Goal: Task Accomplishment & Management: Use online tool/utility

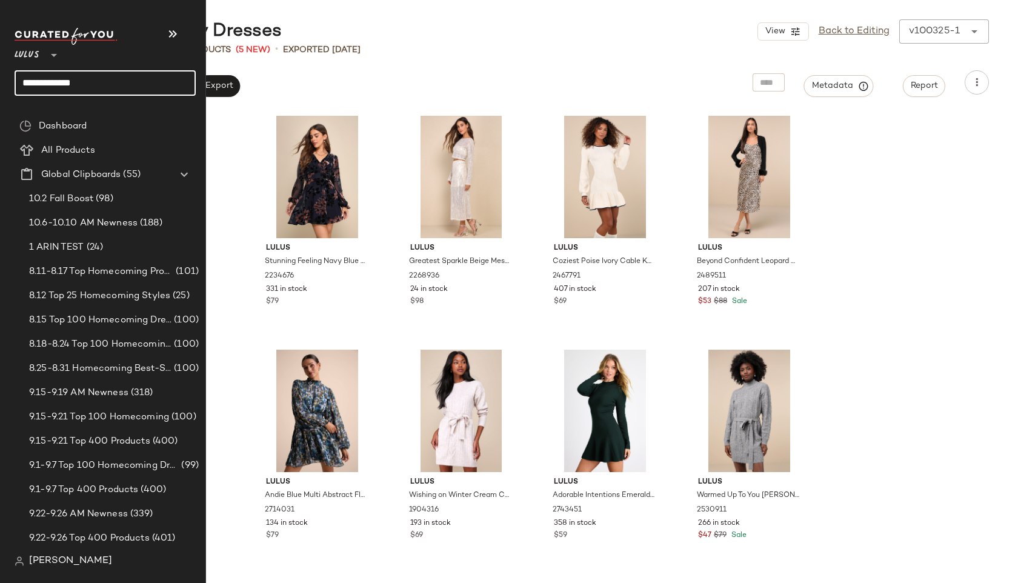
type input "**********"
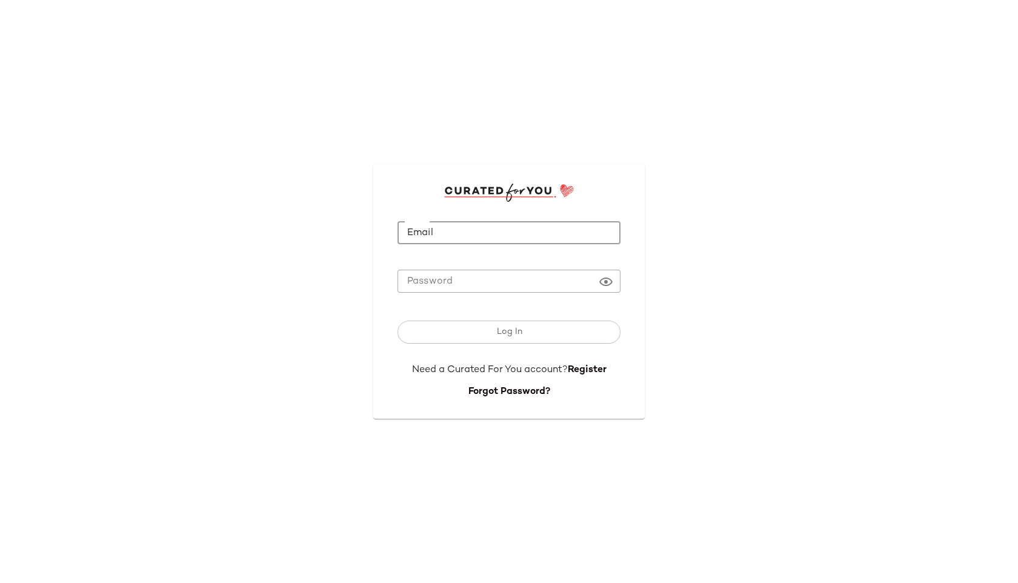
click at [459, 242] on input "Email" at bounding box center [508, 233] width 223 height 24
type input "**********"
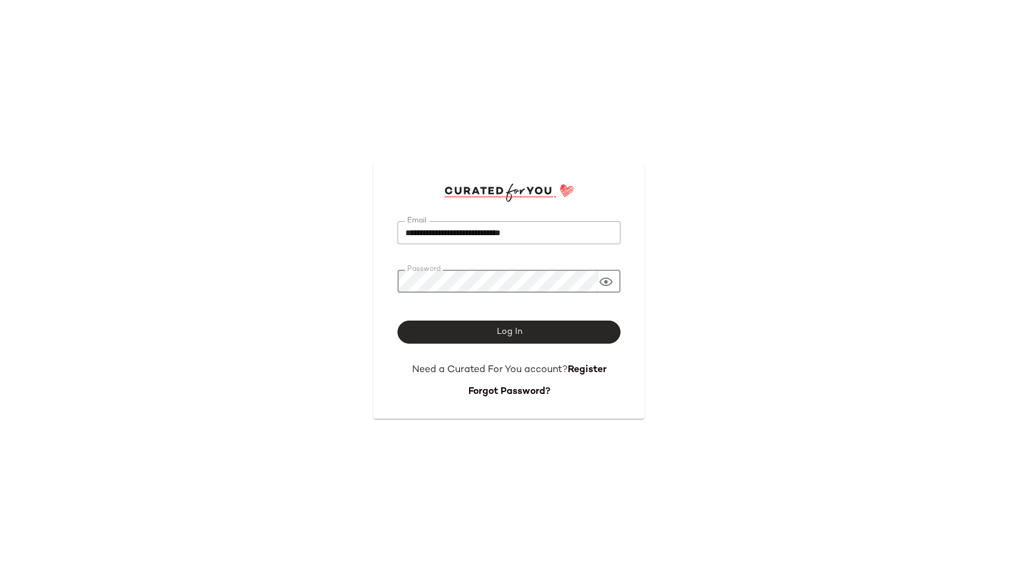
click at [509, 331] on span "Log In" at bounding box center [508, 332] width 26 height 10
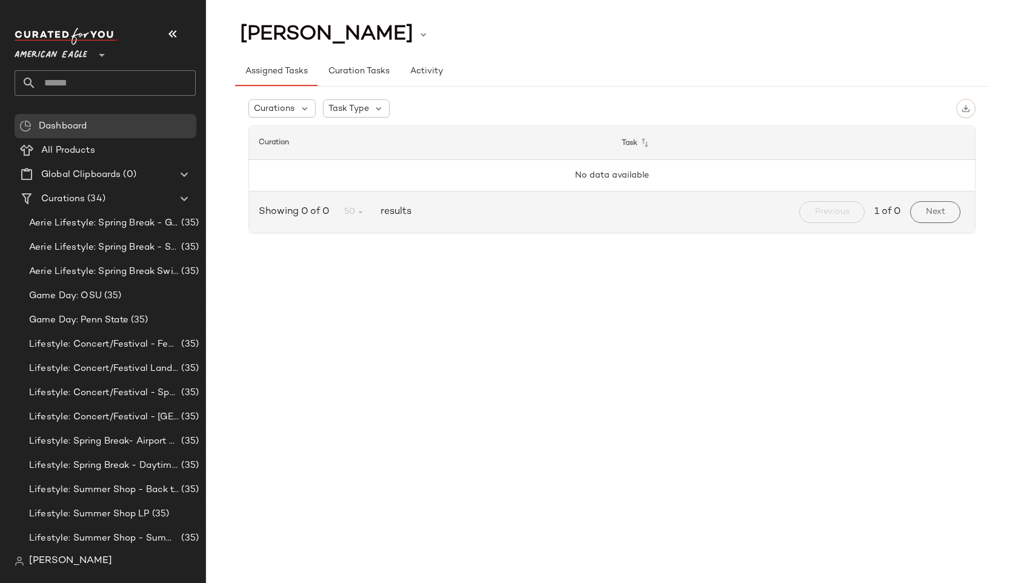
click at [84, 58] on span "American Eagle" at bounding box center [51, 52] width 73 height 22
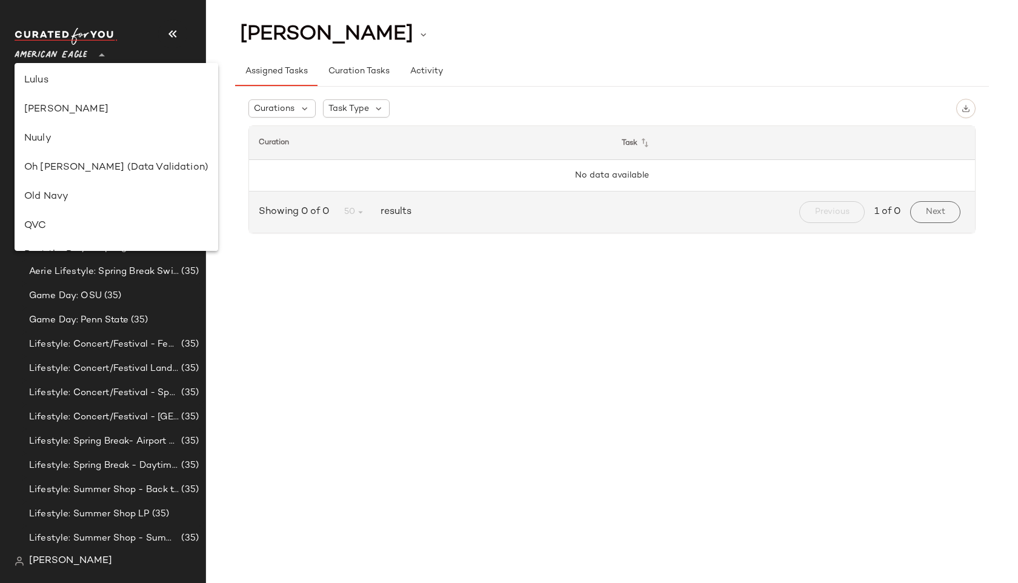
scroll to position [301, 0]
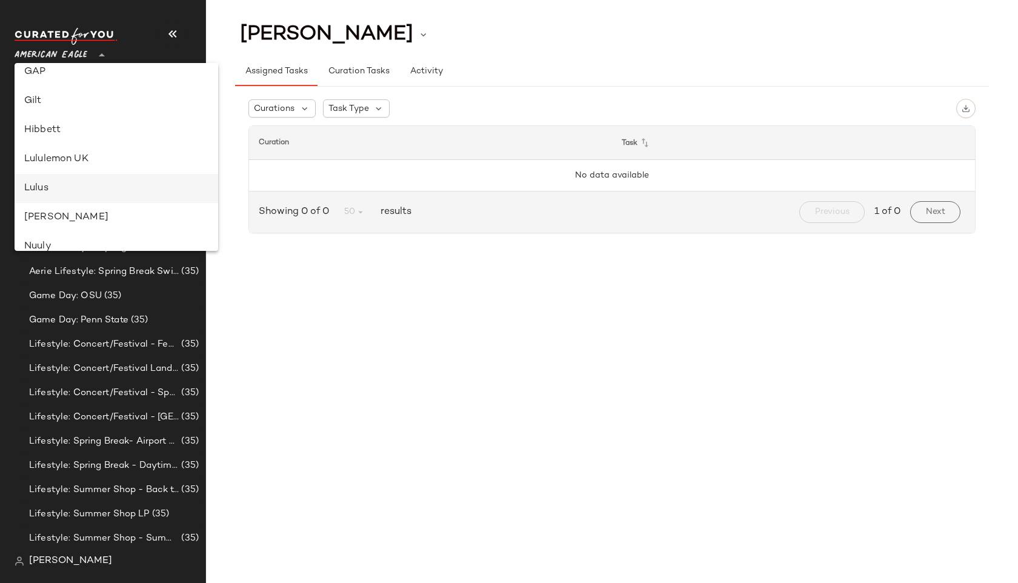
click at [56, 179] on div "Lulus" at bounding box center [117, 188] width 204 height 29
type input "**"
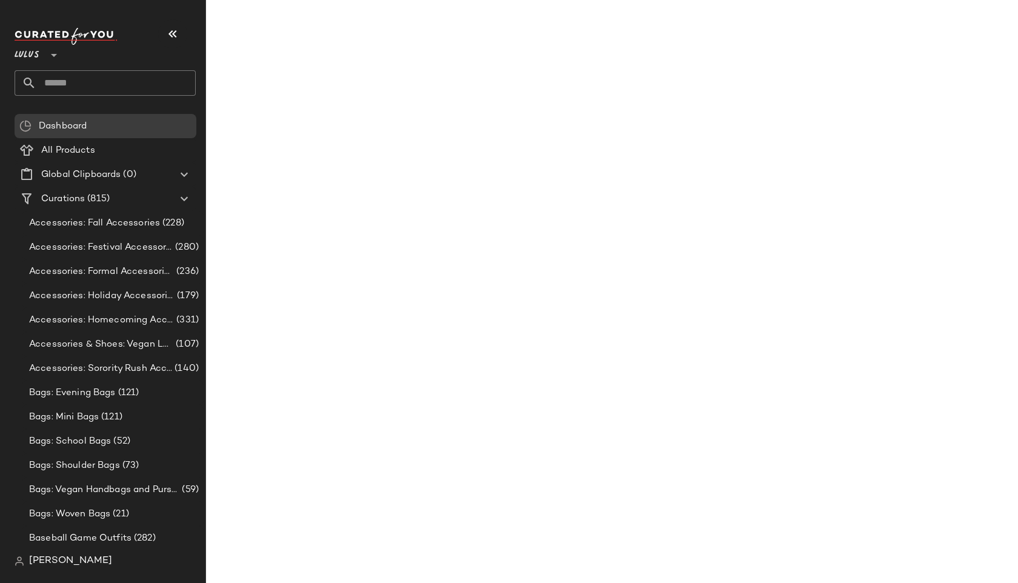
click at [79, 78] on input "text" at bounding box center [115, 82] width 159 height 25
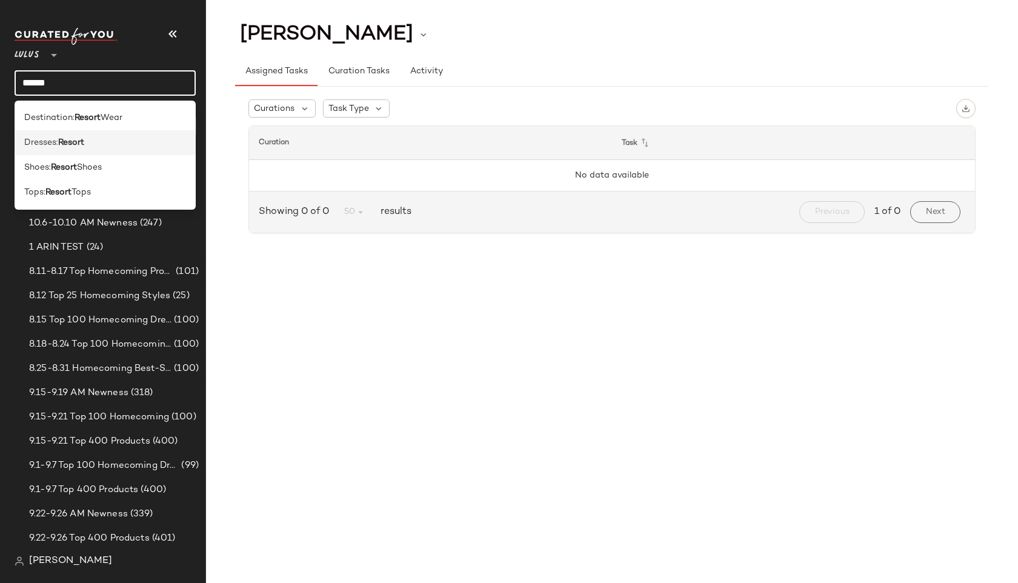
type input "******"
click at [90, 139] on div "Dresses: Resort" at bounding box center [105, 142] width 162 height 13
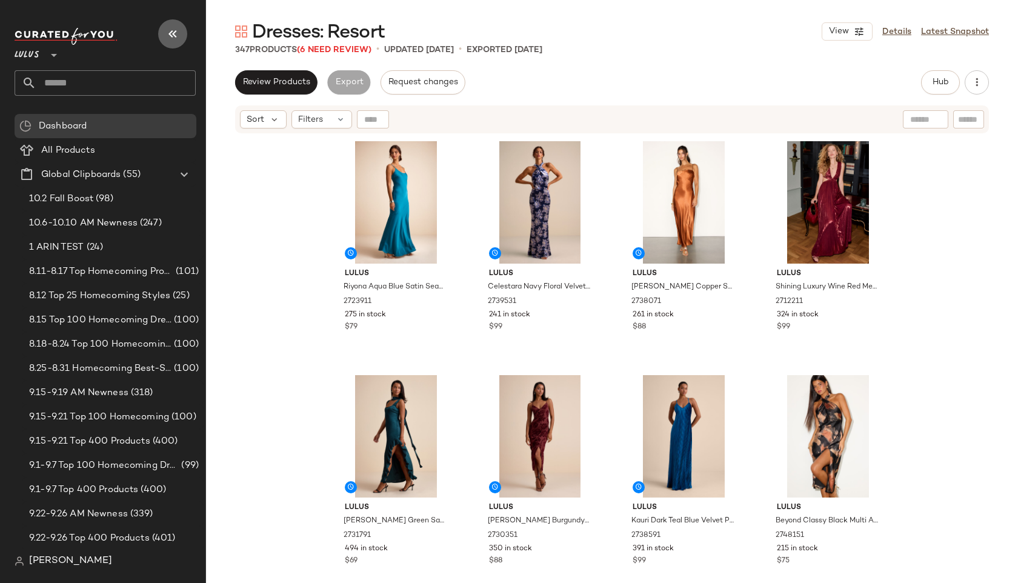
click at [170, 38] on icon "button" at bounding box center [172, 34] width 15 height 15
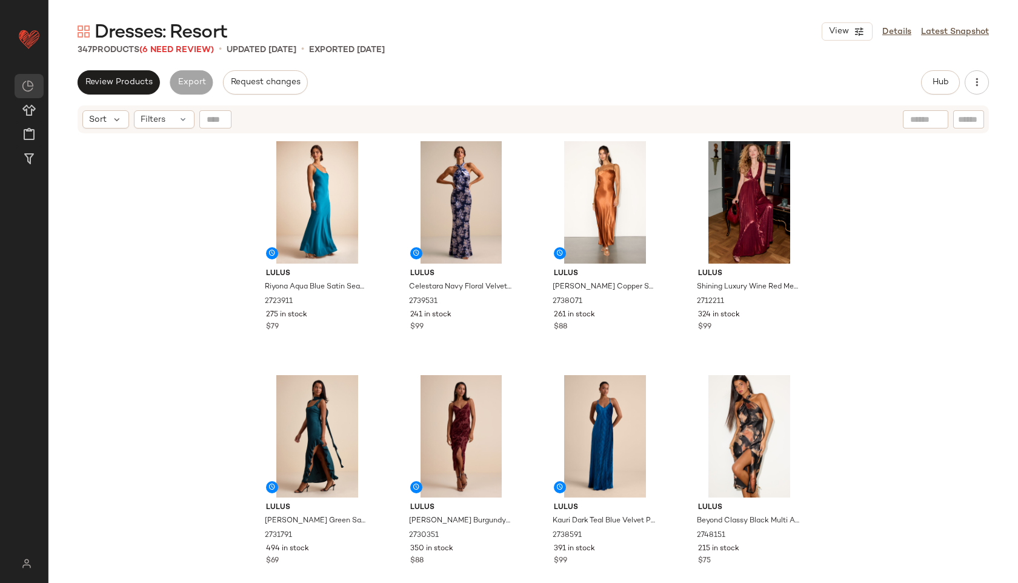
click at [203, 55] on div "347 Products (6 Need Review)" at bounding box center [146, 50] width 136 height 13
click at [191, 50] on span "(6 Need Review)" at bounding box center [176, 49] width 75 height 9
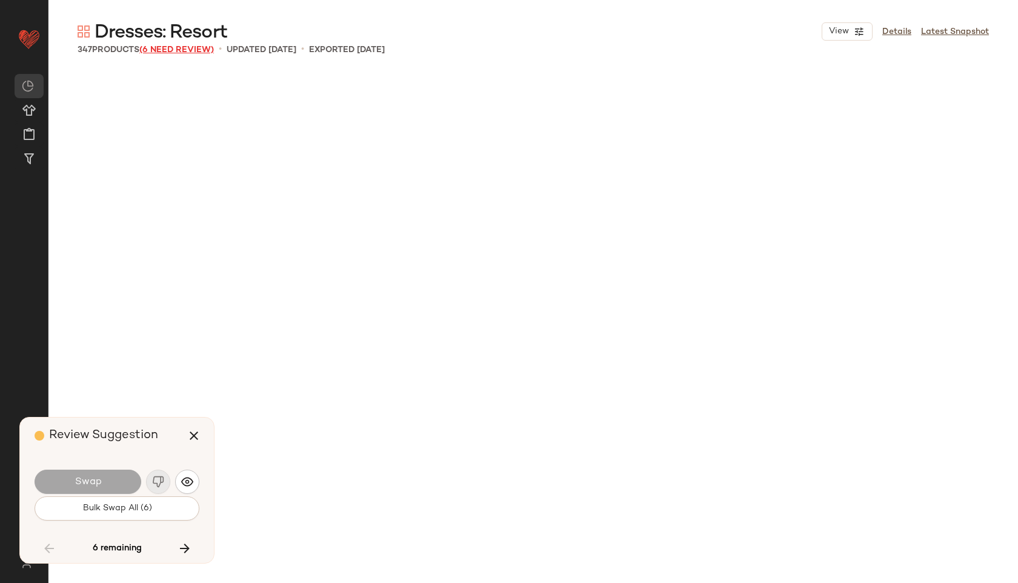
scroll to position [17535, 0]
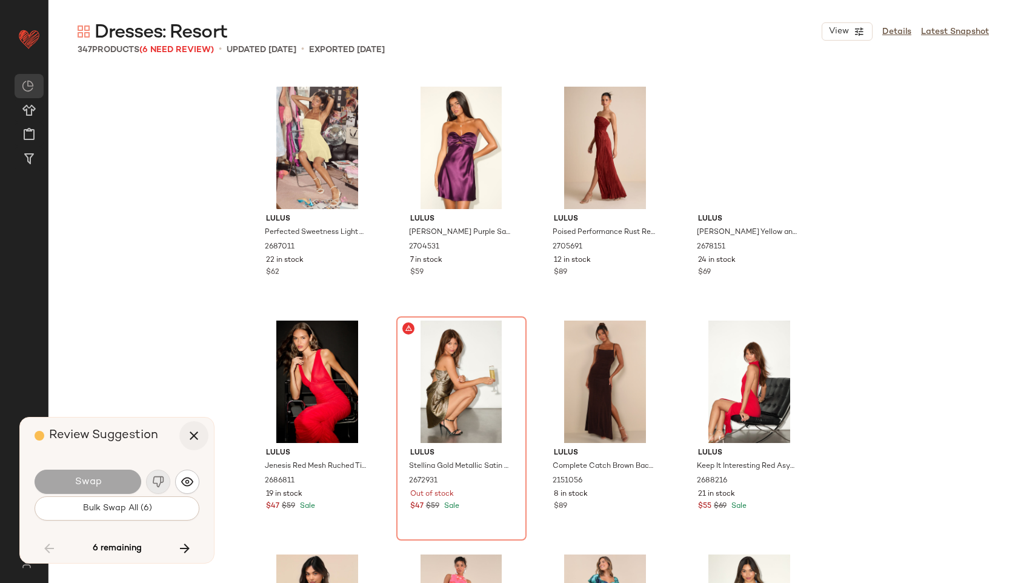
click at [194, 429] on icon "button" at bounding box center [194, 435] width 15 height 15
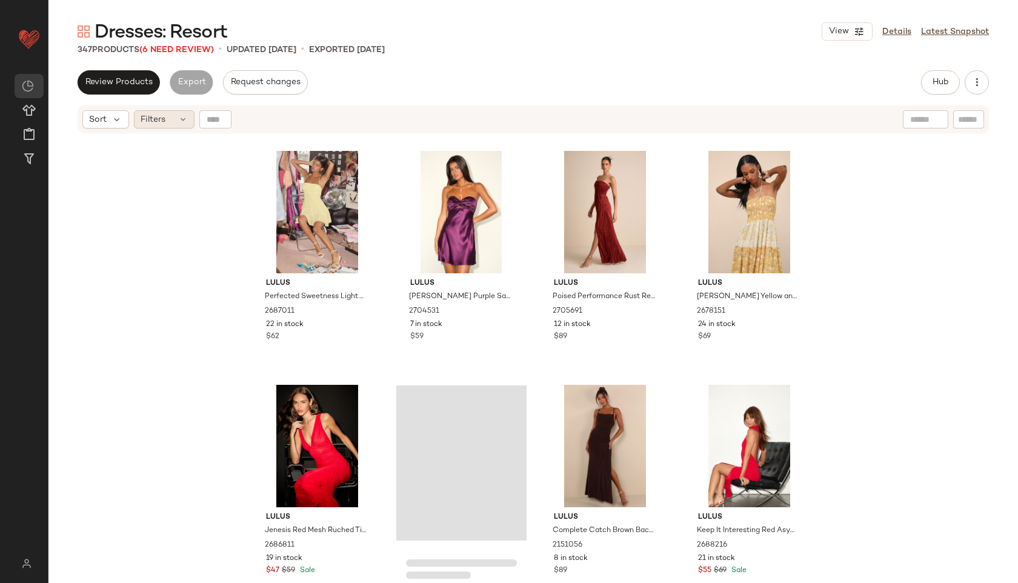
click at [169, 116] on div "Filters" at bounding box center [164, 119] width 61 height 18
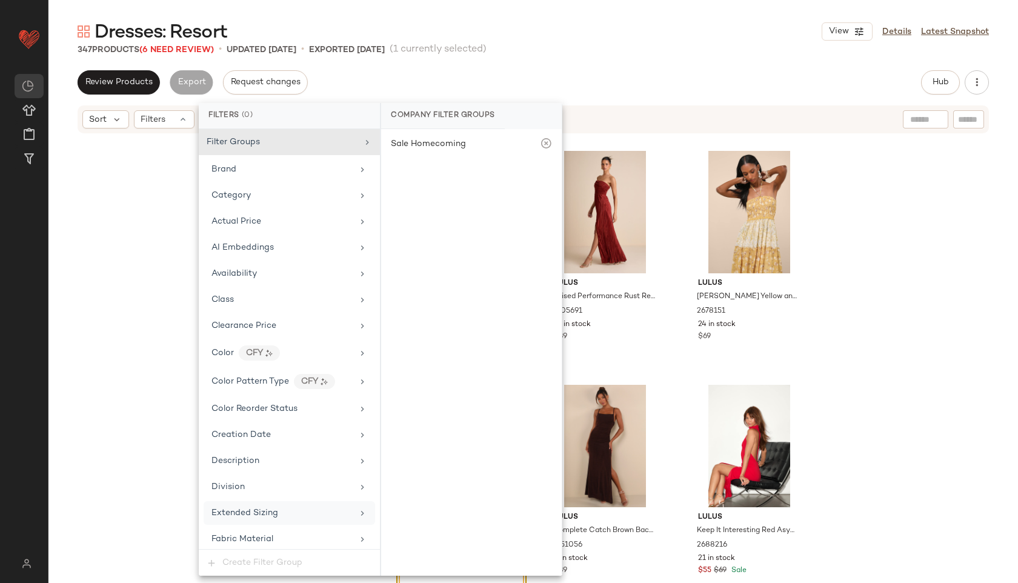
scroll to position [796, 0]
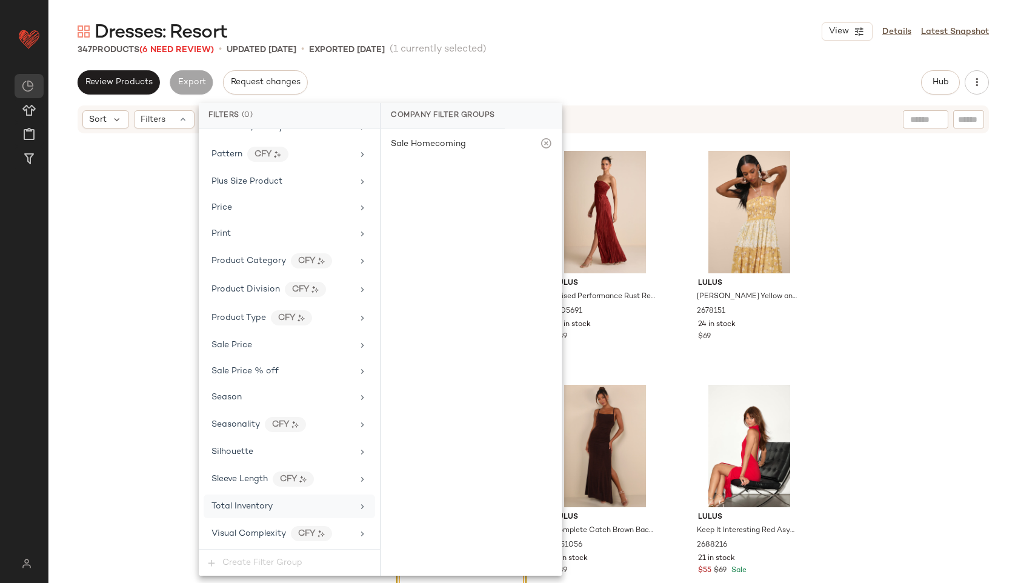
click at [237, 505] on span "Total Inventory" at bounding box center [241, 506] width 61 height 9
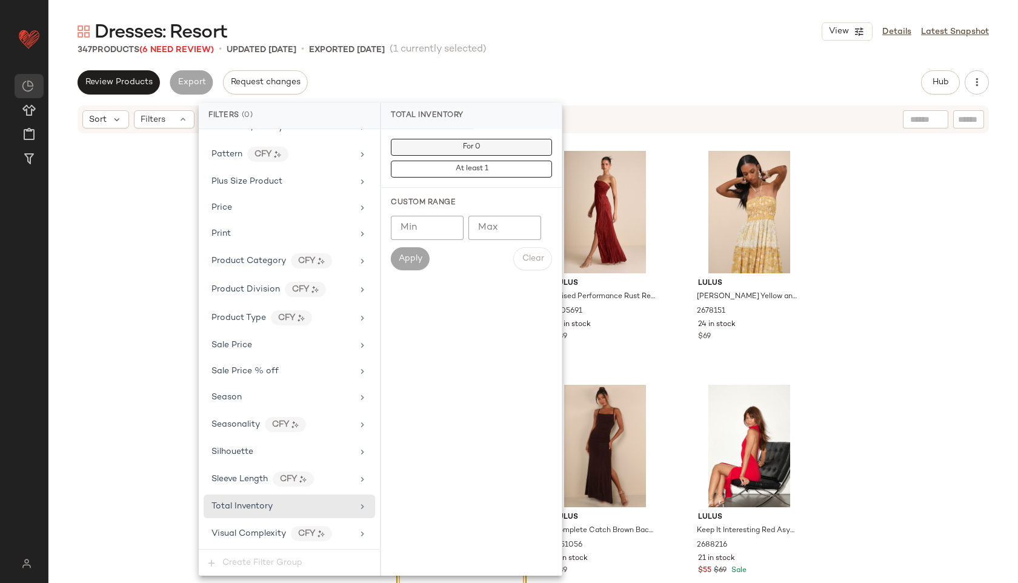
click at [465, 151] on button "For 0" at bounding box center [471, 147] width 161 height 17
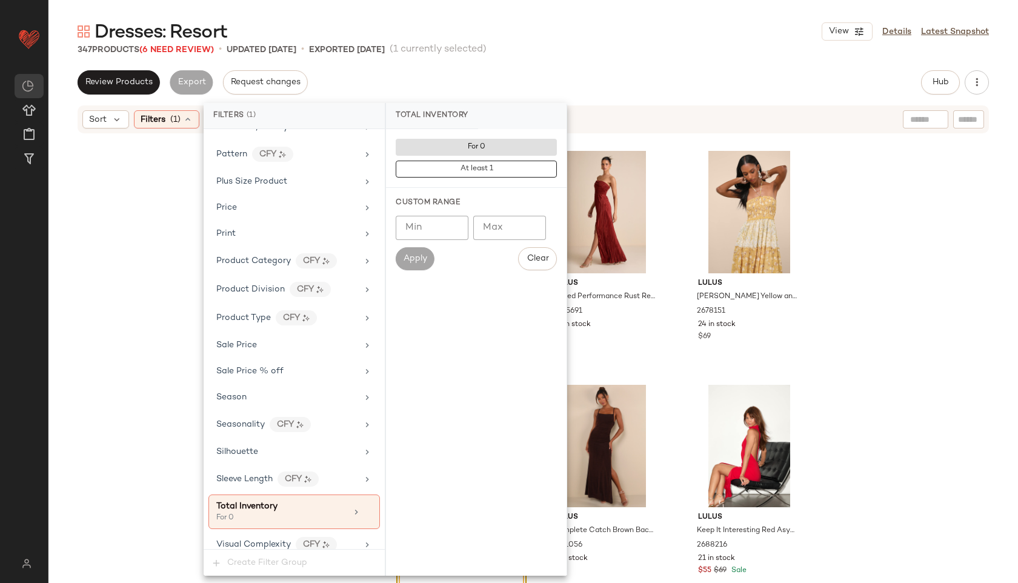
click at [599, 40] on div "Dresses: Resort View Details Latest Snapshot" at bounding box center [532, 31] width 969 height 24
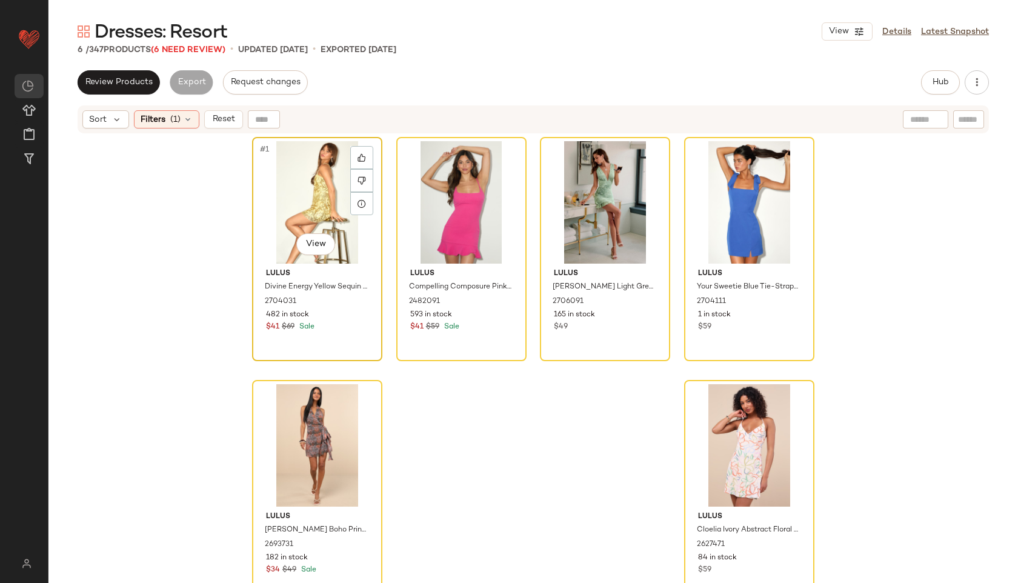
click at [302, 181] on div "#1 View" at bounding box center [317, 202] width 122 height 122
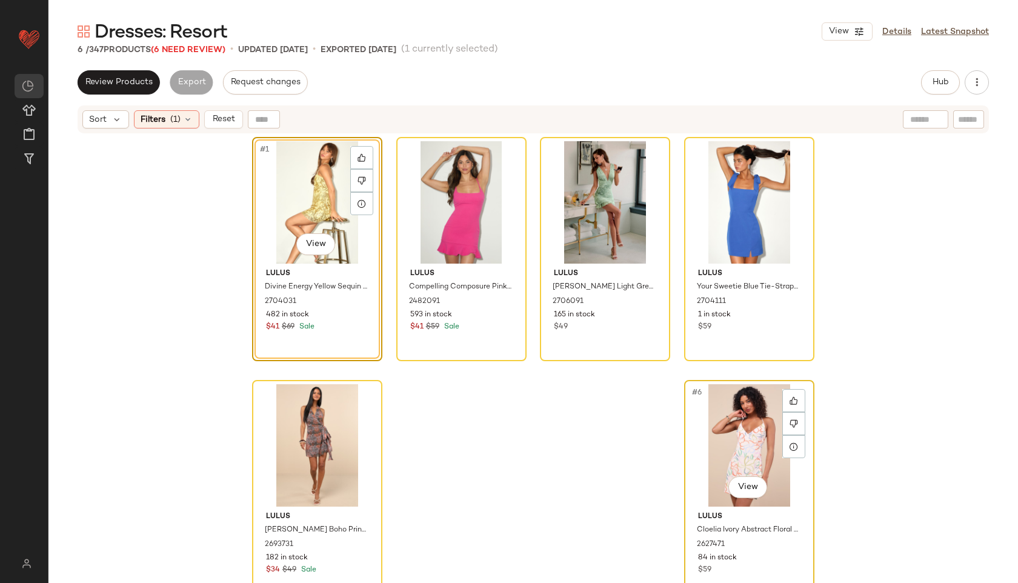
click at [737, 423] on div "#6 View" at bounding box center [749, 445] width 122 height 122
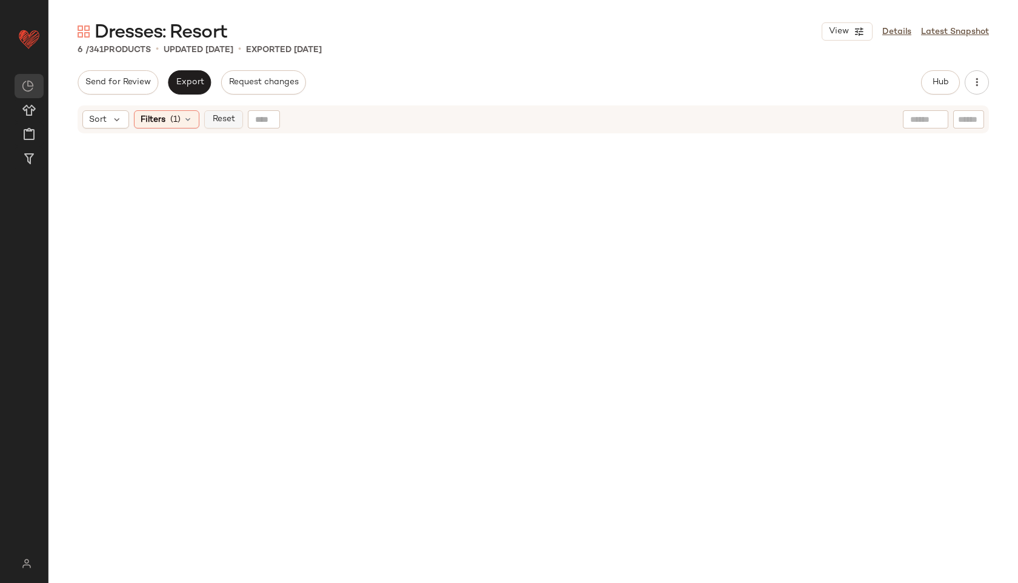
click at [222, 116] on span "Reset" at bounding box center [222, 119] width 23 height 10
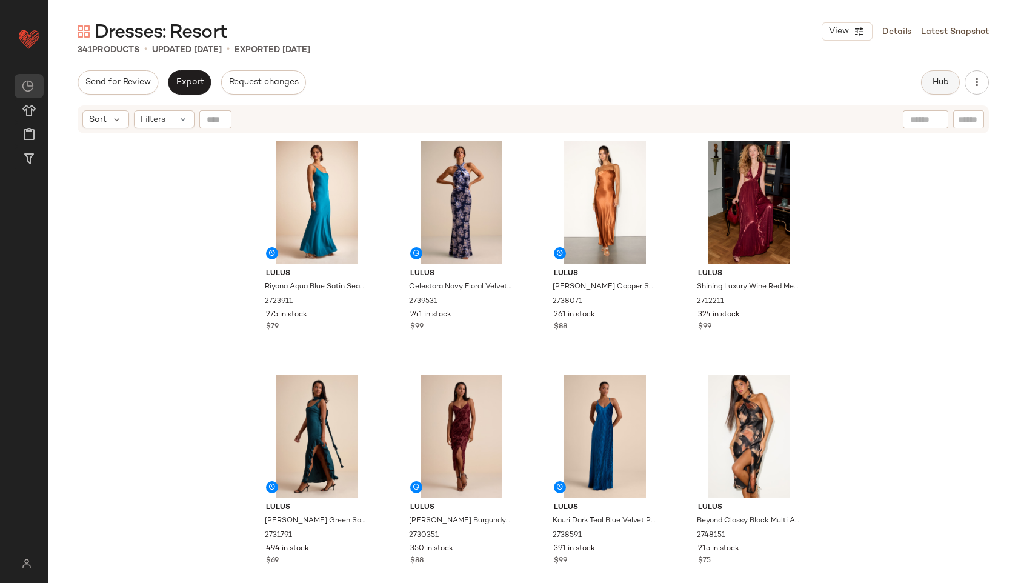
click at [928, 83] on button "Hub" at bounding box center [940, 82] width 39 height 24
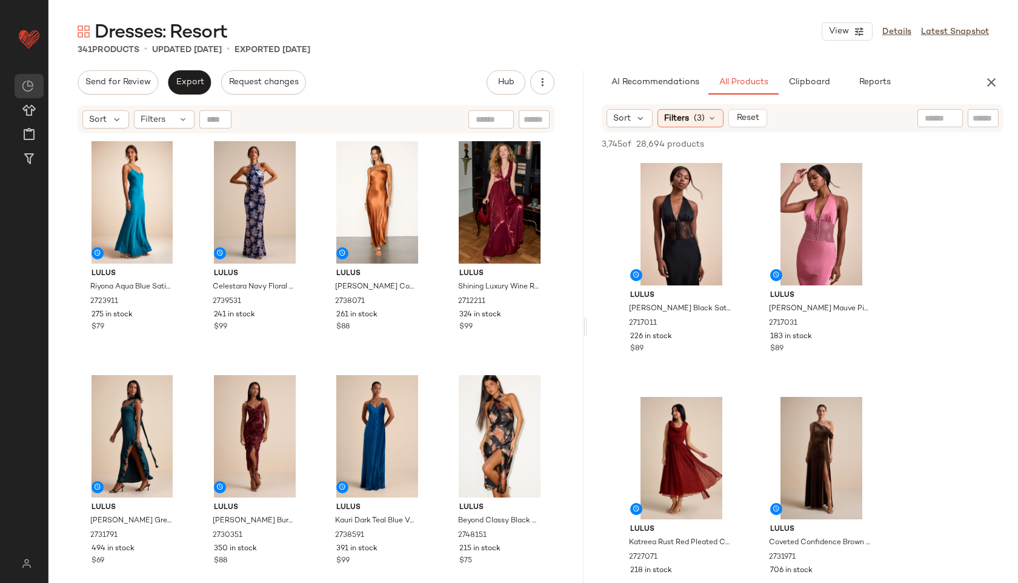
drag, startPoint x: 533, startPoint y: 325, endPoint x: 629, endPoint y: 331, distance: 96.5
click at [629, 331] on div "Dresses: Resort View Details Latest Snapshot 341 Products • updated [DATE] • Ex…" at bounding box center [532, 300] width 969 height 563
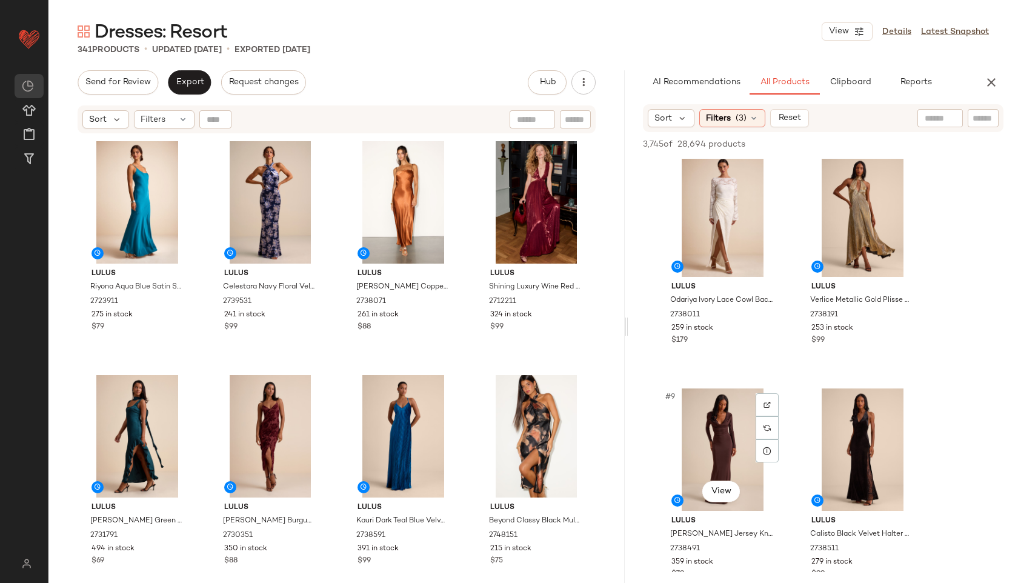
scroll to position [715, 0]
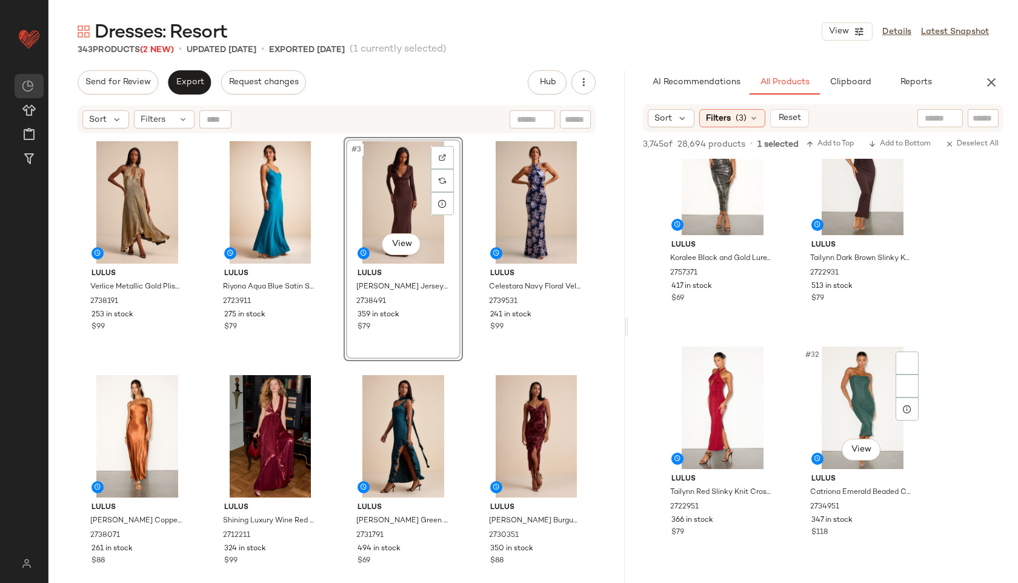
scroll to position [3334, 0]
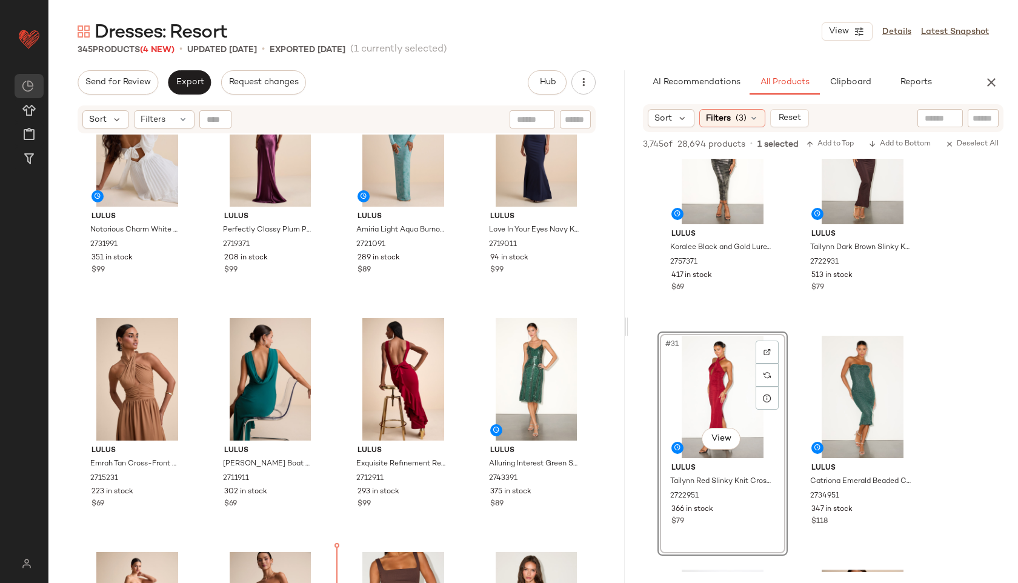
scroll to position [1216, 0]
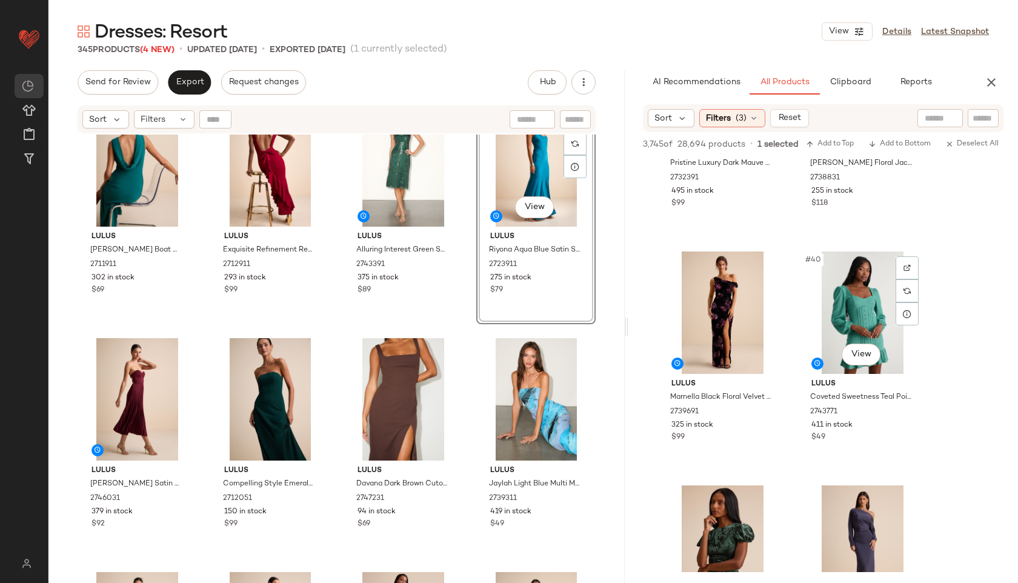
scroll to position [4601, 0]
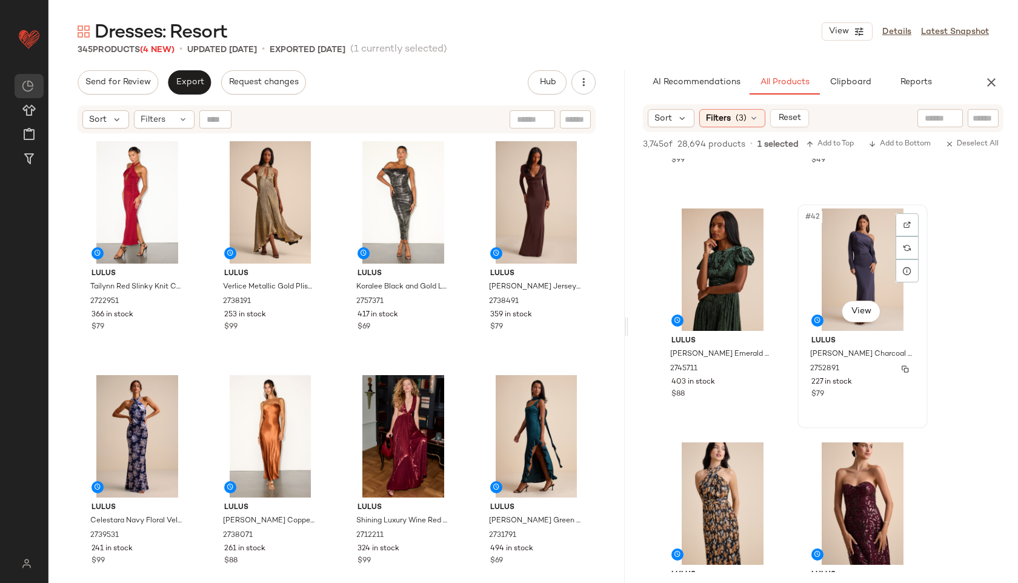
scroll to position [4631, 0]
click at [857, 294] on div "#42 View" at bounding box center [862, 269] width 122 height 122
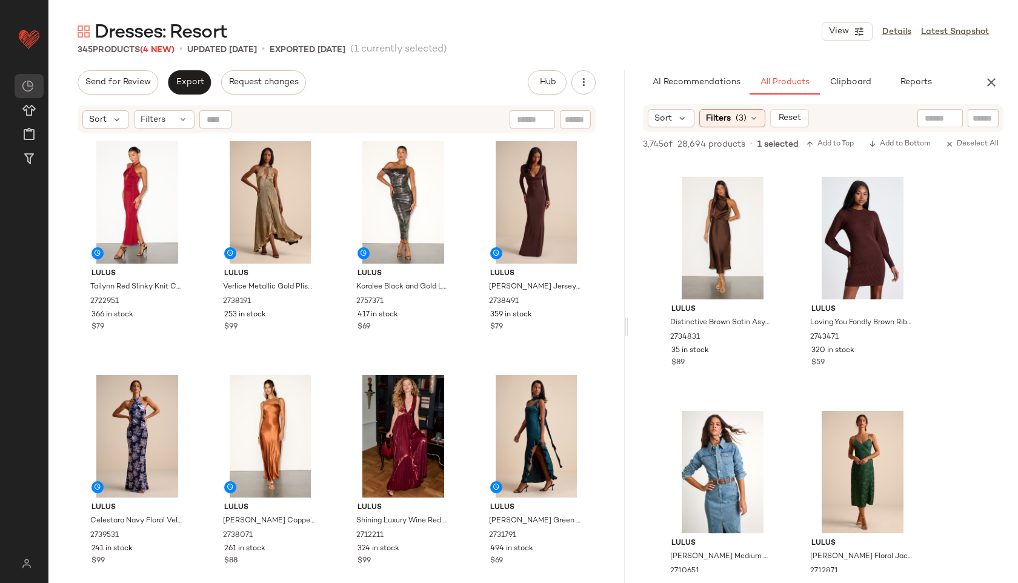
scroll to position [9575, 0]
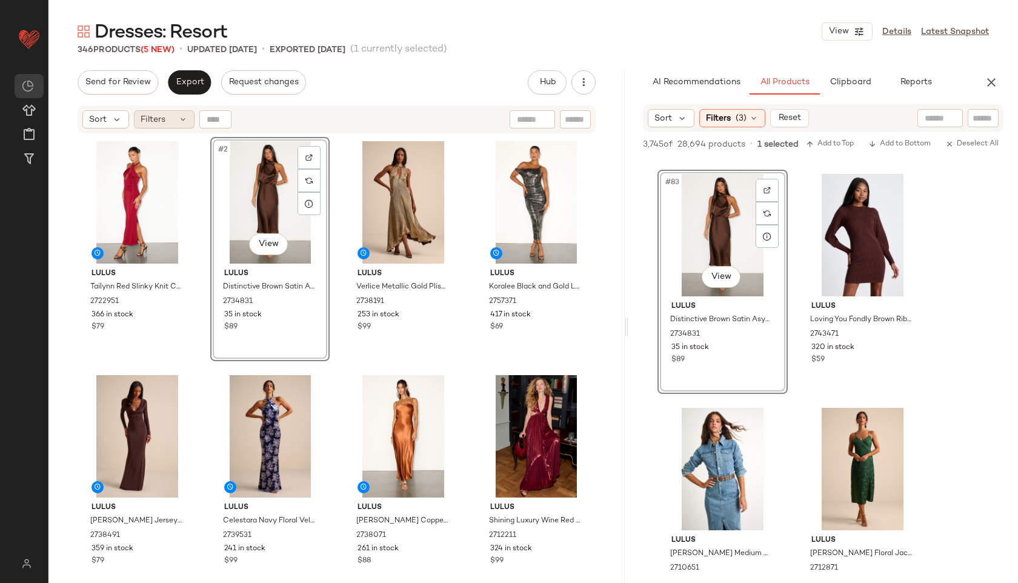
click at [167, 115] on div "Filters" at bounding box center [164, 119] width 61 height 18
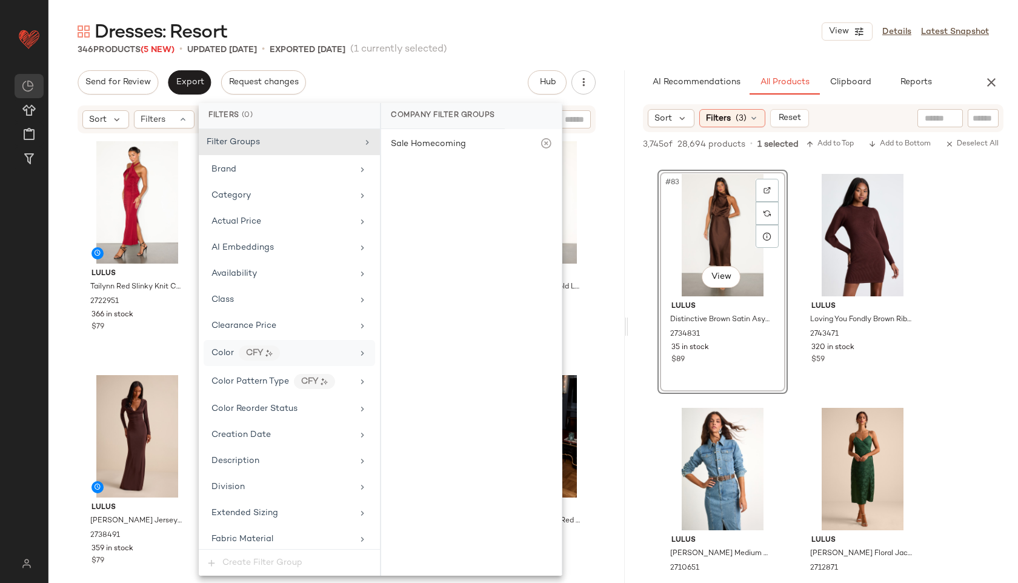
scroll to position [796, 0]
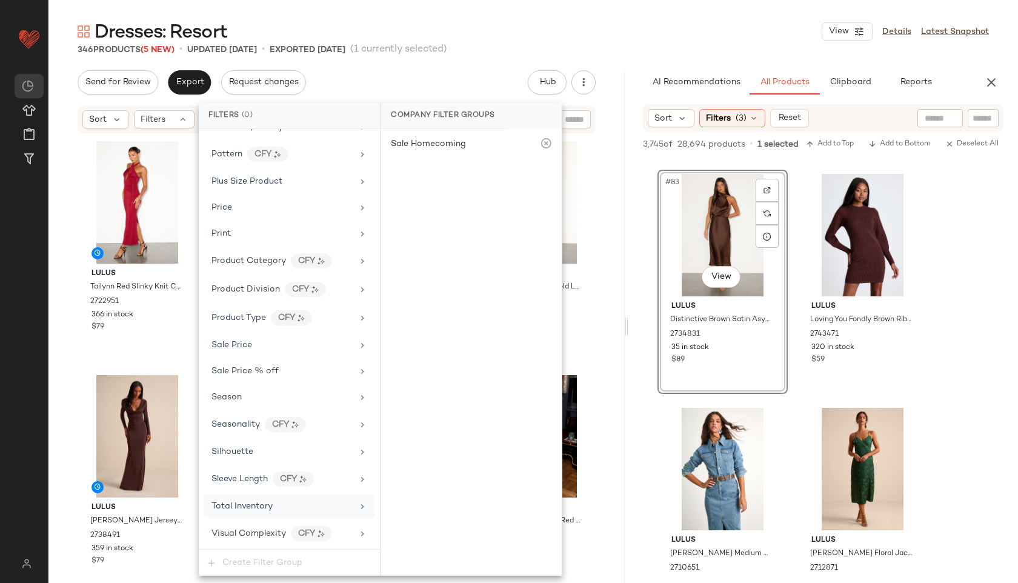
click at [262, 497] on div "Total Inventory" at bounding box center [289, 506] width 171 height 24
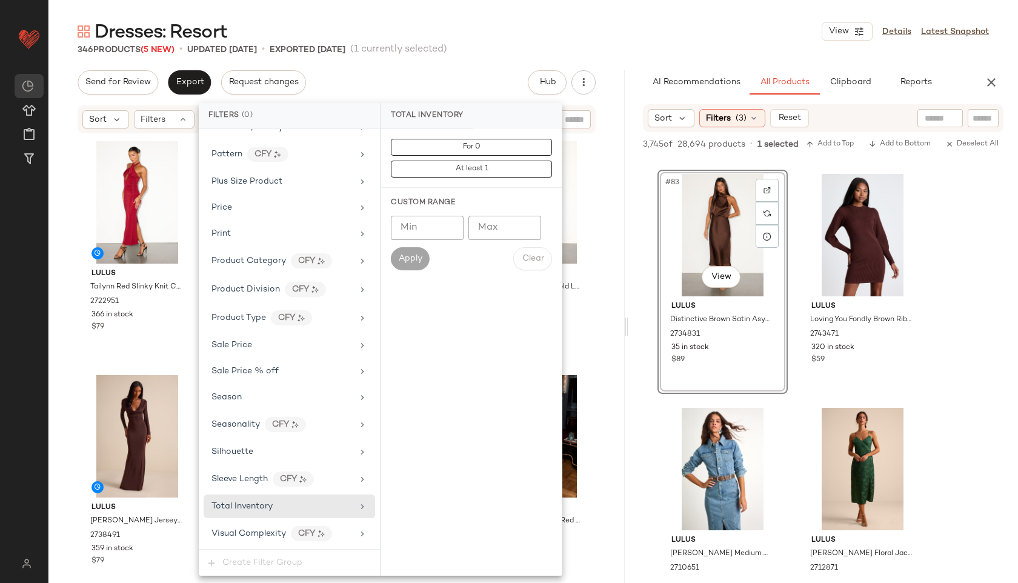
click at [496, 225] on input "Max" at bounding box center [504, 228] width 73 height 24
type input "**"
click at [402, 258] on span "Apply" at bounding box center [410, 259] width 24 height 10
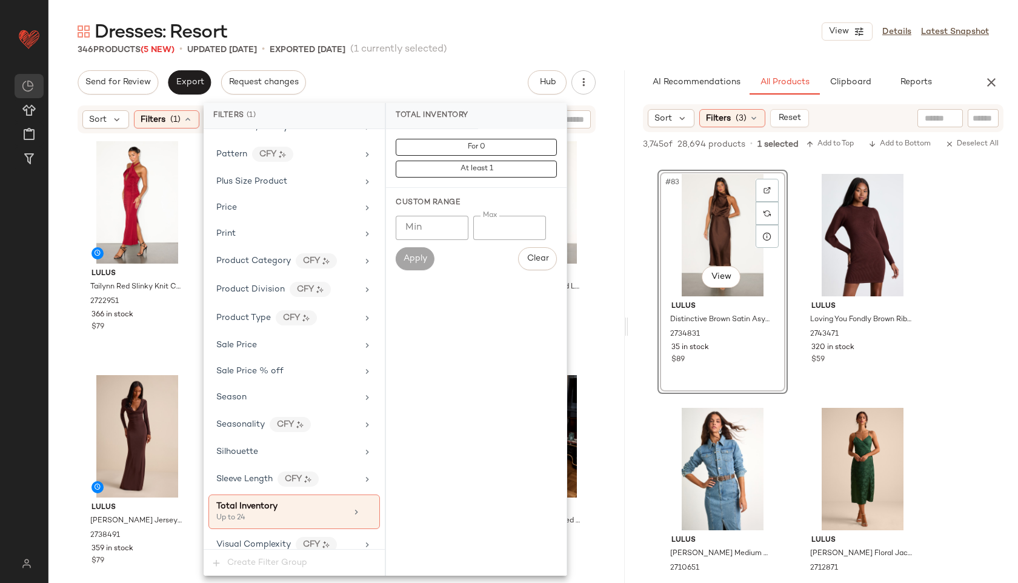
click at [515, 30] on div "Dresses: Resort View Details Latest Snapshot" at bounding box center [532, 31] width 969 height 24
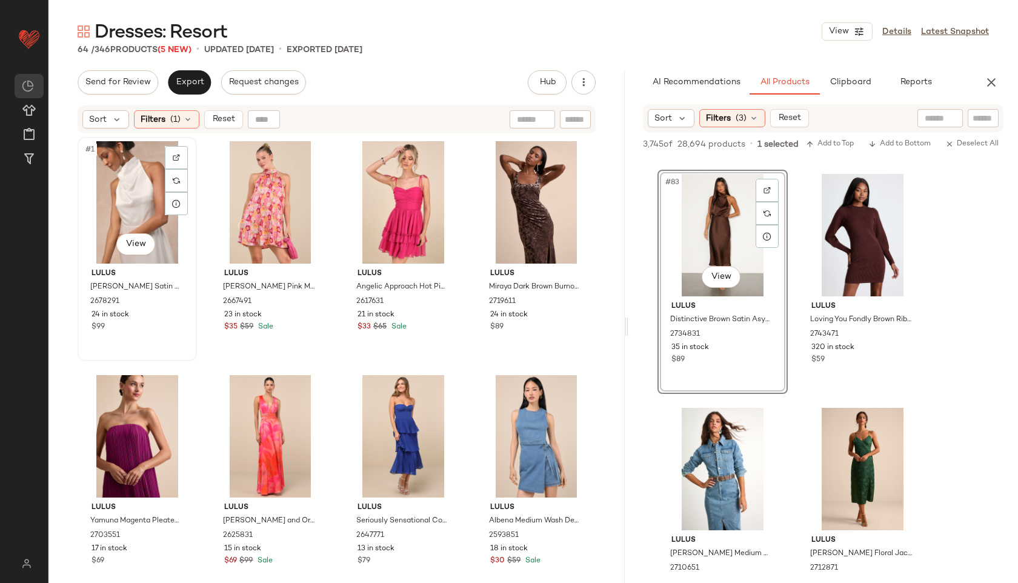
click at [130, 211] on div "#1 View" at bounding box center [137, 202] width 111 height 122
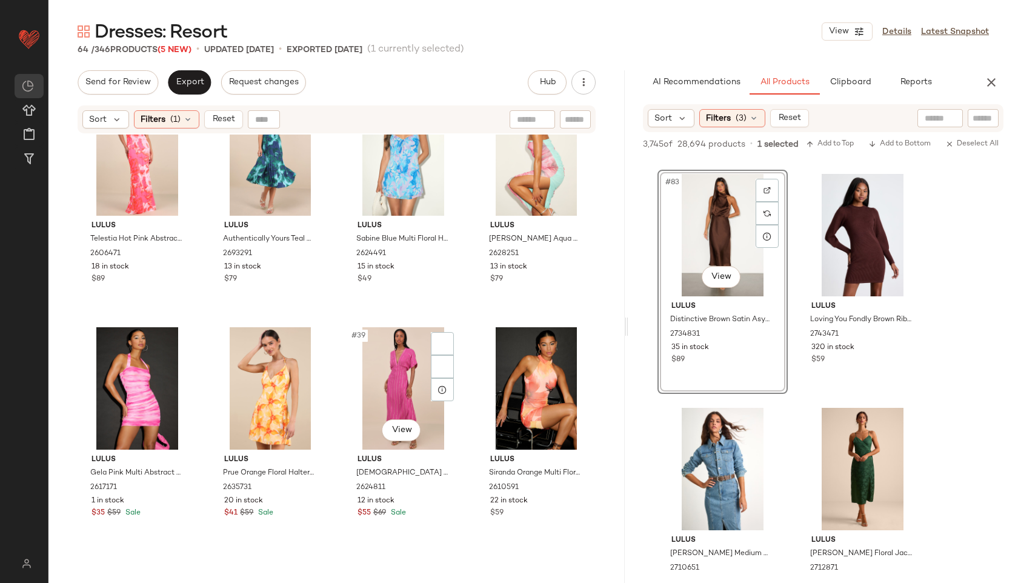
scroll to position [3265, 0]
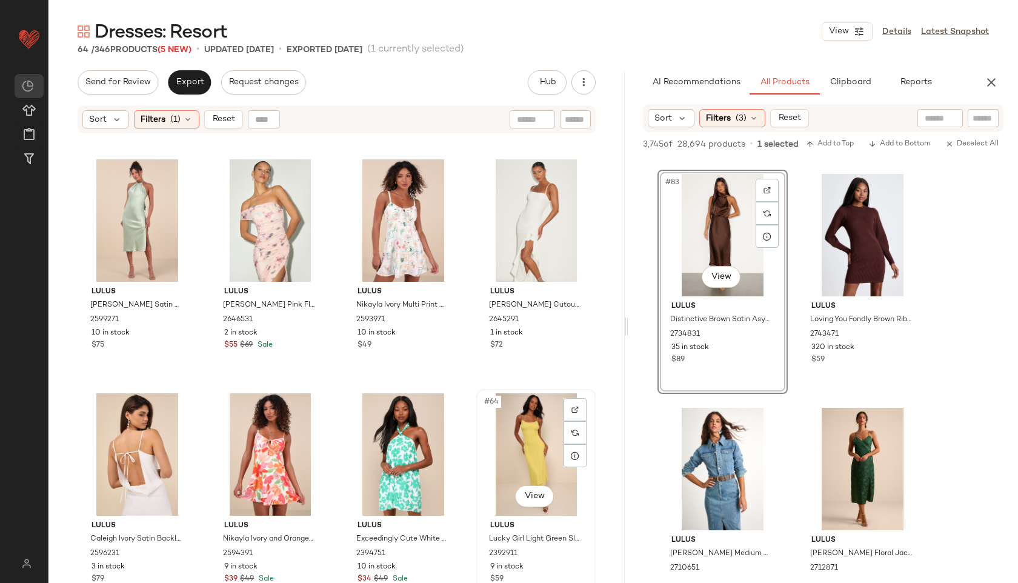
click at [534, 440] on div "#64 View" at bounding box center [535, 454] width 111 height 122
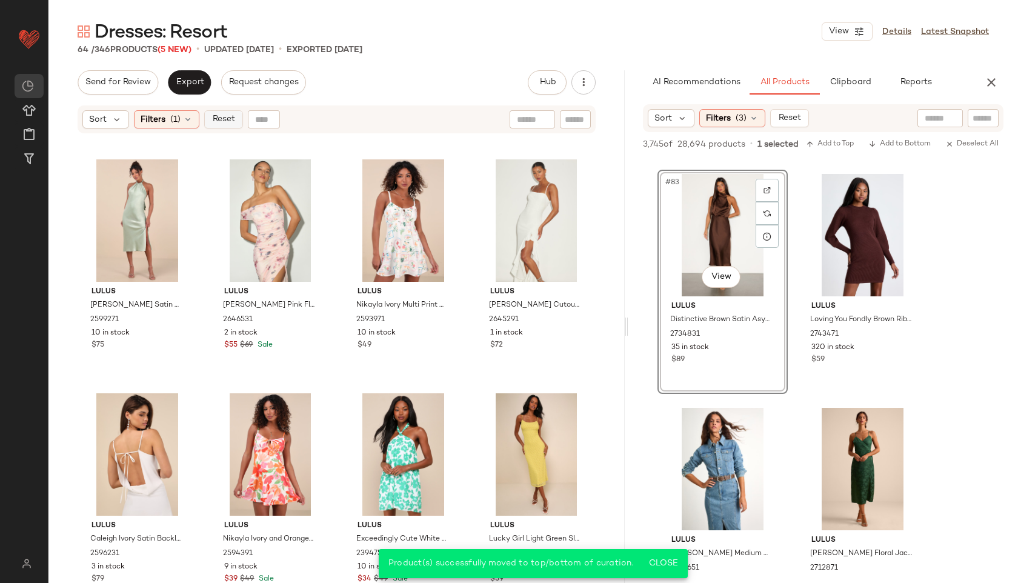
click at [225, 121] on span "Reset" at bounding box center [222, 119] width 23 height 10
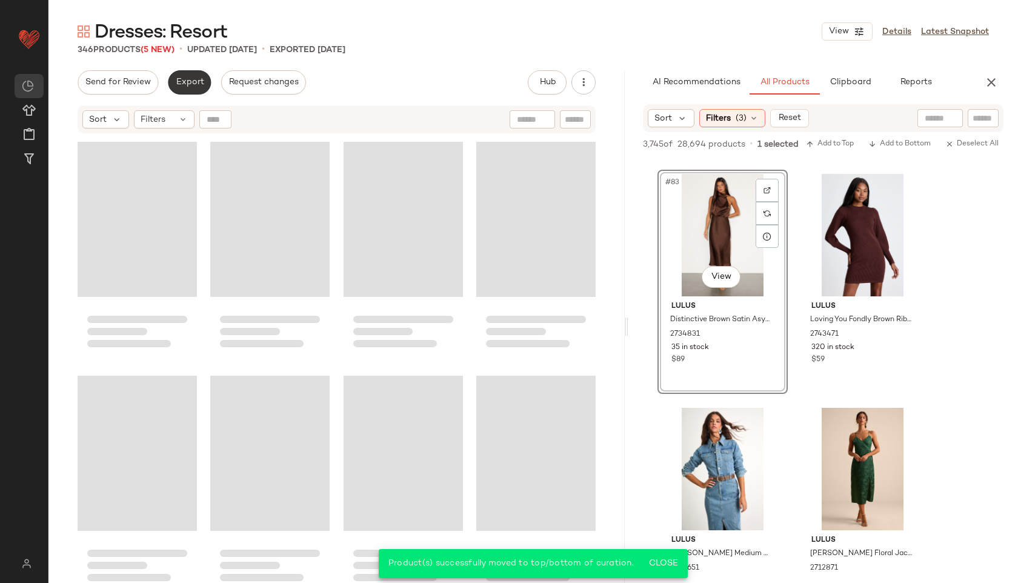
click at [194, 89] on button "Export" at bounding box center [189, 82] width 43 height 24
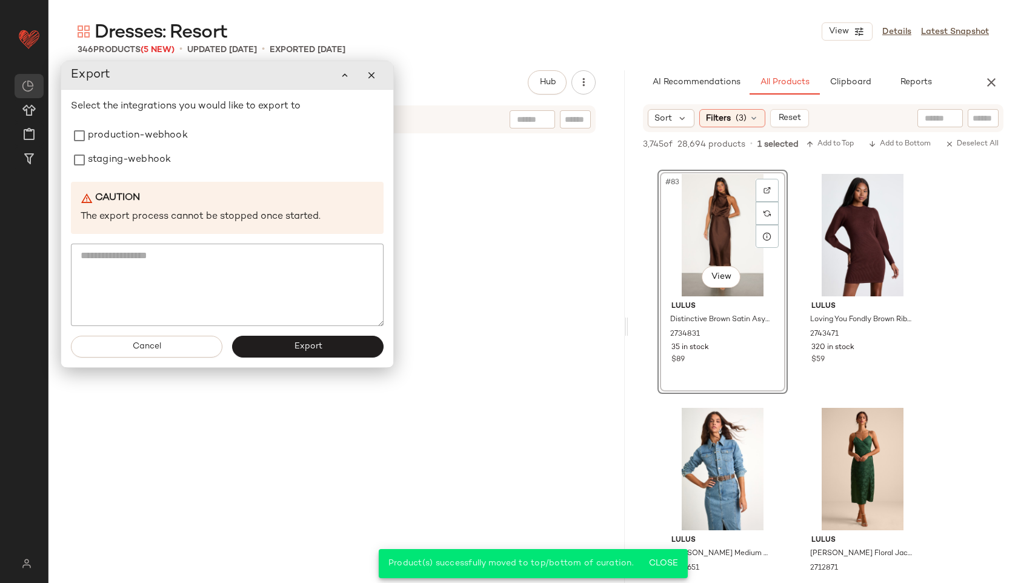
scroll to position [19865, 0]
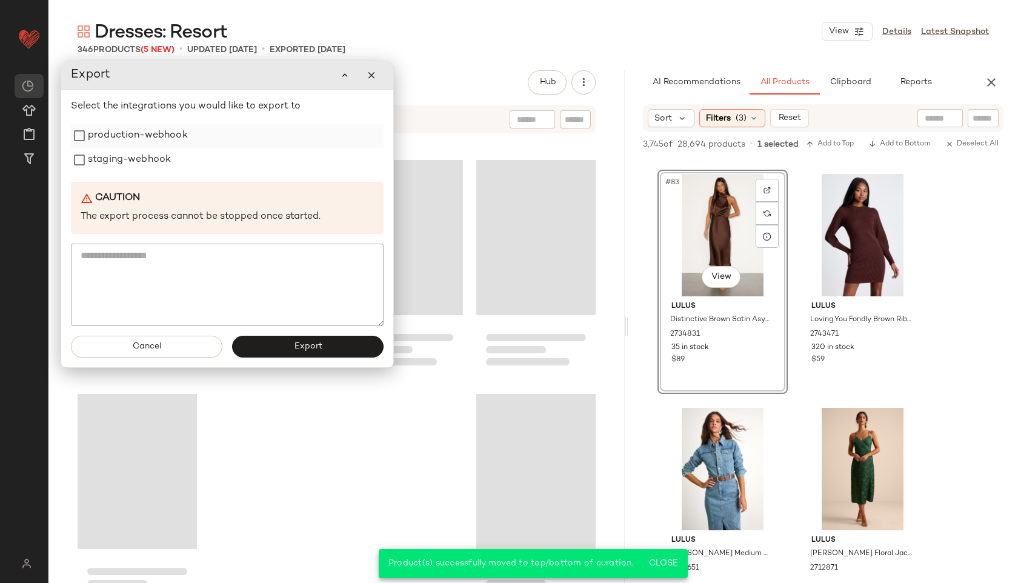
click at [144, 134] on label "production-webhook" at bounding box center [138, 136] width 100 height 24
click at [140, 153] on label "staging-webhook" at bounding box center [129, 160] width 83 height 24
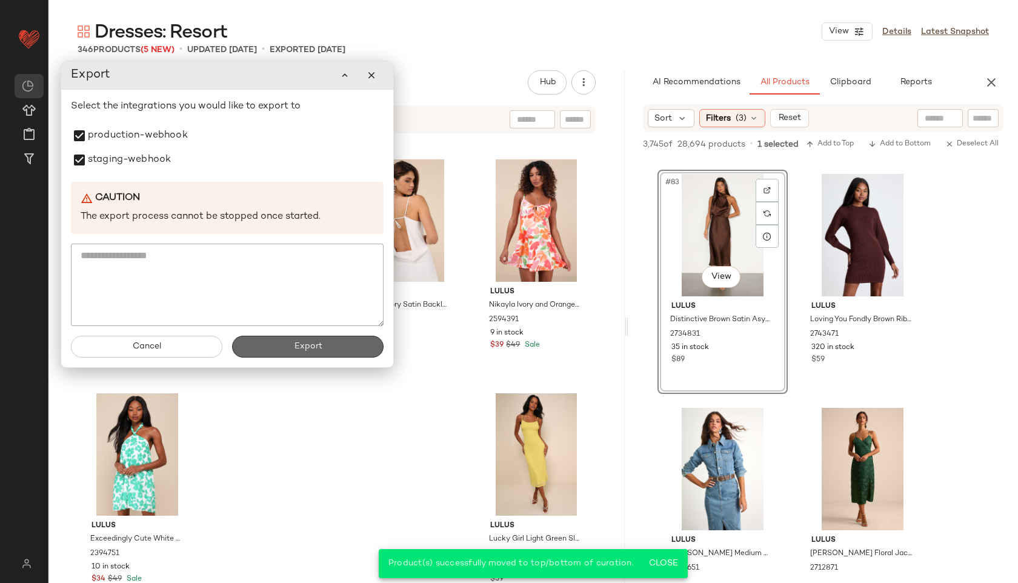
click at [285, 339] on button "Export" at bounding box center [307, 347] width 151 height 22
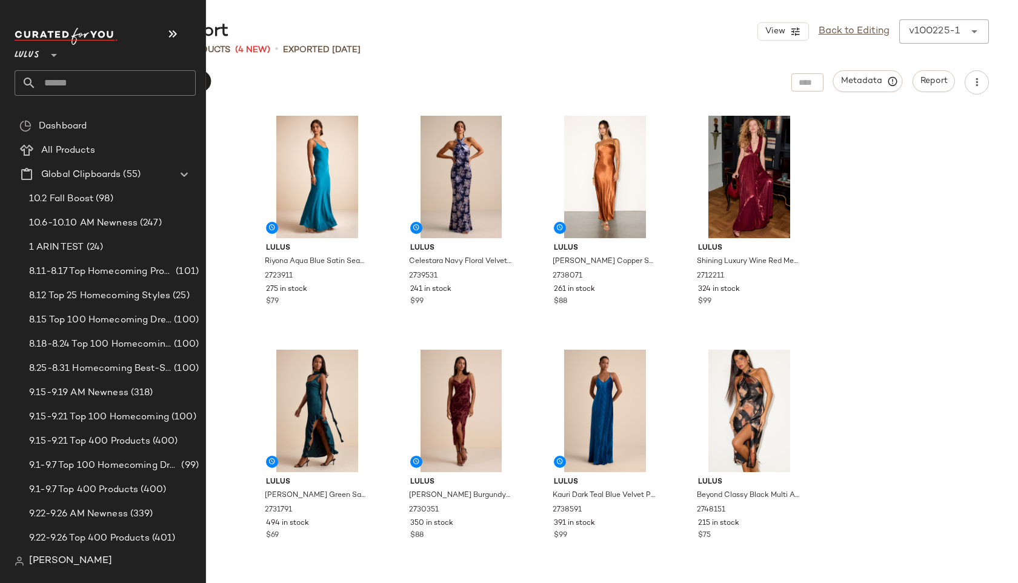
click at [76, 81] on input "text" at bounding box center [115, 82] width 159 height 25
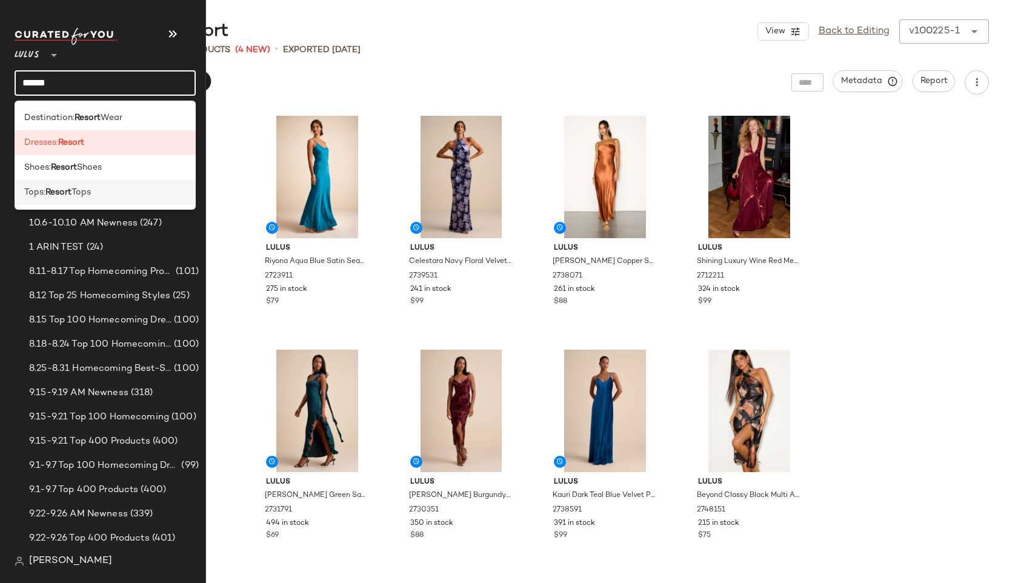
type input "******"
click at [71, 197] on b "Resort" at bounding box center [58, 192] width 26 height 13
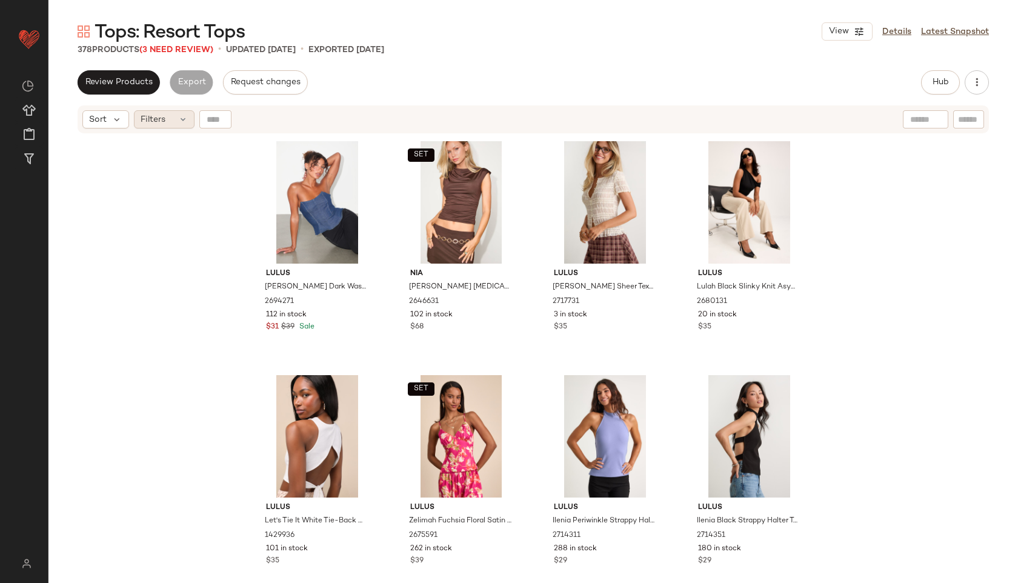
click at [163, 116] on span "Filters" at bounding box center [153, 119] width 25 height 13
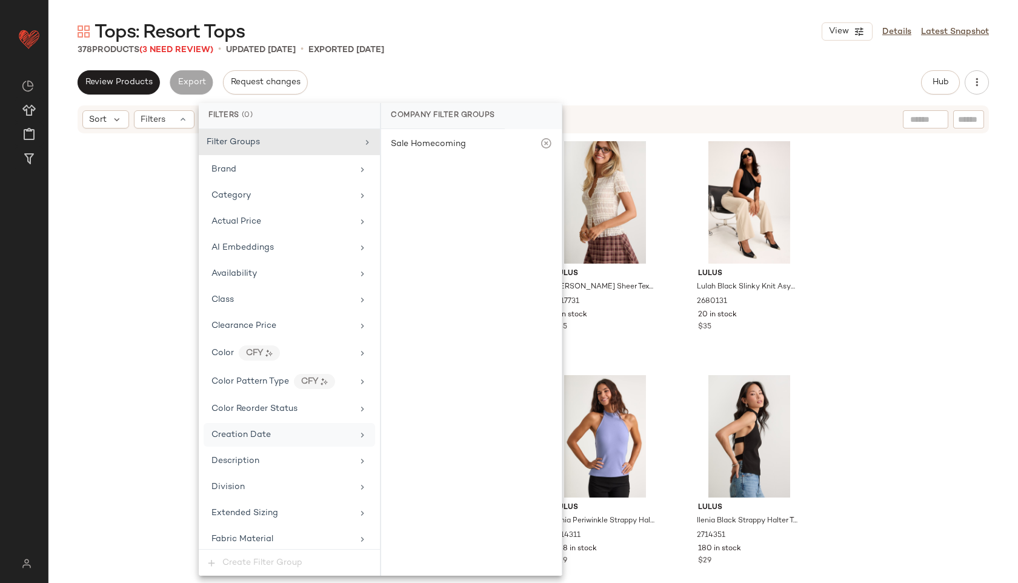
scroll to position [798, 0]
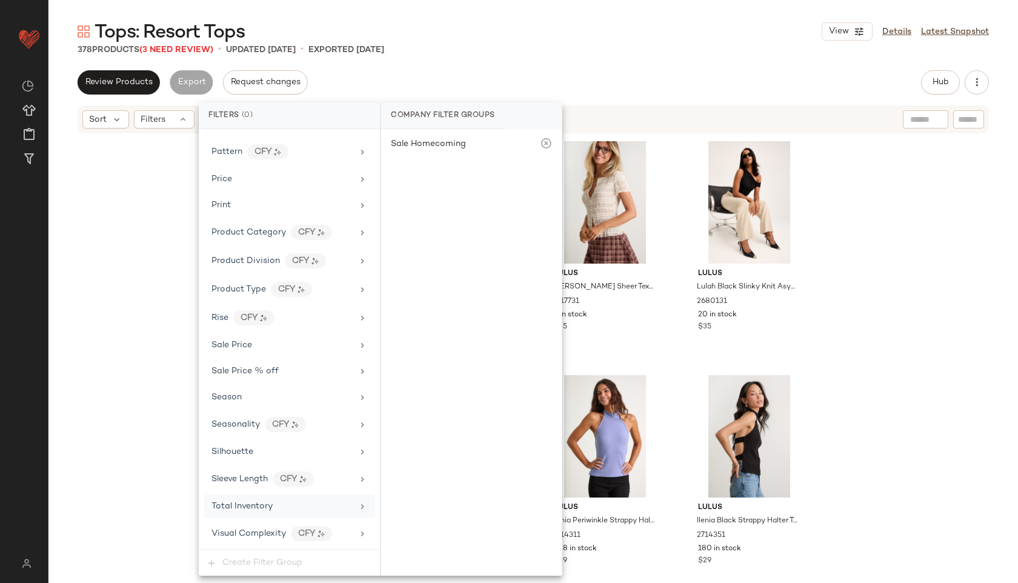
click at [256, 503] on span "Total Inventory" at bounding box center [241, 506] width 61 height 9
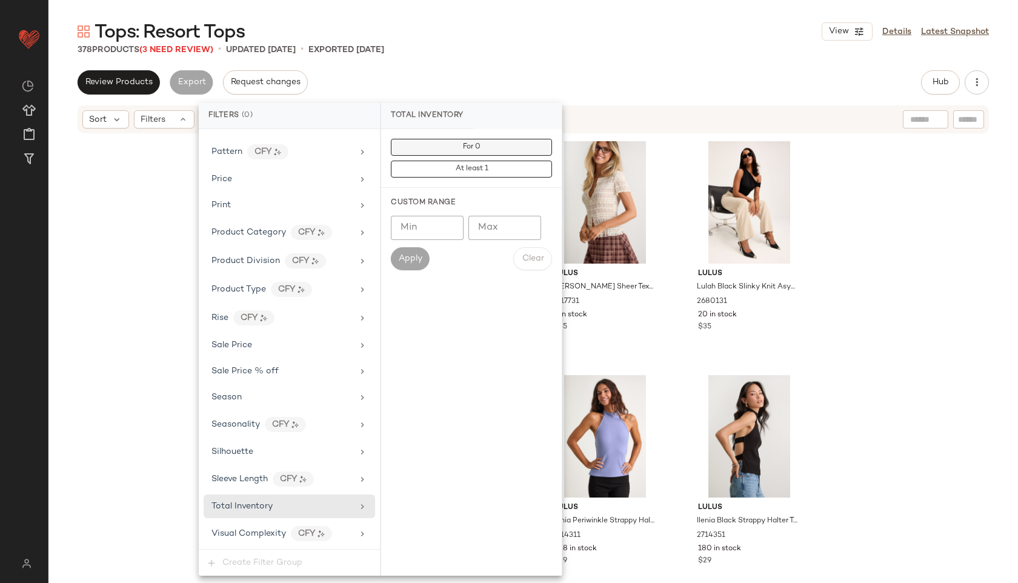
click at [517, 146] on button "For 0" at bounding box center [471, 147] width 161 height 17
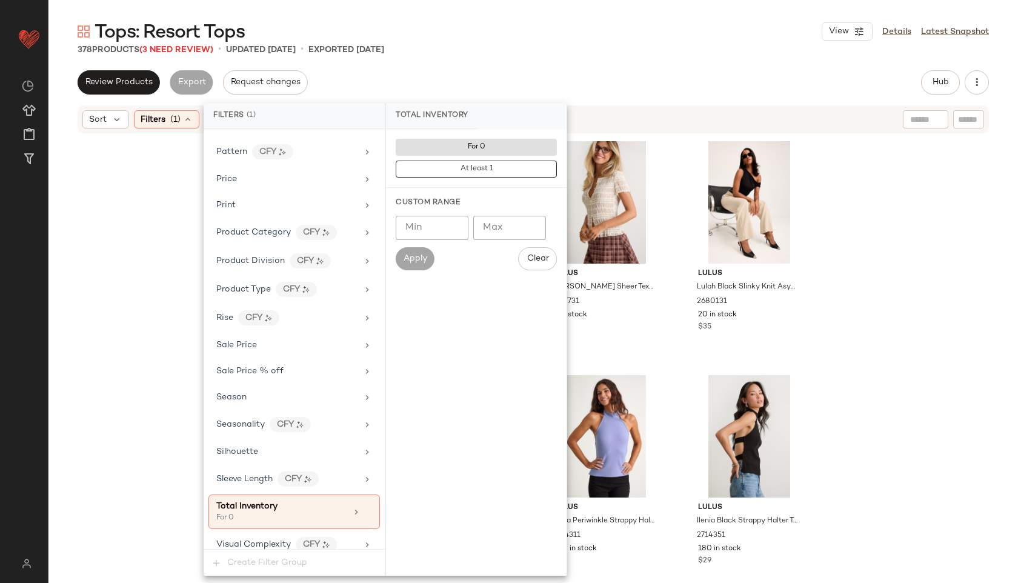
click at [504, 56] on div "Tops: Resort Tops View Details Latest Snapshot 378 Products (3 Need Review) • u…" at bounding box center [532, 300] width 969 height 563
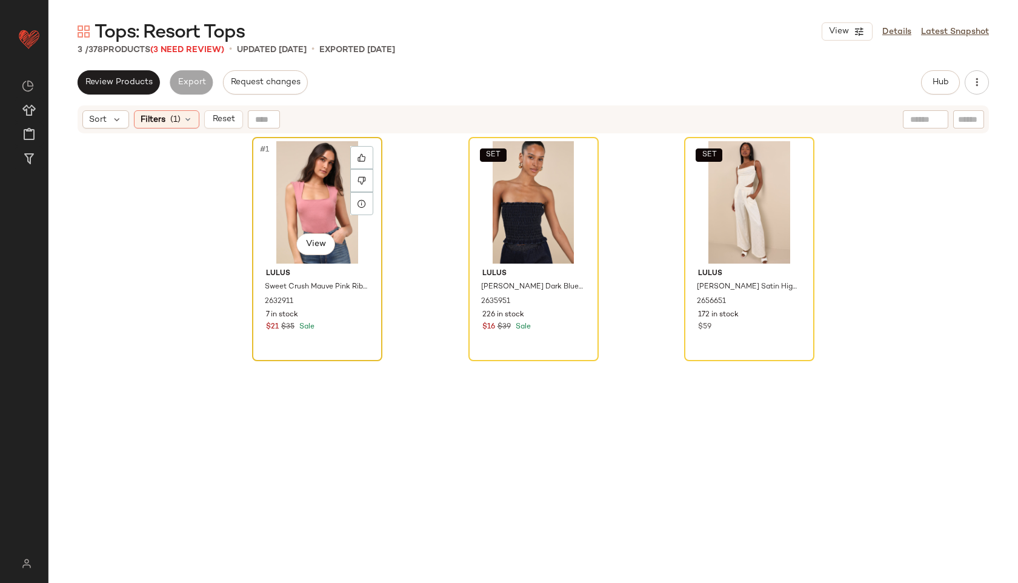
click at [282, 188] on div "#1 View" at bounding box center [317, 202] width 122 height 122
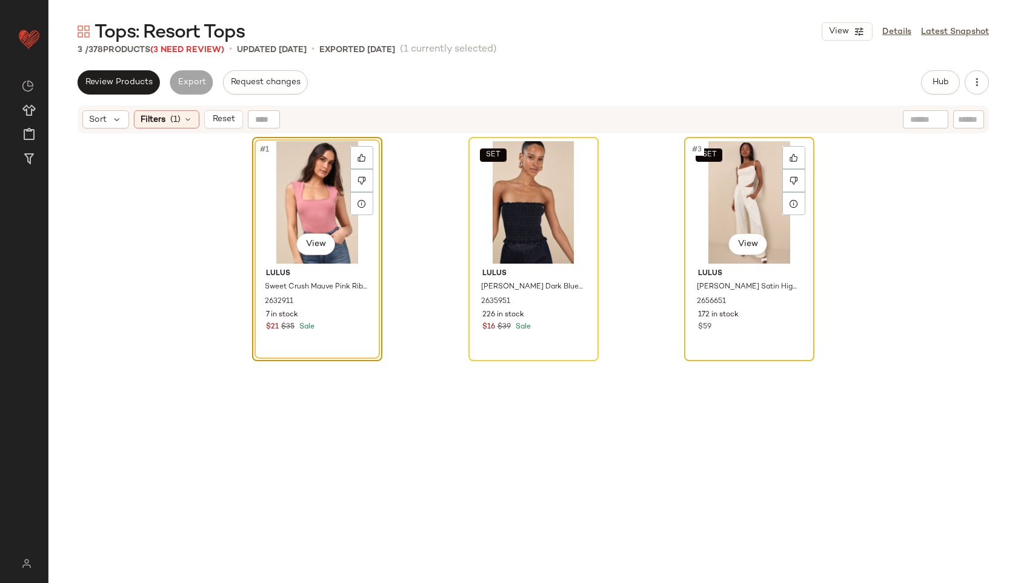
click at [741, 231] on div "SET #3 View" at bounding box center [749, 202] width 122 height 122
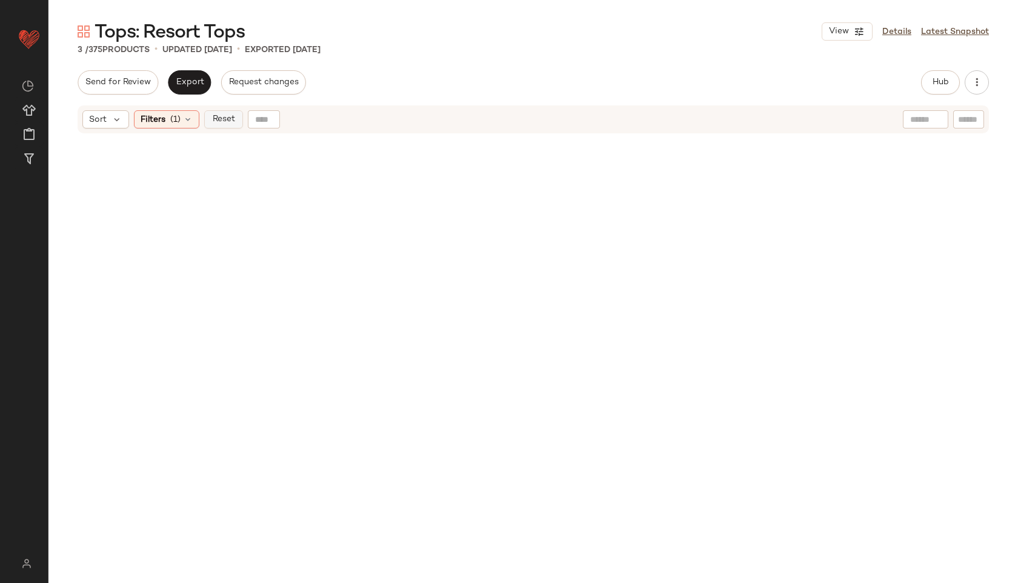
click at [233, 127] on button "Reset" at bounding box center [223, 119] width 39 height 18
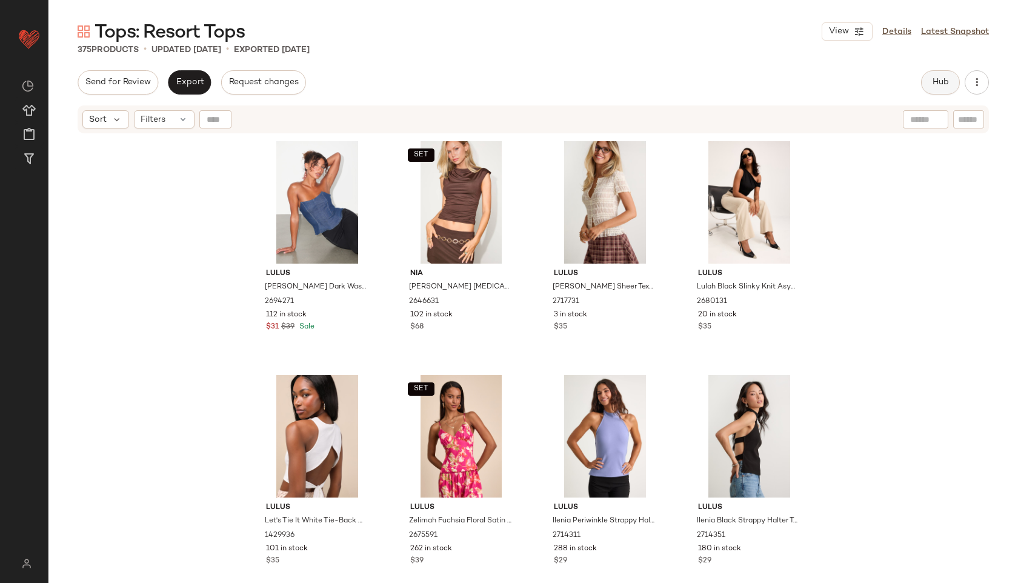
click at [935, 89] on button "Hub" at bounding box center [940, 82] width 39 height 24
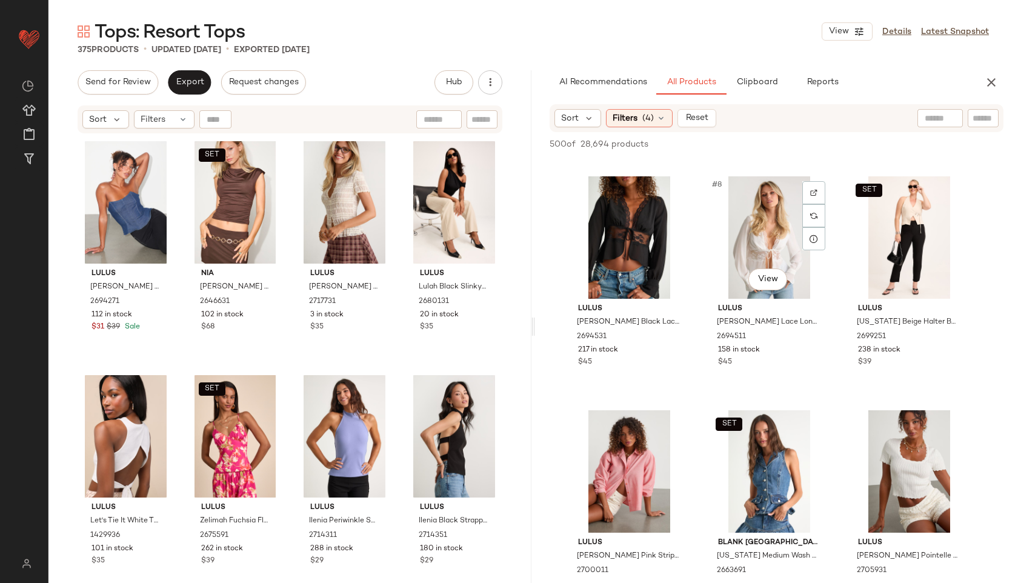
scroll to position [455, 0]
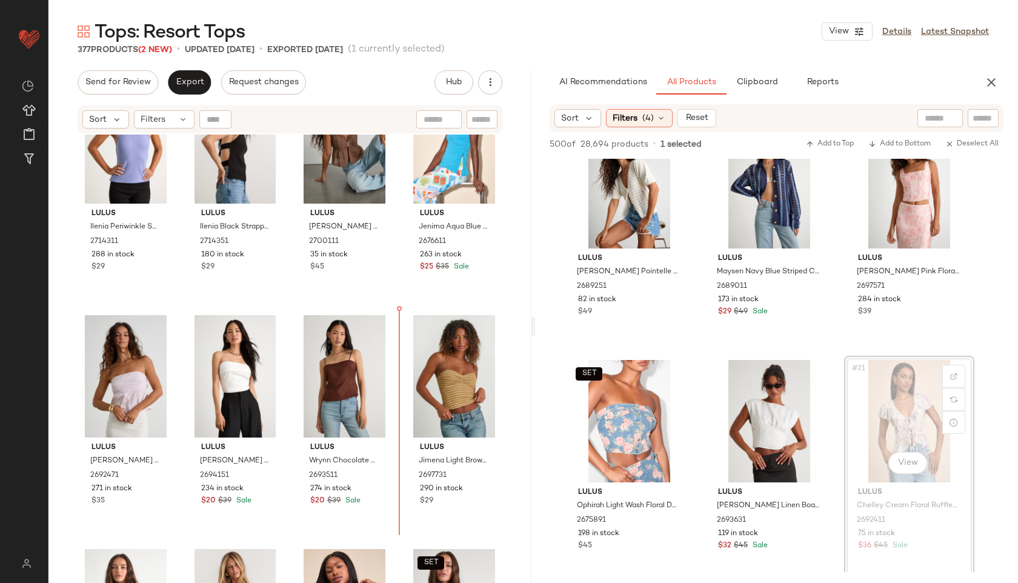
scroll to position [570, 0]
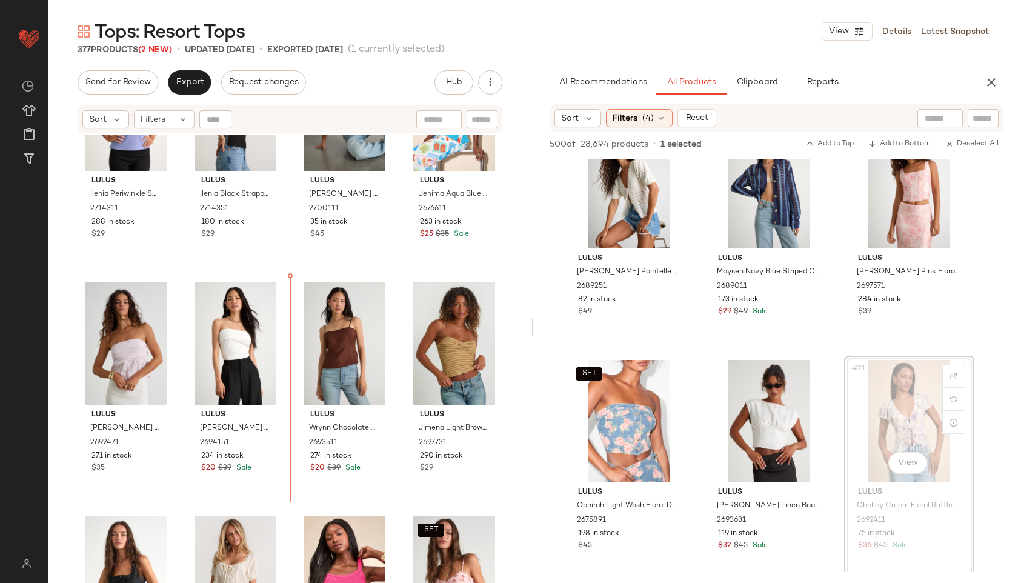
drag, startPoint x: 914, startPoint y: 435, endPoint x: 907, endPoint y: 435, distance: 7.3
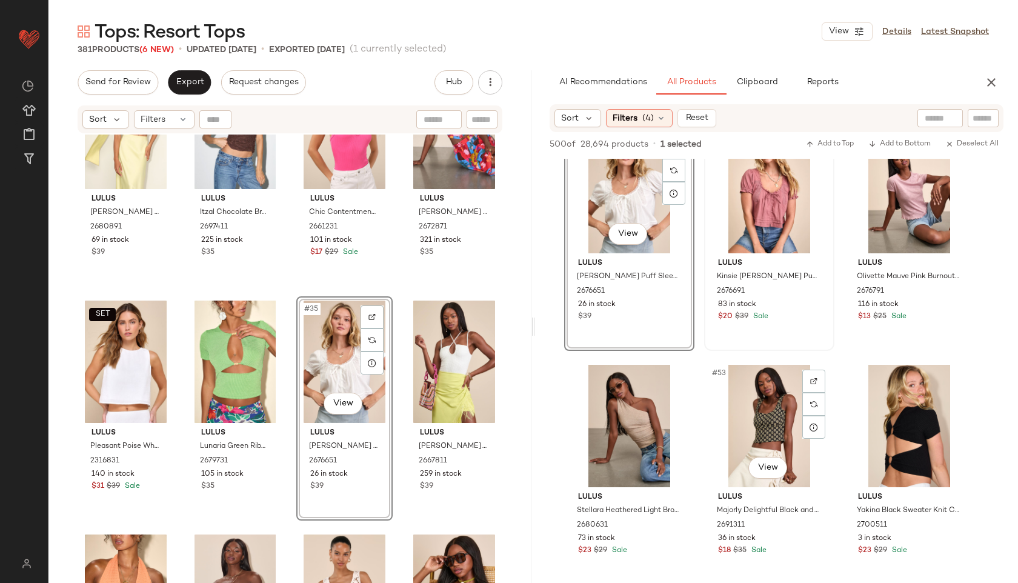
scroll to position [3795, 0]
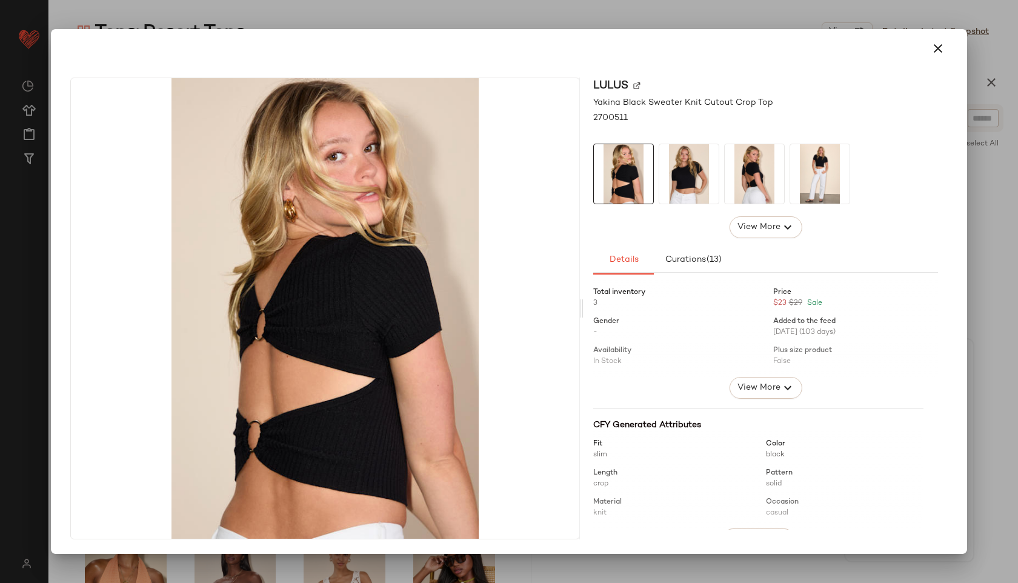
drag, startPoint x: 901, startPoint y: 436, endPoint x: 475, endPoint y: 425, distance: 426.0
click at [934, 57] on button "button" at bounding box center [937, 48] width 29 height 29
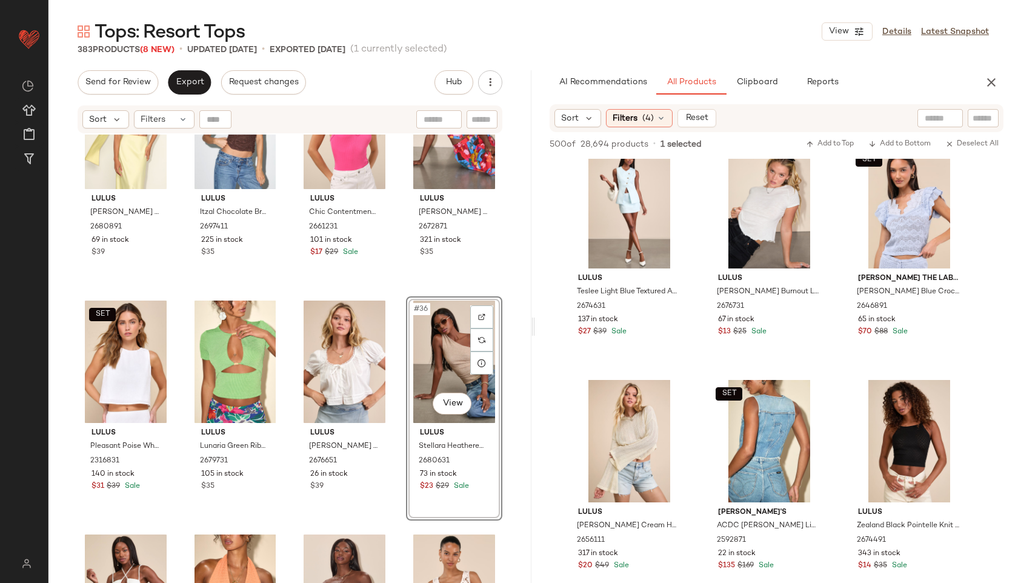
scroll to position [4229, 0]
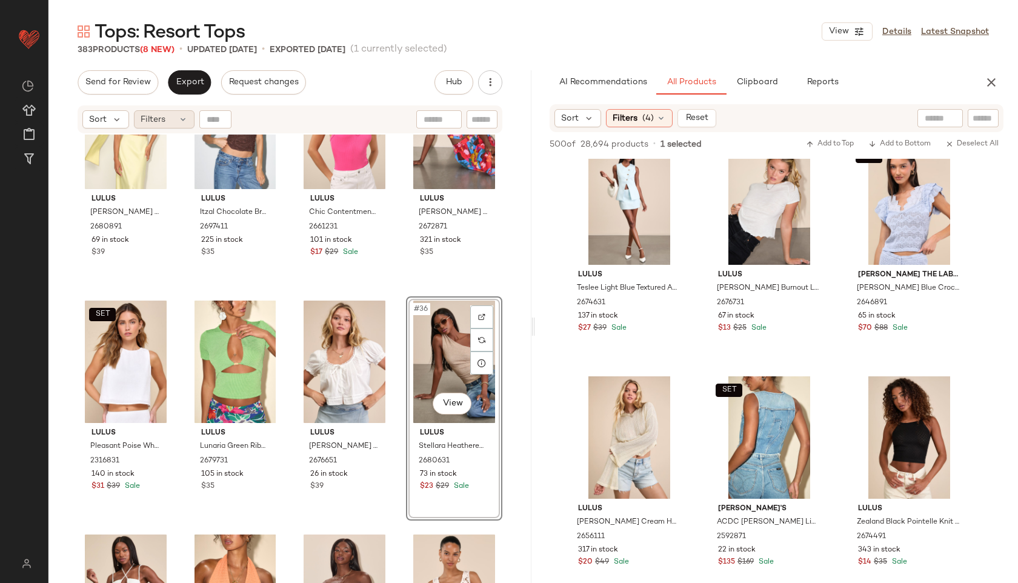
click at [153, 115] on span "Filters" at bounding box center [153, 119] width 25 height 13
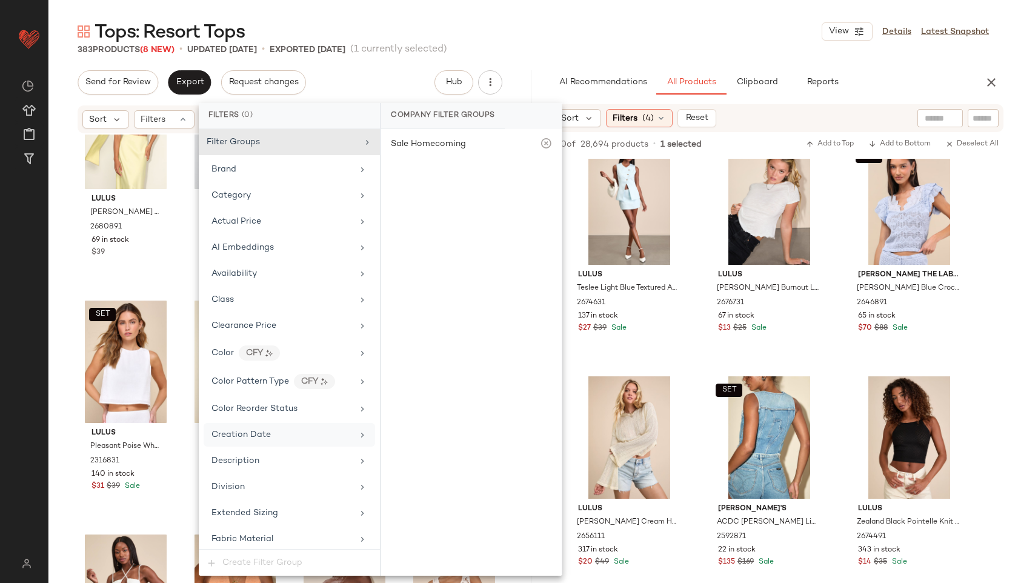
scroll to position [798, 0]
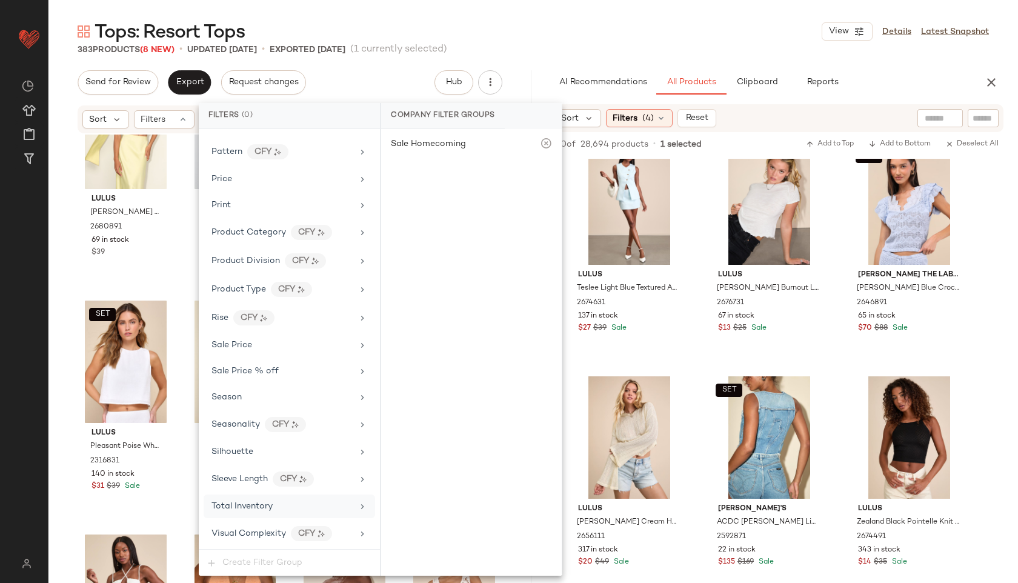
click at [265, 508] on span "Total Inventory" at bounding box center [241, 506] width 61 height 9
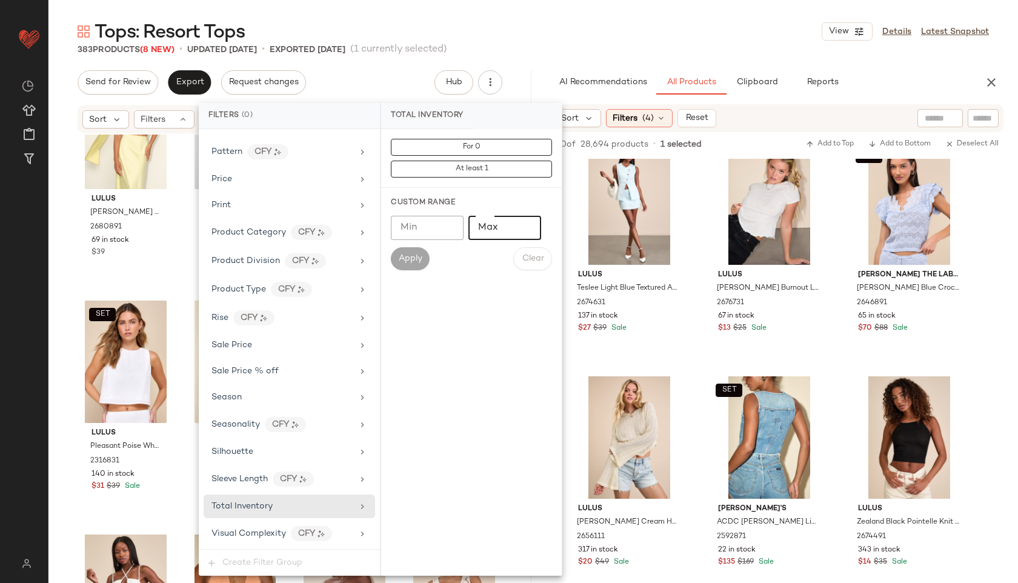
click at [500, 231] on input "Max" at bounding box center [504, 228] width 73 height 24
type input "**"
click at [406, 259] on span "Apply" at bounding box center [410, 259] width 24 height 10
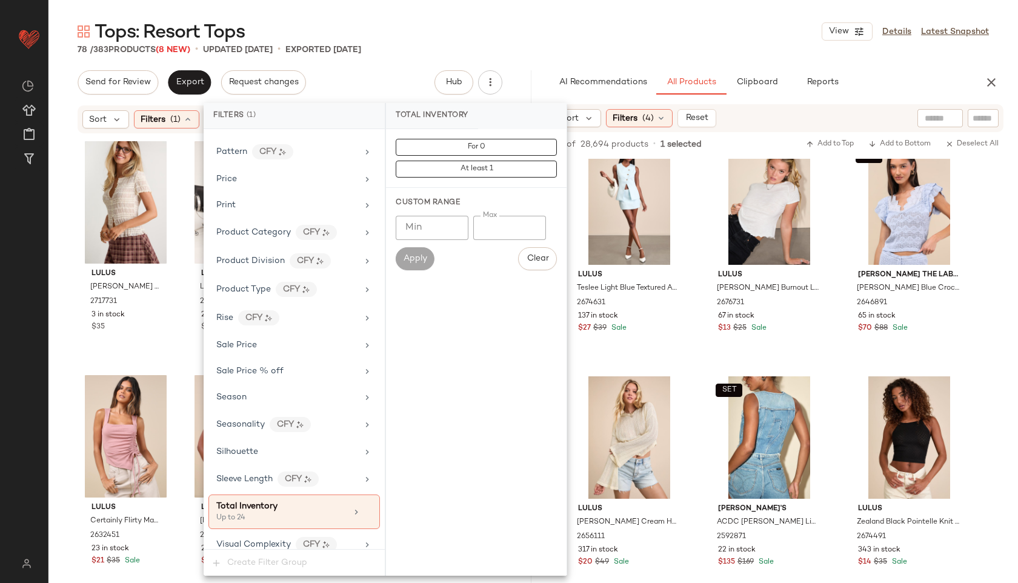
click at [439, 31] on div "Tops: Resort Tops View Details Latest Snapshot" at bounding box center [532, 31] width 969 height 24
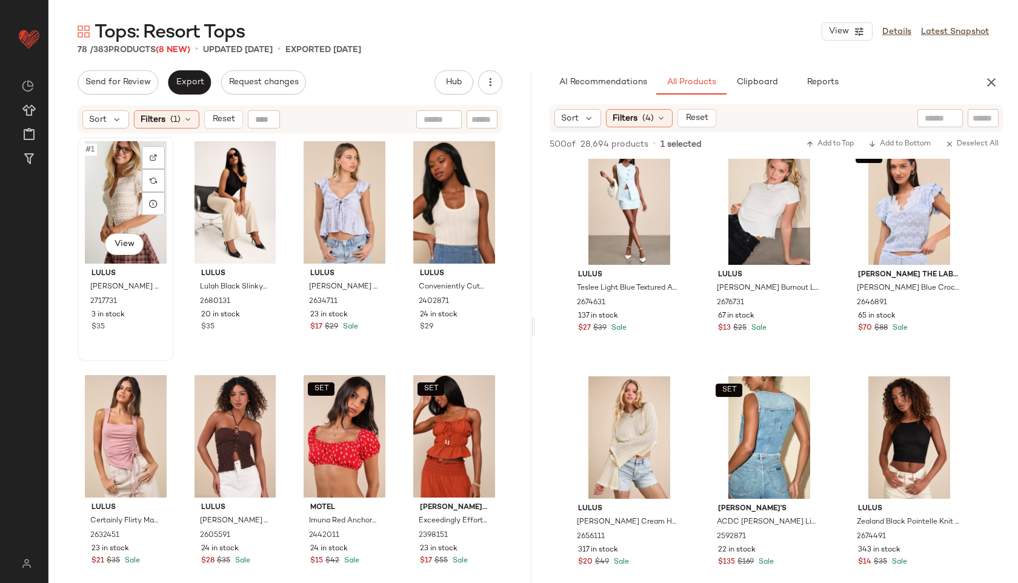
click at [92, 186] on div "#1 View" at bounding box center [126, 202] width 88 height 122
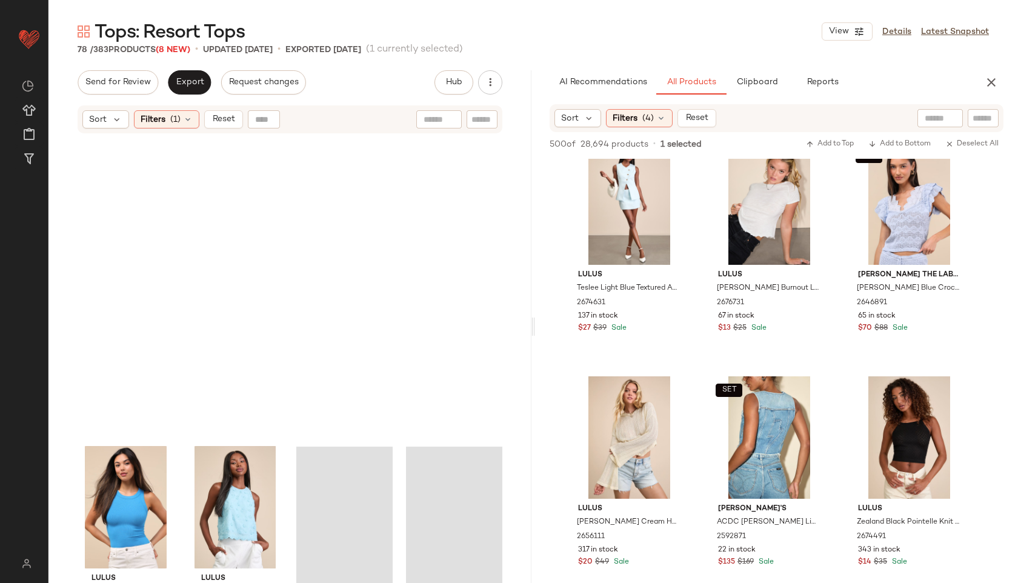
scroll to position [4200, 0]
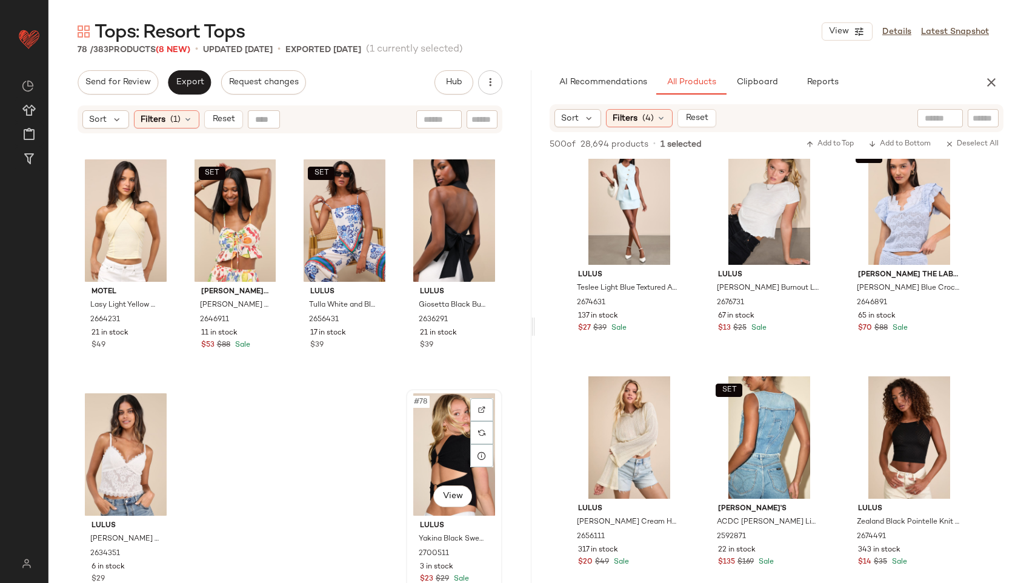
click at [449, 439] on div "#78 View" at bounding box center [454, 454] width 88 height 122
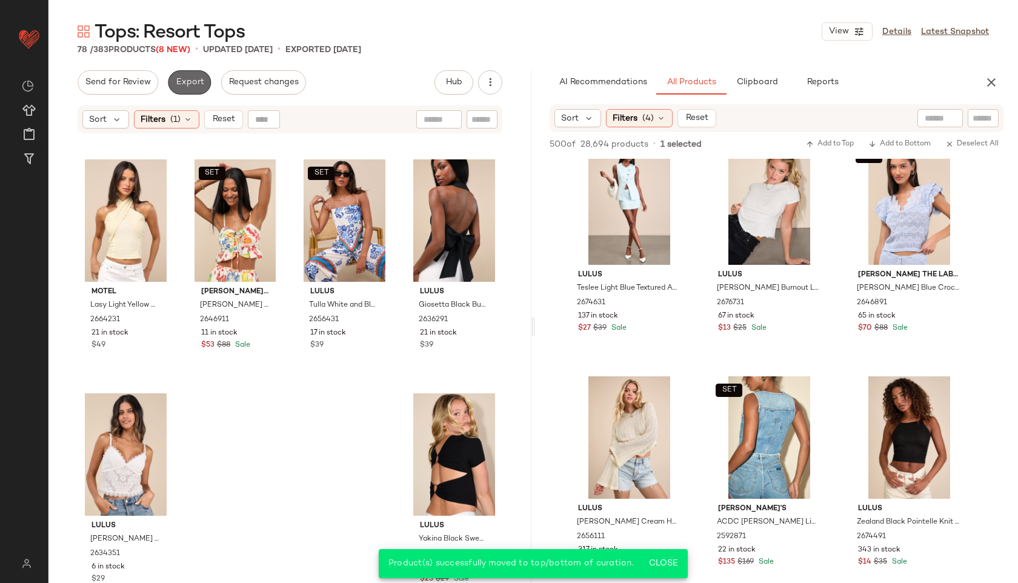
click at [187, 84] on span "Export" at bounding box center [189, 83] width 28 height 10
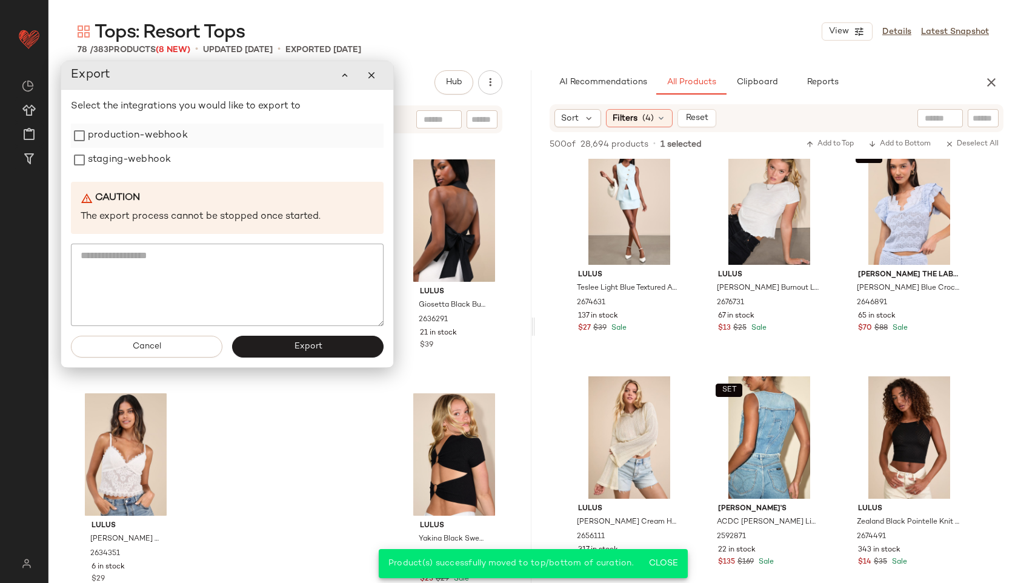
click at [108, 128] on label "production-webhook" at bounding box center [138, 136] width 100 height 24
click at [97, 158] on label "staging-webhook" at bounding box center [129, 160] width 83 height 24
click at [272, 349] on button "Export" at bounding box center [307, 347] width 151 height 22
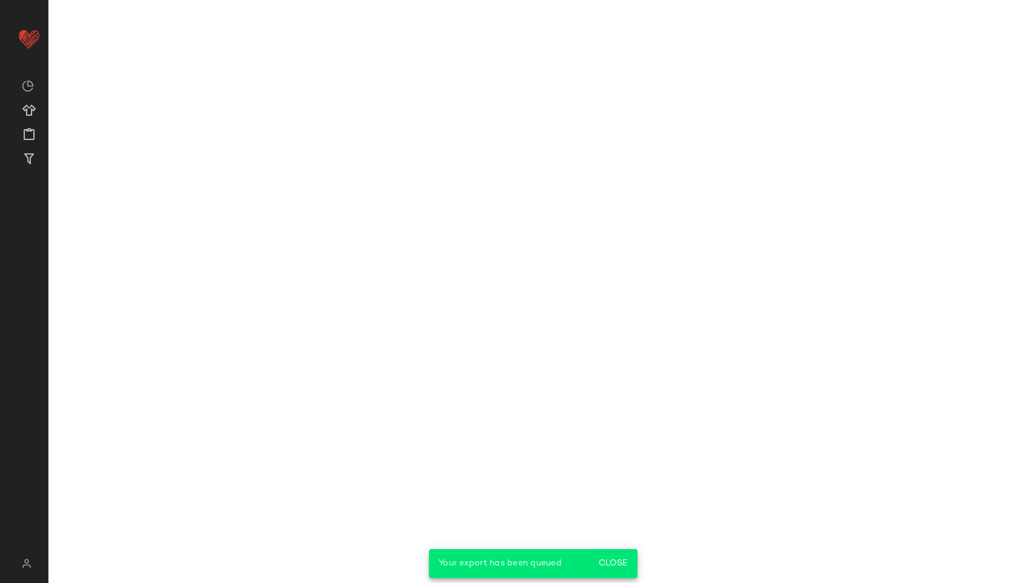
scroll to position [6333, 0]
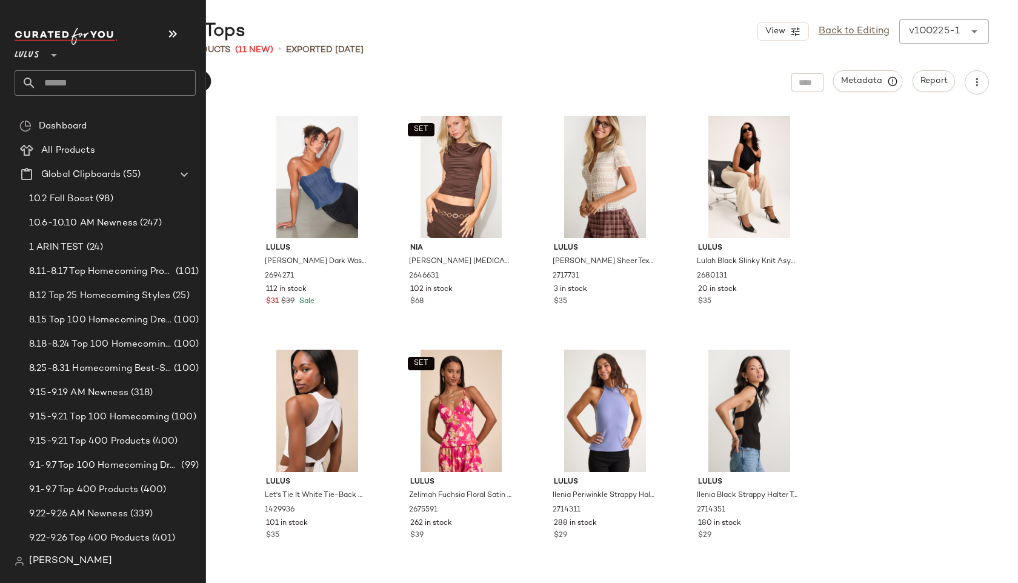
click at [70, 84] on input "text" at bounding box center [115, 82] width 159 height 25
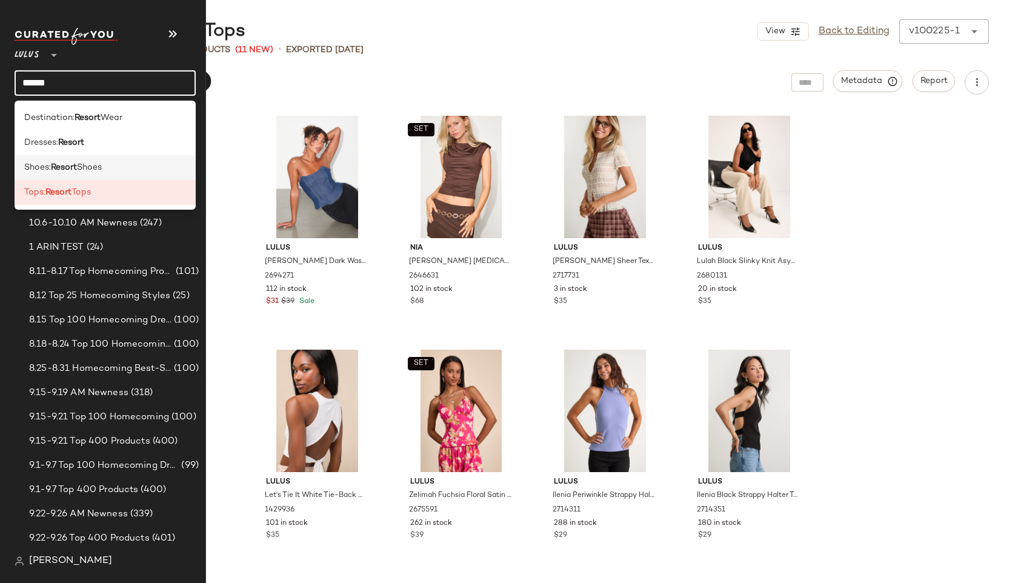
type input "******"
click at [94, 162] on span "Shoes" at bounding box center [89, 167] width 25 height 13
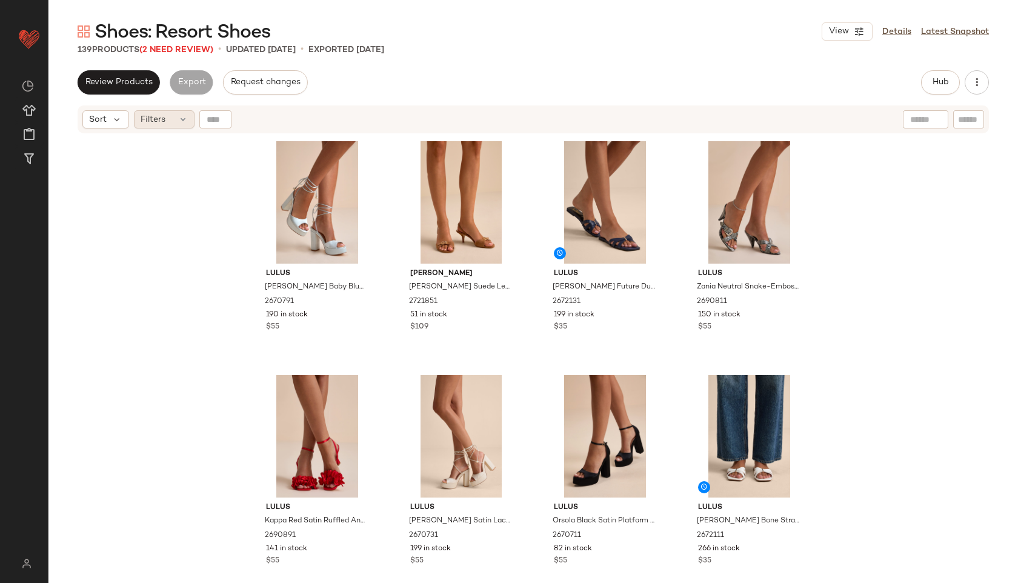
click at [182, 115] on icon at bounding box center [183, 119] width 10 height 10
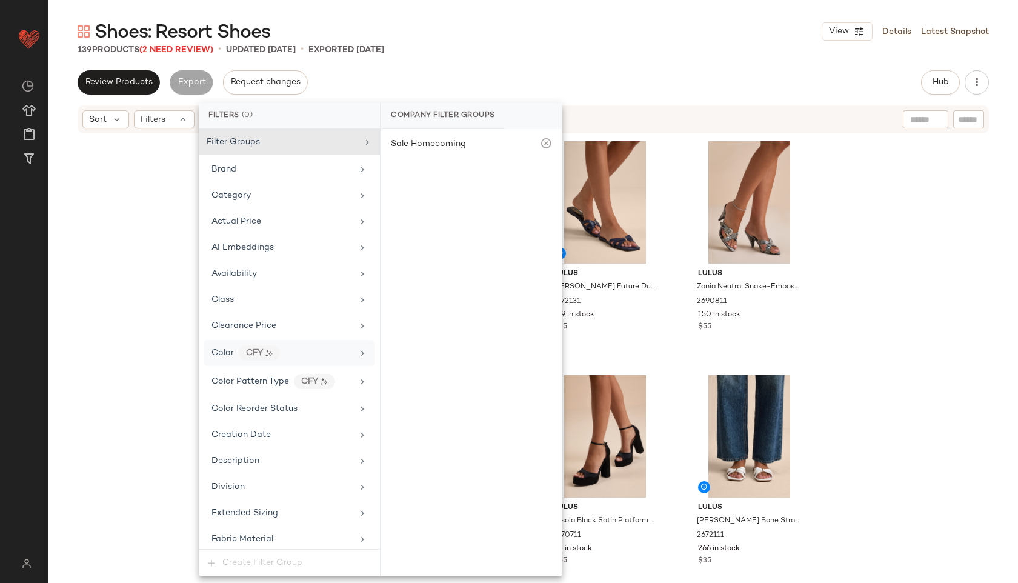
scroll to position [684, 0]
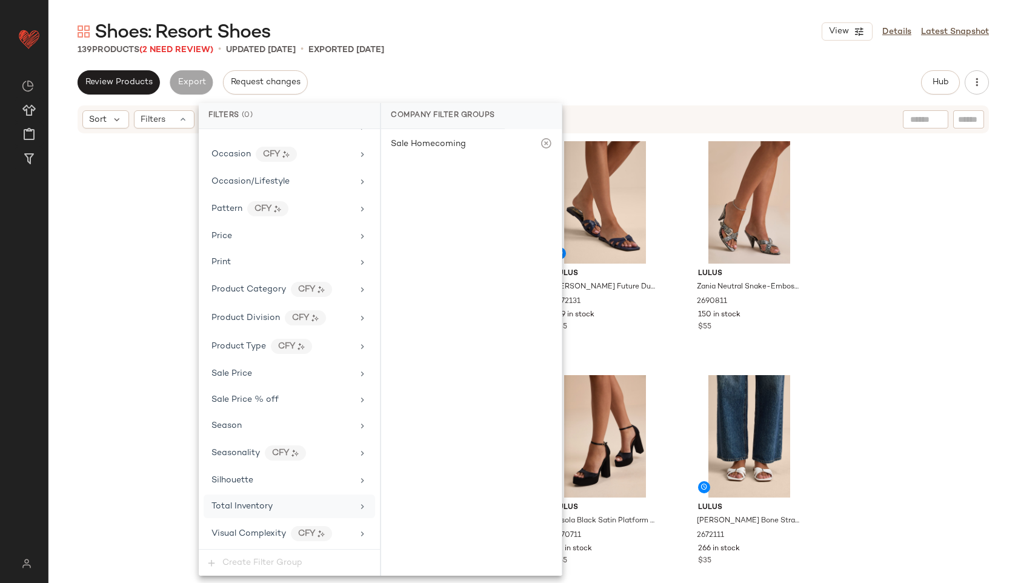
click at [260, 503] on span "Total Inventory" at bounding box center [241, 506] width 61 height 9
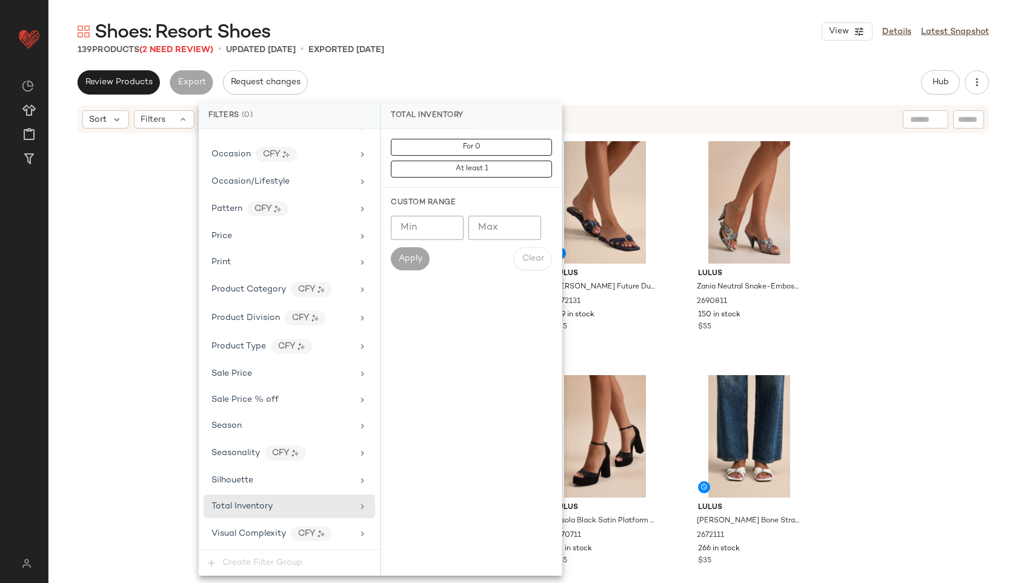
click at [483, 137] on div "For 0 At least 1" at bounding box center [471, 158] width 180 height 59
click at [486, 149] on button "For 0" at bounding box center [471, 147] width 161 height 17
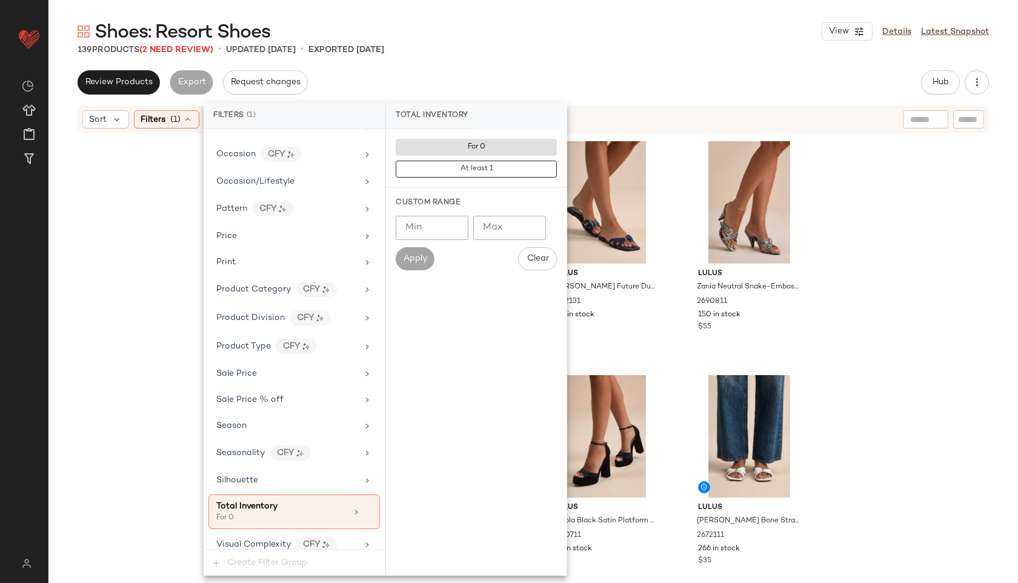
click at [537, 70] on div "Review Products Export Request changes Hub Send for Review External Review Inte…" at bounding box center [533, 82] width 911 height 24
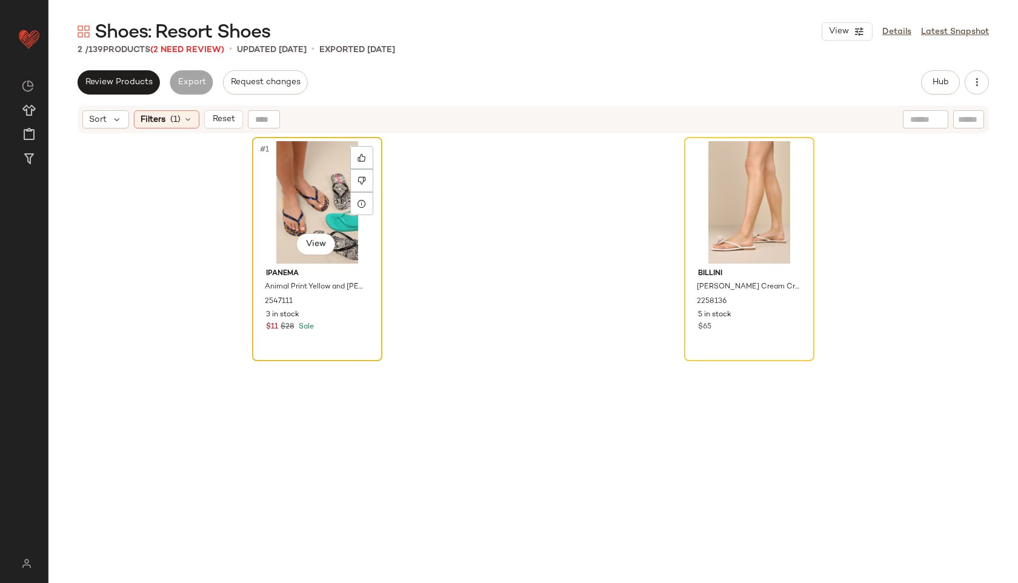
click at [293, 208] on div "#1 View" at bounding box center [317, 202] width 122 height 122
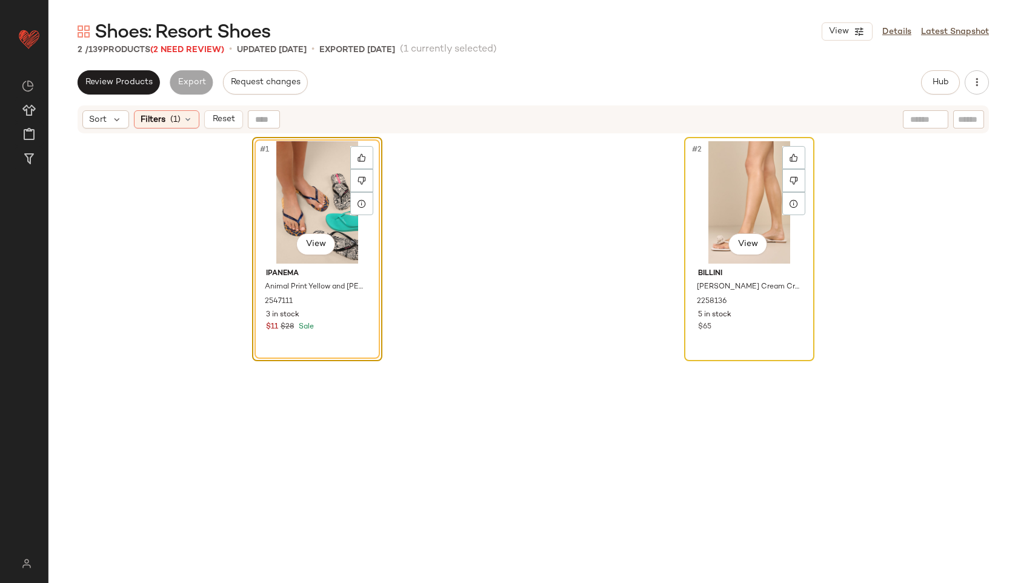
click at [746, 207] on div "#2 View" at bounding box center [749, 202] width 122 height 122
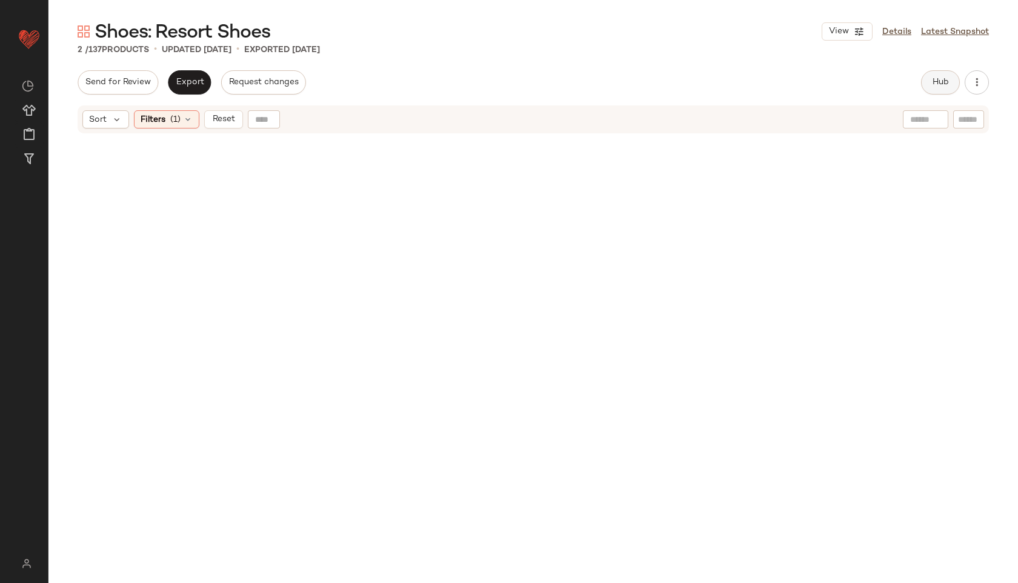
click at [936, 83] on span "Hub" at bounding box center [940, 83] width 17 height 10
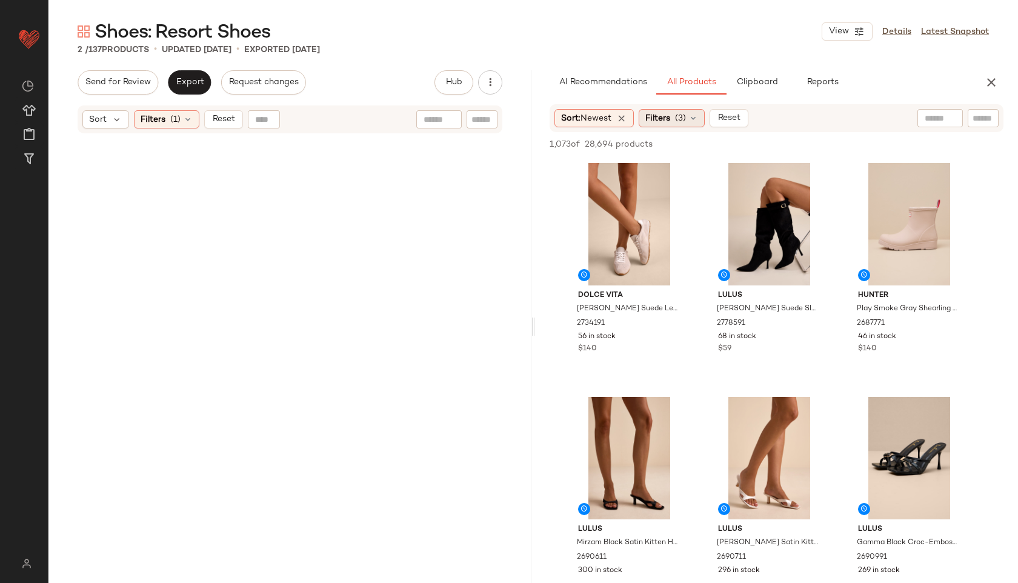
click at [684, 116] on span "(3)" at bounding box center [680, 118] width 11 height 13
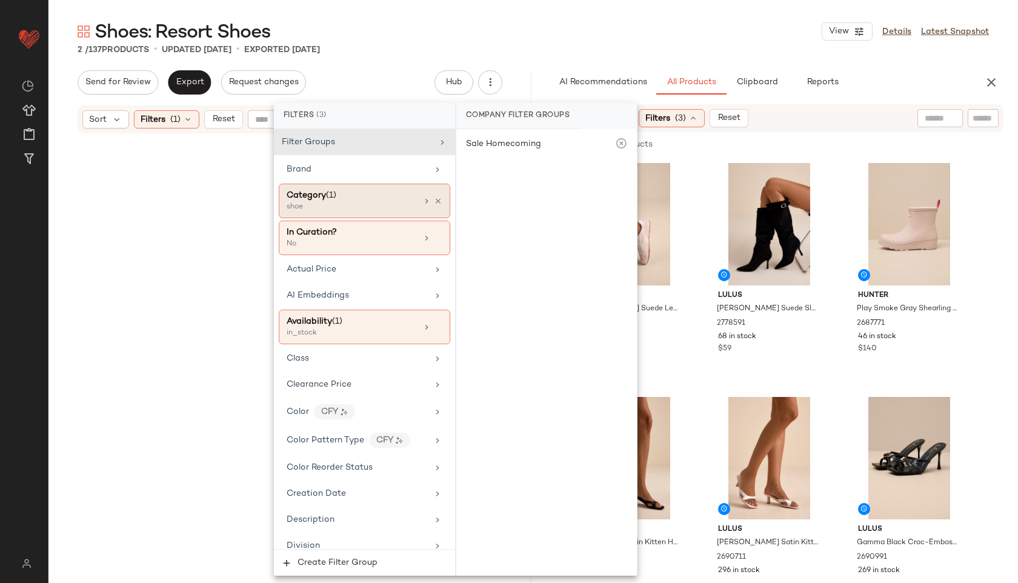
click at [368, 197] on div "Category (1)" at bounding box center [351, 195] width 130 height 13
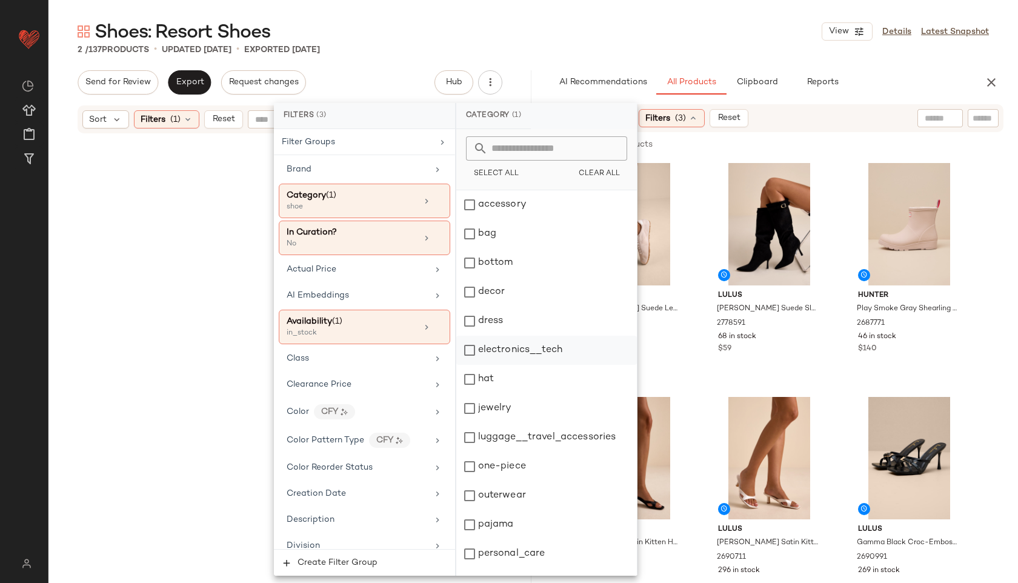
scroll to position [109, 0]
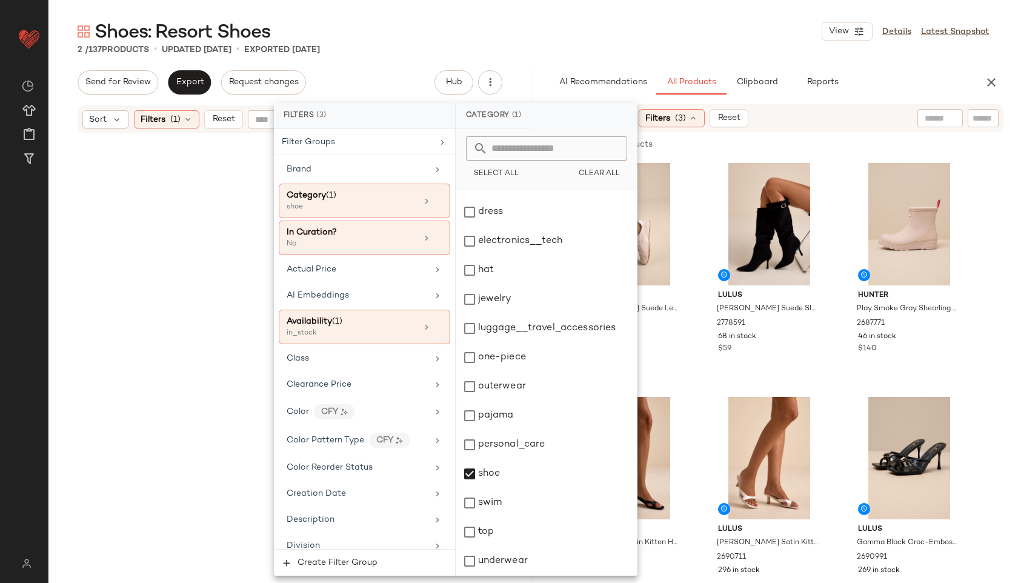
click at [531, 16] on main "Shoes: Resort Shoes View Details Latest Snapshot 2 / 137 Products • updated [DA…" at bounding box center [509, 291] width 1018 height 583
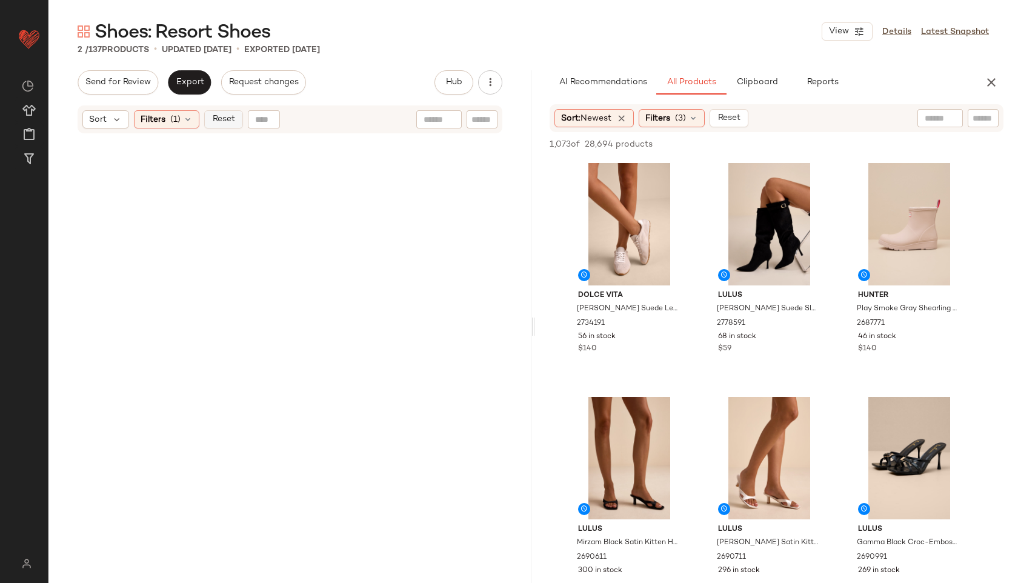
click at [230, 120] on span "Reset" at bounding box center [222, 119] width 23 height 10
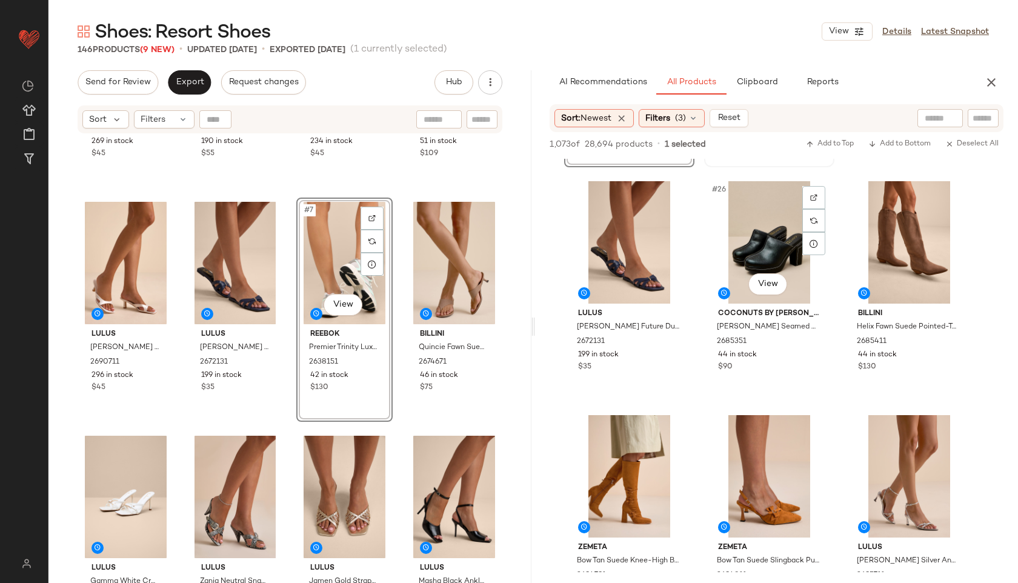
scroll to position [1875, 0]
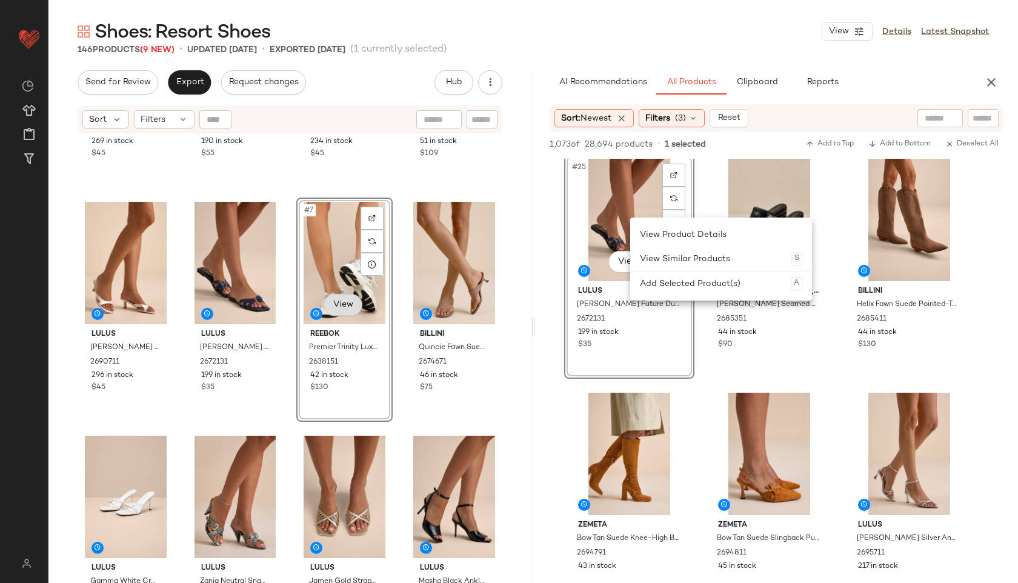
drag, startPoint x: 358, startPoint y: 305, endPoint x: 330, endPoint y: 313, distance: 29.5
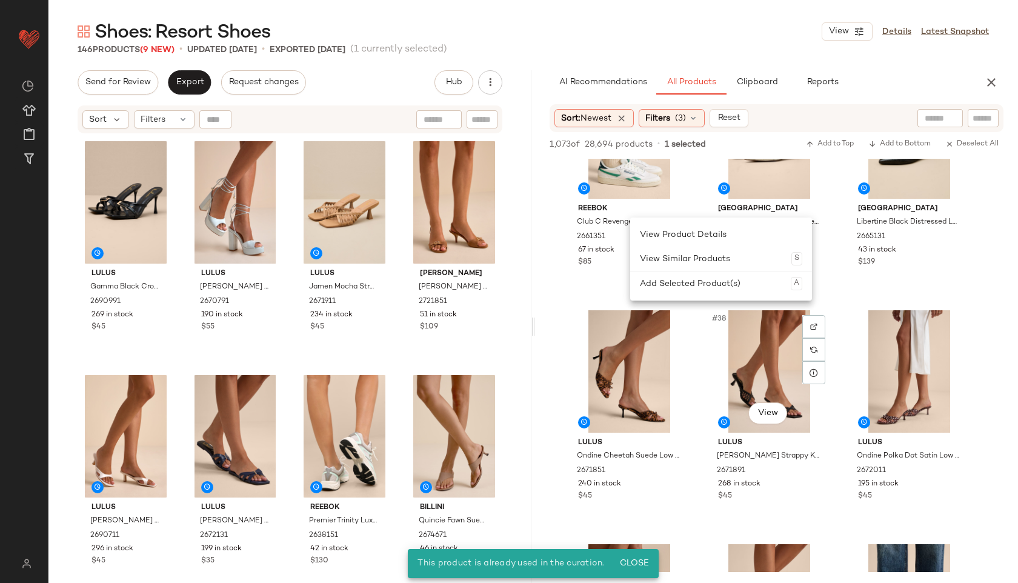
scroll to position [2661, 0]
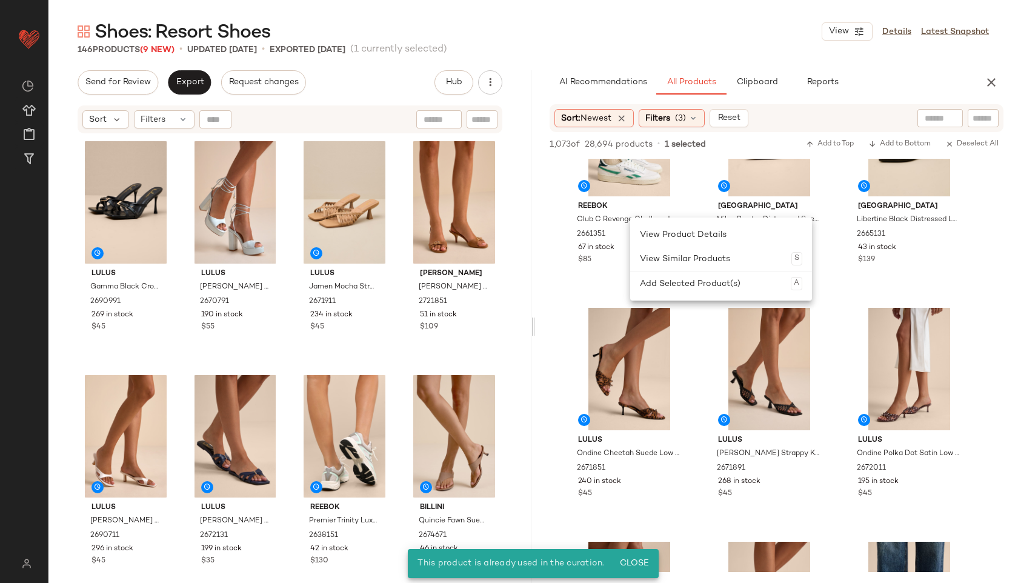
click at [531, 277] on div at bounding box center [533, 326] width 4 height 512
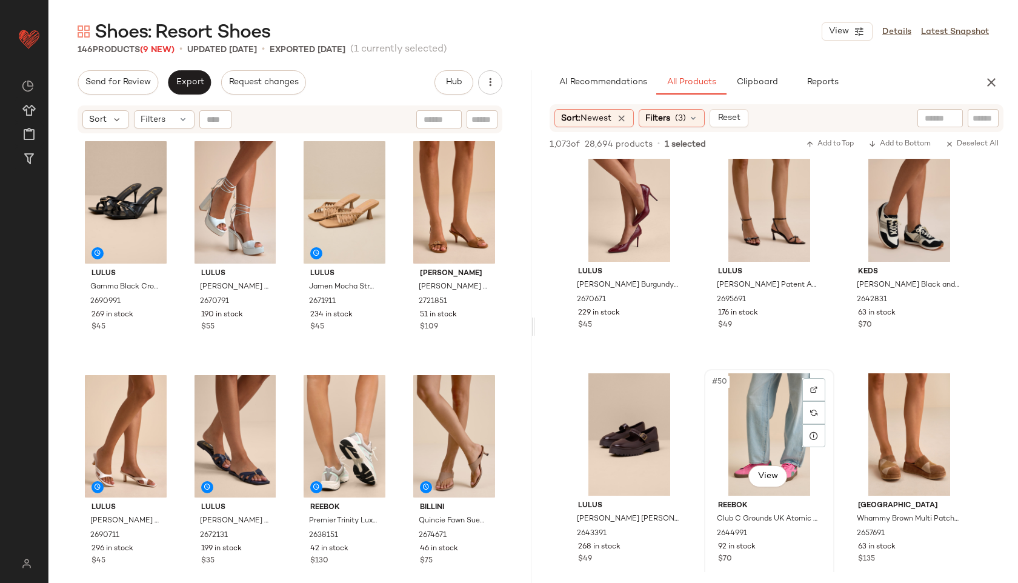
scroll to position [3528, 0]
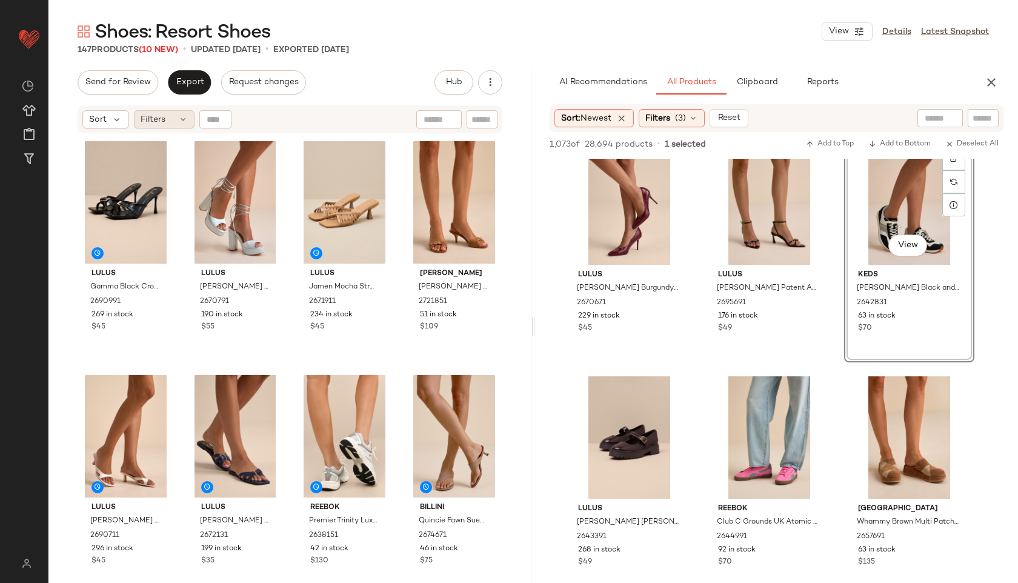
click at [167, 121] on div "Filters" at bounding box center [164, 119] width 61 height 18
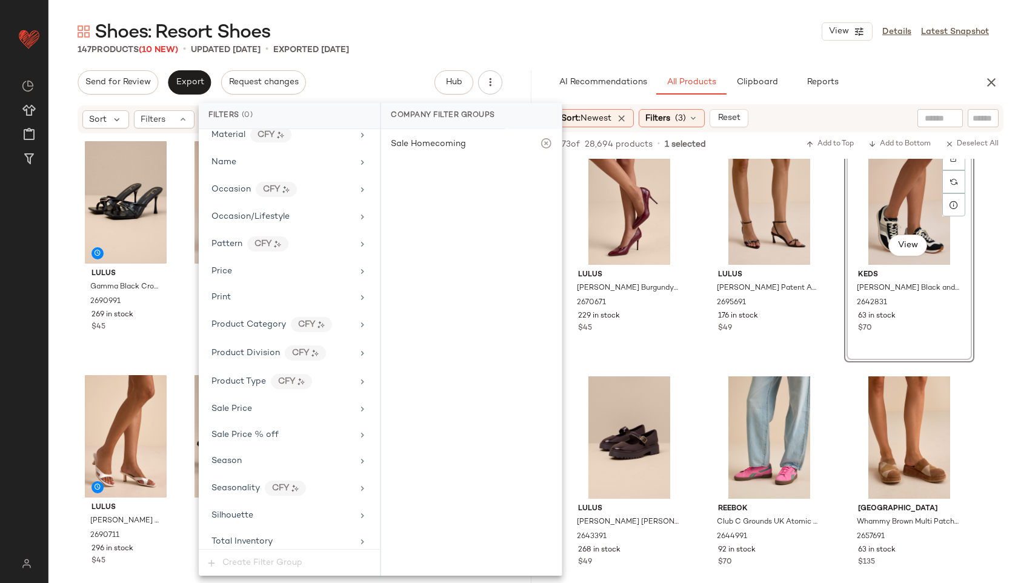
scroll to position [684, 0]
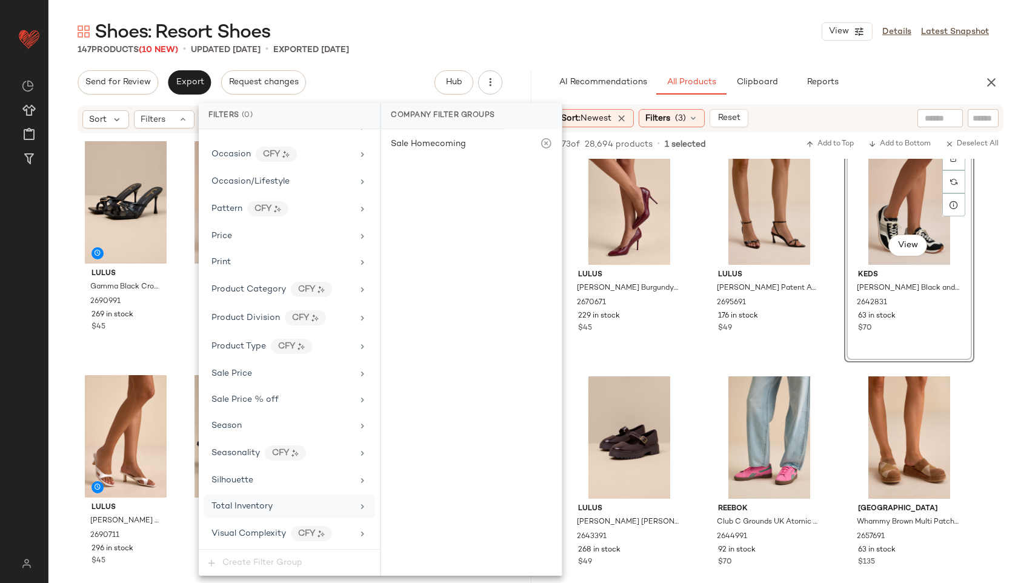
click at [261, 501] on div "Total Inventory" at bounding box center [241, 506] width 61 height 13
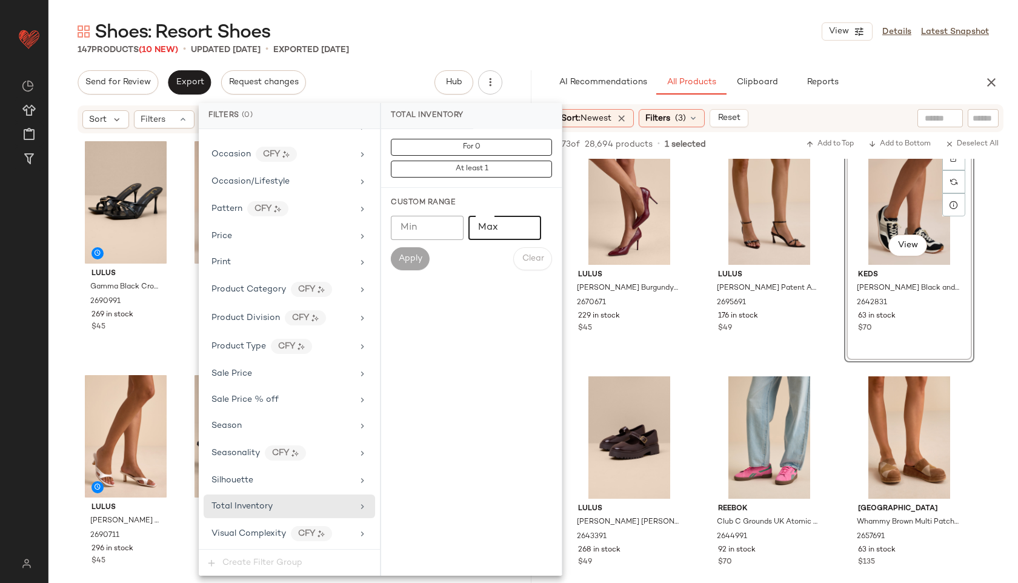
click at [488, 228] on input "Max" at bounding box center [504, 228] width 73 height 24
type input "**"
click at [391, 261] on button "Apply" at bounding box center [410, 258] width 39 height 23
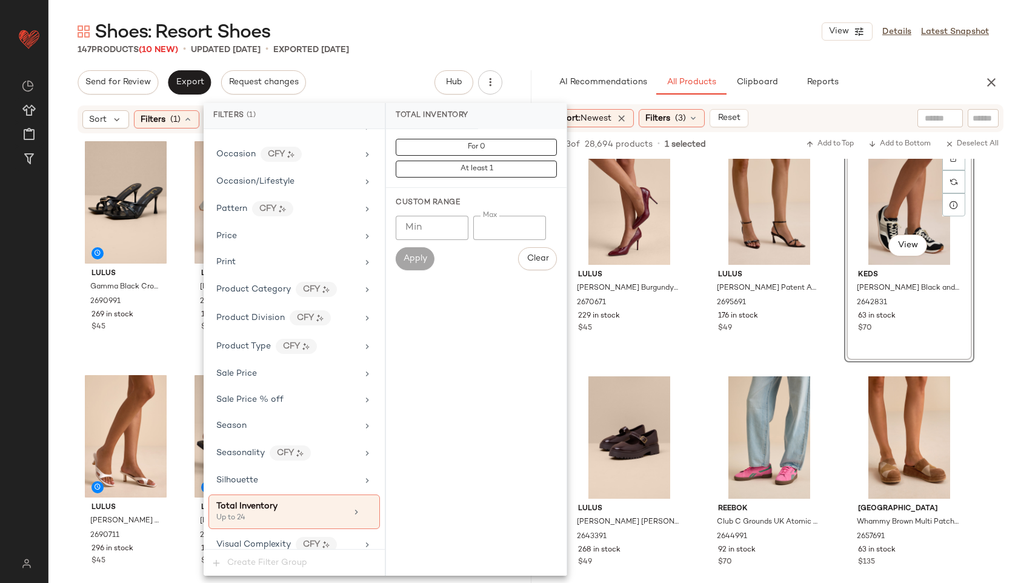
click at [383, 35] on div "Shoes: Resort Shoes View Details Latest Snapshot" at bounding box center [532, 31] width 969 height 24
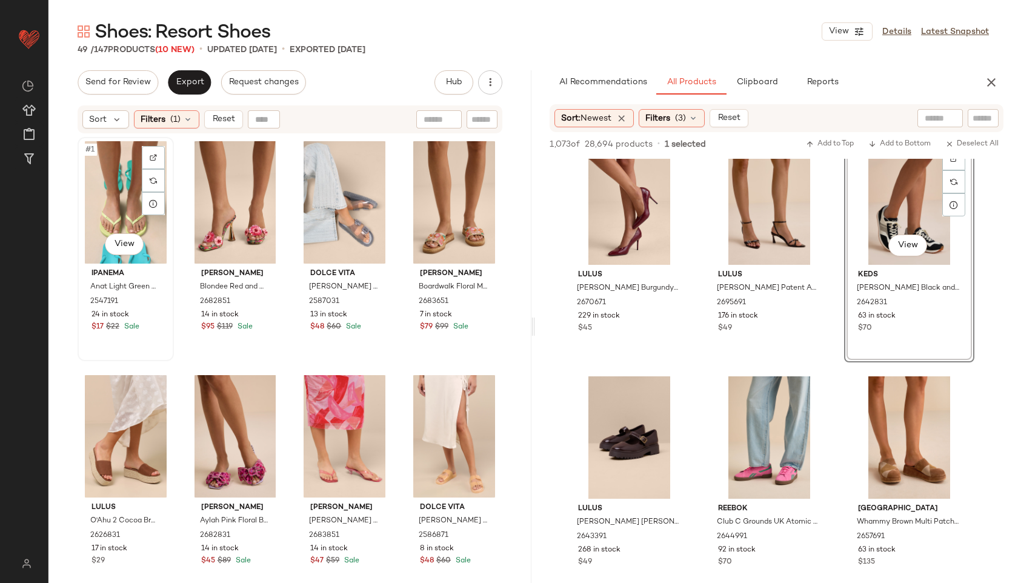
click at [110, 182] on div "#1 View" at bounding box center [126, 202] width 88 height 122
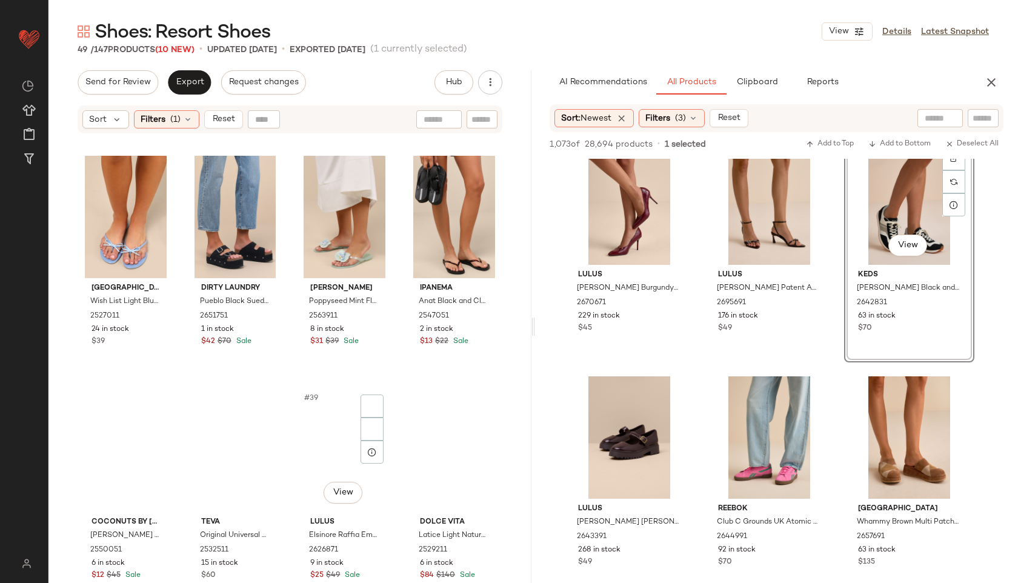
scroll to position [2563, 0]
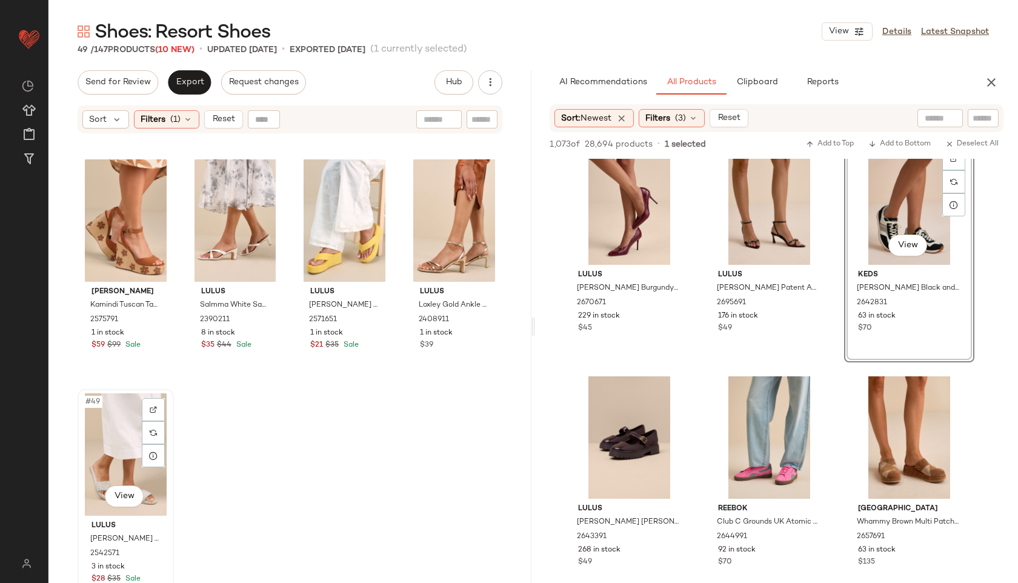
click at [122, 429] on div "#49 View" at bounding box center [126, 454] width 88 height 122
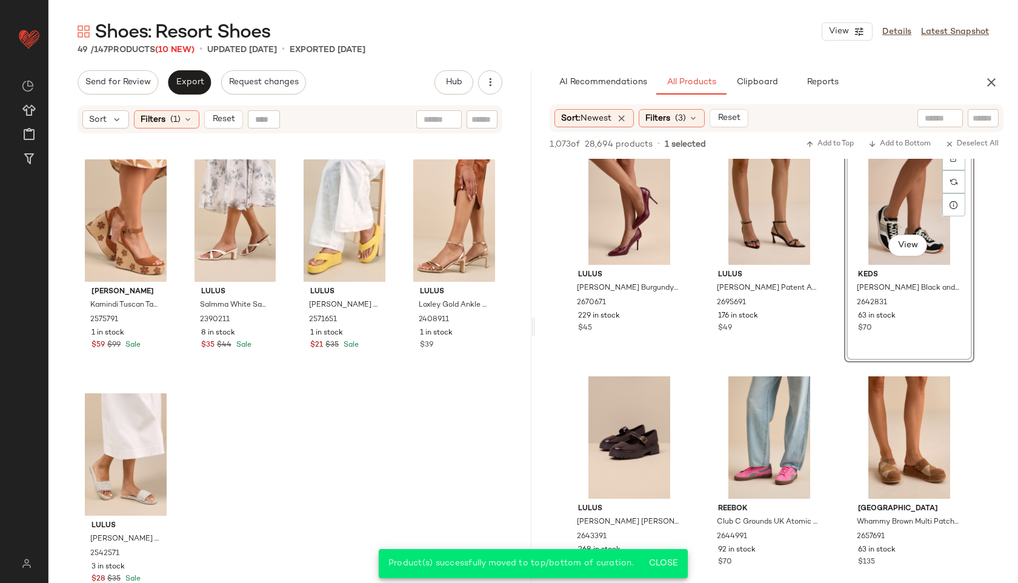
click at [188, 67] on div "Shoes: Resort Shoes View Details Latest Snapshot 49 / 147 Products (10 New) • u…" at bounding box center [532, 300] width 969 height 563
click at [191, 76] on button "Export" at bounding box center [189, 82] width 43 height 24
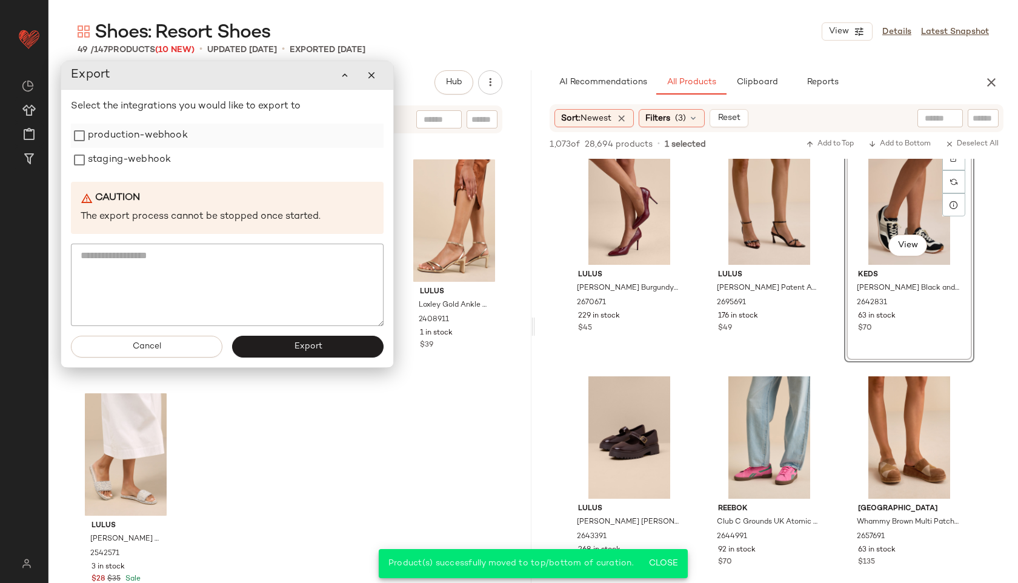
click at [143, 135] on label "production-webhook" at bounding box center [138, 136] width 100 height 24
click at [144, 153] on label "staging-webhook" at bounding box center [129, 160] width 83 height 24
click at [286, 346] on button "Export" at bounding box center [307, 347] width 151 height 22
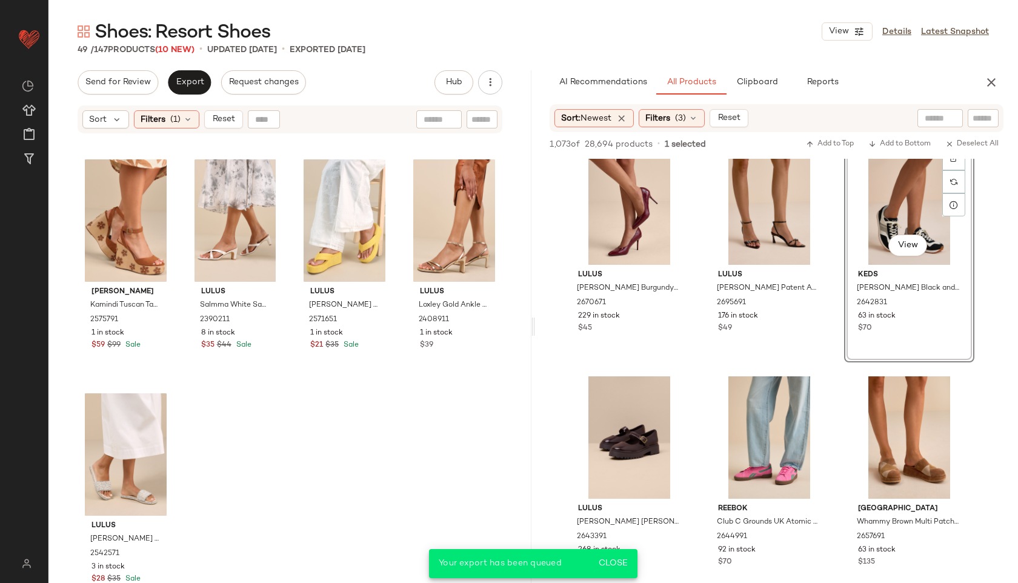
scroll to position [5164, 0]
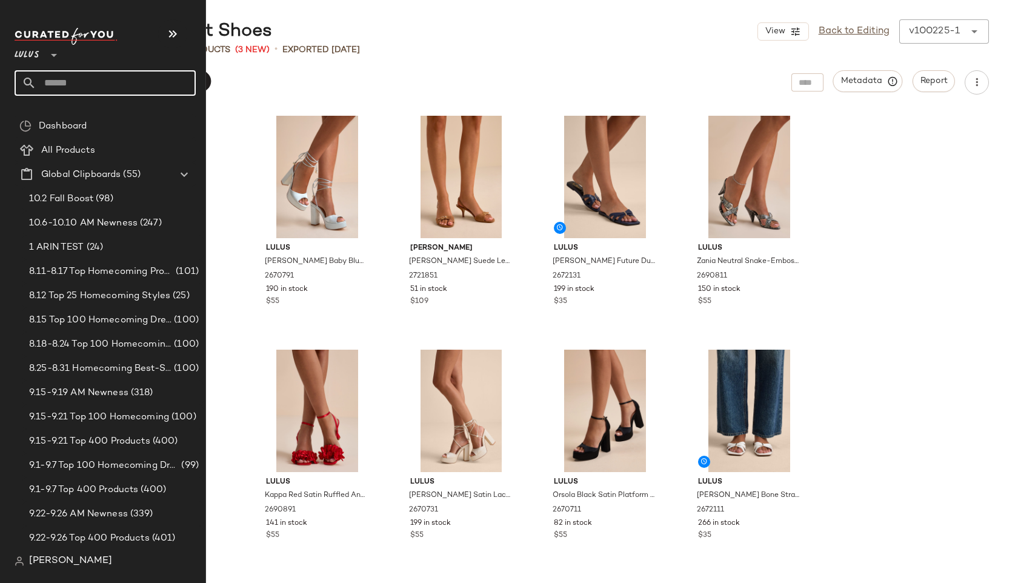
click at [84, 84] on input "text" at bounding box center [115, 82] width 159 height 25
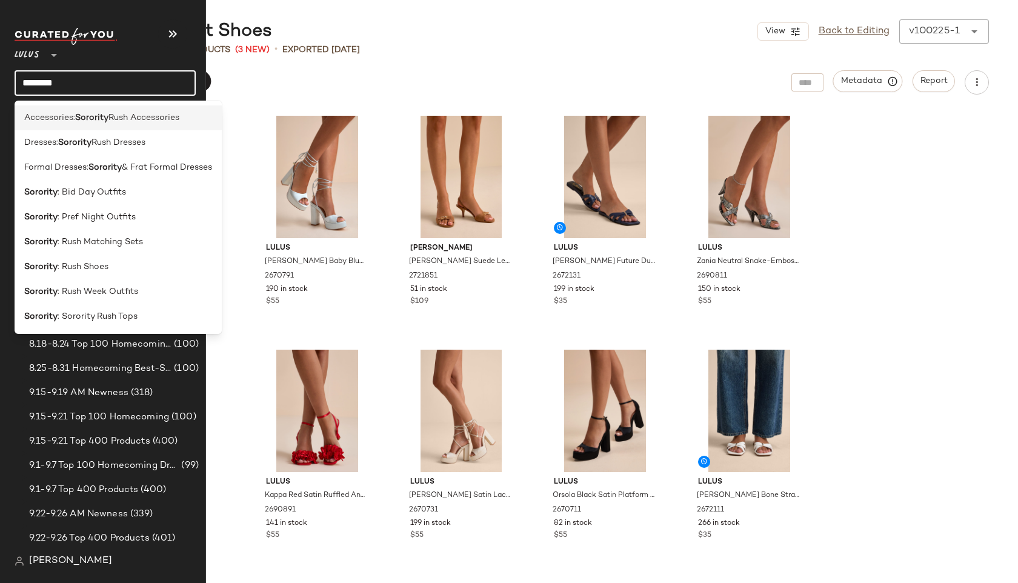
type input "********"
click at [101, 119] on b "Sorority" at bounding box center [91, 117] width 33 height 13
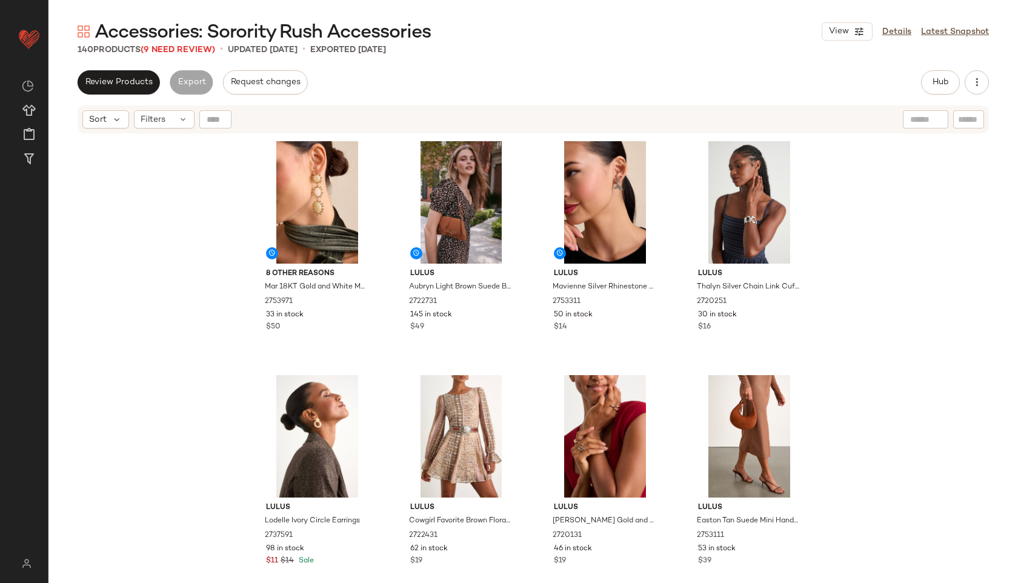
click at [389, 85] on div "Review Products Export Request changes Hub Send for Review External Review Inte…" at bounding box center [533, 82] width 911 height 24
click at [192, 119] on div "Filters" at bounding box center [164, 119] width 61 height 18
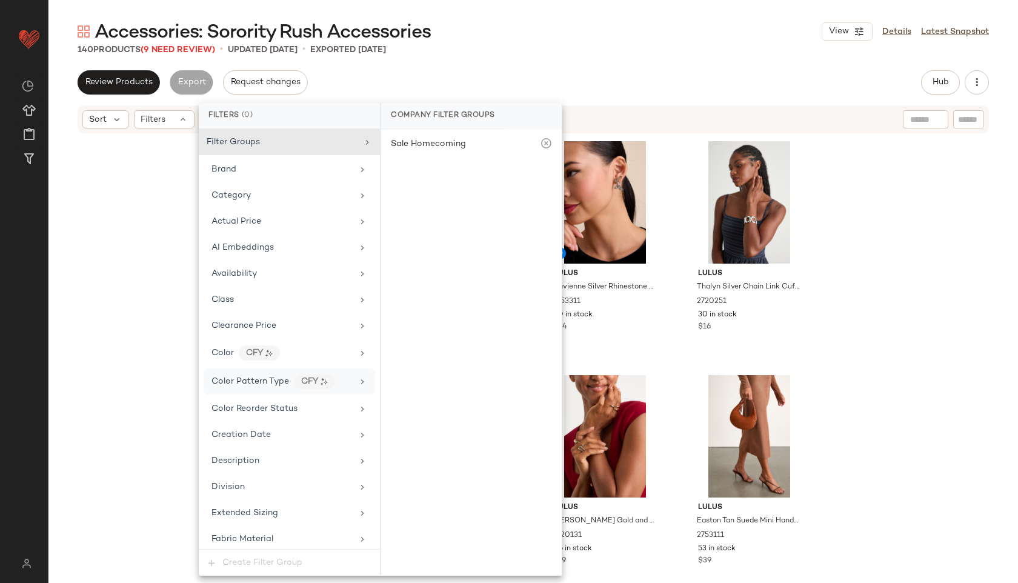
scroll to position [656, 0]
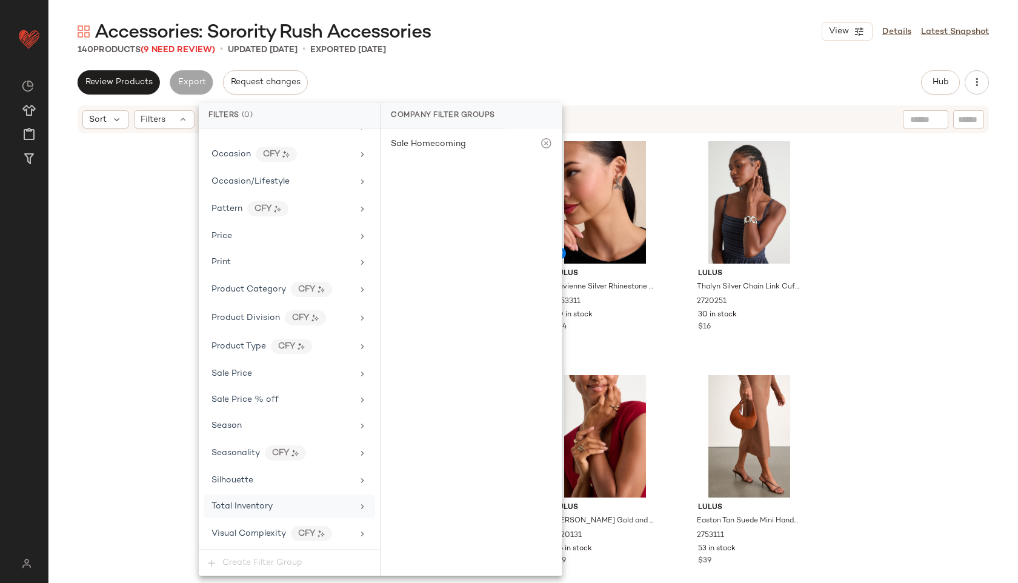
click at [265, 509] on span "Total Inventory" at bounding box center [241, 506] width 61 height 9
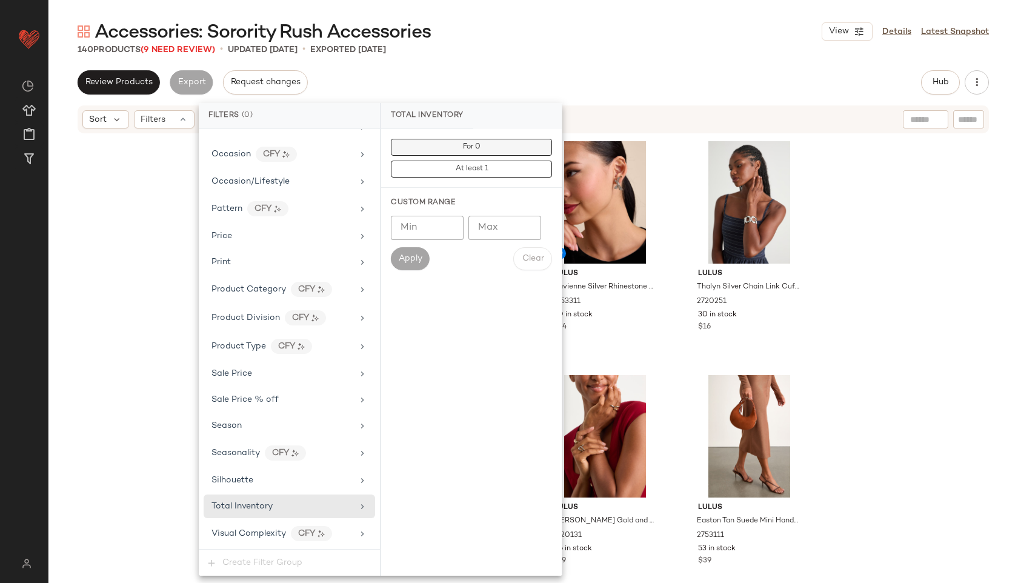
click at [472, 151] on button "For 0" at bounding box center [471, 147] width 161 height 17
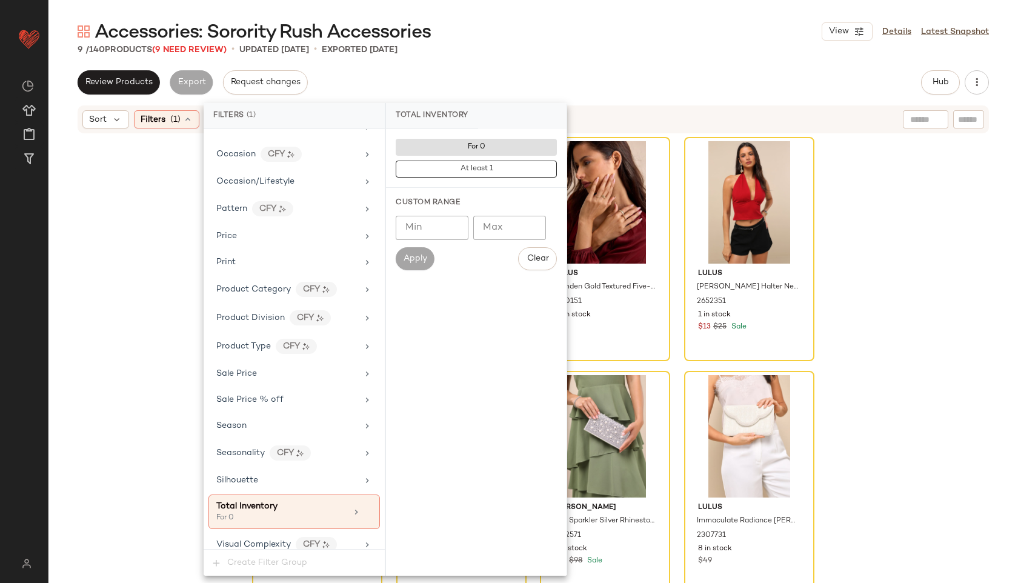
click at [527, 64] on div "Accessories: Sorority Rush Accessories View Details Latest Snapshot 9 / 140 Pro…" at bounding box center [532, 300] width 969 height 563
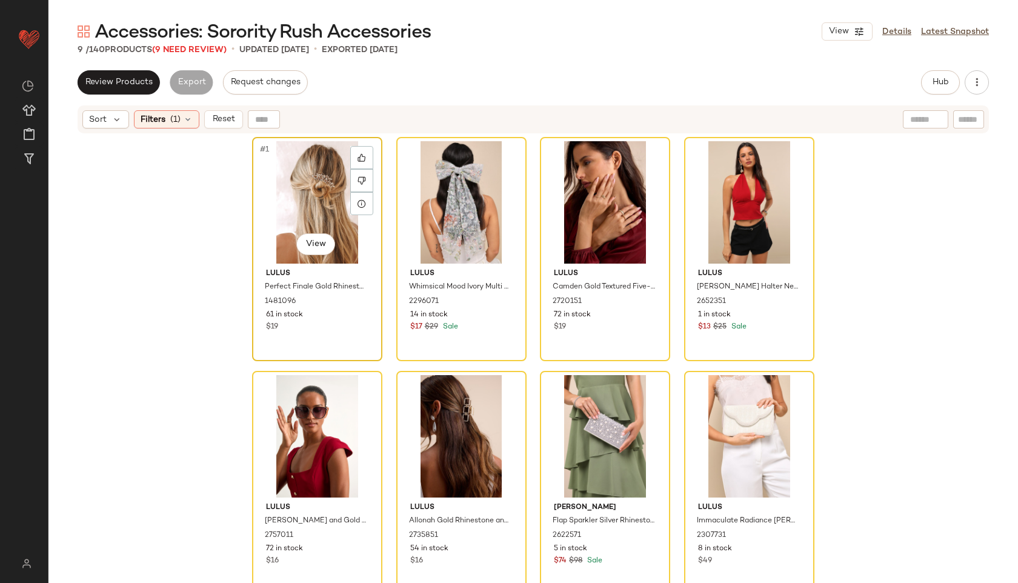
click at [300, 190] on div "#1 View" at bounding box center [317, 202] width 122 height 122
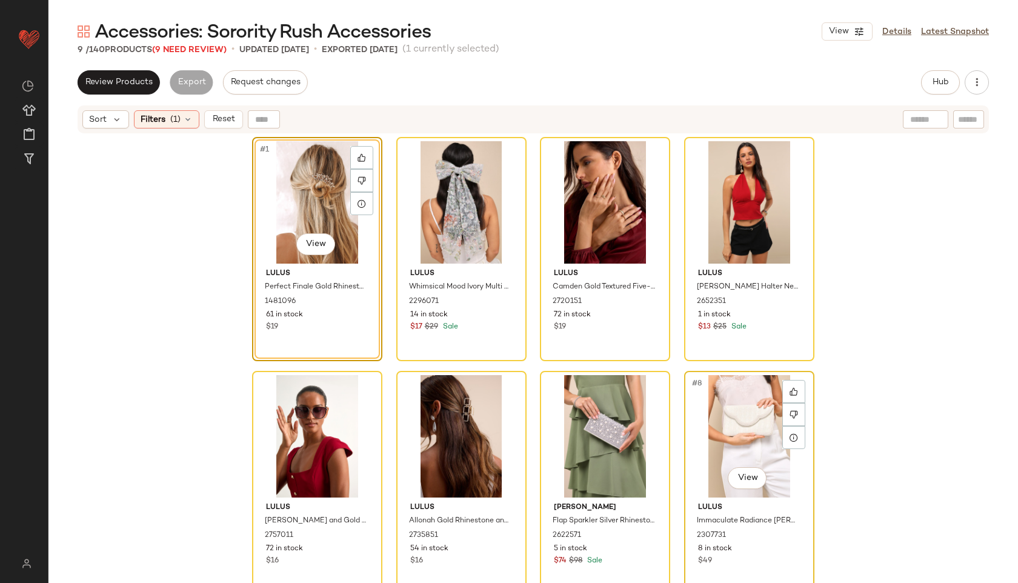
scroll to position [216, 0]
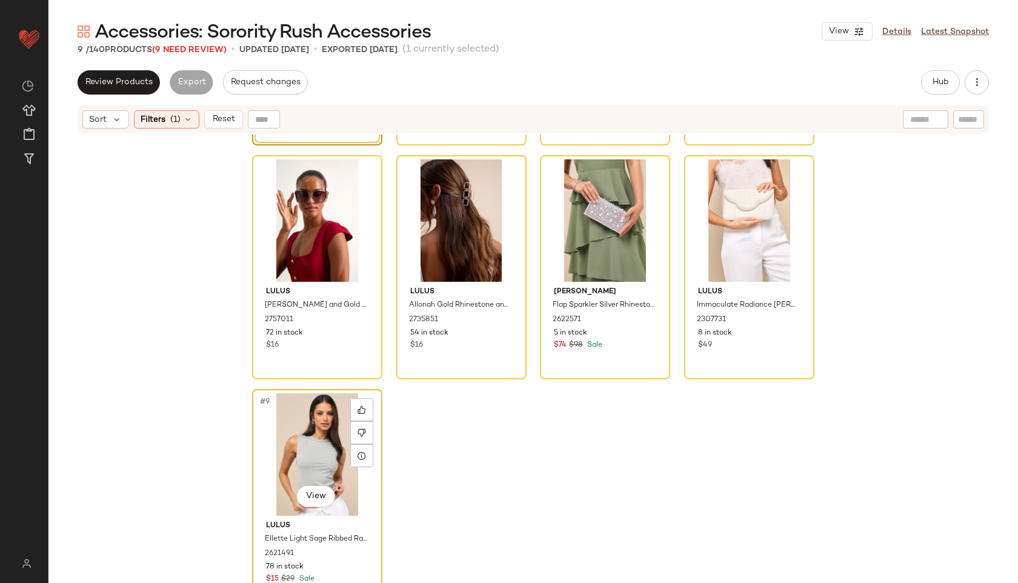
click at [306, 445] on div "#9 View" at bounding box center [317, 454] width 122 height 122
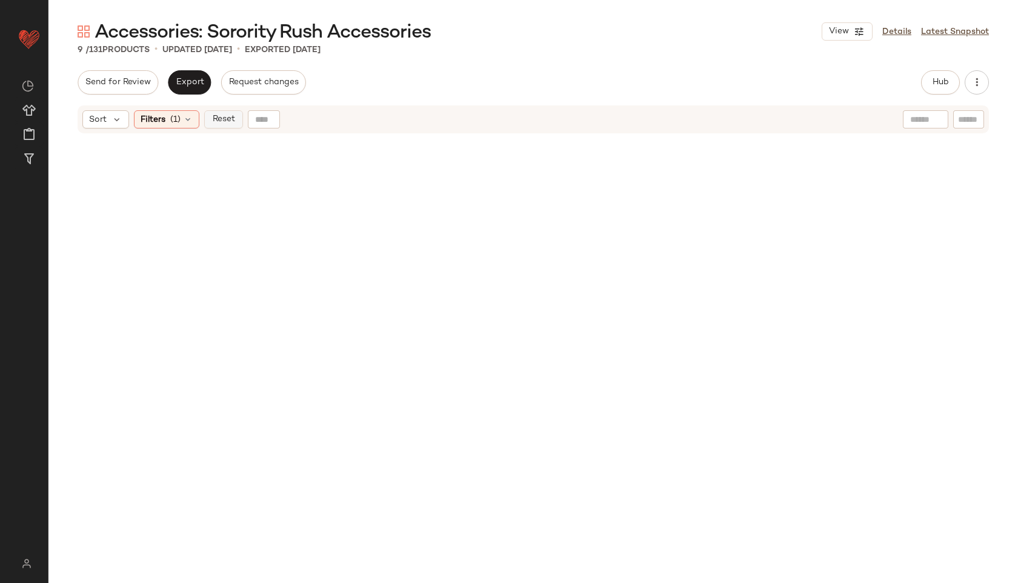
click at [227, 127] on button "Reset" at bounding box center [223, 119] width 39 height 18
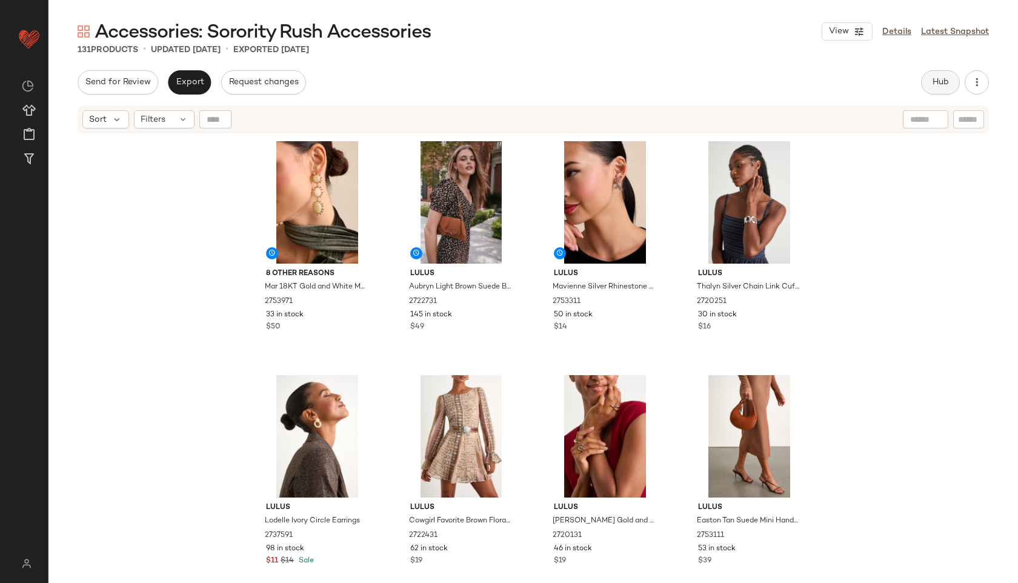
click at [939, 82] on span "Hub" at bounding box center [940, 83] width 17 height 10
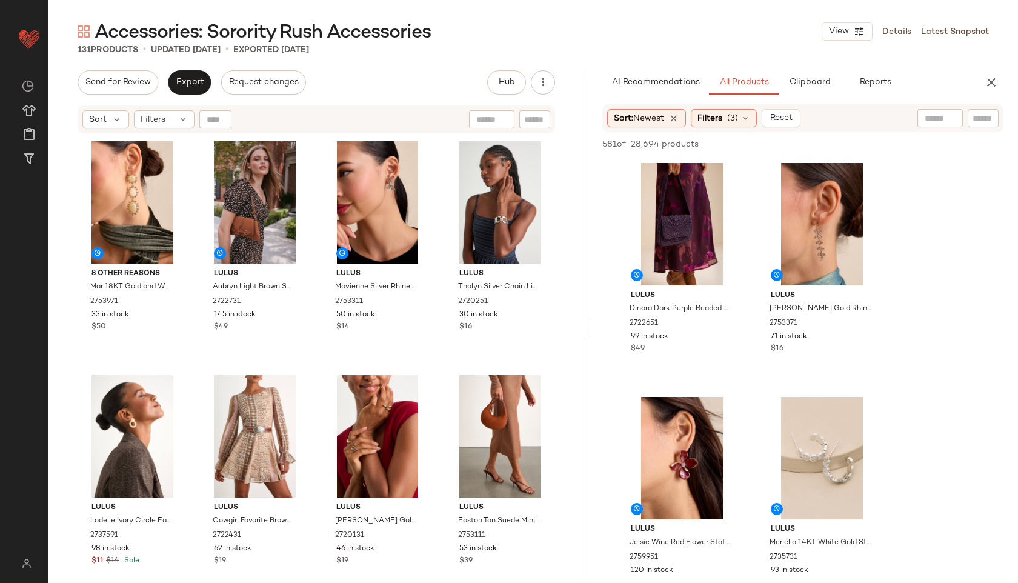
drag, startPoint x: 534, startPoint y: 328, endPoint x: 589, endPoint y: 329, distance: 55.1
click at [589, 329] on div "Accessories: Sorority Rush Accessories View Details Latest Snapshot 131 Product…" at bounding box center [532, 300] width 969 height 563
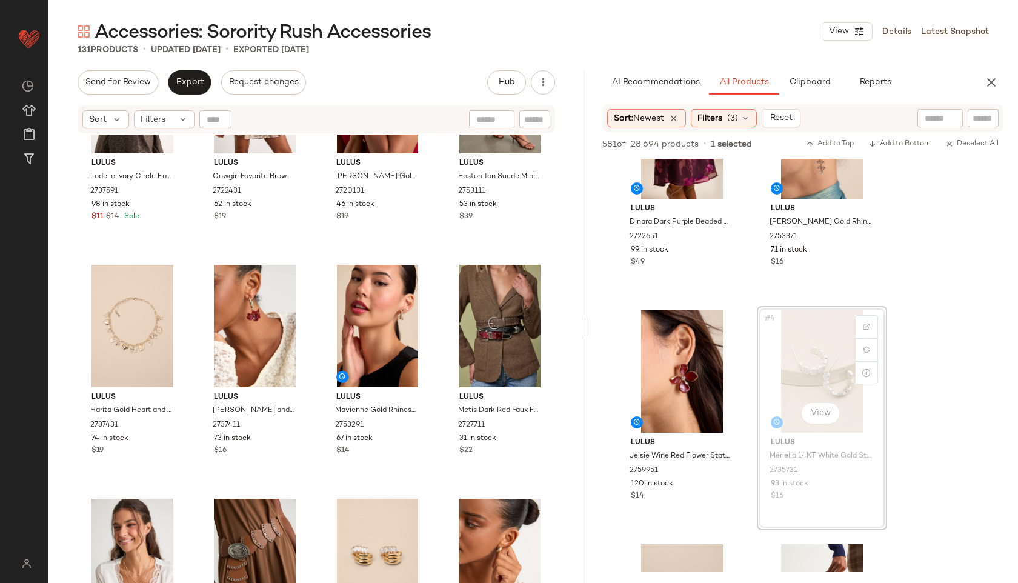
scroll to position [354, 0]
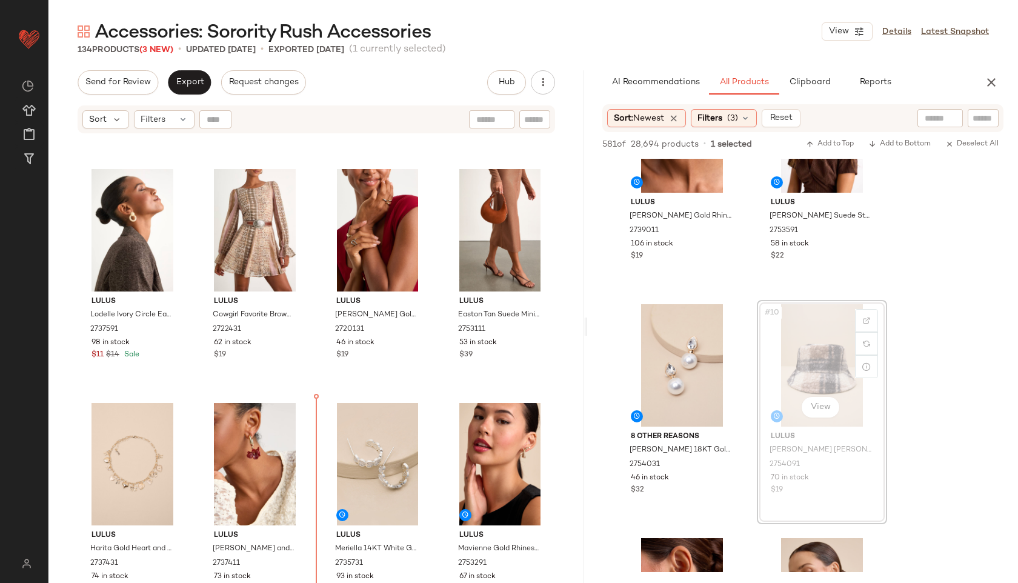
scroll to position [260, 0]
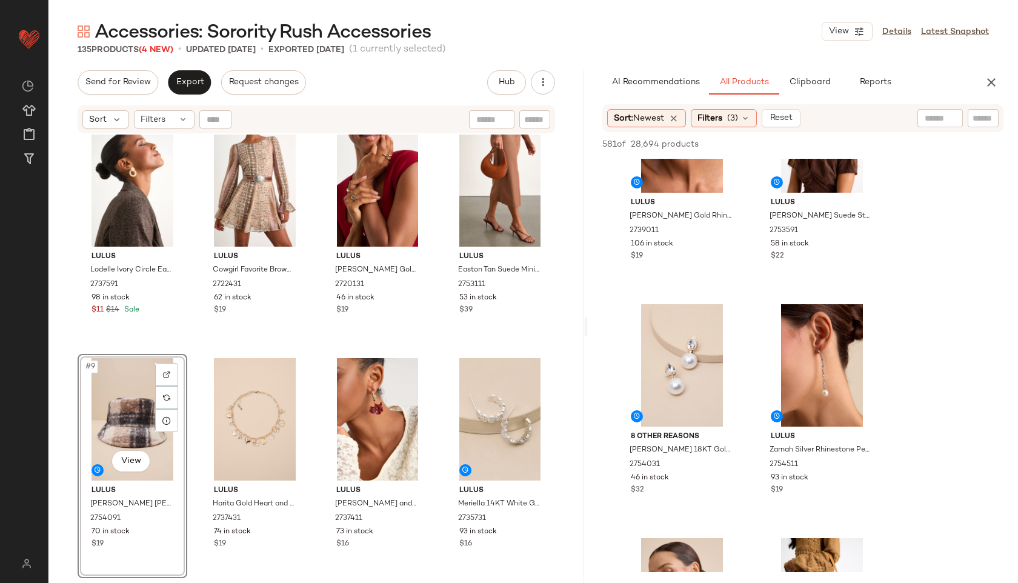
click at [106, 396] on div "#9 View" at bounding box center [132, 419] width 101 height 122
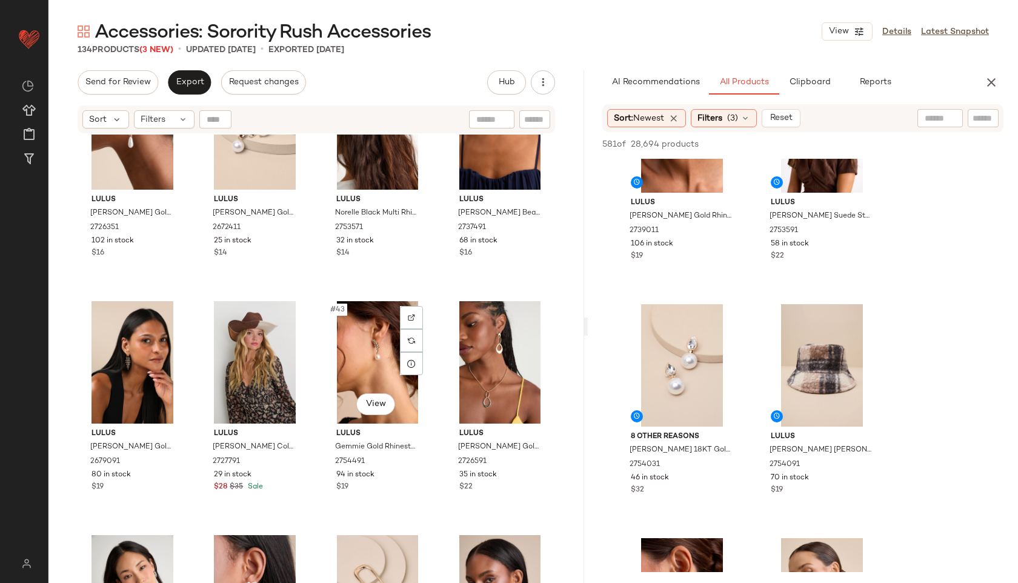
scroll to position [2190, 0]
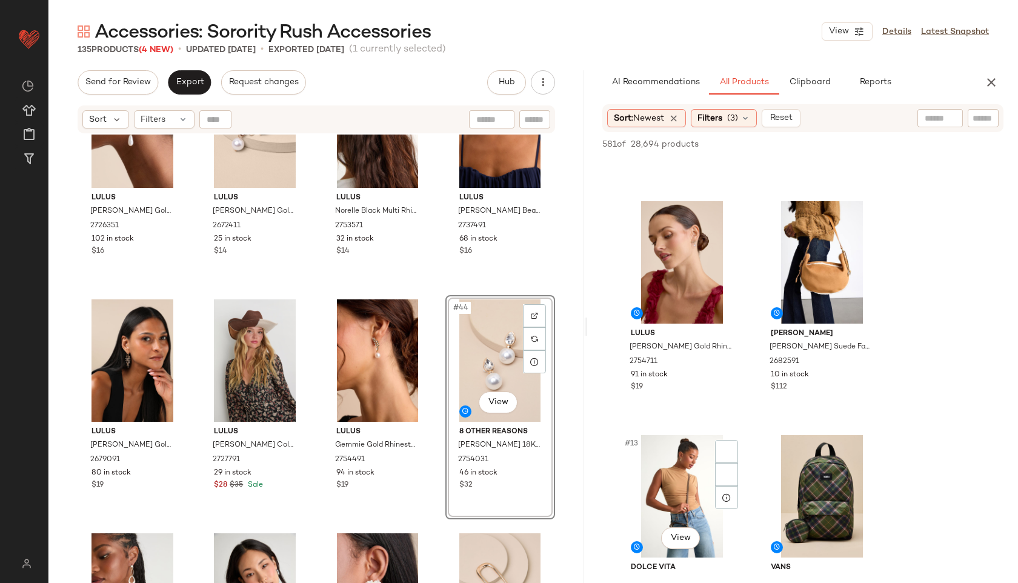
scroll to position [1420, 0]
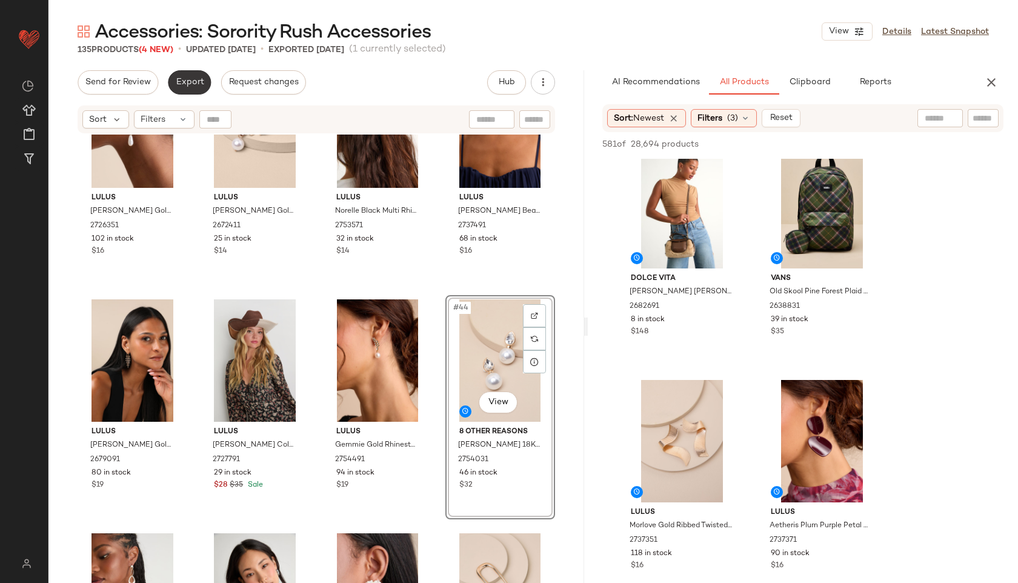
click at [196, 91] on button "Export" at bounding box center [189, 82] width 43 height 24
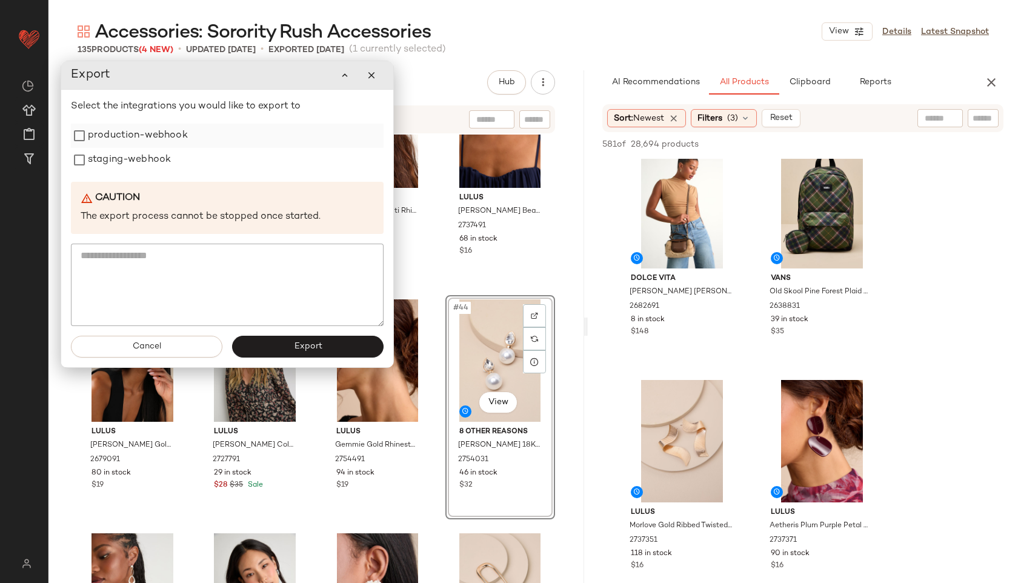
click at [160, 143] on label "production-webhook" at bounding box center [138, 136] width 100 height 24
click at [160, 171] on label "staging-webhook" at bounding box center [129, 160] width 83 height 24
click at [281, 348] on button "Export" at bounding box center [307, 347] width 151 height 22
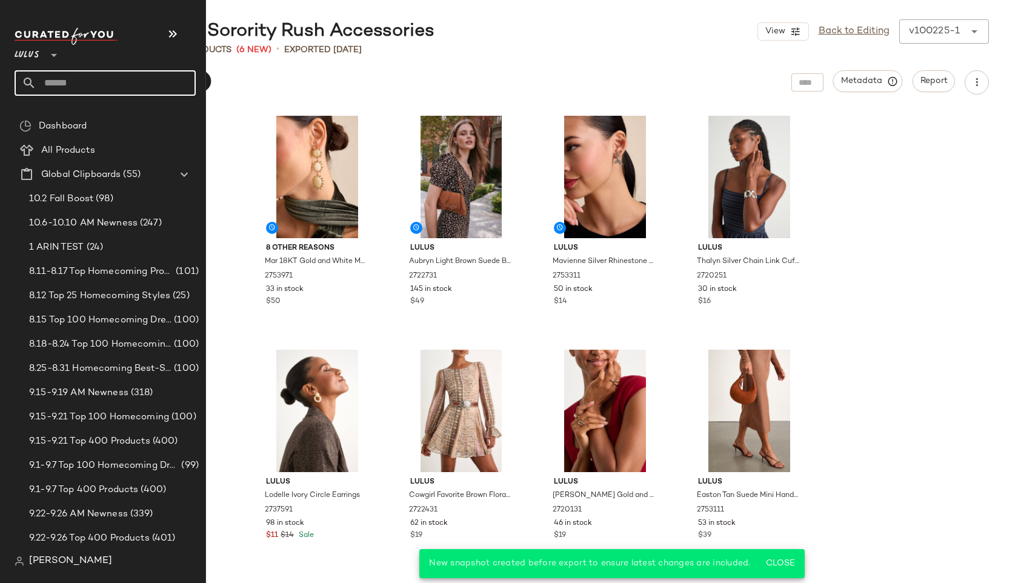
click at [72, 87] on input "text" at bounding box center [115, 82] width 159 height 25
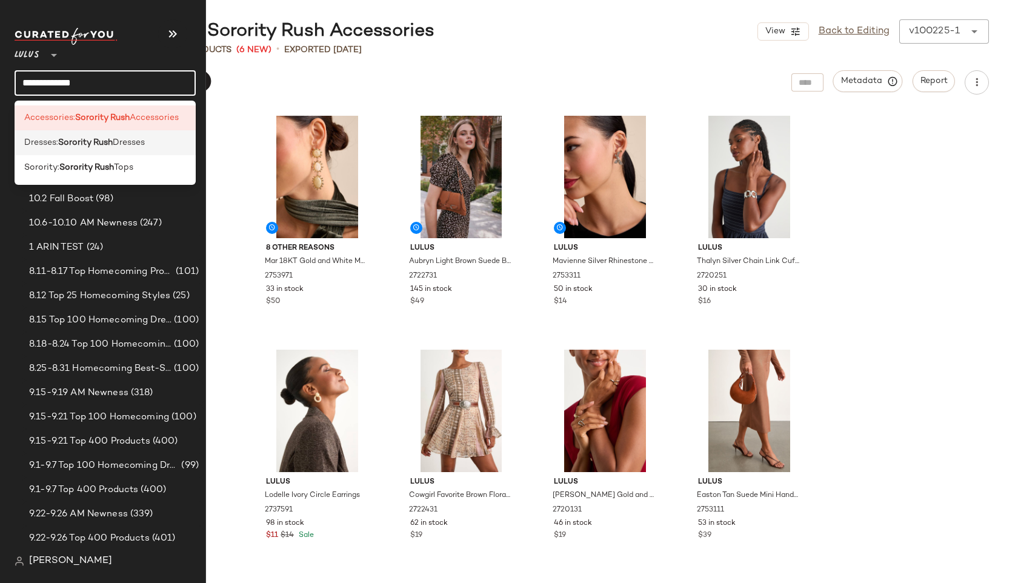
type input "**********"
click at [90, 144] on b "Sorority Rush" at bounding box center [85, 142] width 55 height 13
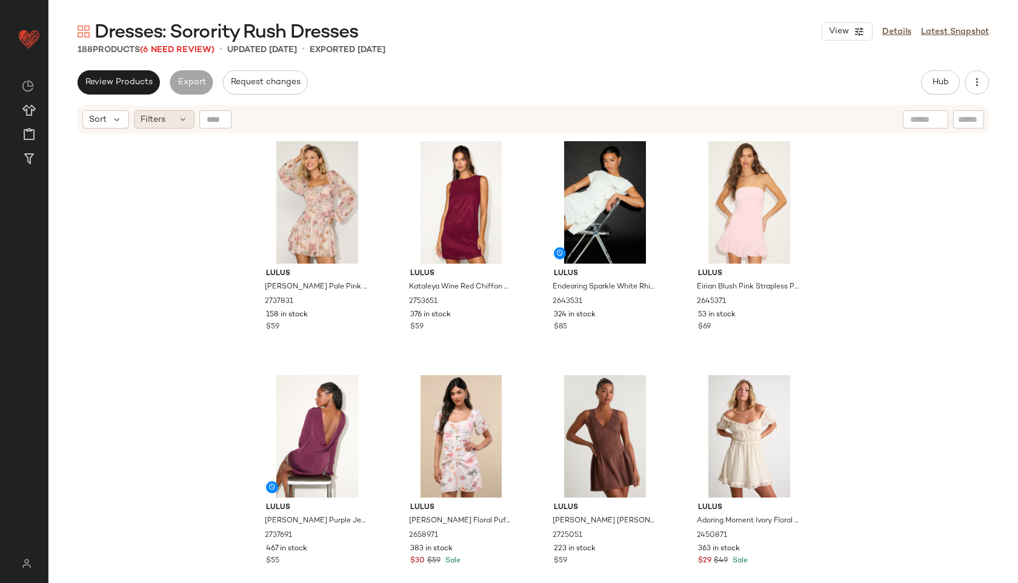
click at [173, 116] on div "Filters" at bounding box center [164, 119] width 61 height 18
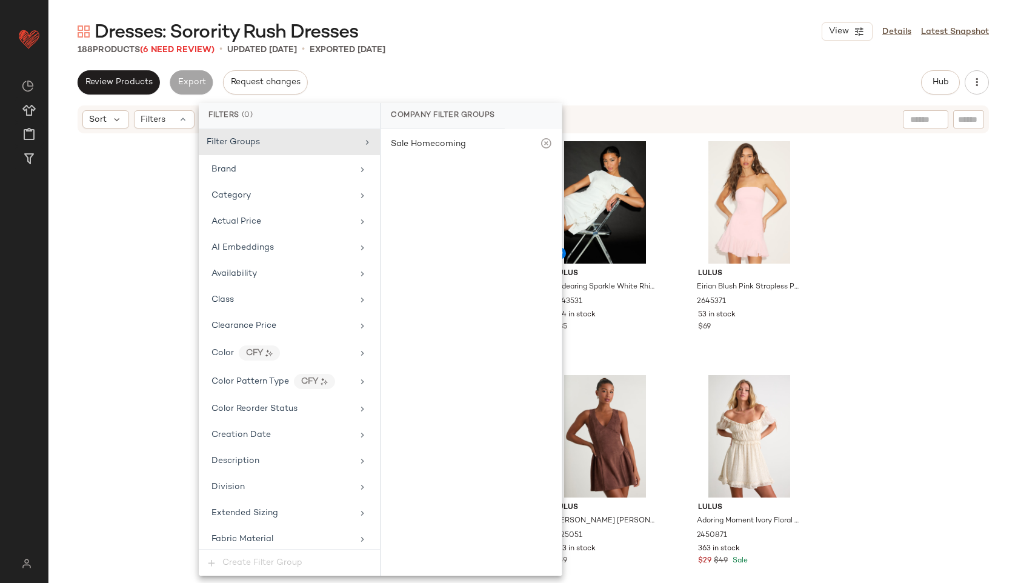
scroll to position [770, 0]
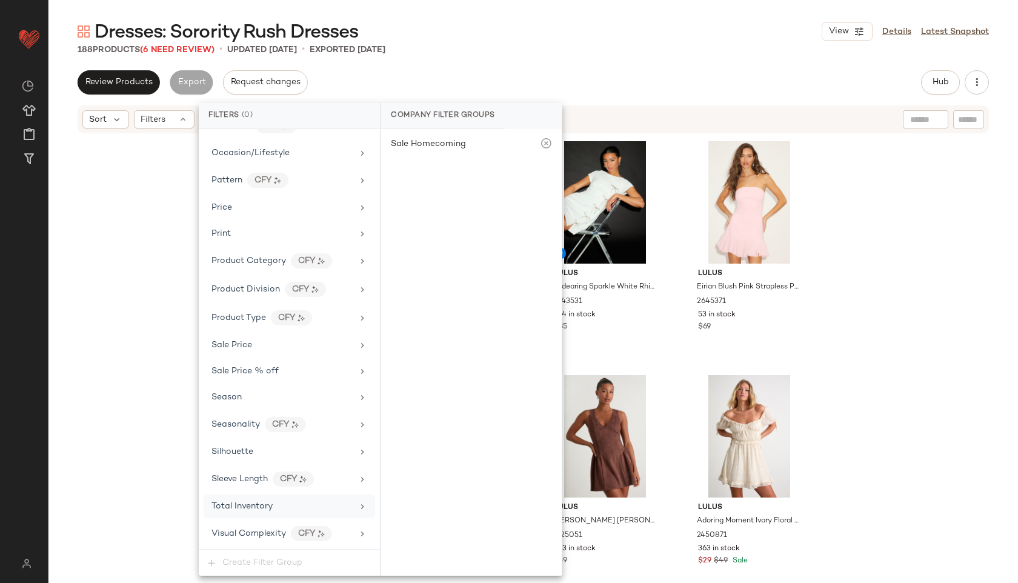
click at [243, 508] on span "Total Inventory" at bounding box center [241, 506] width 61 height 9
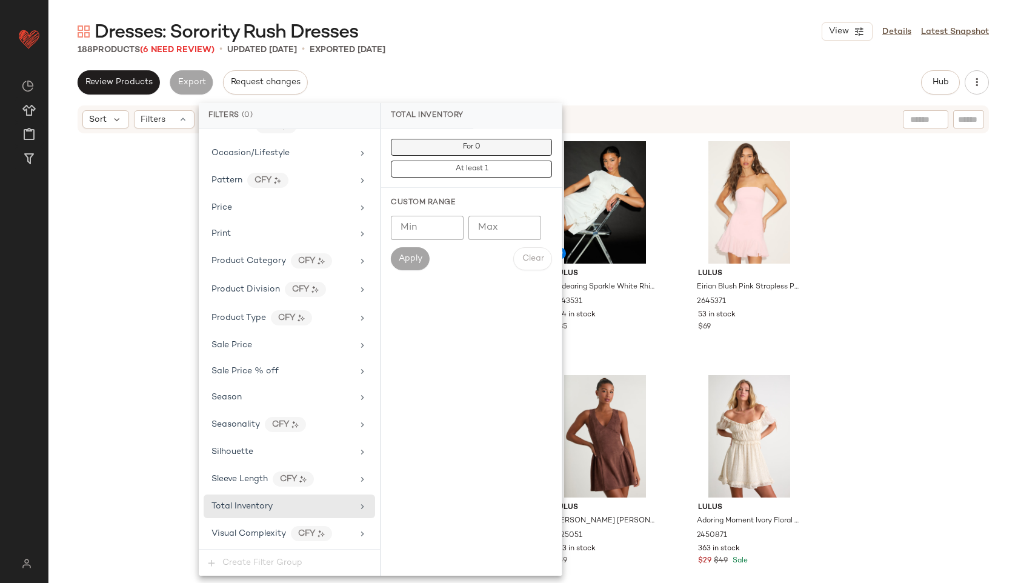
click at [514, 149] on button "For 0" at bounding box center [471, 147] width 161 height 17
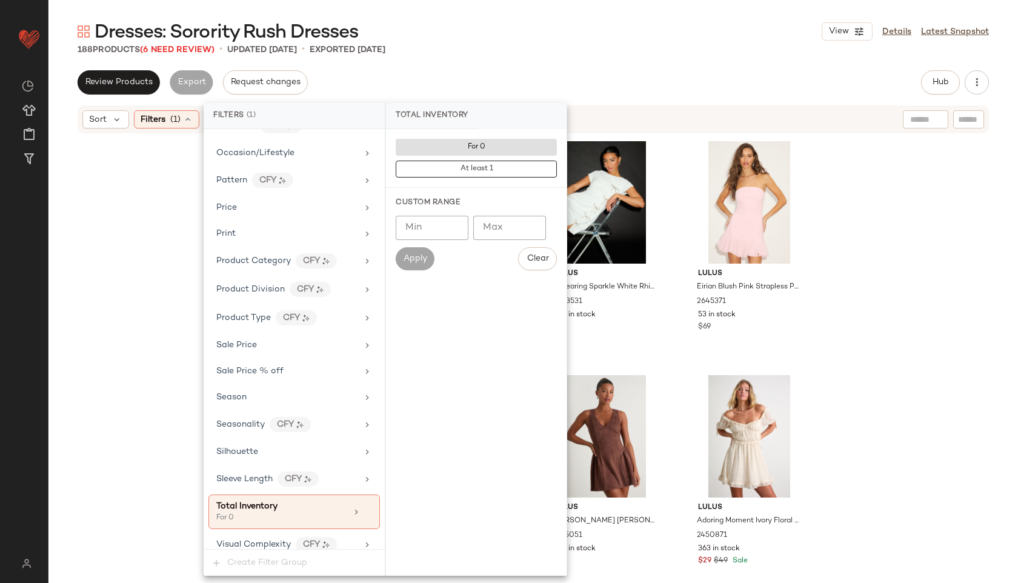
click at [542, 81] on div "Review Products Export Request changes Hub Send for Review External Review Inte…" at bounding box center [533, 82] width 911 height 24
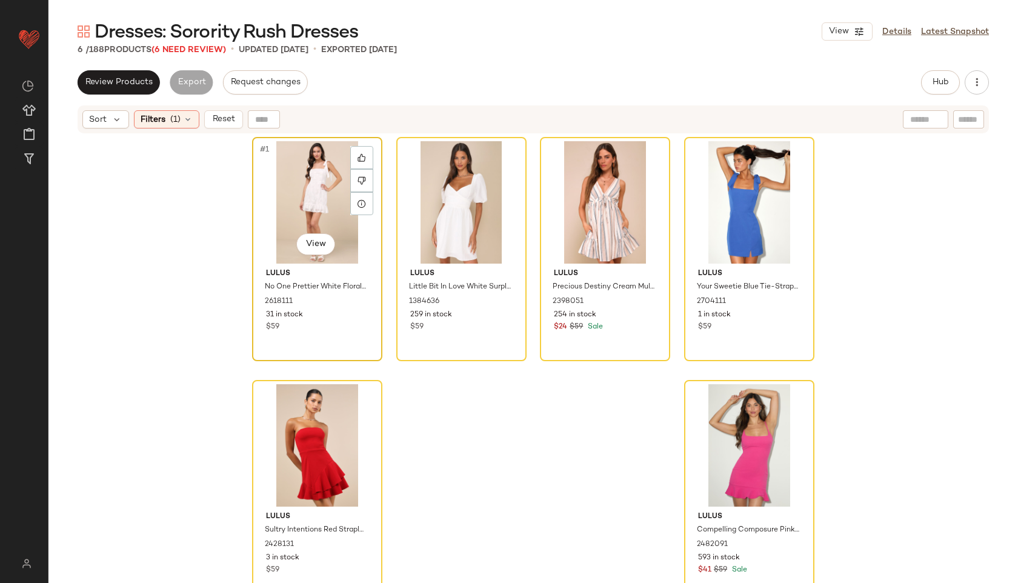
click at [306, 197] on div "#1 View" at bounding box center [317, 202] width 122 height 122
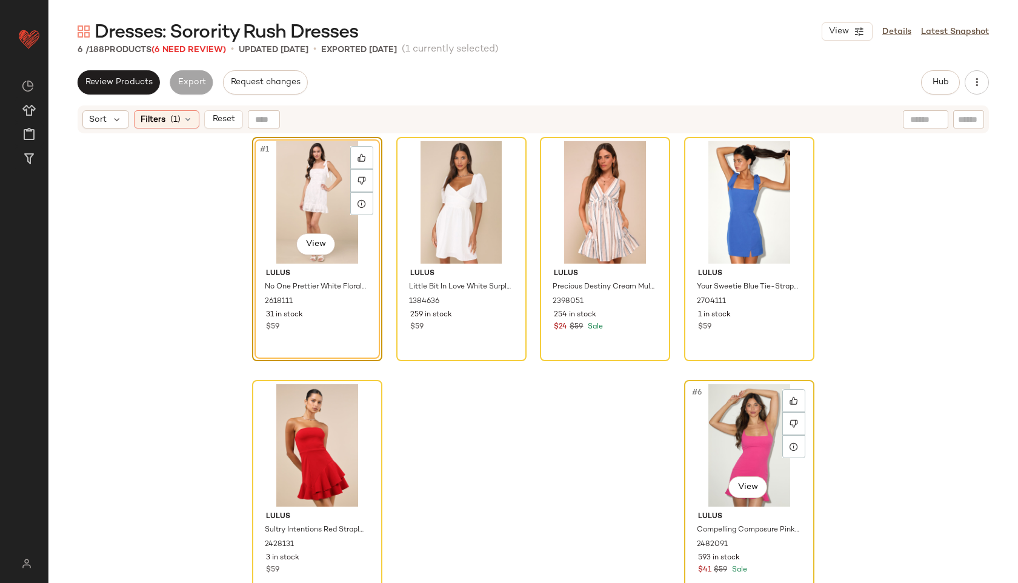
click at [739, 430] on div "#6 View" at bounding box center [749, 445] width 122 height 122
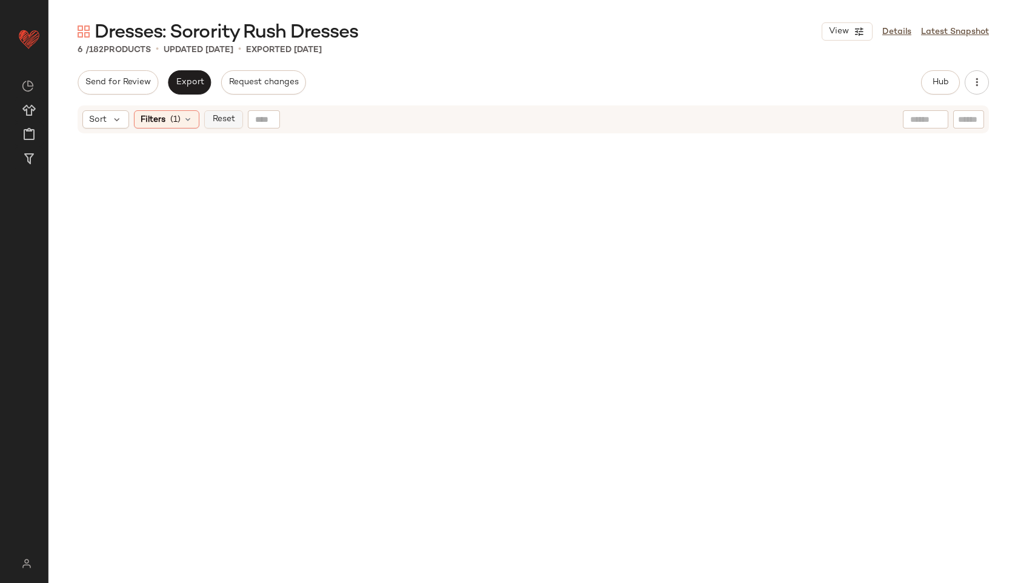
click at [233, 116] on span "Reset" at bounding box center [222, 119] width 23 height 10
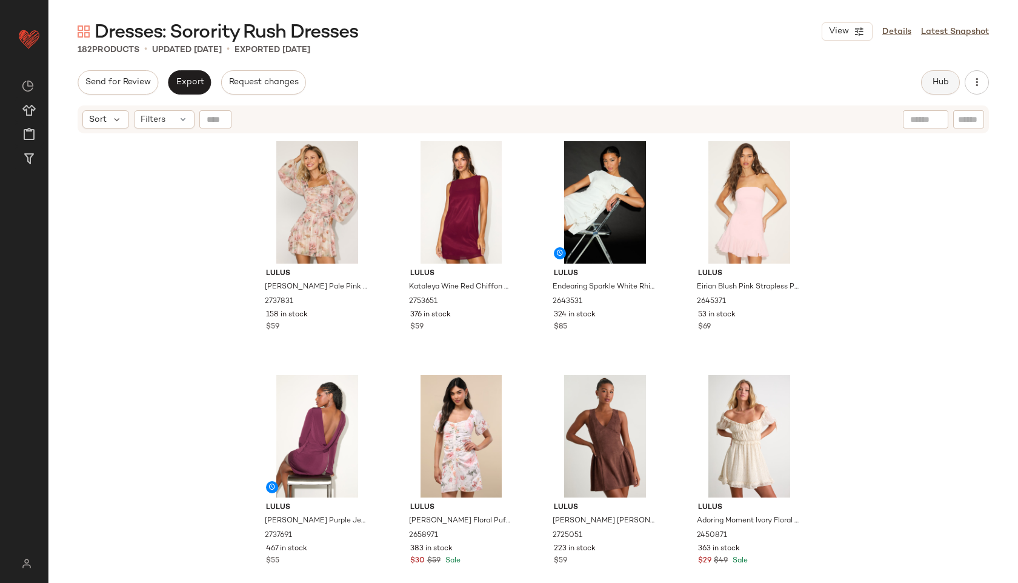
click at [938, 88] on button "Hub" at bounding box center [940, 82] width 39 height 24
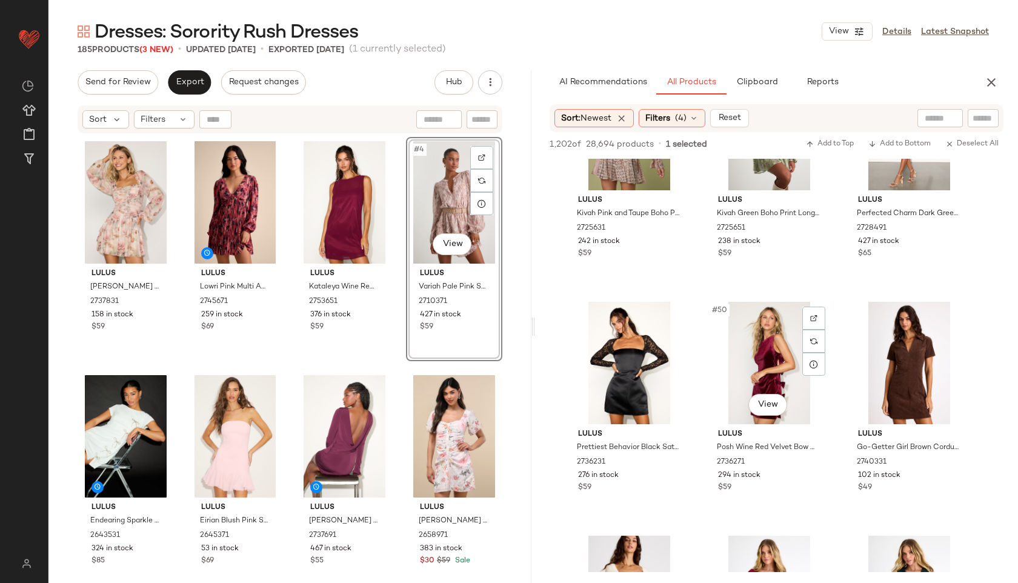
scroll to position [3612, 0]
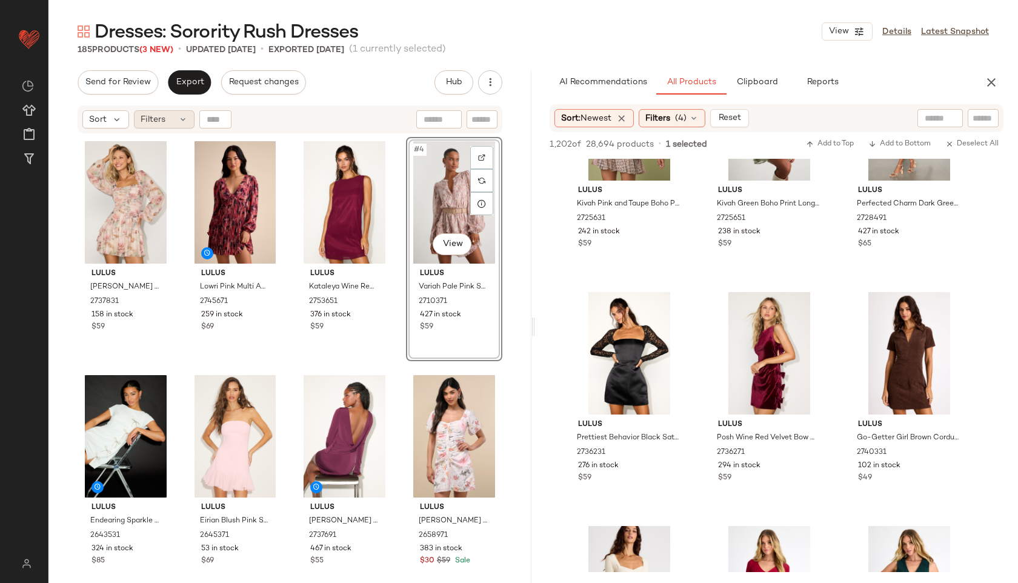
click at [187, 119] on icon at bounding box center [183, 119] width 10 height 10
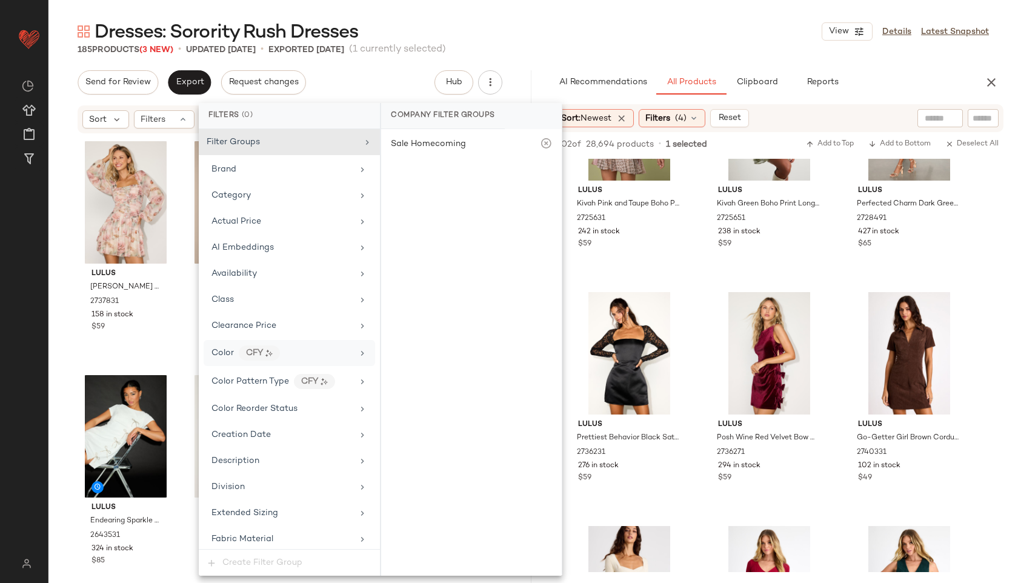
scroll to position [770, 0]
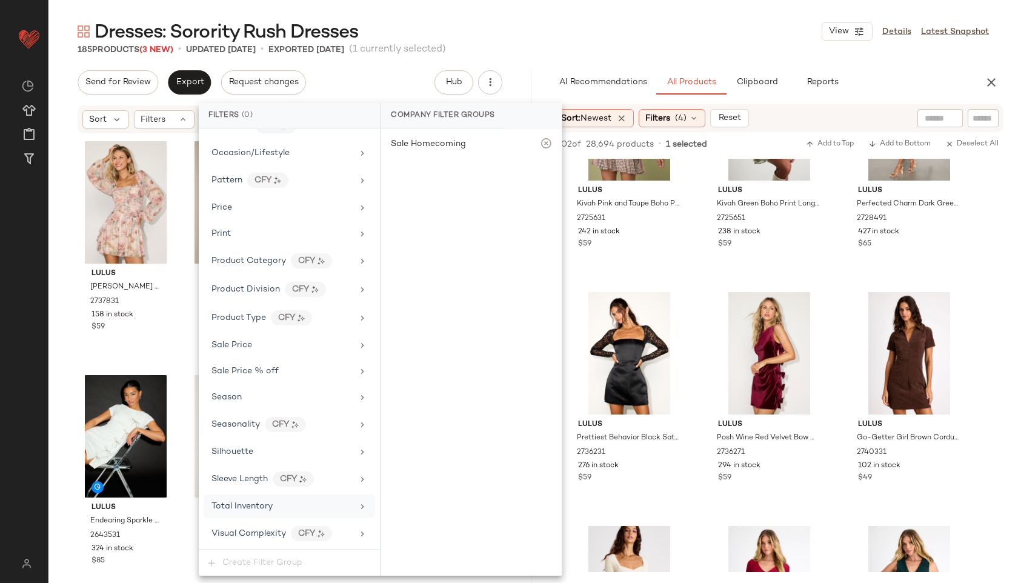
click at [276, 507] on div "Total Inventory" at bounding box center [281, 506] width 141 height 13
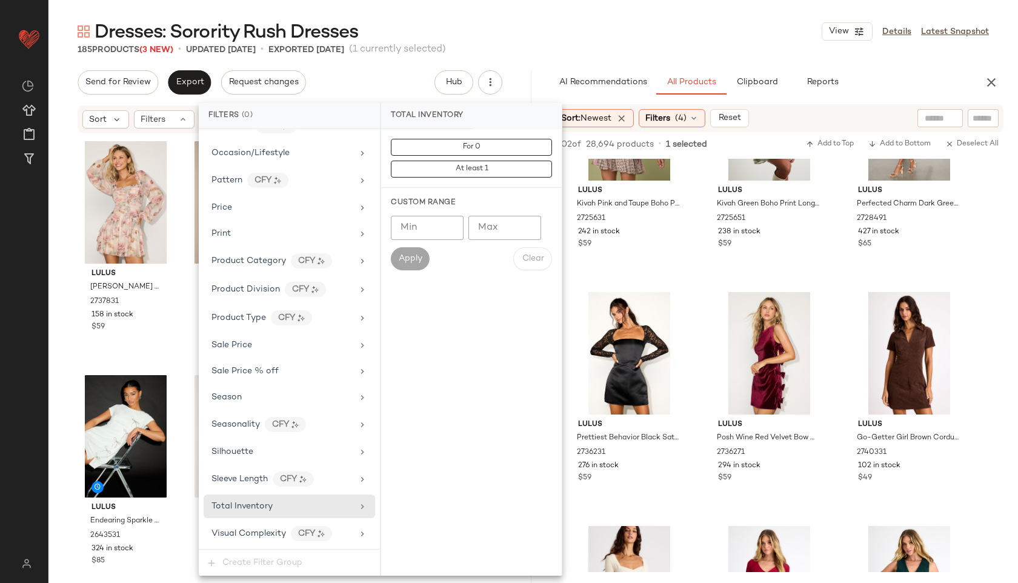
click at [488, 235] on input "Max" at bounding box center [504, 228] width 73 height 24
type input "**"
click at [417, 264] on button "Apply" at bounding box center [410, 258] width 39 height 23
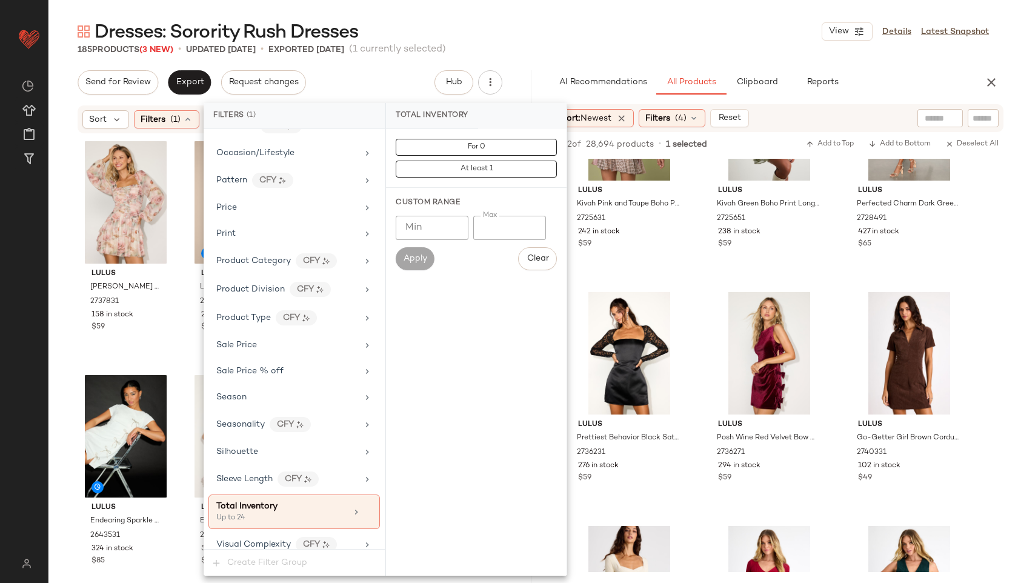
click at [545, 25] on div "Dresses: Sorority Rush Dresses View Details Latest Snapshot" at bounding box center [532, 31] width 969 height 24
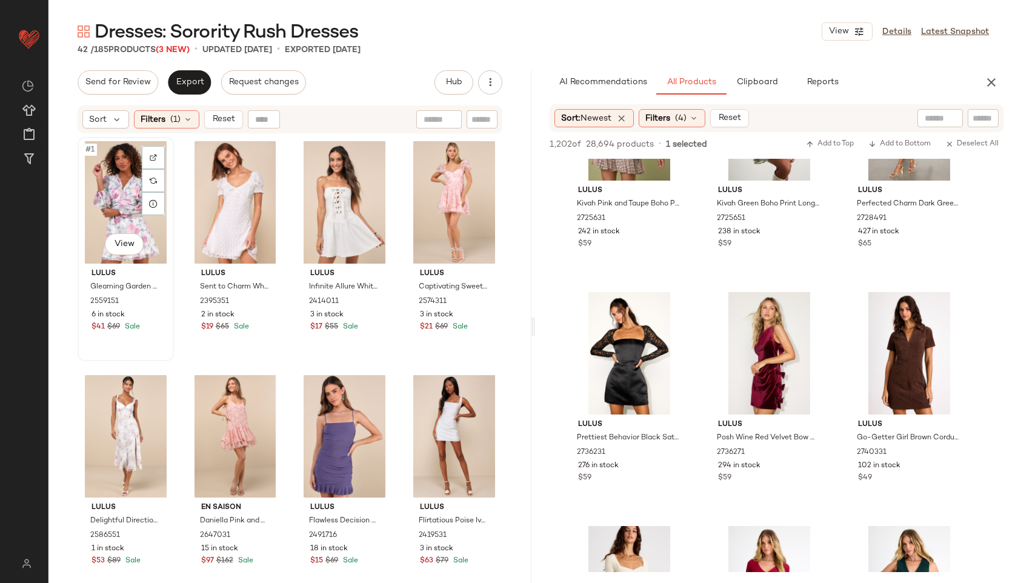
click at [120, 189] on div "#1 View" at bounding box center [126, 202] width 88 height 122
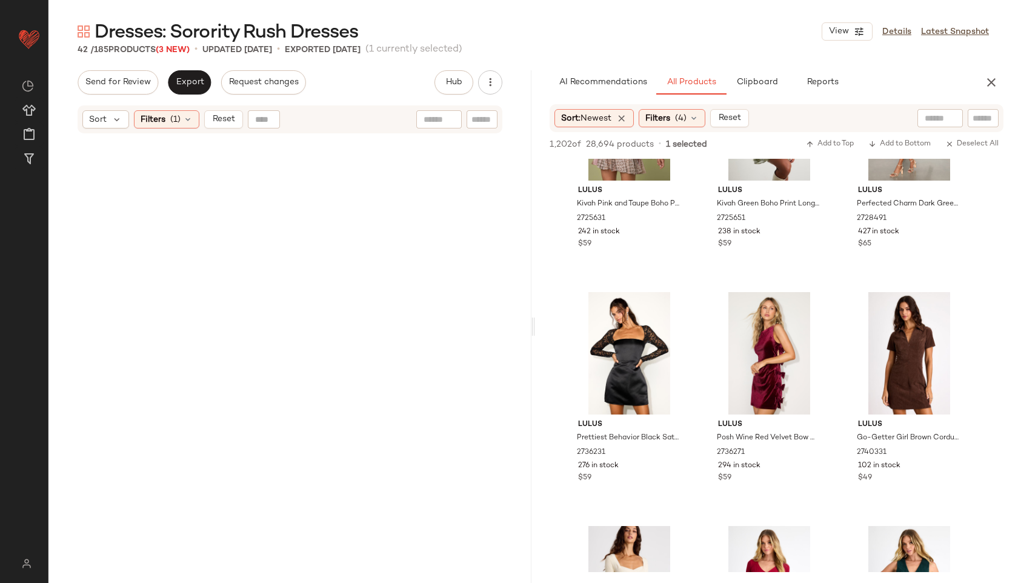
scroll to position [2096, 0]
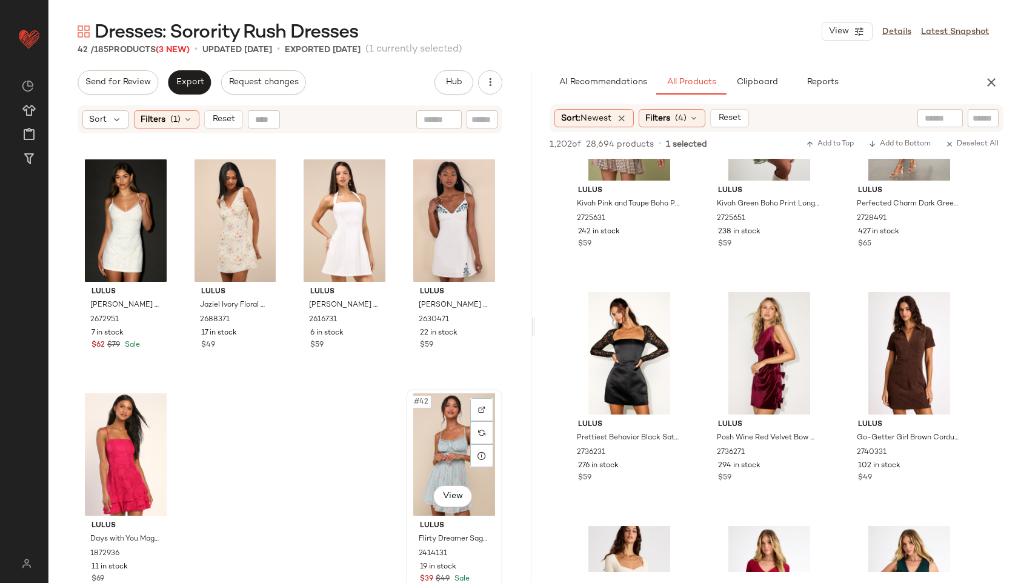
click at [435, 455] on div "#42 View" at bounding box center [454, 454] width 88 height 122
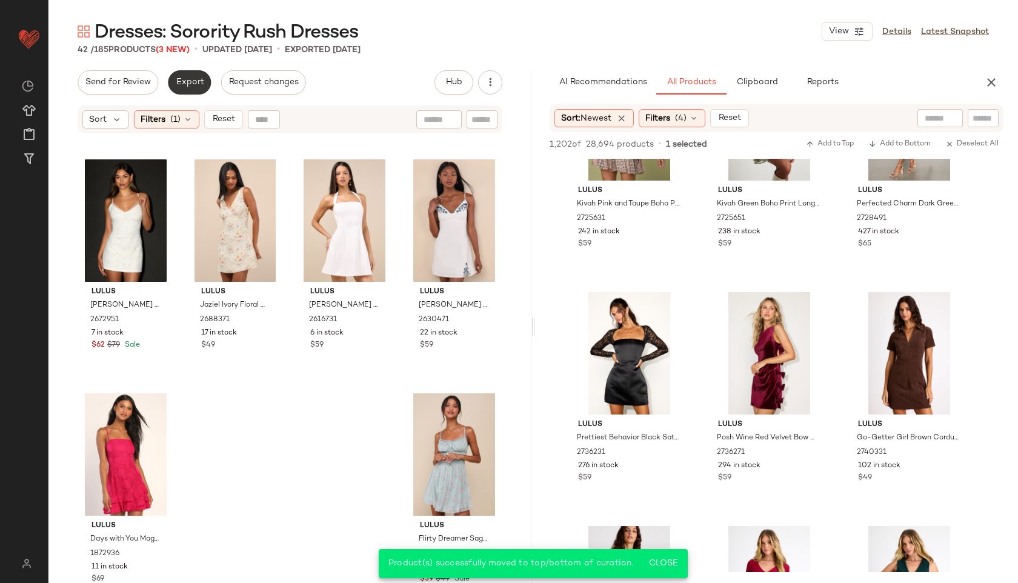
click at [194, 81] on span "Export" at bounding box center [189, 83] width 28 height 10
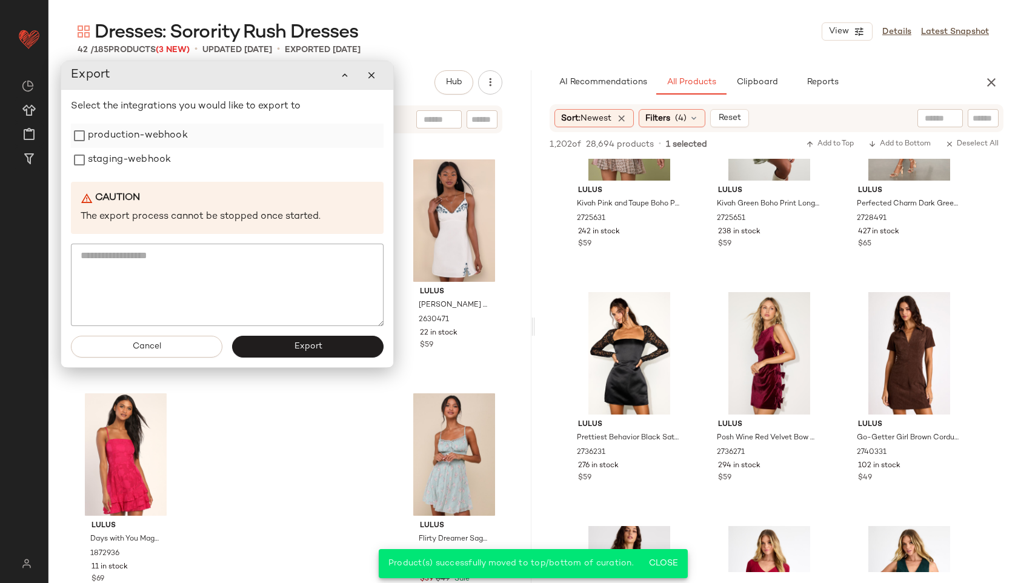
click at [168, 133] on label "production-webhook" at bounding box center [138, 136] width 100 height 24
click at [153, 160] on label "staging-webhook" at bounding box center [129, 160] width 83 height 24
click at [305, 342] on span "Export" at bounding box center [307, 347] width 28 height 10
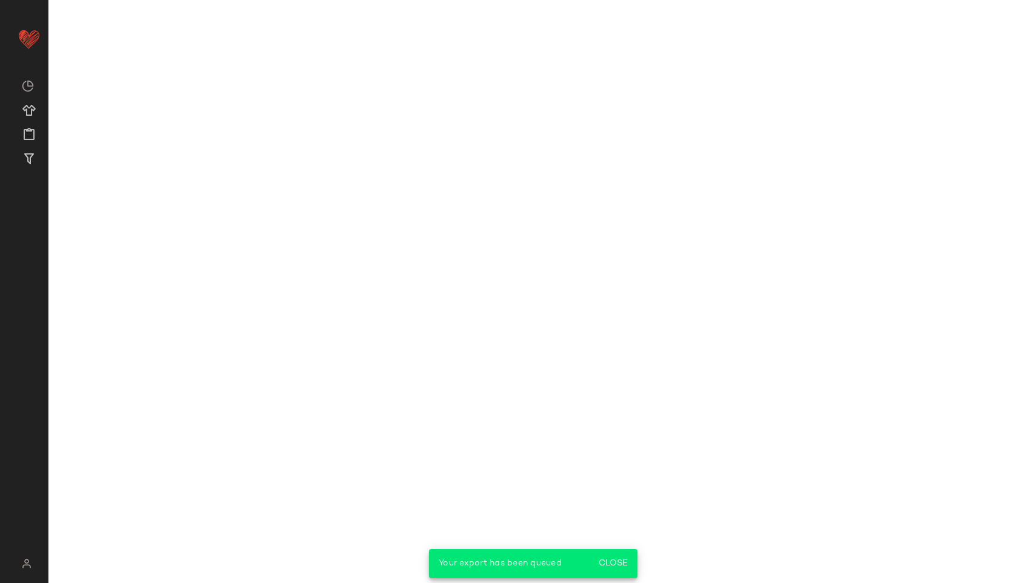
scroll to position [5248, 0]
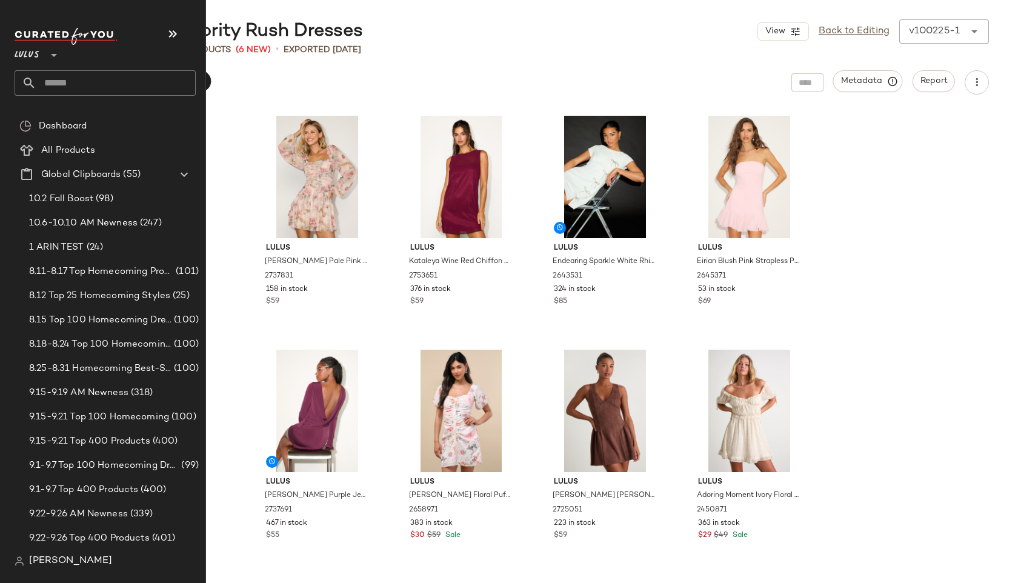
click at [70, 81] on input "text" at bounding box center [115, 82] width 159 height 25
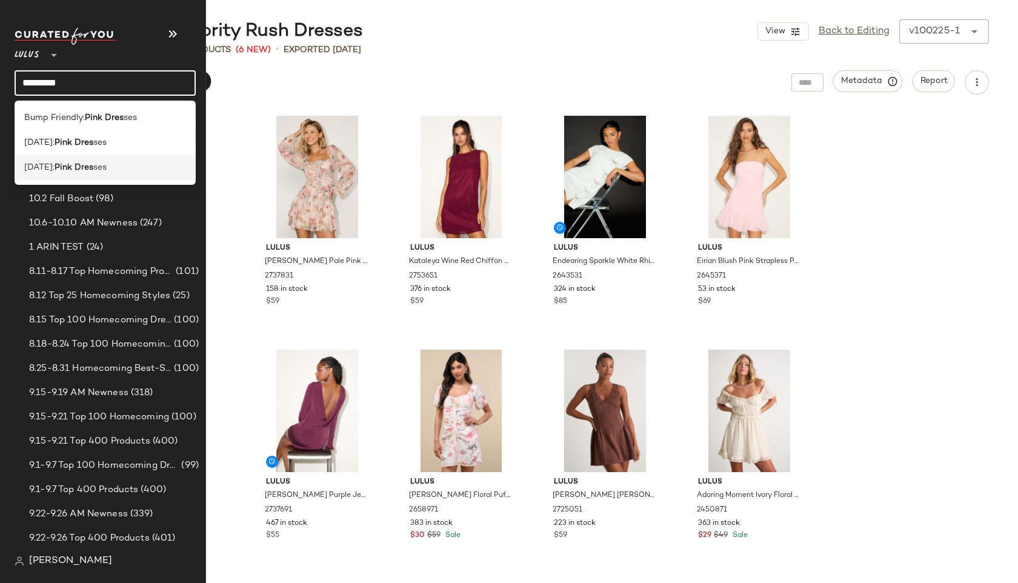
type input "*********"
click at [93, 162] on b "Pink Dres" at bounding box center [74, 167] width 39 height 13
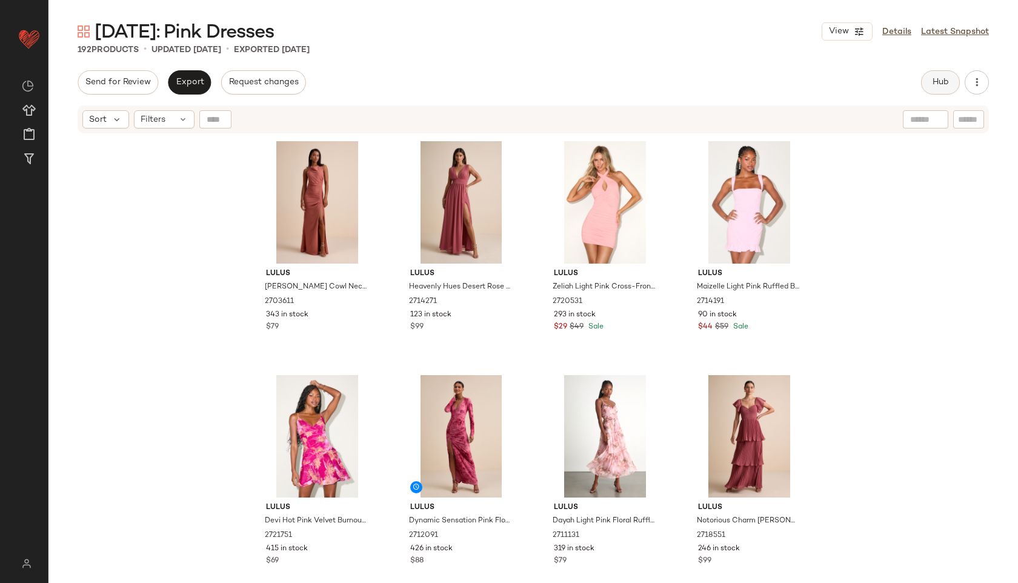
click at [929, 80] on button "Hub" at bounding box center [940, 82] width 39 height 24
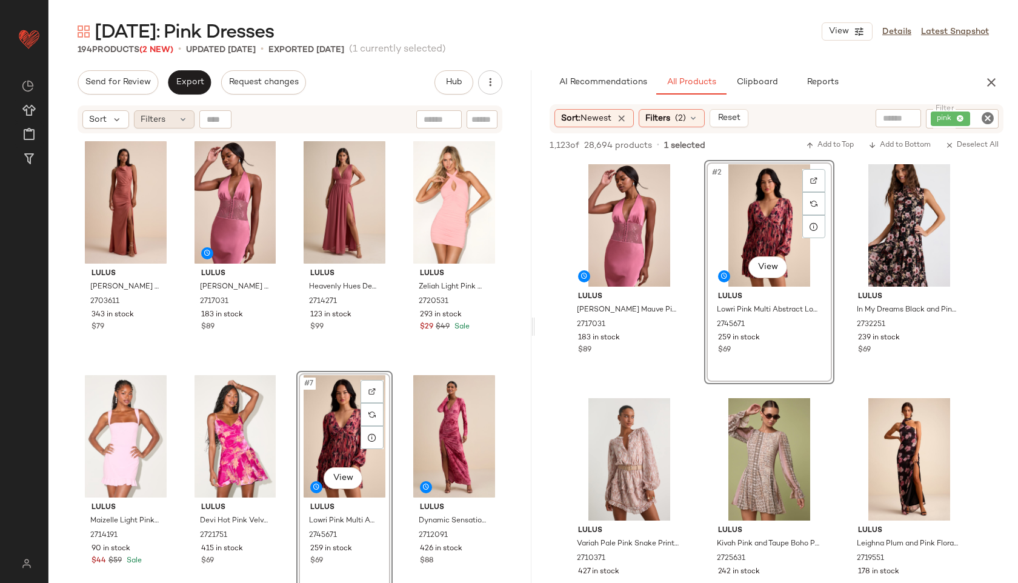
click at [171, 120] on div "Filters" at bounding box center [164, 119] width 61 height 18
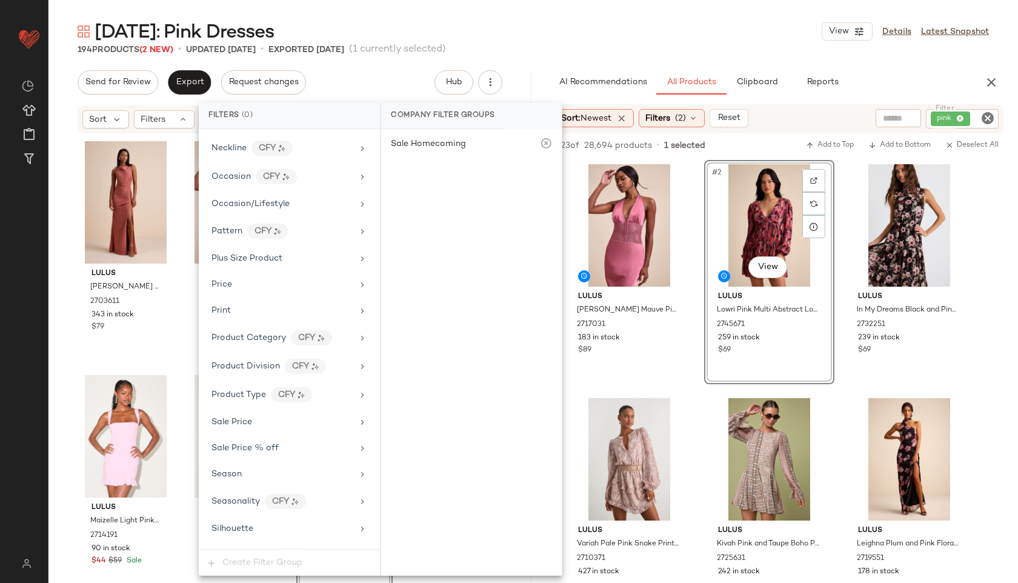
scroll to position [796, 0]
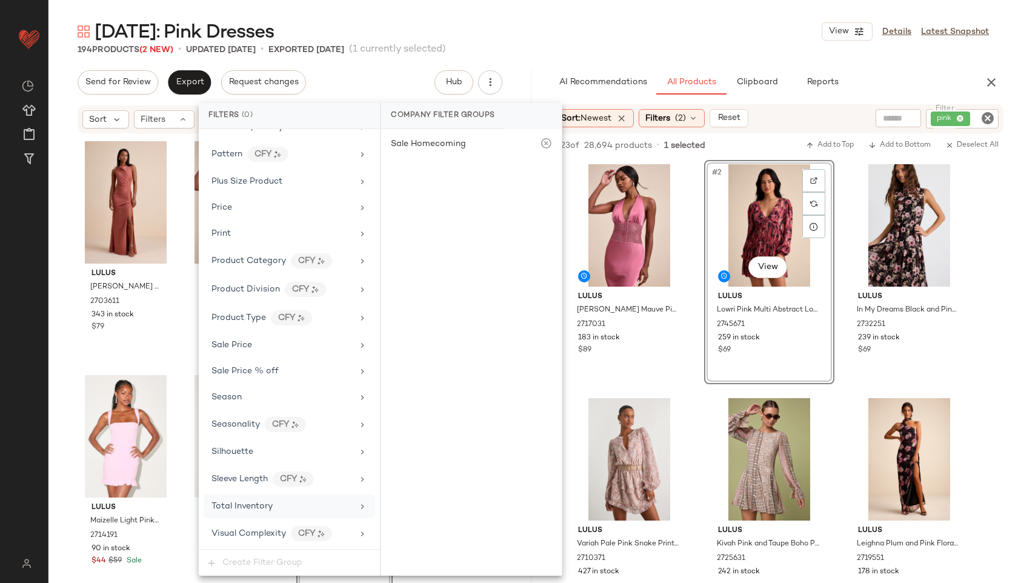
click at [276, 506] on div "Total Inventory" at bounding box center [281, 506] width 141 height 13
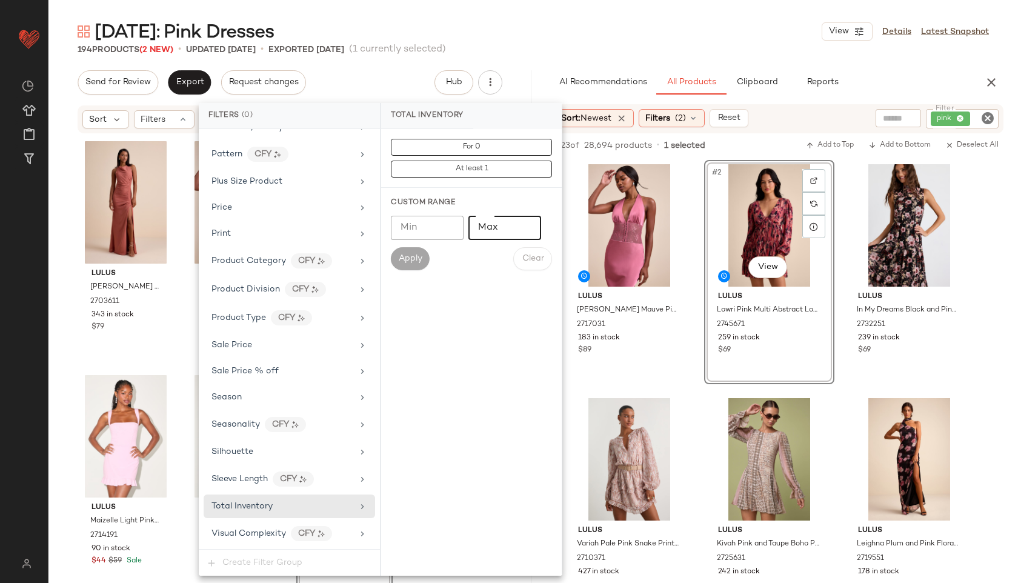
click at [490, 236] on input "Max" at bounding box center [504, 228] width 73 height 24
type input "**"
click at [402, 256] on span "Apply" at bounding box center [410, 259] width 24 height 10
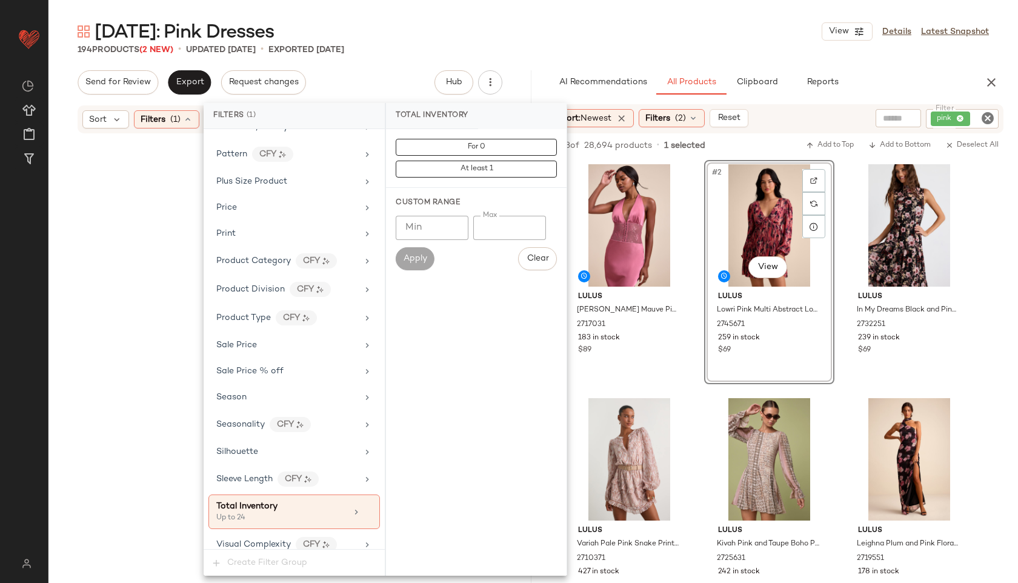
click at [581, 20] on div "[DATE]: Pink Dresses View Details Latest Snapshot" at bounding box center [532, 31] width 969 height 24
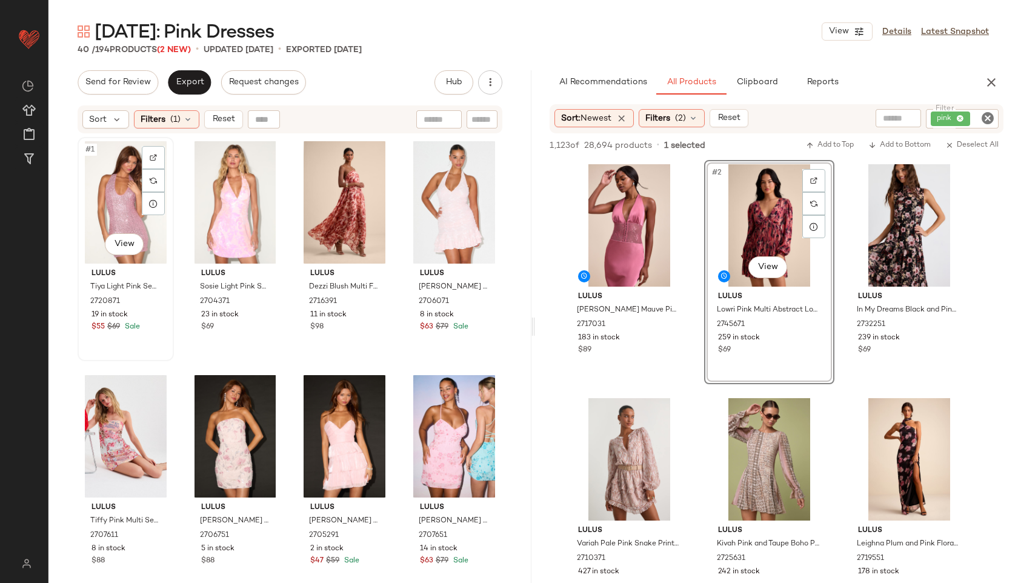
click at [105, 193] on div "#1 View" at bounding box center [126, 202] width 88 height 122
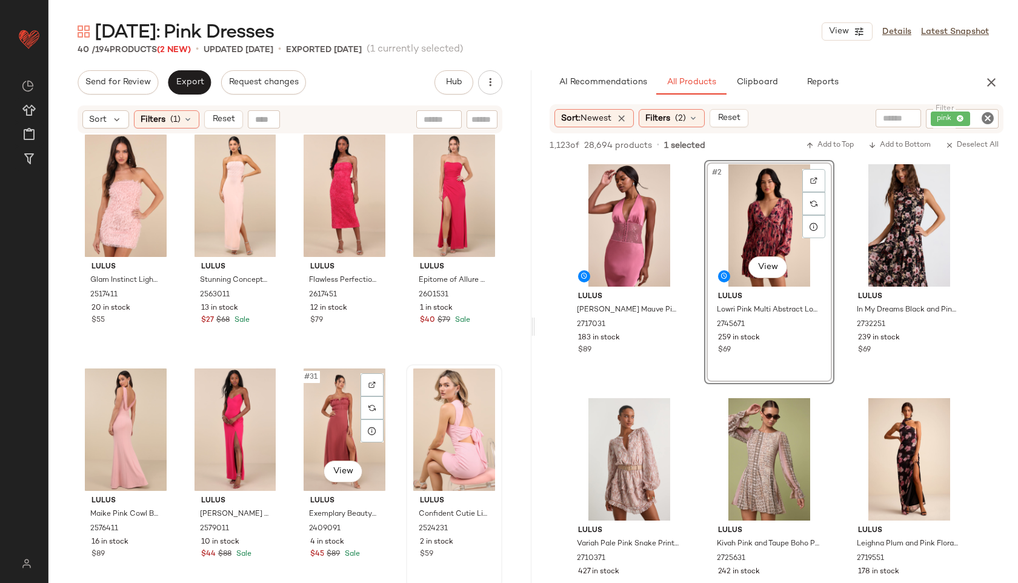
scroll to position [1425, 0]
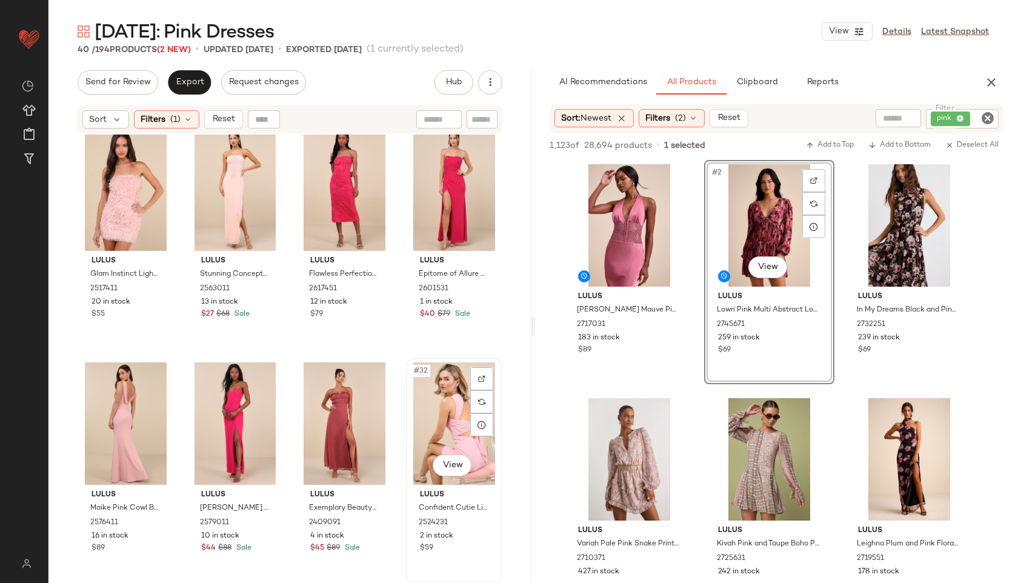
click at [444, 431] on div "#32 View" at bounding box center [454, 423] width 88 height 122
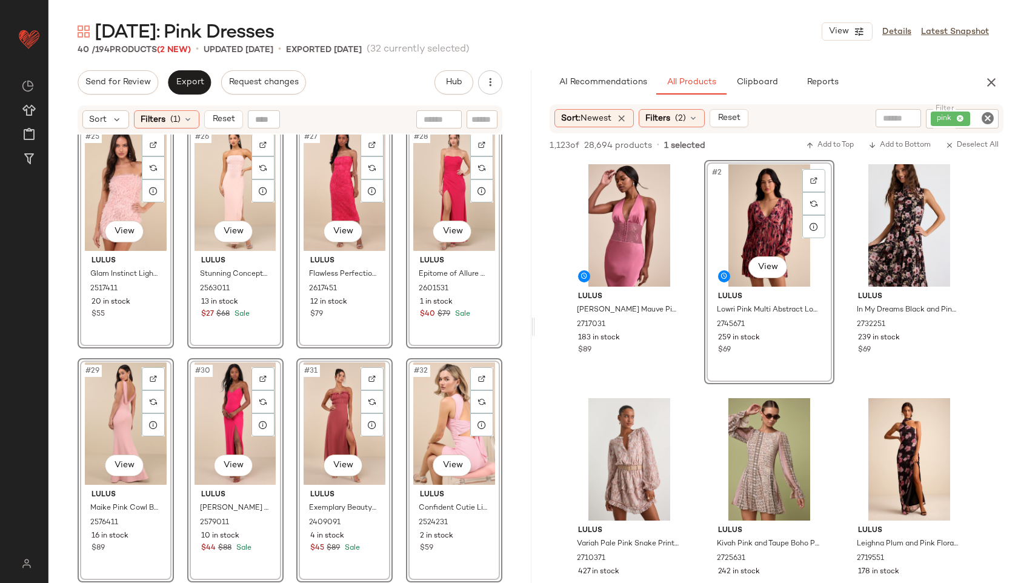
scroll to position [1862, 0]
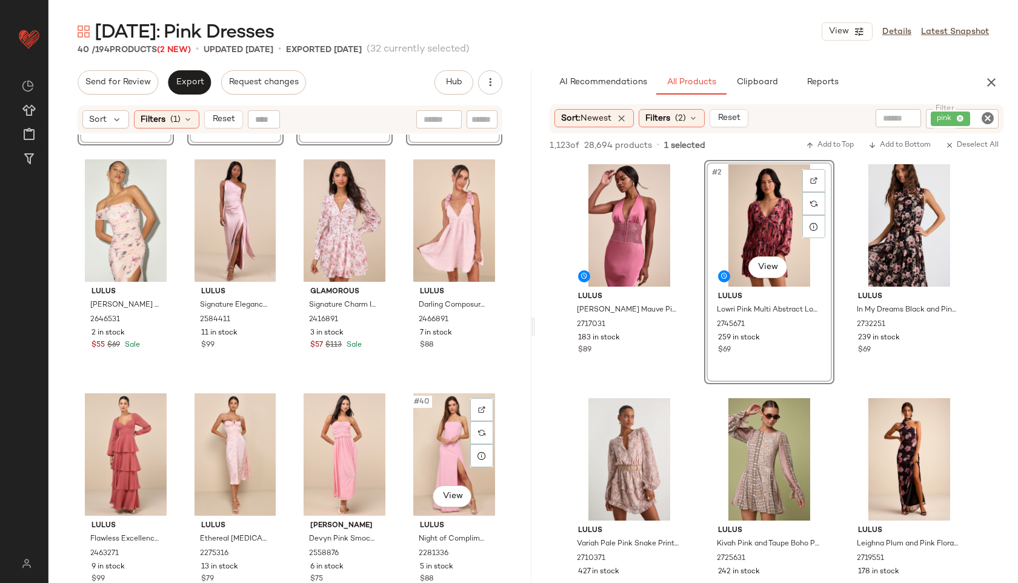
click at [444, 431] on div "#40 View" at bounding box center [454, 454] width 88 height 122
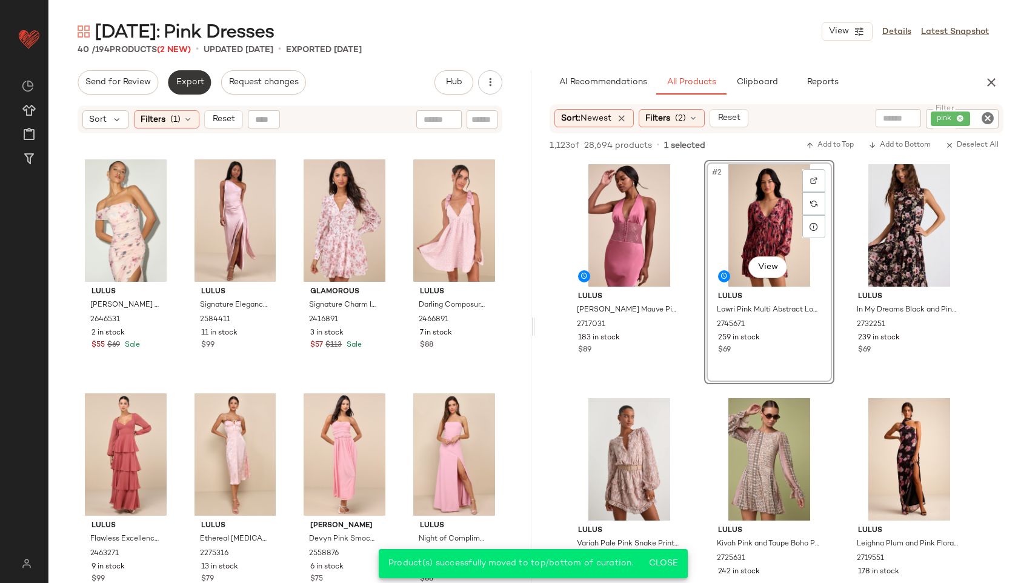
click at [191, 81] on span "Export" at bounding box center [189, 83] width 28 height 10
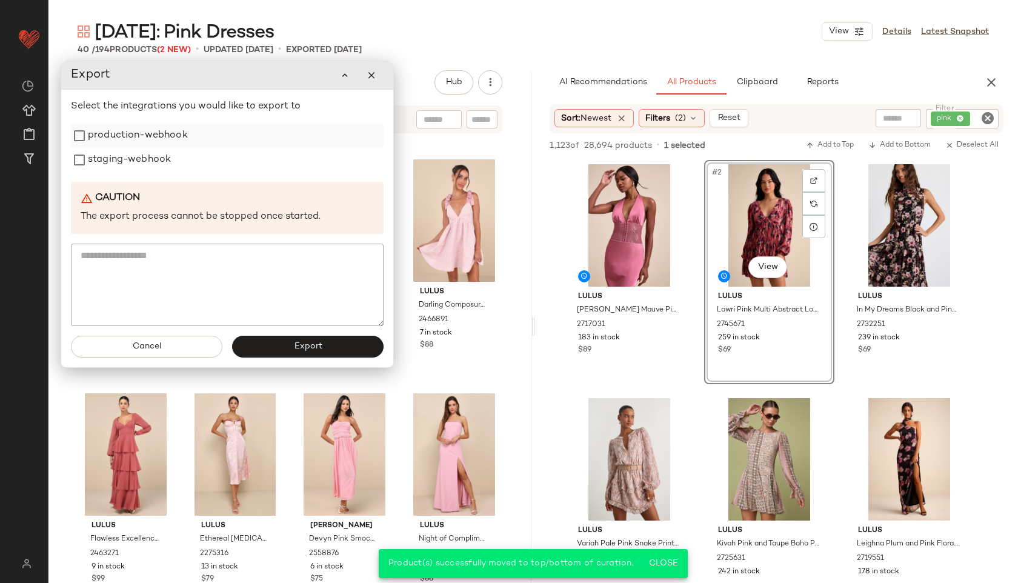
click at [149, 142] on label "production-webhook" at bounding box center [138, 136] width 100 height 24
click at [137, 152] on label "staging-webhook" at bounding box center [129, 160] width 83 height 24
click at [310, 342] on span "Export" at bounding box center [307, 347] width 28 height 10
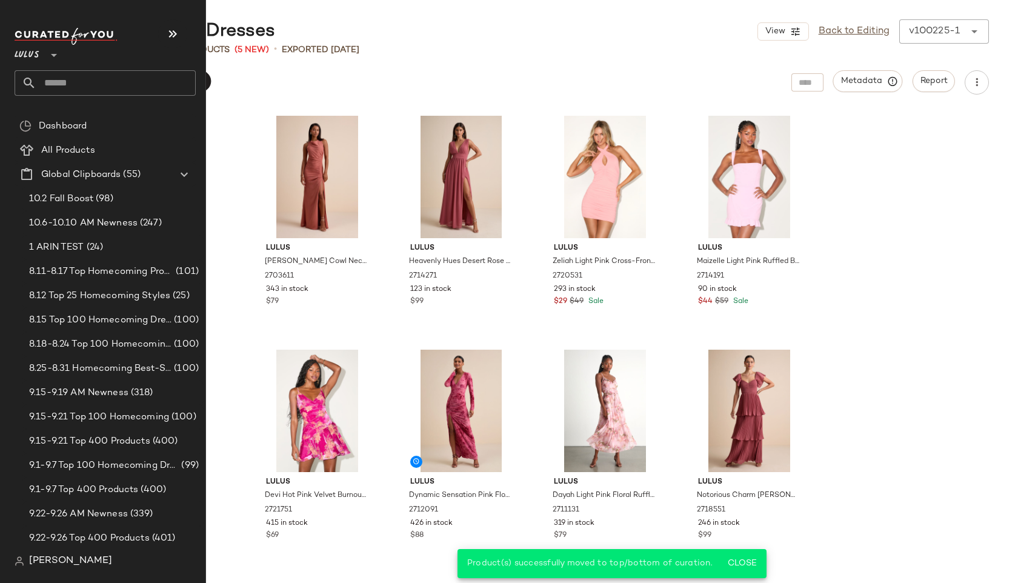
click at [61, 84] on input "text" at bounding box center [115, 82] width 159 height 25
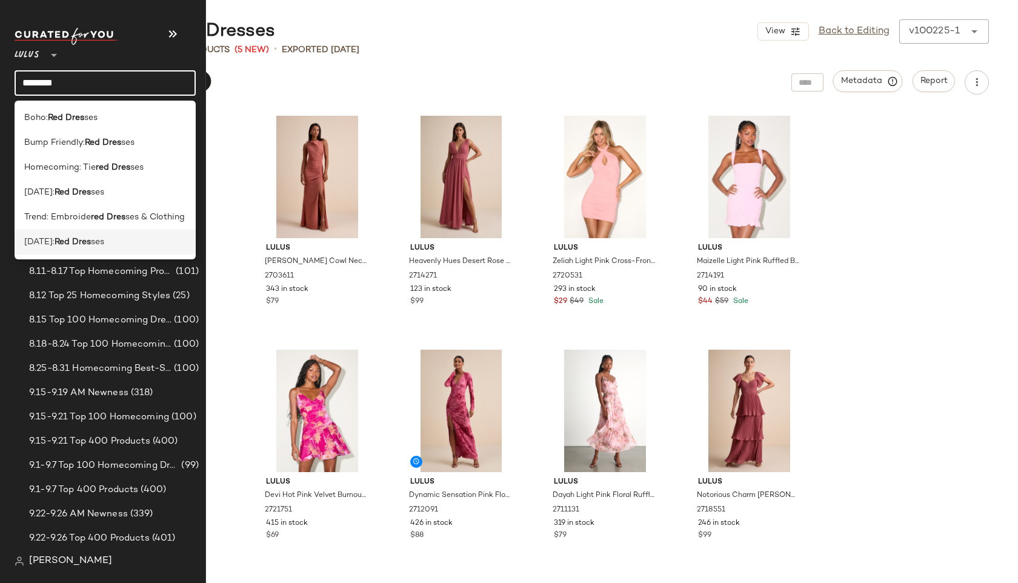
type input "********"
click at [91, 243] on b "Red Dres" at bounding box center [73, 242] width 36 height 13
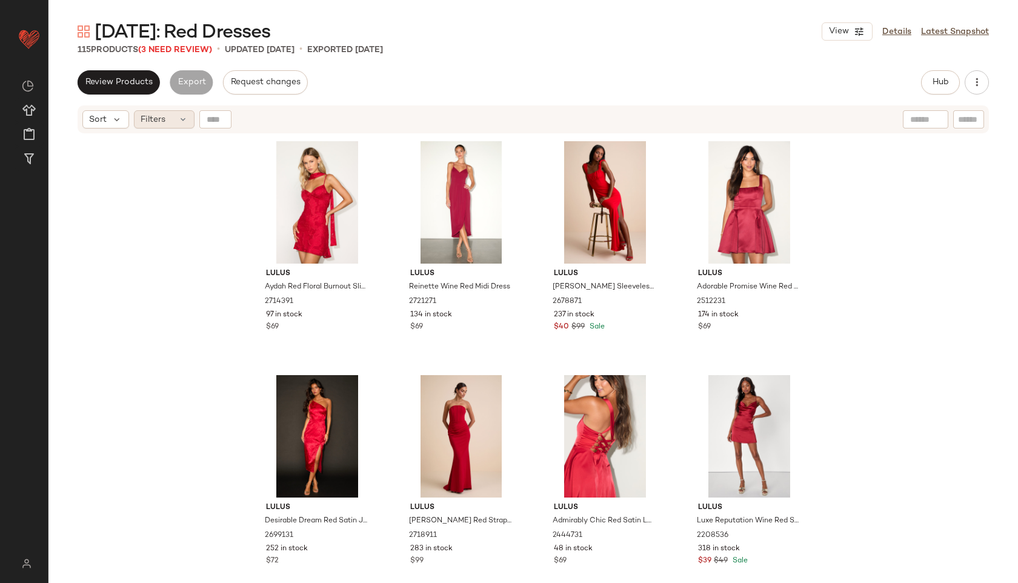
click at [175, 118] on div "Filters" at bounding box center [164, 119] width 61 height 18
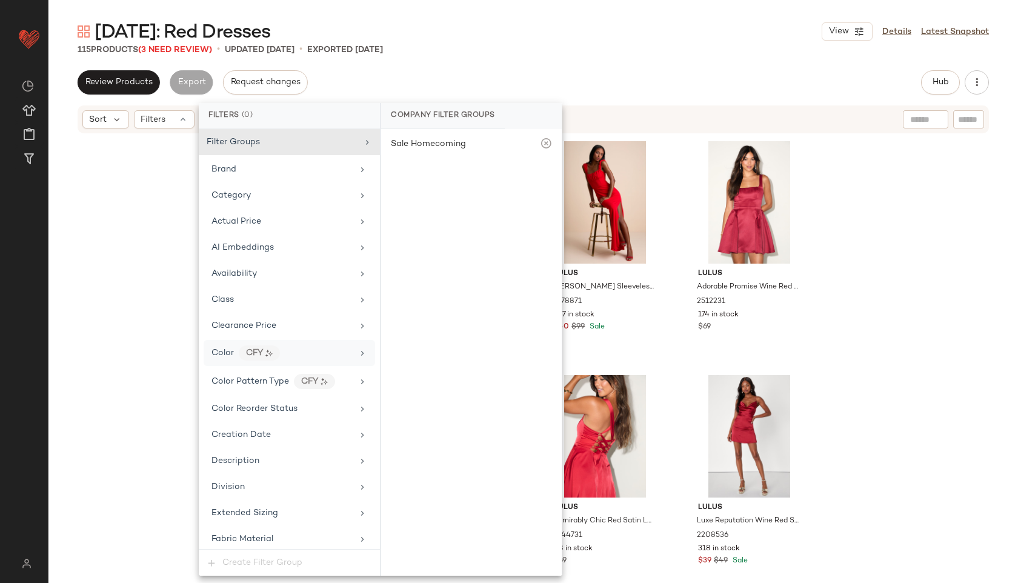
scroll to position [796, 0]
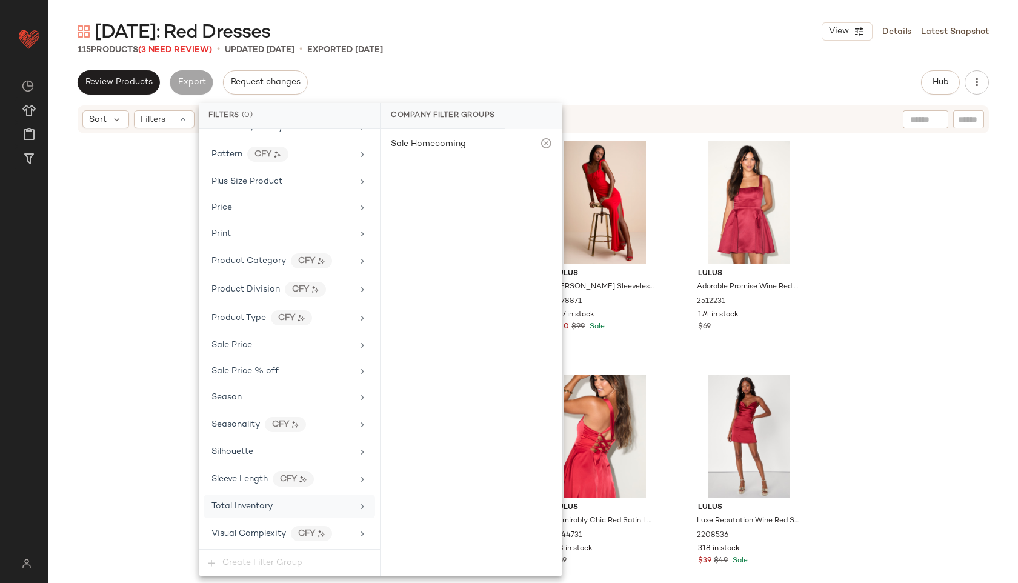
click at [239, 503] on span "Total Inventory" at bounding box center [241, 506] width 61 height 9
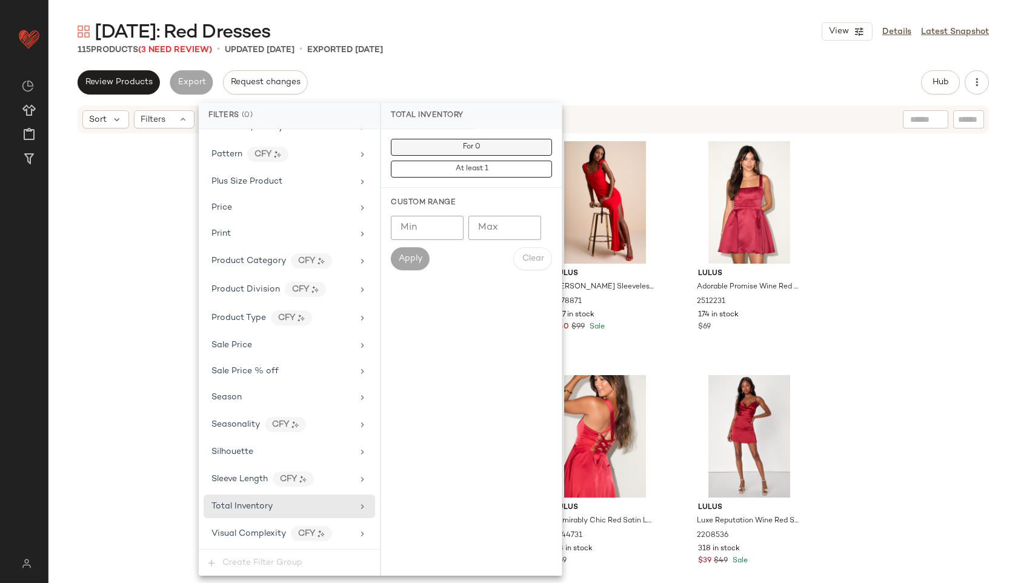
click at [457, 148] on button "For 0" at bounding box center [471, 147] width 161 height 17
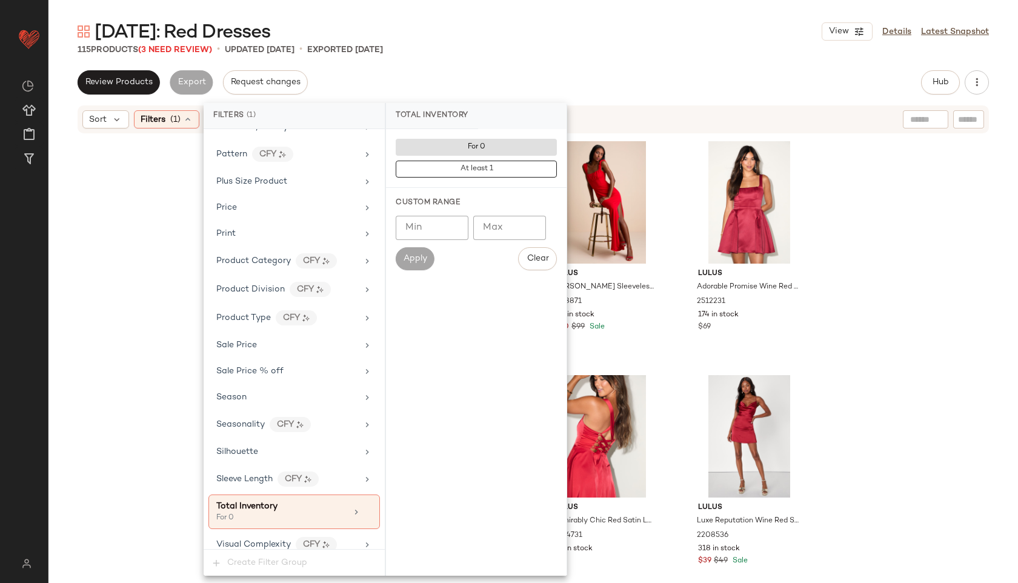
click at [518, 51] on div "115 Products (3 Need Review) • updated [DATE] • Exported [DATE]" at bounding box center [532, 50] width 969 height 12
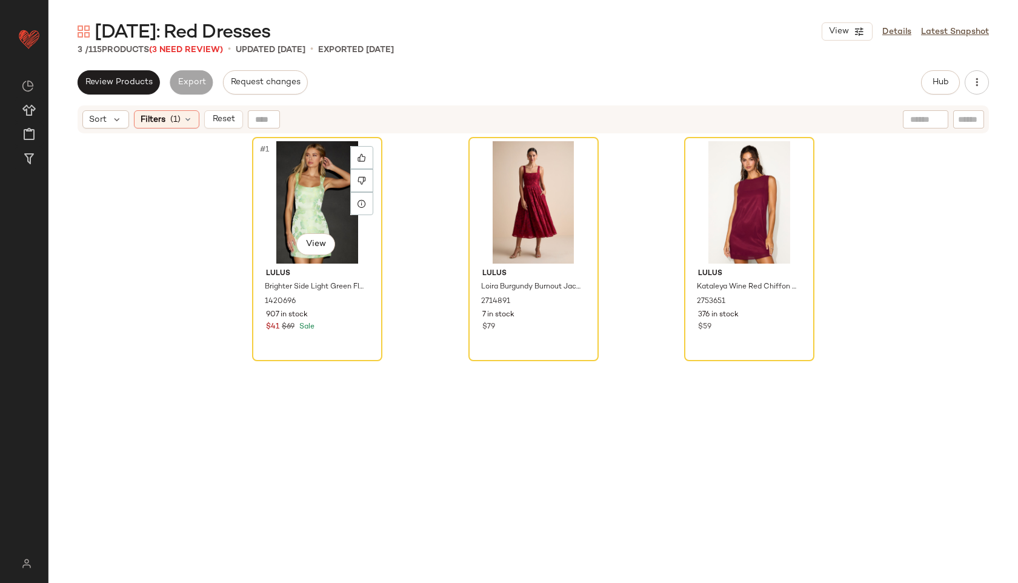
click at [301, 207] on div "#1 View" at bounding box center [317, 202] width 122 height 122
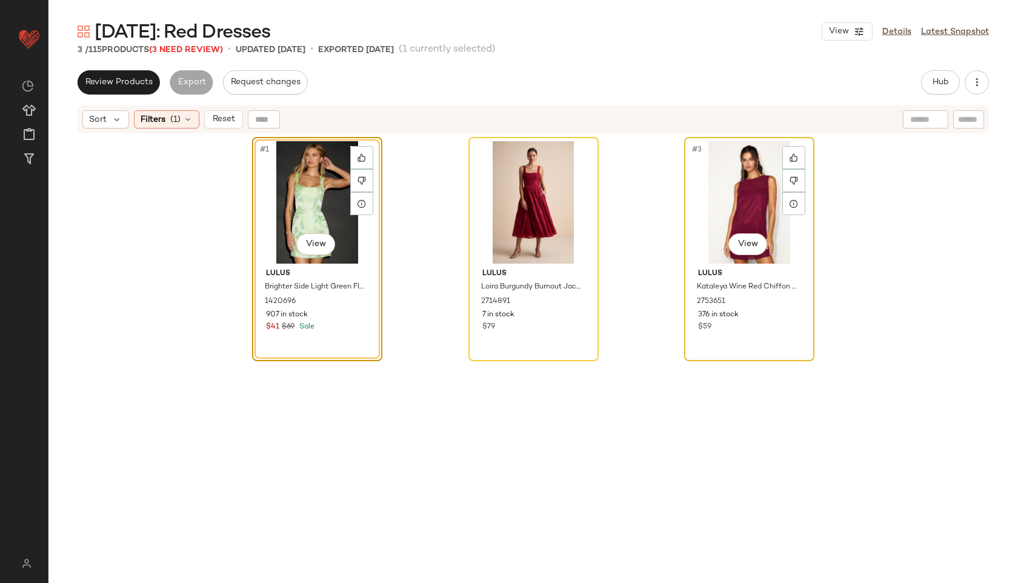
click at [712, 214] on div "#3 View" at bounding box center [749, 202] width 122 height 122
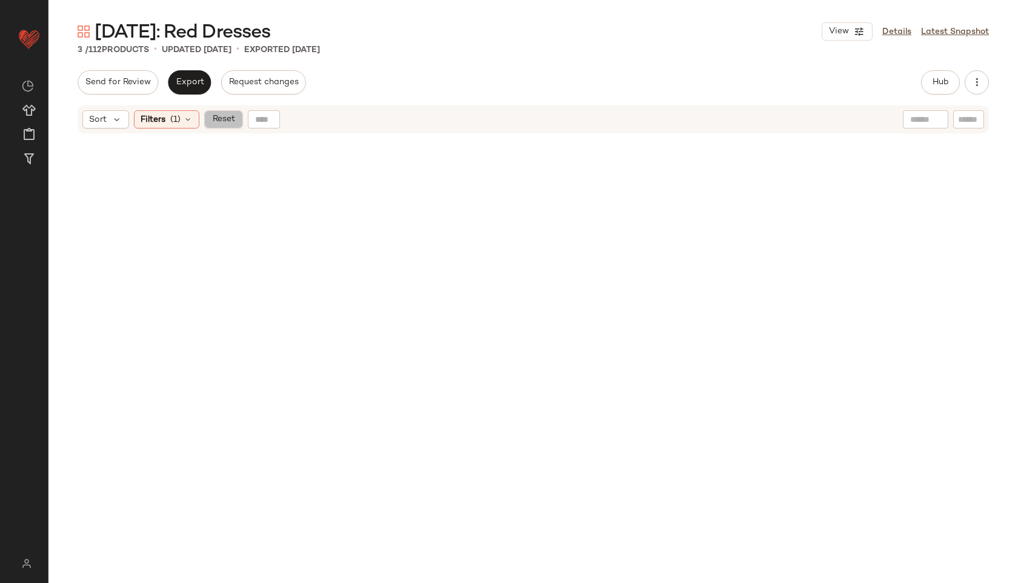
click at [219, 114] on span "Reset" at bounding box center [222, 119] width 23 height 10
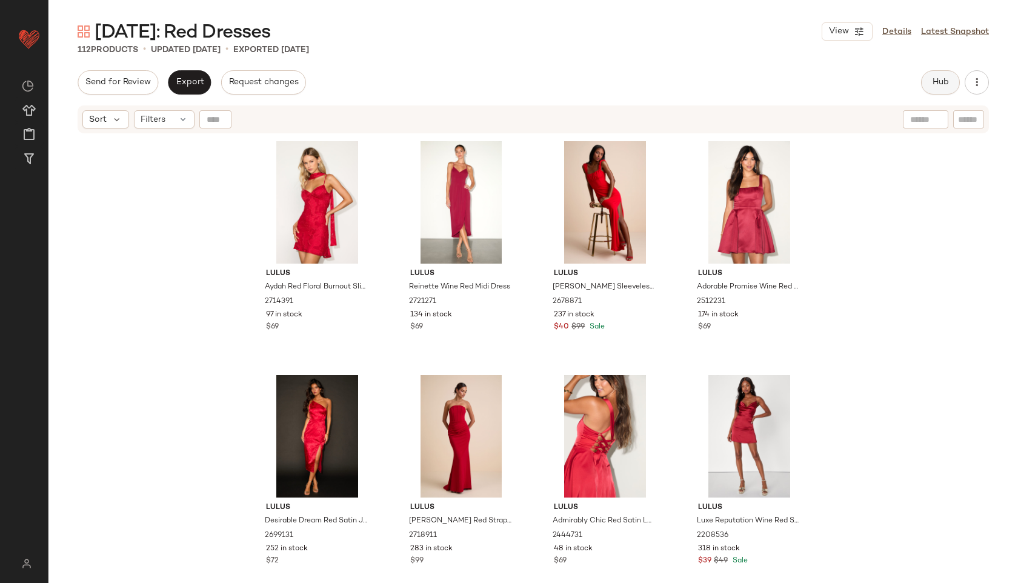
click at [935, 78] on span "Hub" at bounding box center [940, 83] width 17 height 10
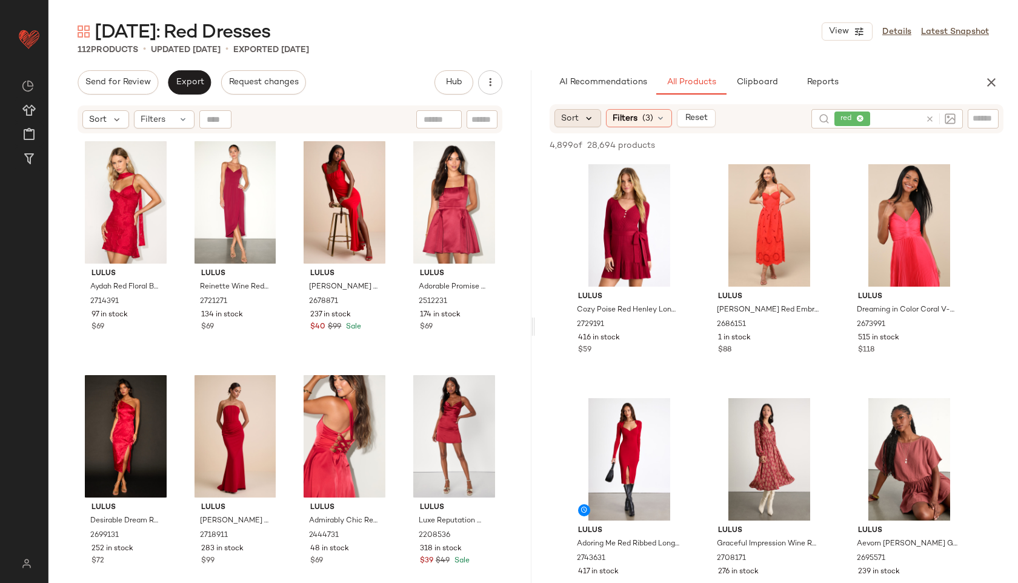
click at [585, 122] on icon at bounding box center [588, 118] width 11 height 11
click at [586, 148] on span "Newest" at bounding box center [598, 150] width 31 height 13
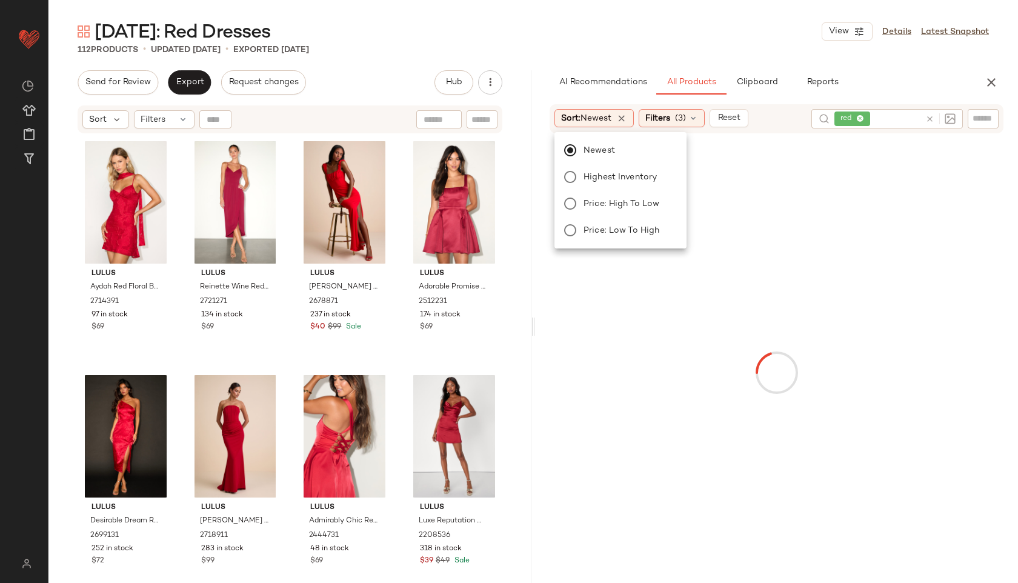
click at [587, 12] on main "Valentine's Day: Red Dresses View Details Latest Snapshot 112 Products • update…" at bounding box center [509, 291] width 1018 height 583
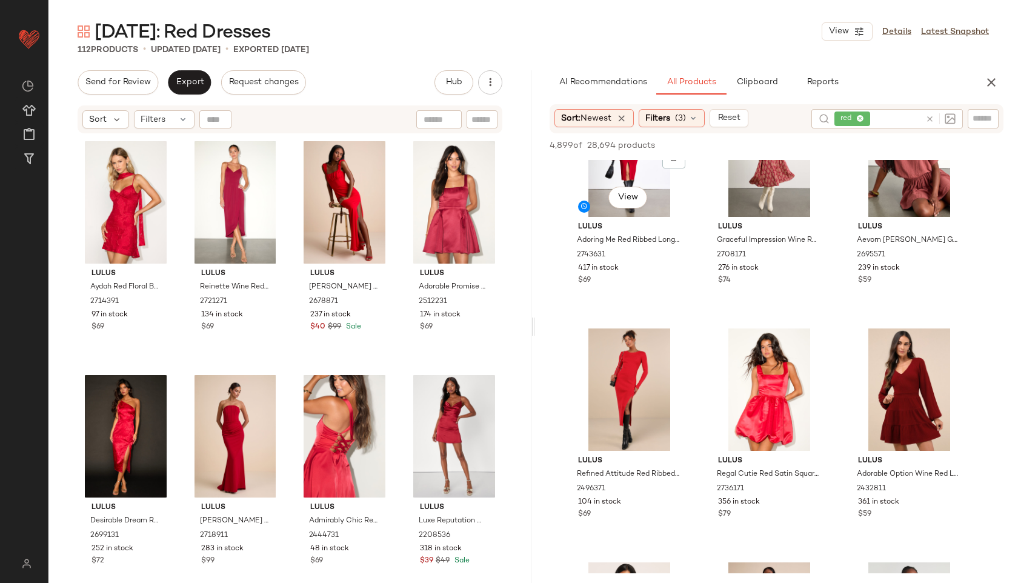
scroll to position [308, 0]
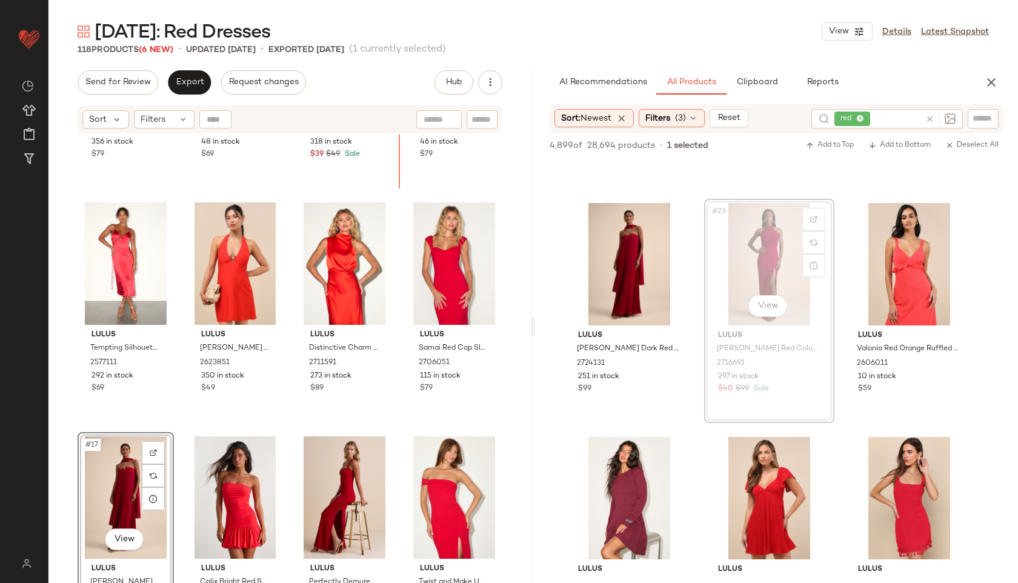
scroll to position [334, 0]
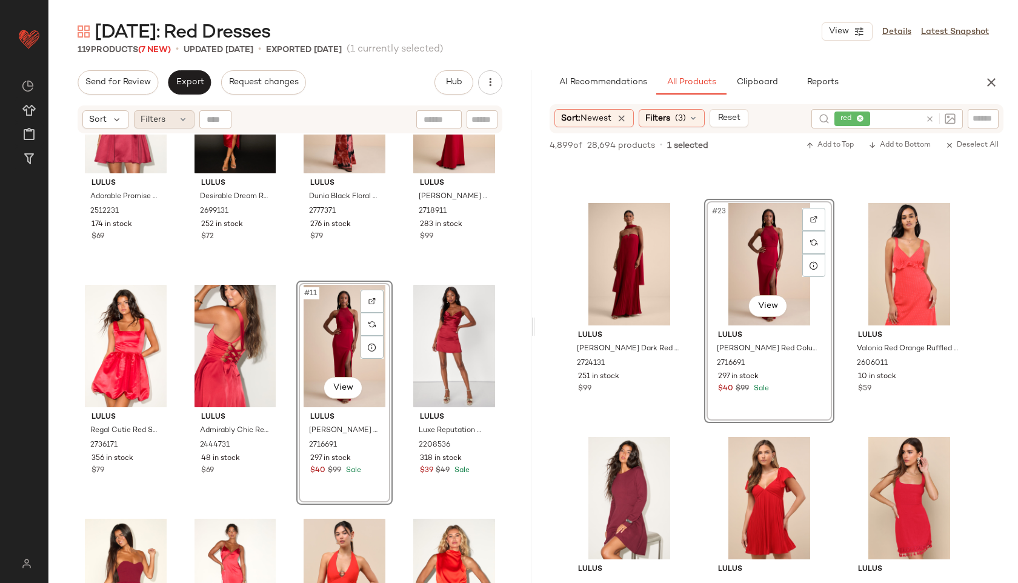
click at [177, 124] on div "Filters" at bounding box center [164, 119] width 61 height 18
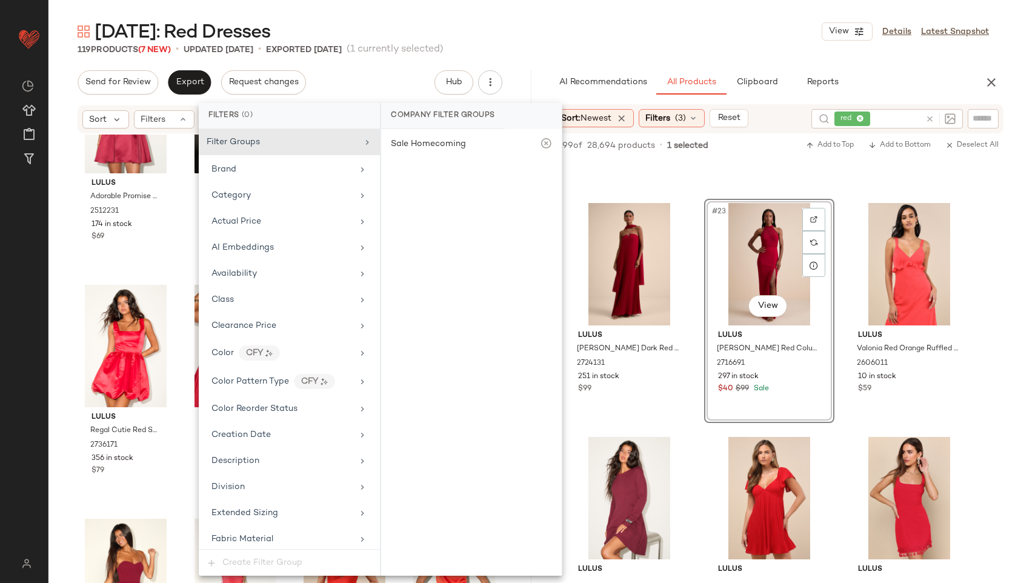
scroll to position [796, 0]
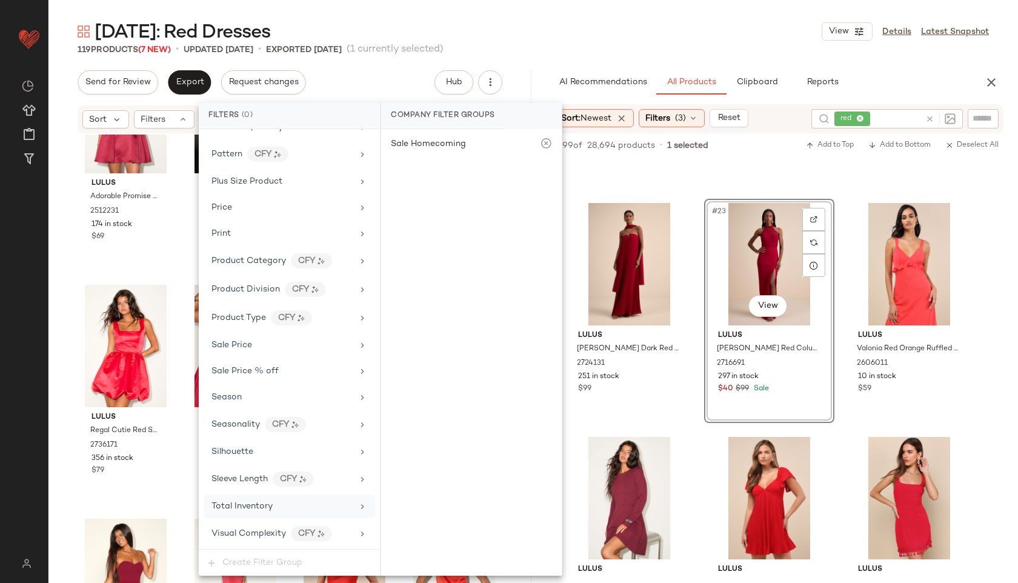
click at [269, 506] on span "Total Inventory" at bounding box center [241, 506] width 61 height 9
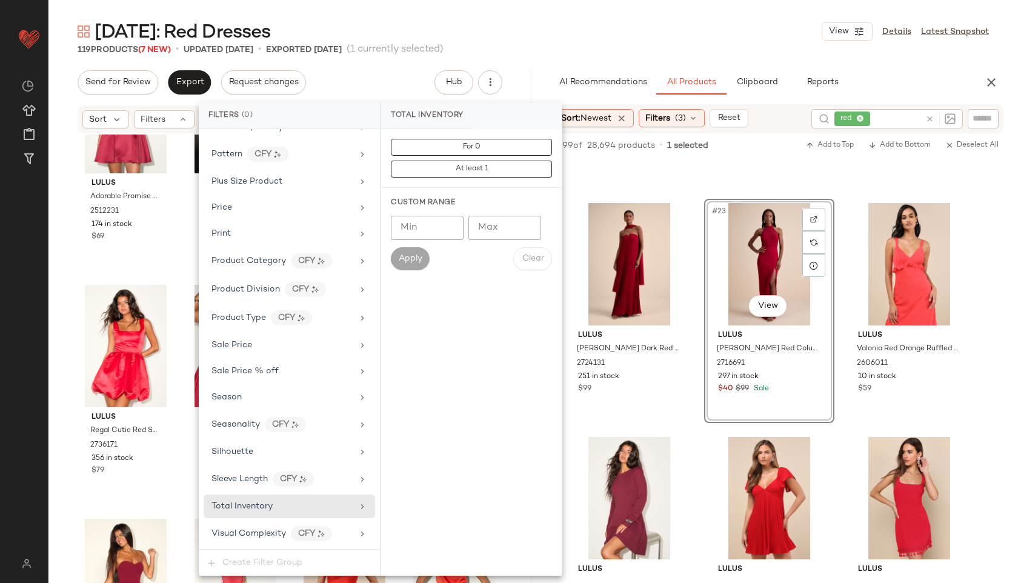
click at [504, 231] on input "Max" at bounding box center [504, 228] width 73 height 24
type input "**"
click at [401, 268] on button "Apply" at bounding box center [410, 258] width 39 height 23
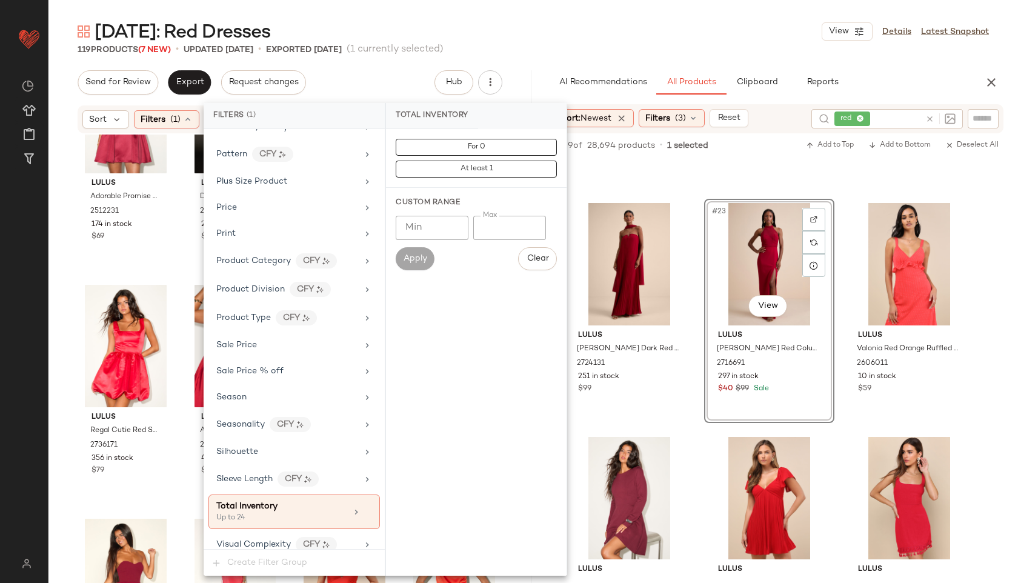
click at [583, 58] on div "Valentine's Day: Red Dresses View Details Latest Snapshot 119 Products (7 New) …" at bounding box center [532, 300] width 969 height 563
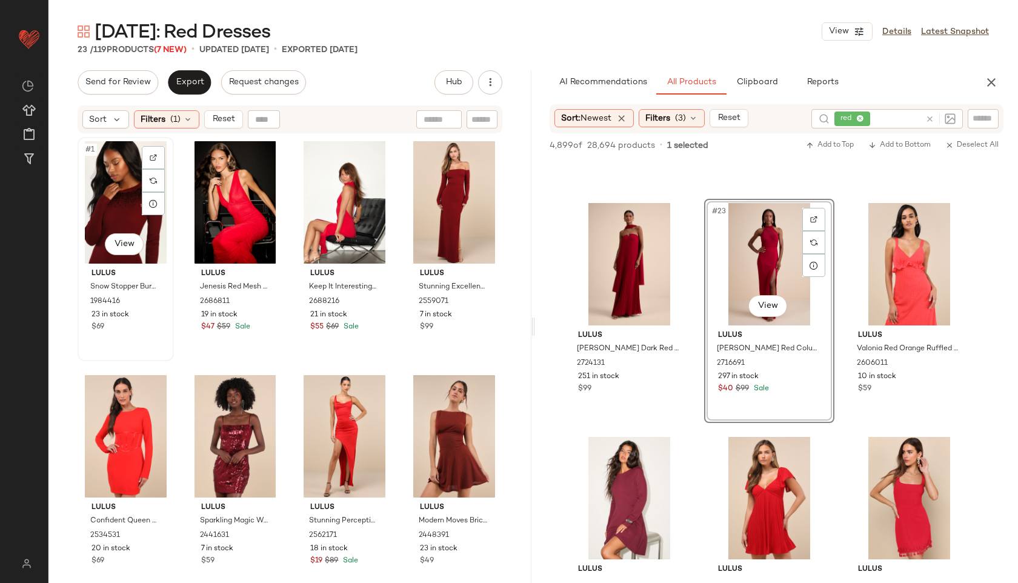
click at [131, 195] on div "#1 View" at bounding box center [126, 202] width 88 height 122
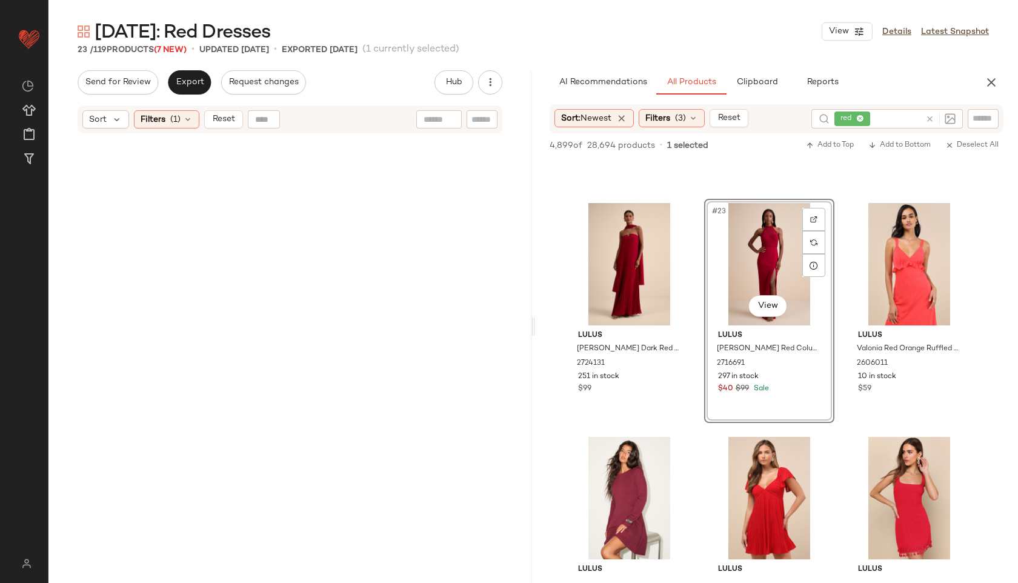
scroll to position [927, 0]
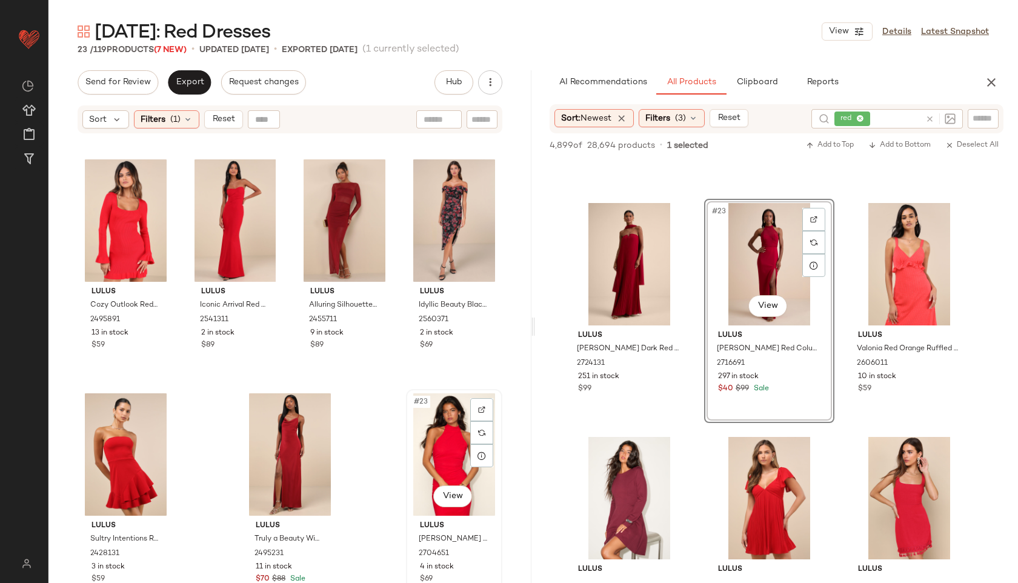
click at [461, 470] on div "#23 View" at bounding box center [454, 454] width 88 height 122
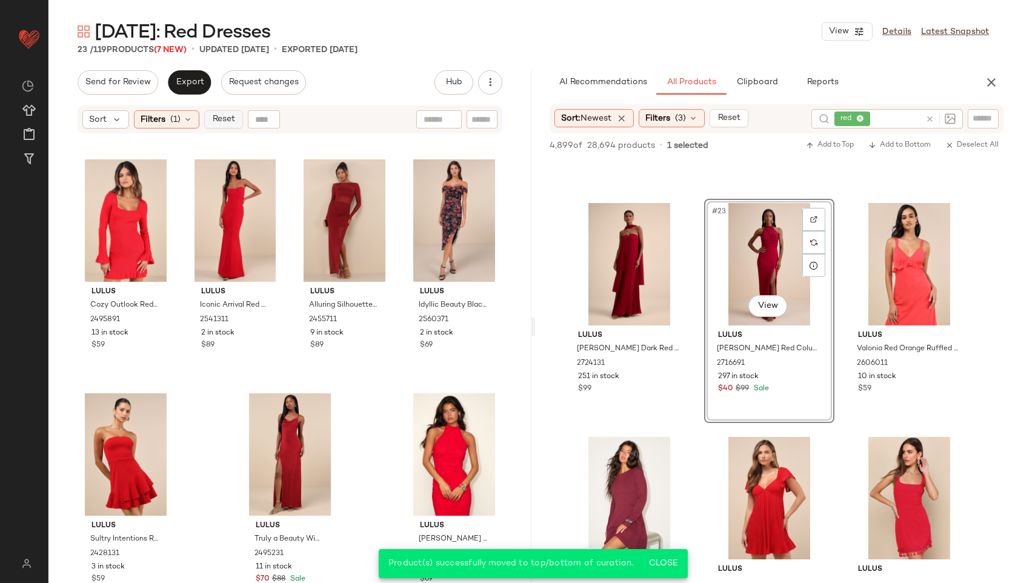
click at [222, 114] on span "Reset" at bounding box center [222, 119] width 23 height 10
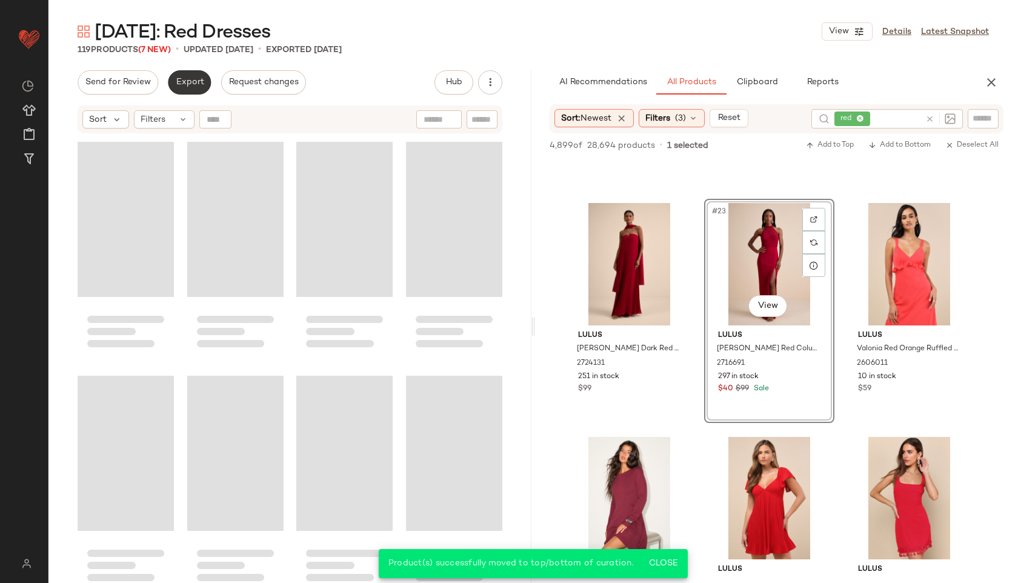
click at [179, 83] on span "Export" at bounding box center [189, 83] width 28 height 10
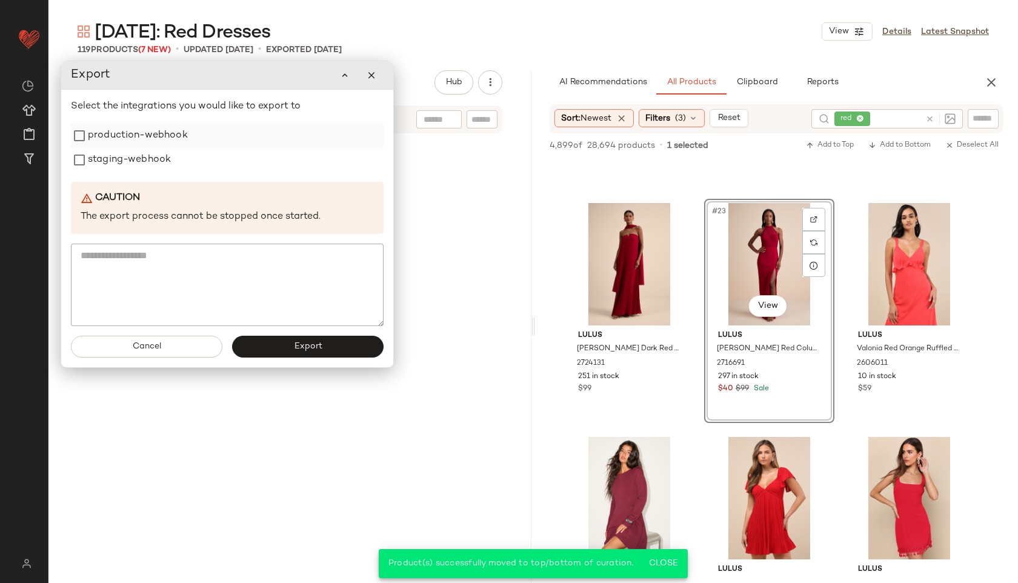
scroll to position [6538, 0]
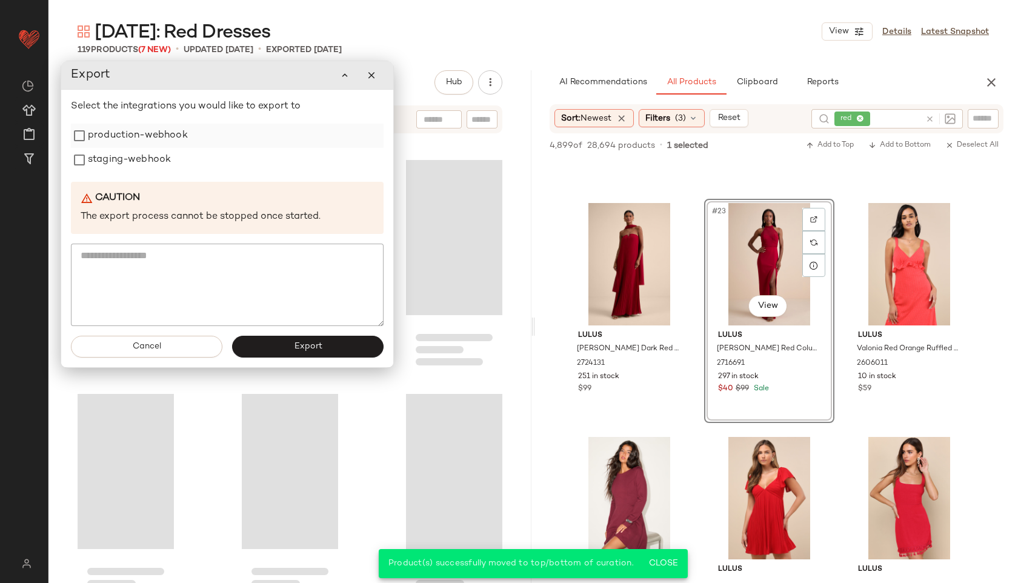
click at [132, 126] on label "production-webhook" at bounding box center [138, 136] width 100 height 24
click at [128, 159] on label "staging-webhook" at bounding box center [129, 160] width 83 height 24
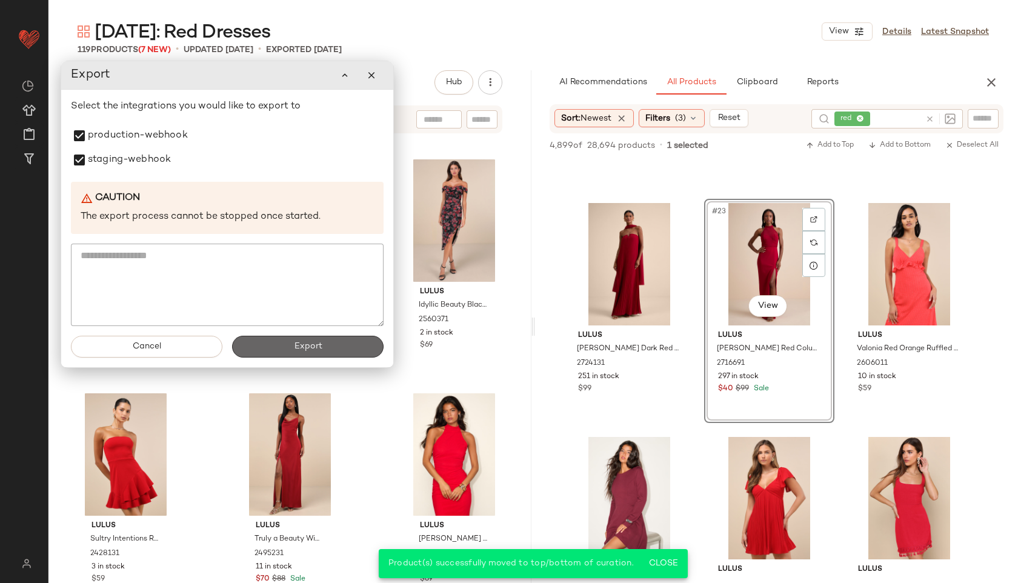
click at [290, 345] on button "Export" at bounding box center [307, 347] width 151 height 22
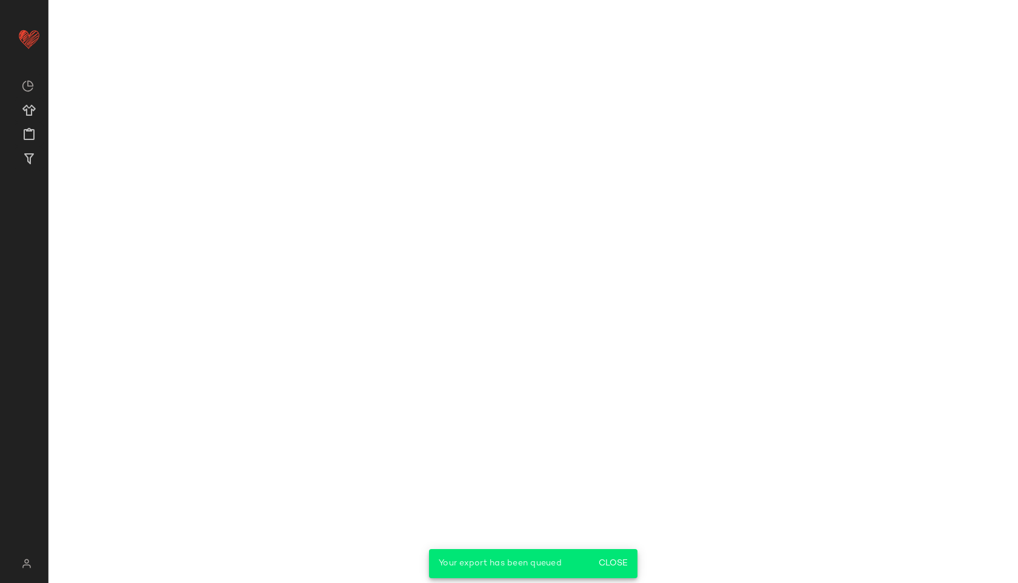
scroll to position [2299, 0]
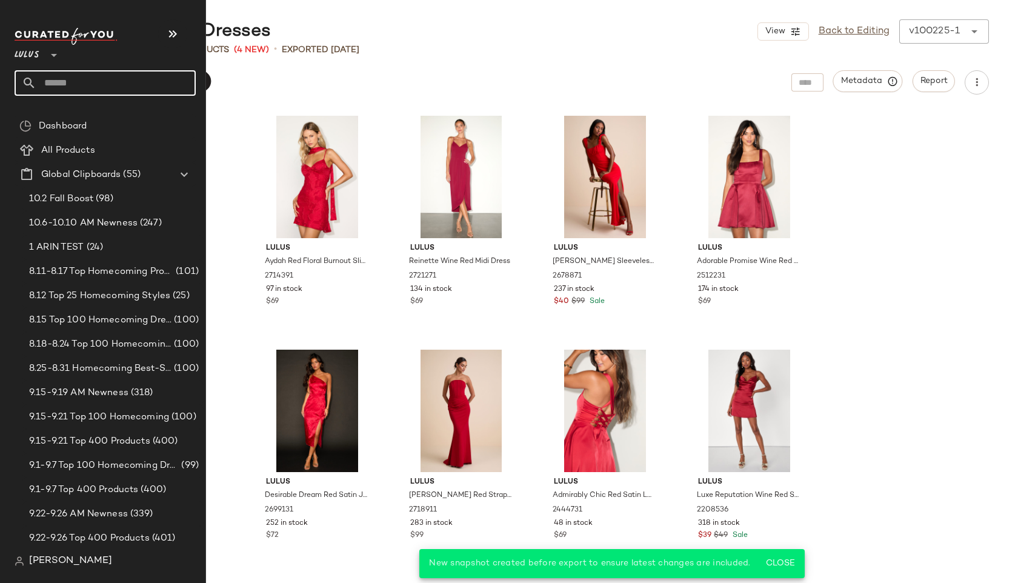
click at [72, 82] on input "text" at bounding box center [115, 82] width 159 height 25
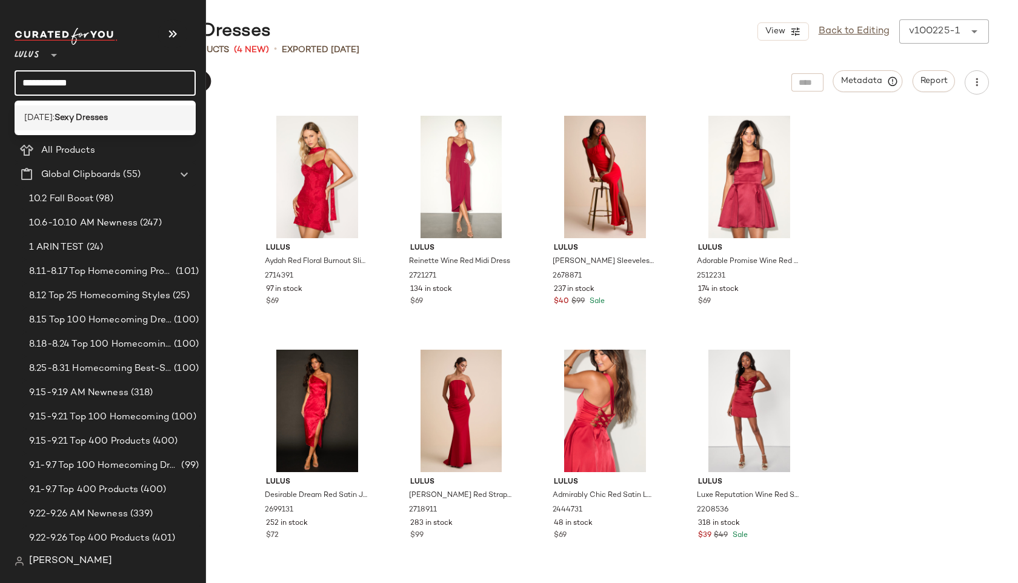
type input "**********"
click at [93, 115] on b "Sexy Dresses" at bounding box center [81, 117] width 53 height 13
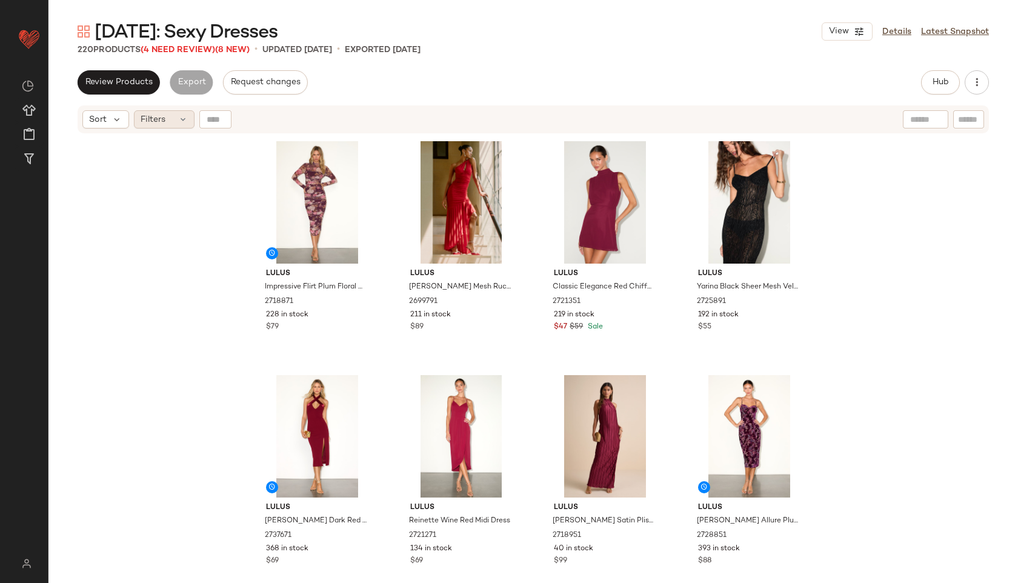
click at [182, 119] on icon at bounding box center [183, 119] width 10 height 10
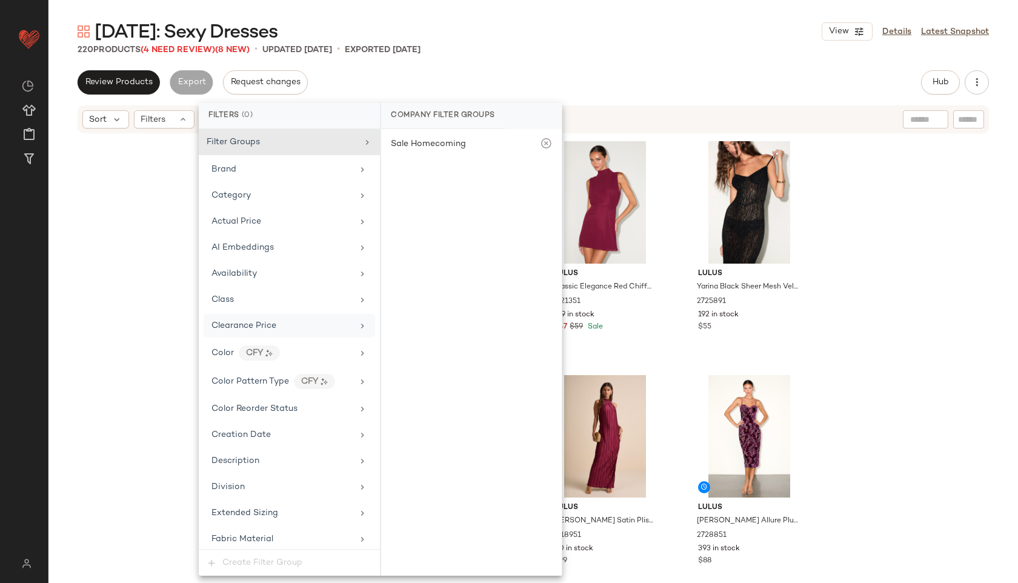
scroll to position [796, 0]
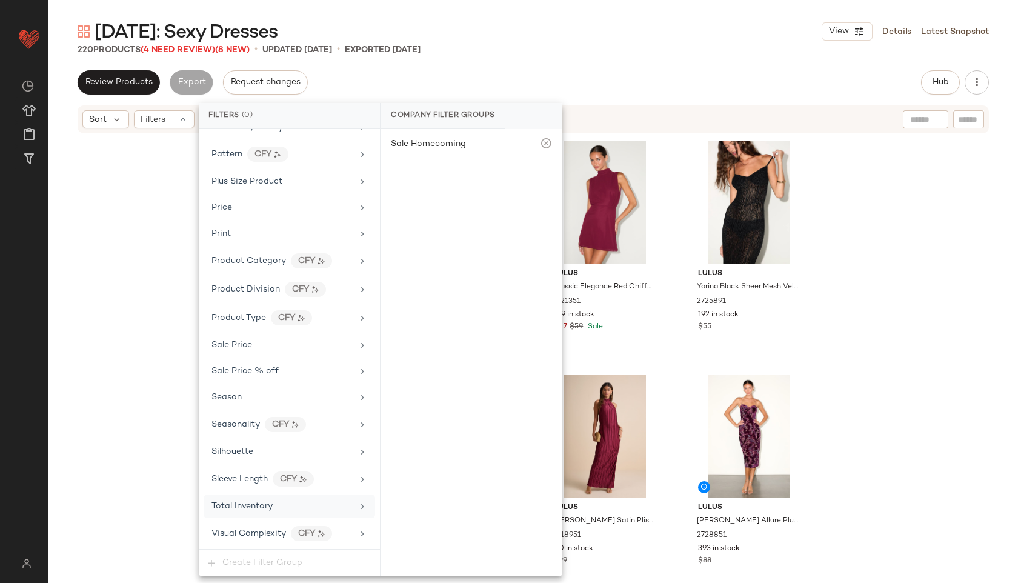
click at [246, 509] on span "Total Inventory" at bounding box center [241, 506] width 61 height 9
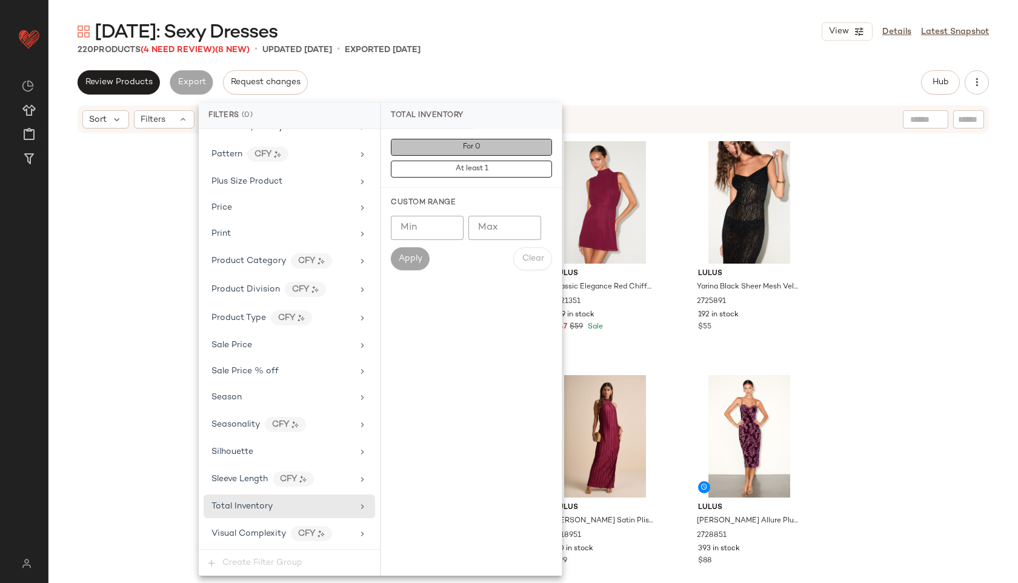
click at [446, 147] on button "For 0" at bounding box center [471, 147] width 161 height 17
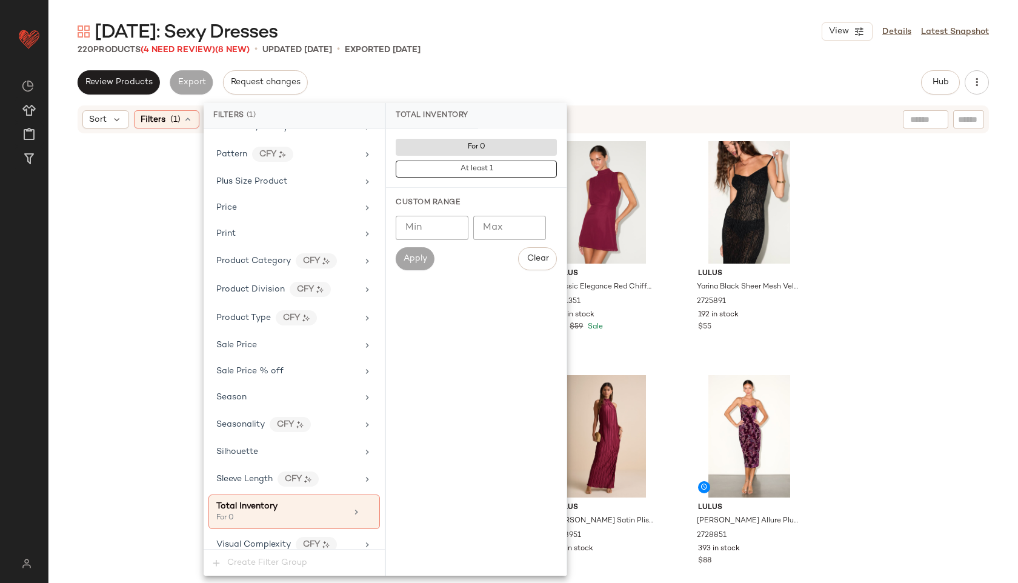
click at [504, 68] on div "Valentine's Day: Sexy Dresses View Details Latest Snapshot 220 Products (4 Need…" at bounding box center [532, 300] width 969 height 563
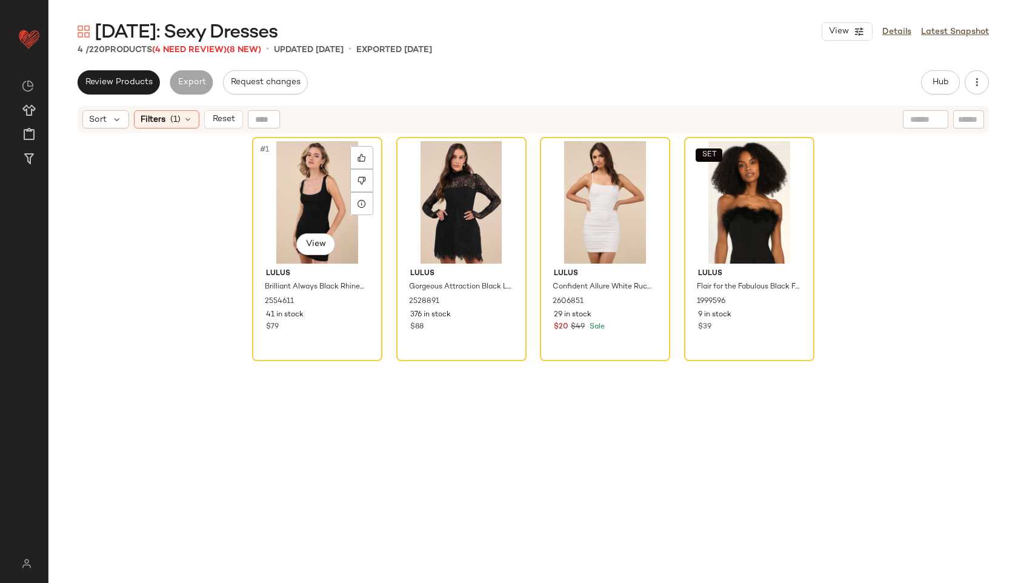
click at [290, 193] on div "#1 View" at bounding box center [317, 202] width 122 height 122
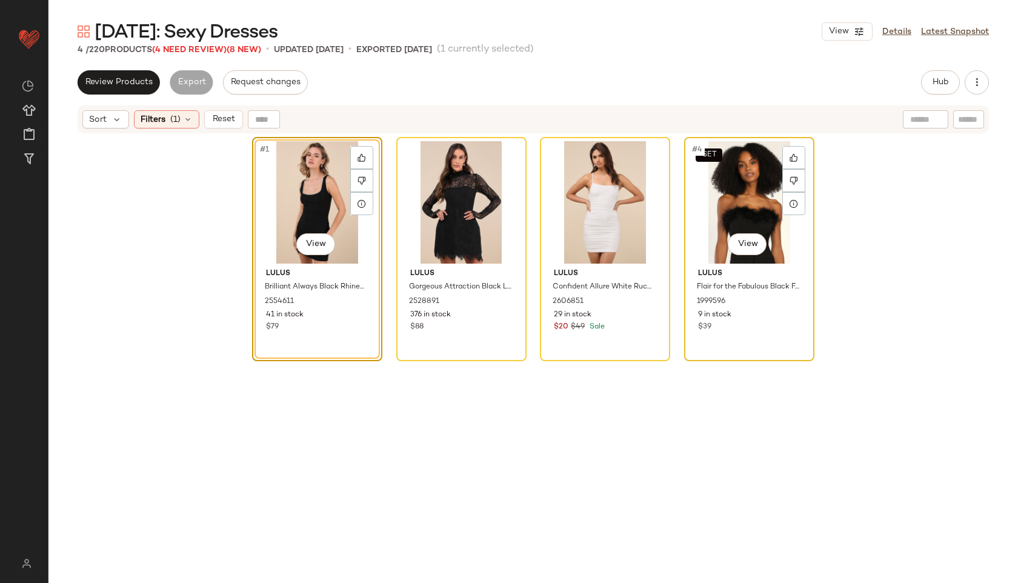
click at [726, 184] on div "SET #4 View" at bounding box center [749, 202] width 122 height 122
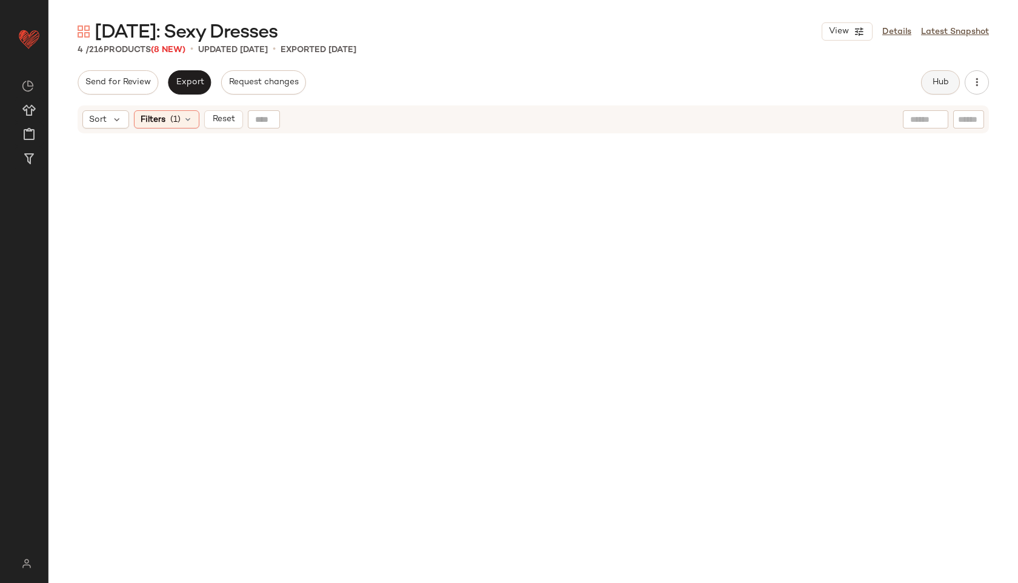
click at [934, 87] on span "Hub" at bounding box center [940, 83] width 17 height 10
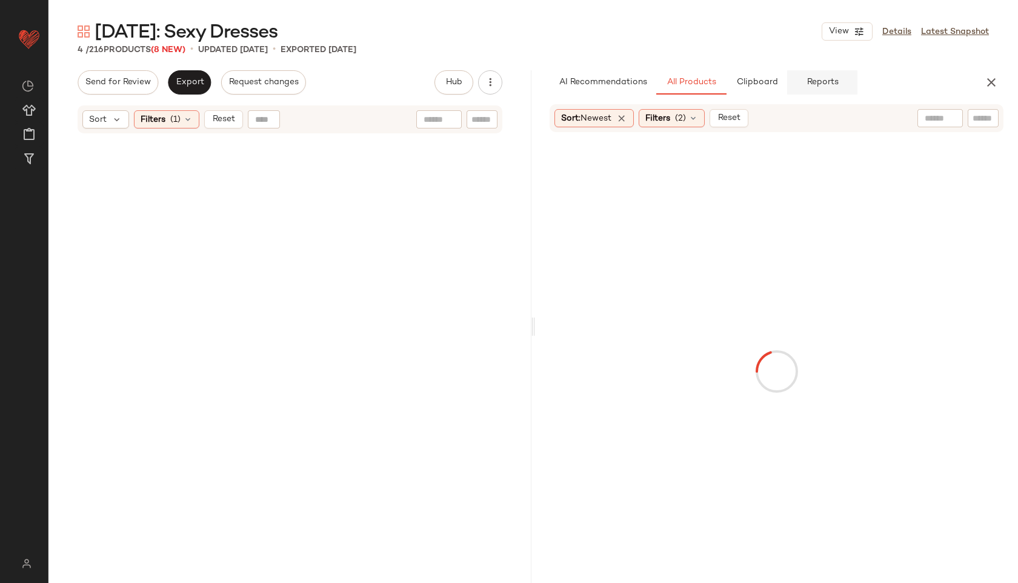
click at [810, 82] on span "Reports" at bounding box center [822, 83] width 32 height 10
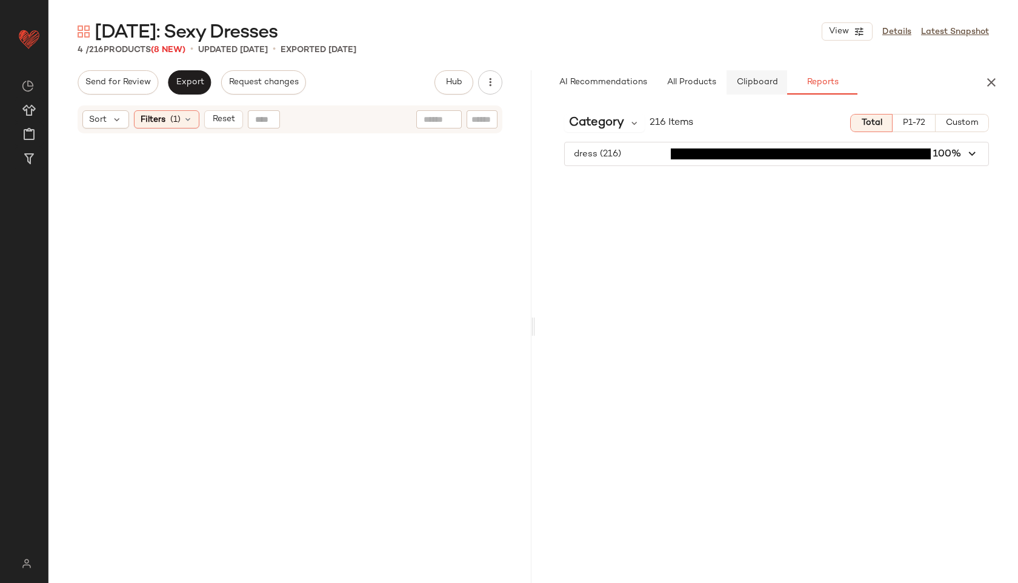
click at [769, 76] on button "Clipboard" at bounding box center [756, 82] width 61 height 24
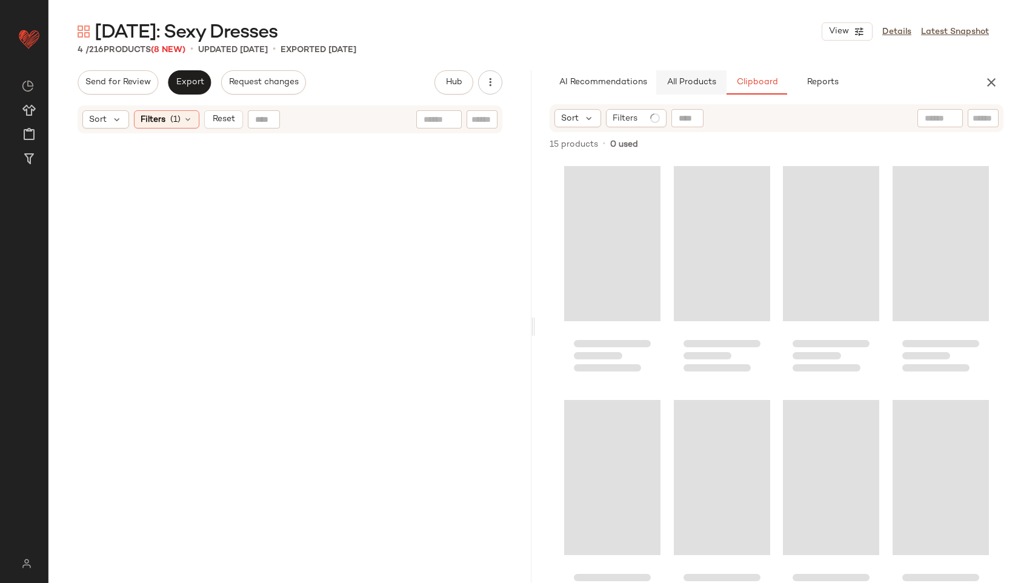
click at [680, 78] on span "All Products" at bounding box center [691, 83] width 50 height 10
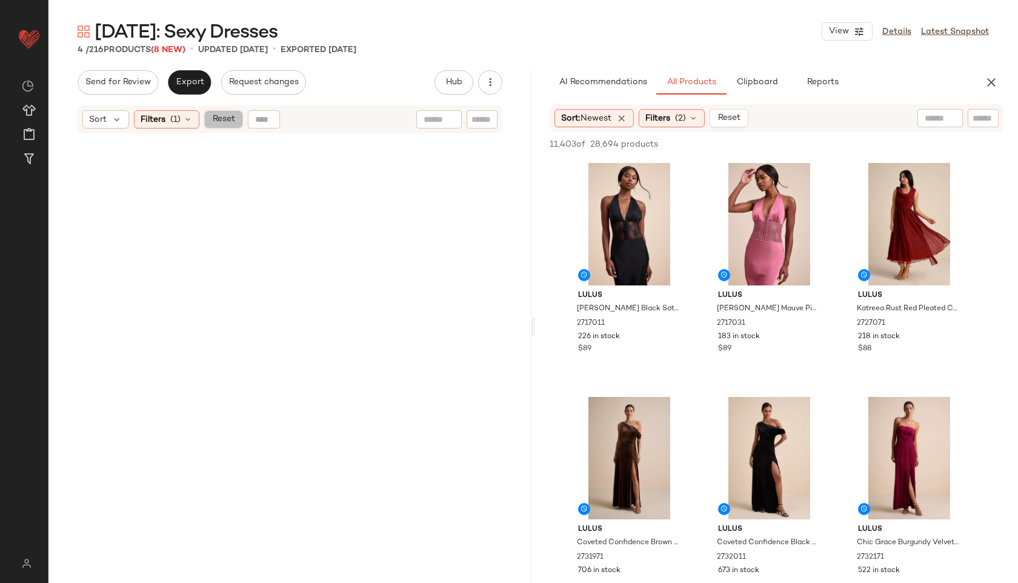
click at [225, 111] on button "Reset" at bounding box center [223, 119] width 39 height 18
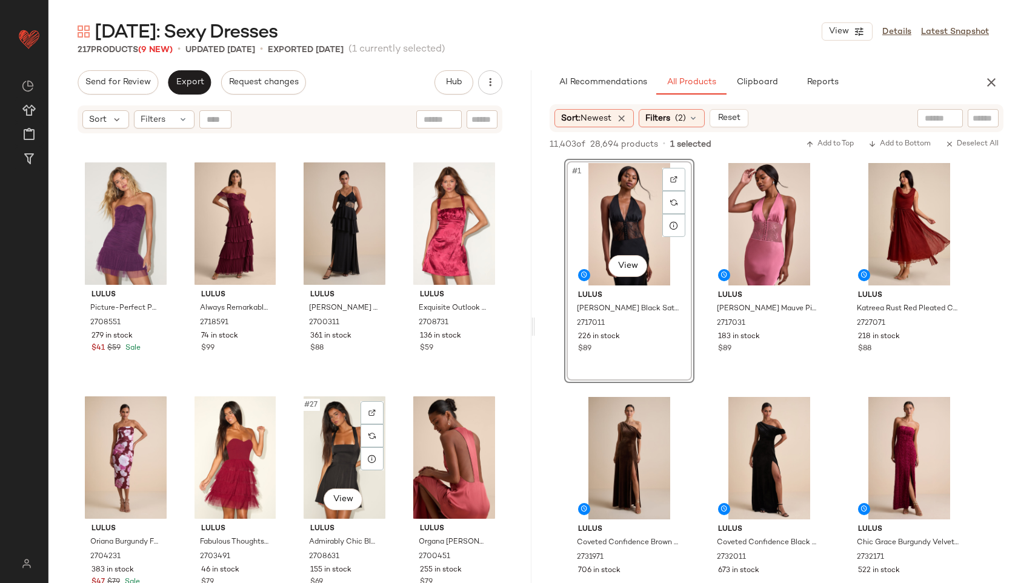
scroll to position [1162, 0]
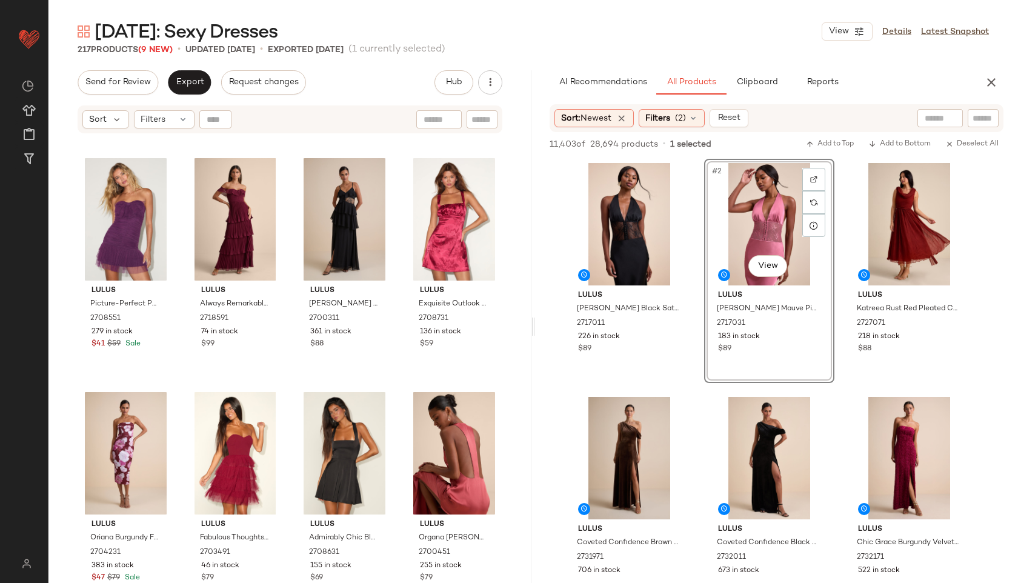
drag, startPoint x: 776, startPoint y: 204, endPoint x: 761, endPoint y: 208, distance: 15.3
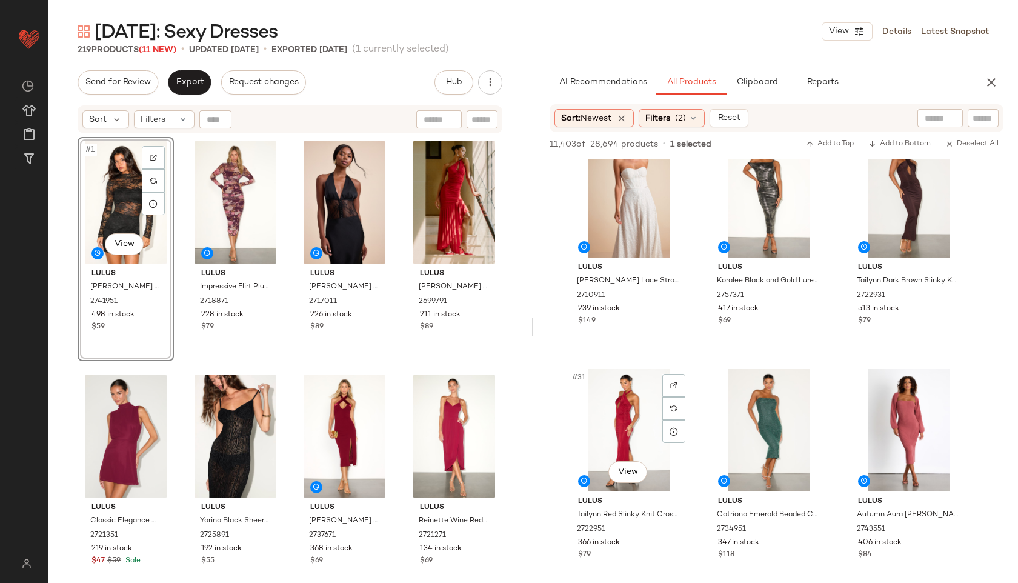
scroll to position [2134, 0]
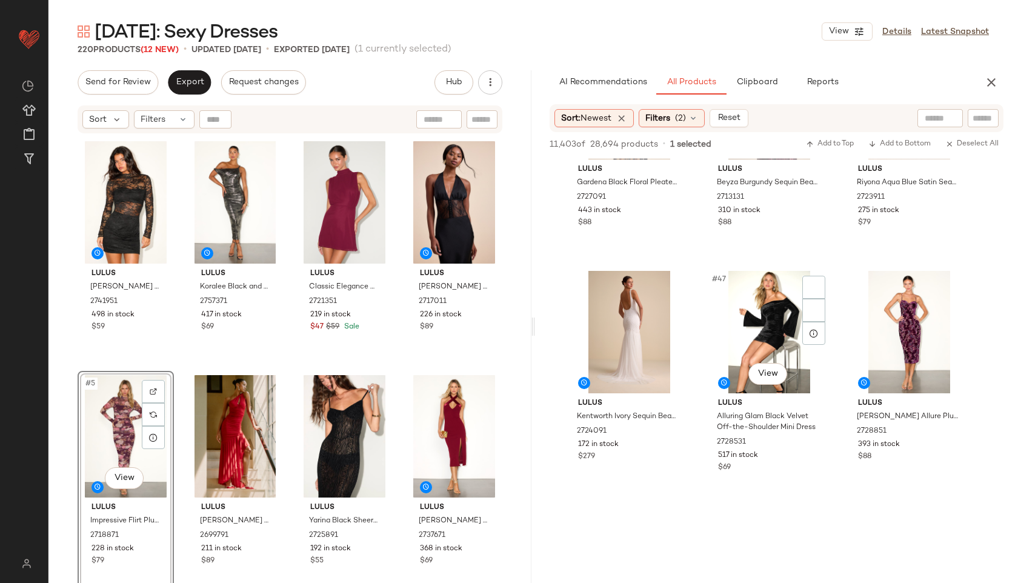
scroll to position [3413, 0]
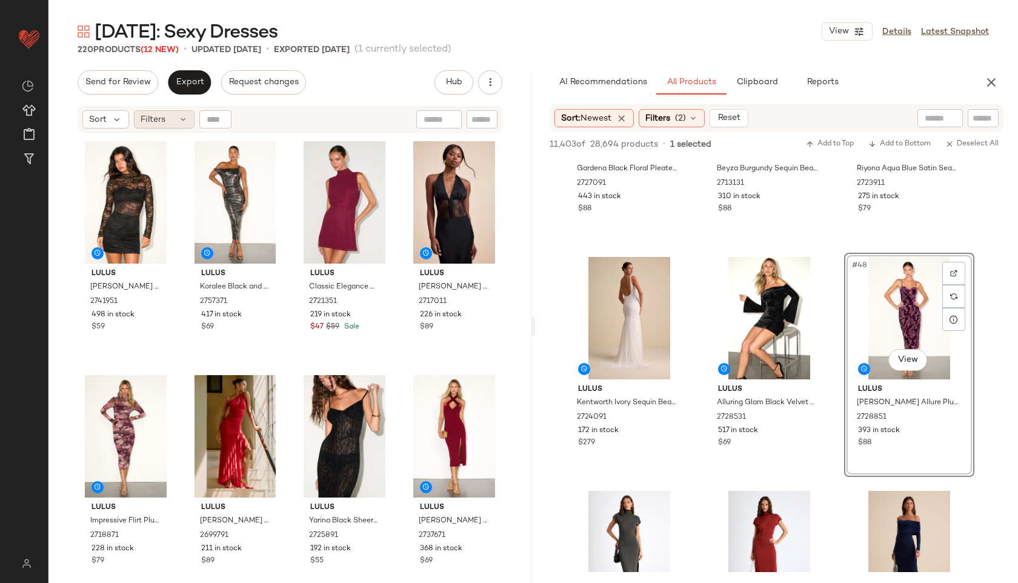
click at [149, 119] on span "Filters" at bounding box center [153, 119] width 25 height 13
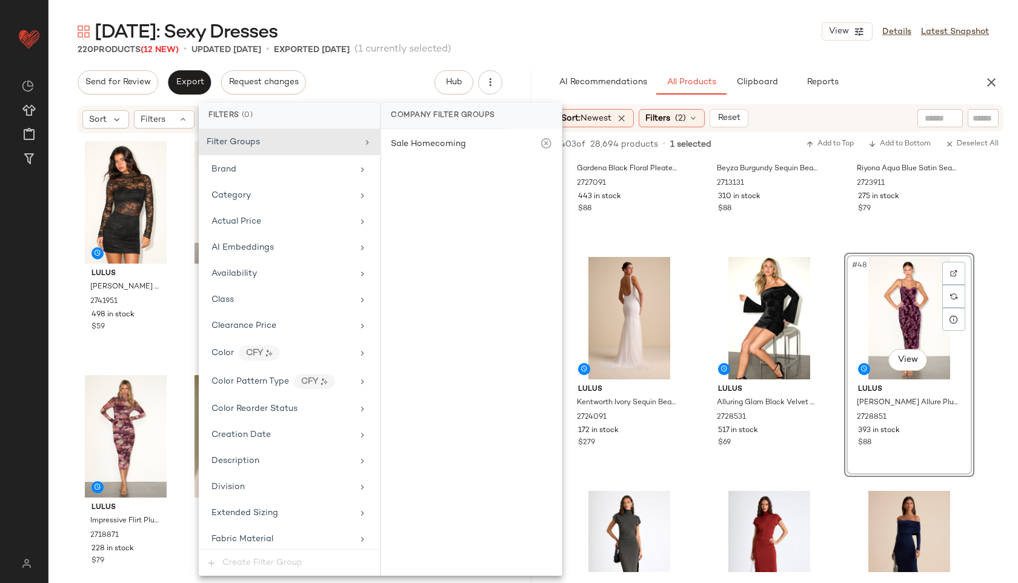
scroll to position [796, 0]
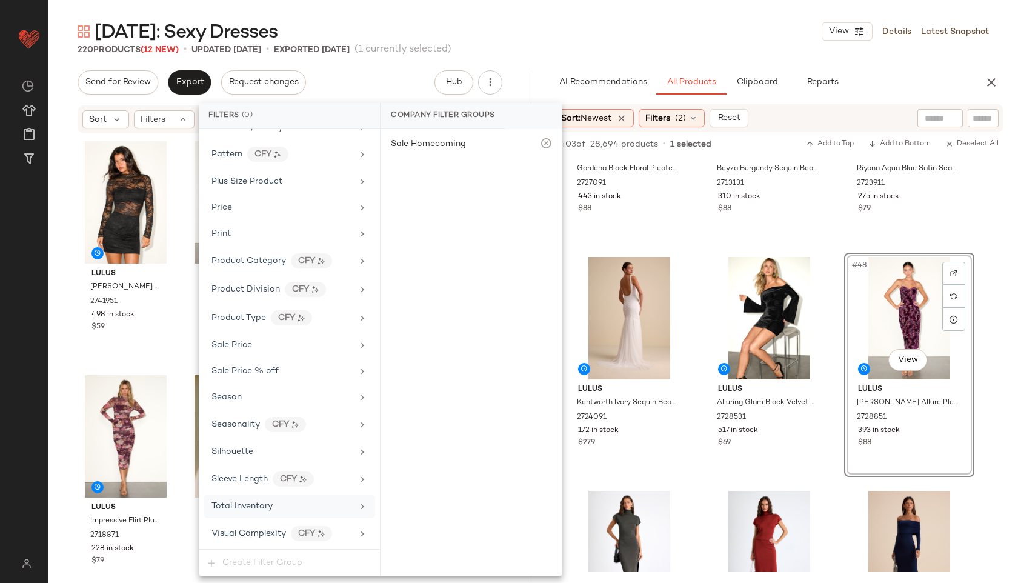
click at [261, 502] on span "Total Inventory" at bounding box center [241, 506] width 61 height 9
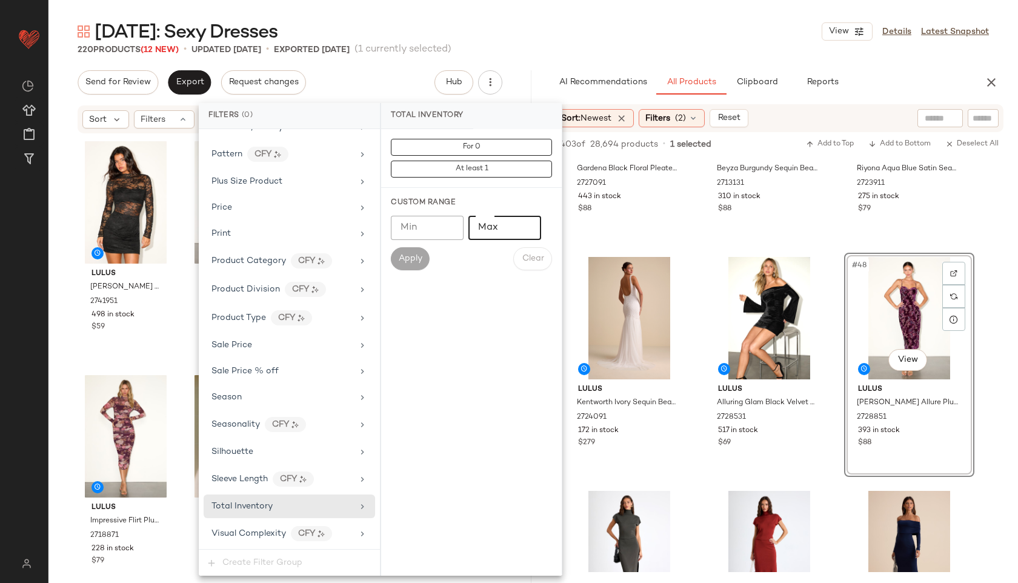
click at [506, 224] on input "Max" at bounding box center [504, 228] width 73 height 24
type input "**"
click at [400, 251] on button "Apply" at bounding box center [410, 258] width 39 height 23
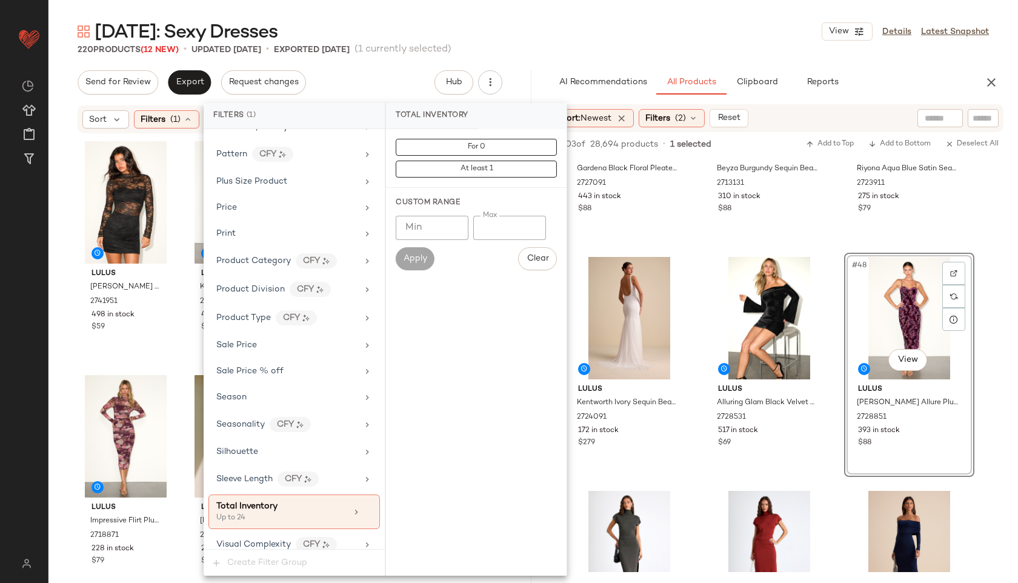
click at [534, 31] on div "Valentine's Day: Sexy Dresses View Details Latest Snapshot" at bounding box center [532, 31] width 969 height 24
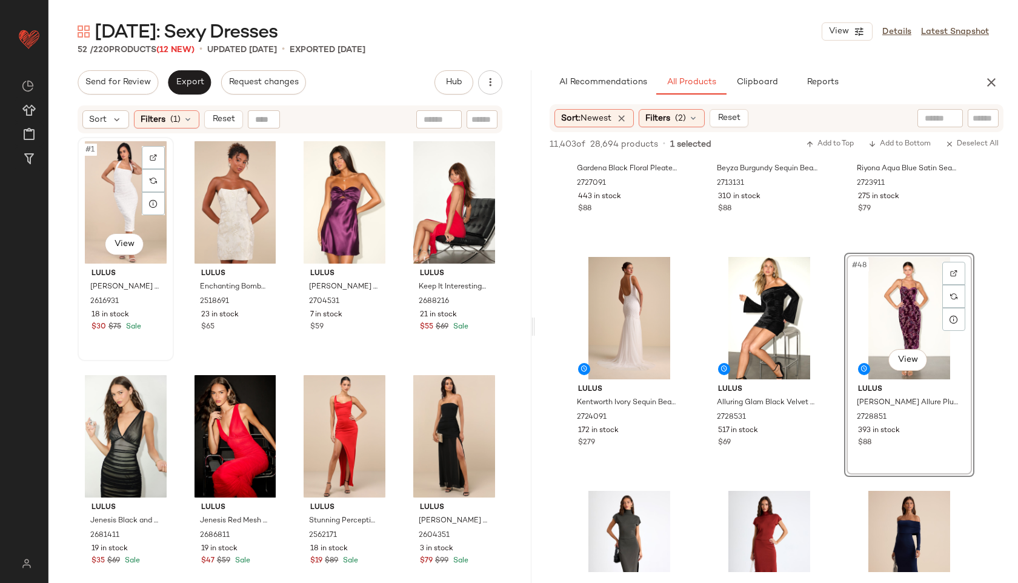
click at [109, 196] on div "#1 View" at bounding box center [126, 202] width 88 height 122
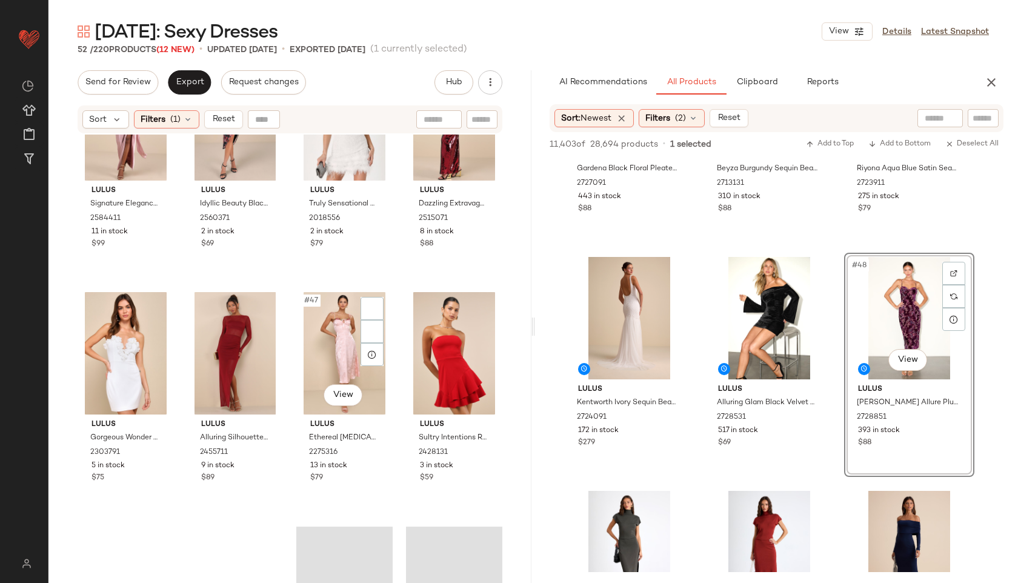
scroll to position [2563, 0]
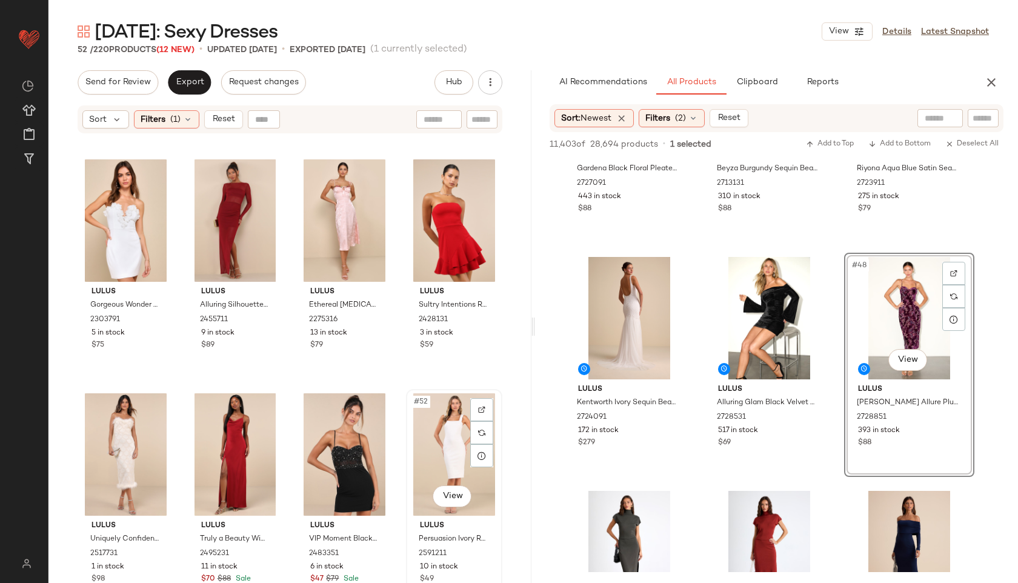
click at [439, 446] on div "#52 View" at bounding box center [454, 454] width 88 height 122
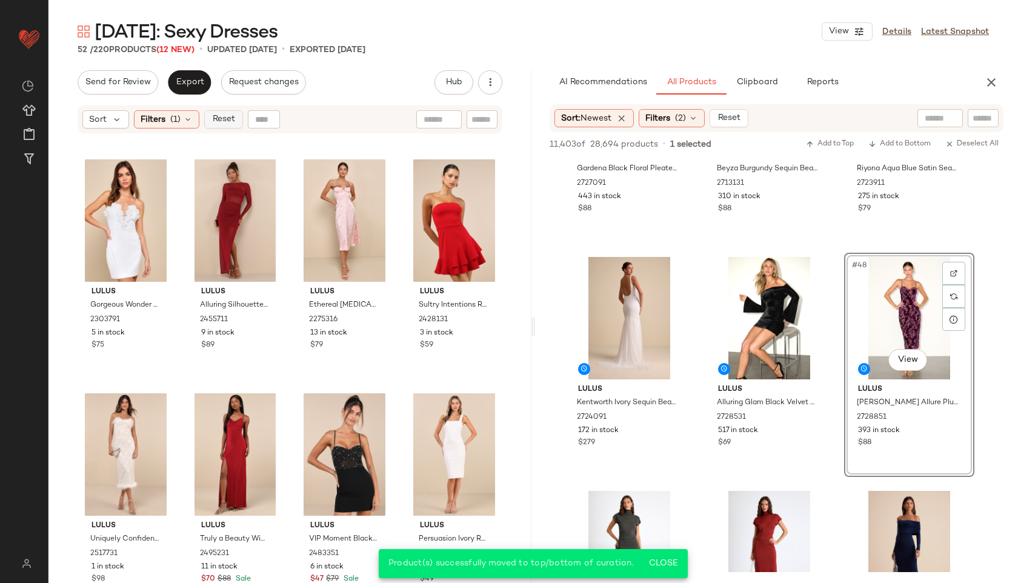
click at [223, 118] on span "Reset" at bounding box center [222, 119] width 23 height 10
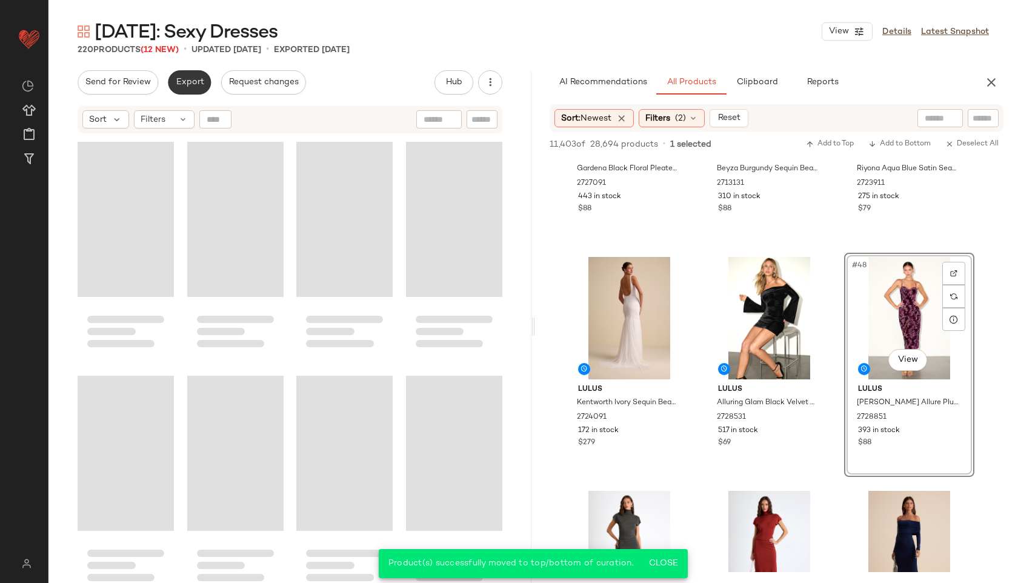
click at [198, 88] on button "Export" at bounding box center [189, 82] width 43 height 24
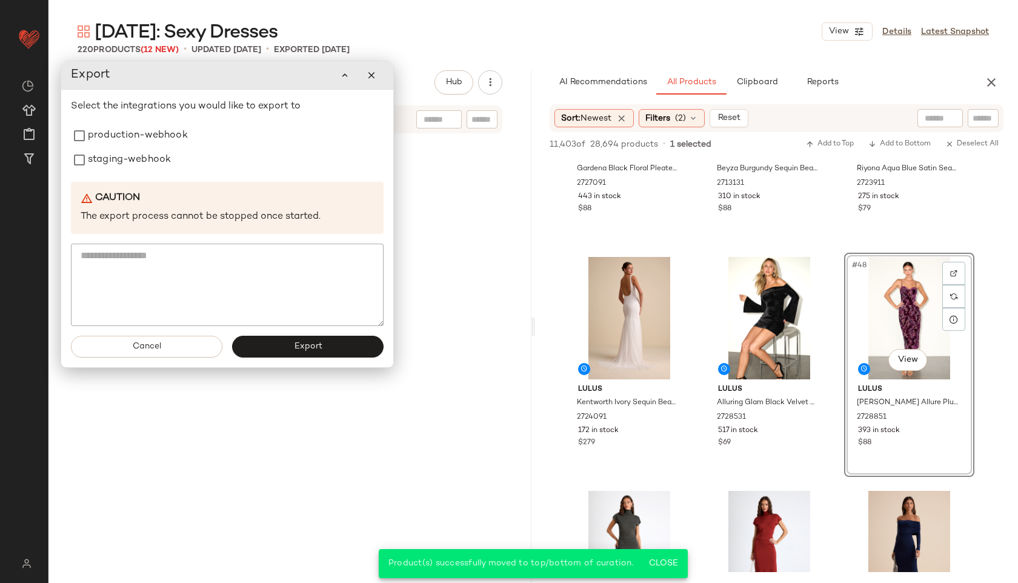
scroll to position [12383, 0]
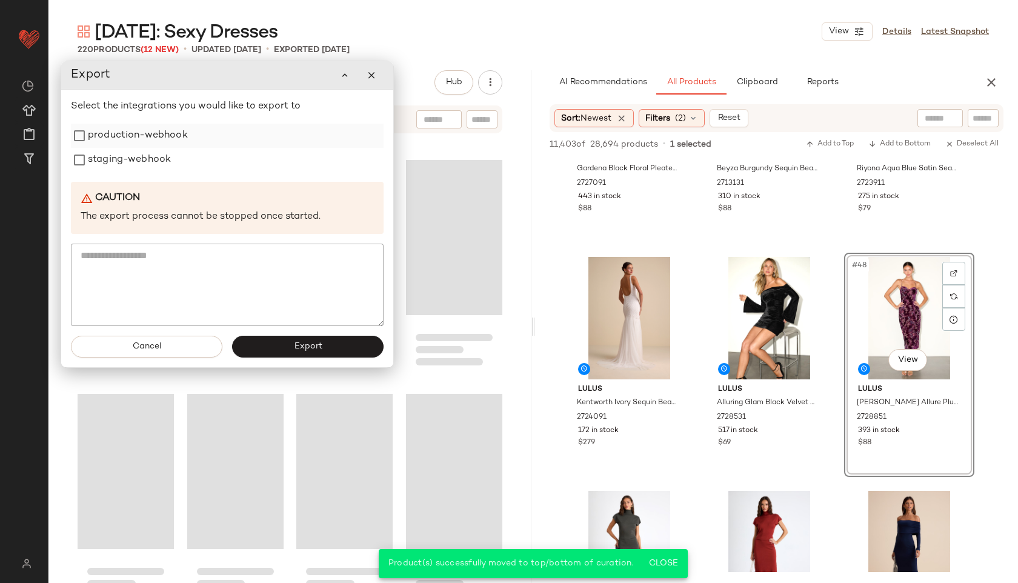
click at [126, 137] on label "production-webhook" at bounding box center [138, 136] width 100 height 24
click at [121, 161] on label "staging-webhook" at bounding box center [129, 160] width 83 height 24
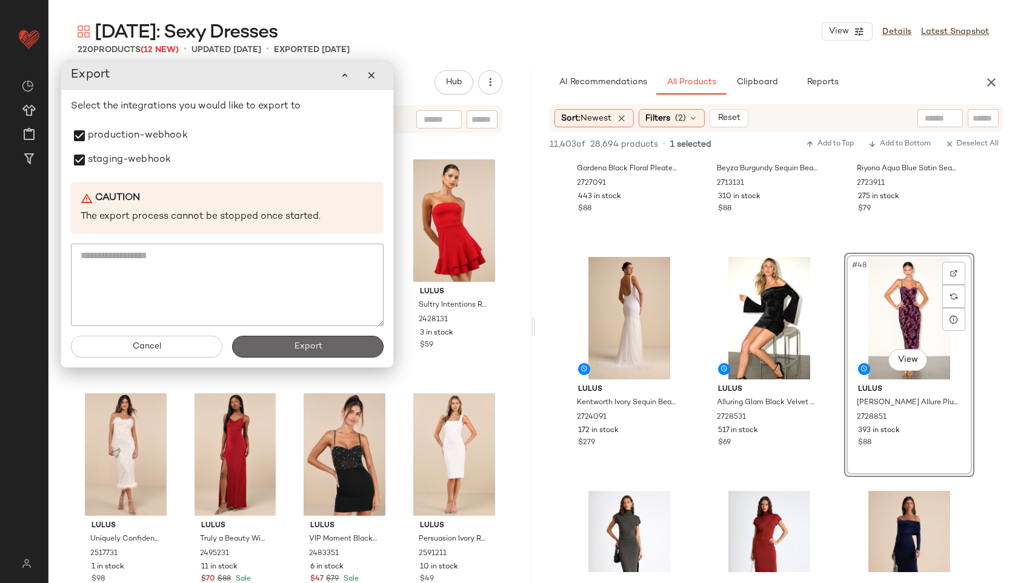
click at [337, 347] on button "Export" at bounding box center [307, 347] width 151 height 22
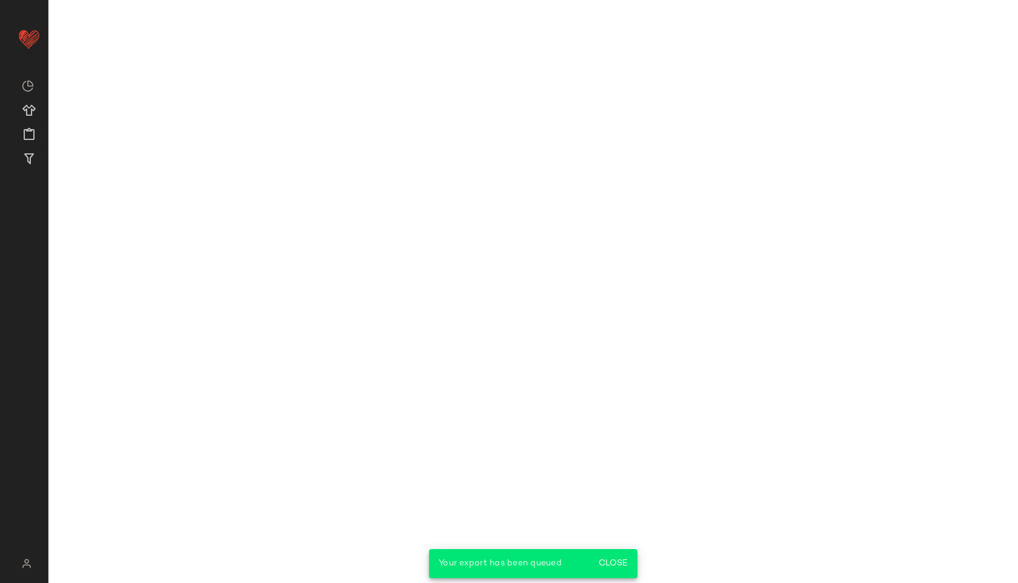
scroll to position [5050, 0]
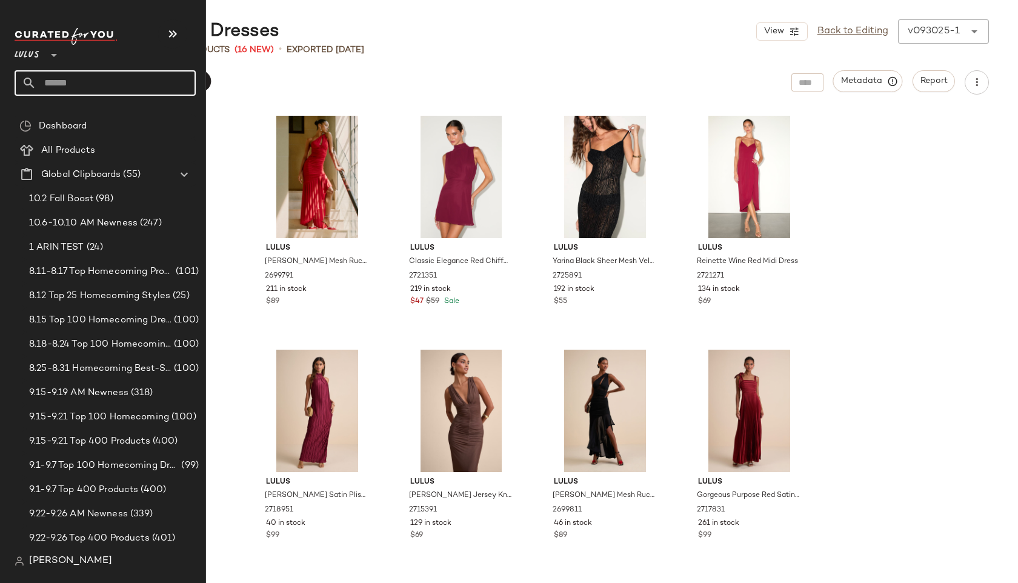
click at [70, 84] on input "text" at bounding box center [115, 82] width 159 height 25
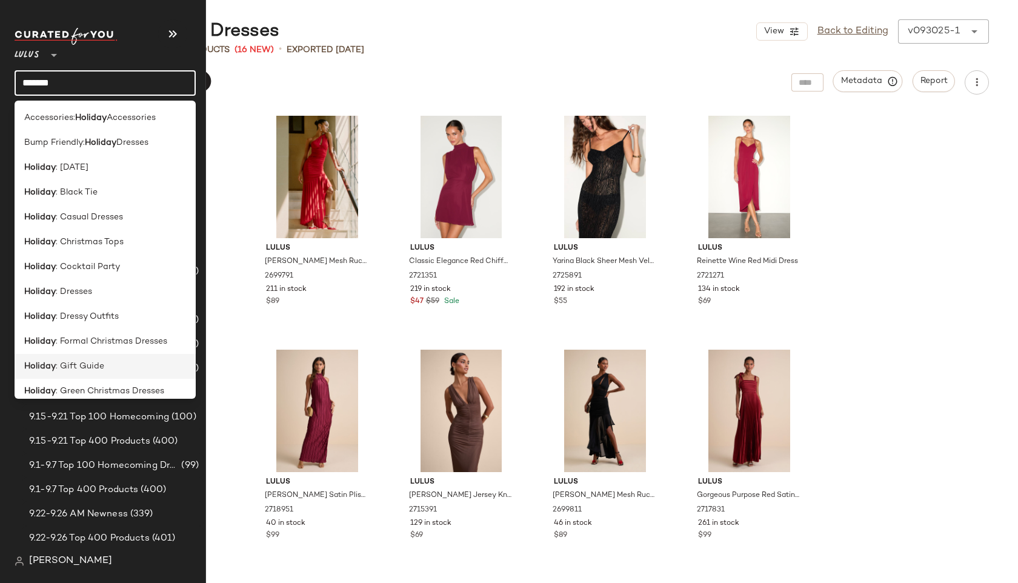
type input "*******"
click at [79, 363] on span ": Gift Guide" at bounding box center [80, 366] width 48 height 13
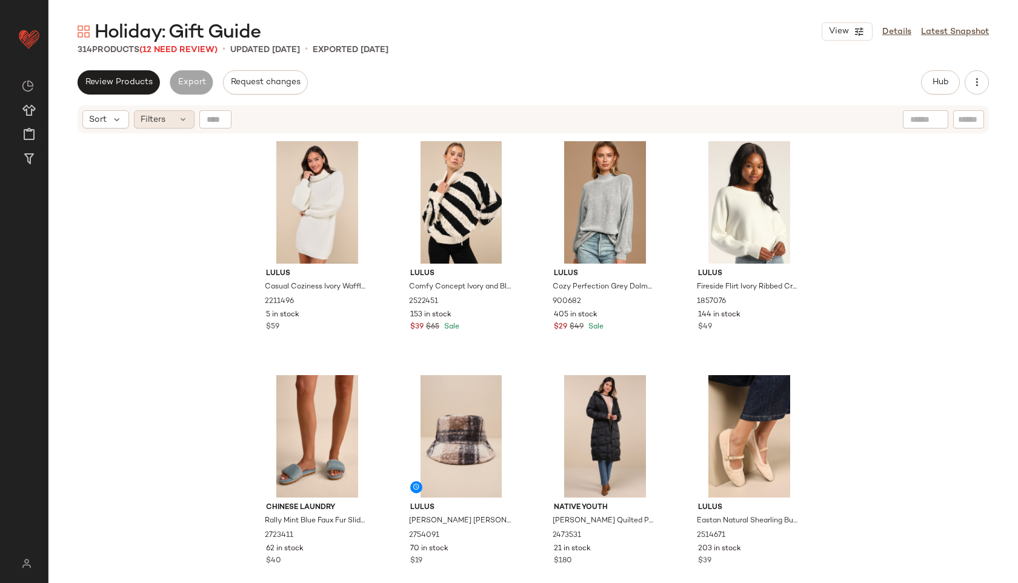
click at [171, 116] on div "Filters" at bounding box center [164, 119] width 61 height 18
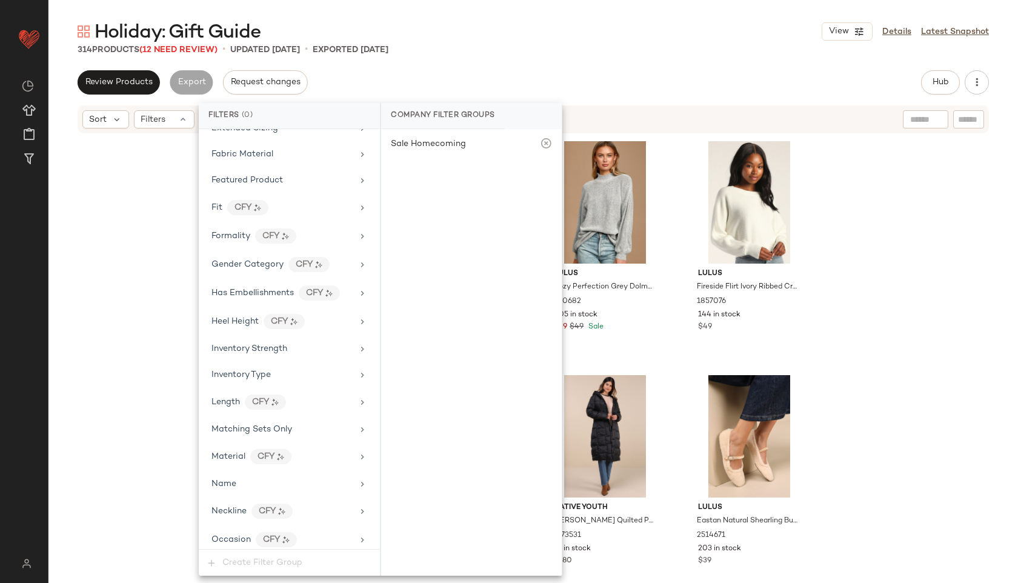
scroll to position [827, 0]
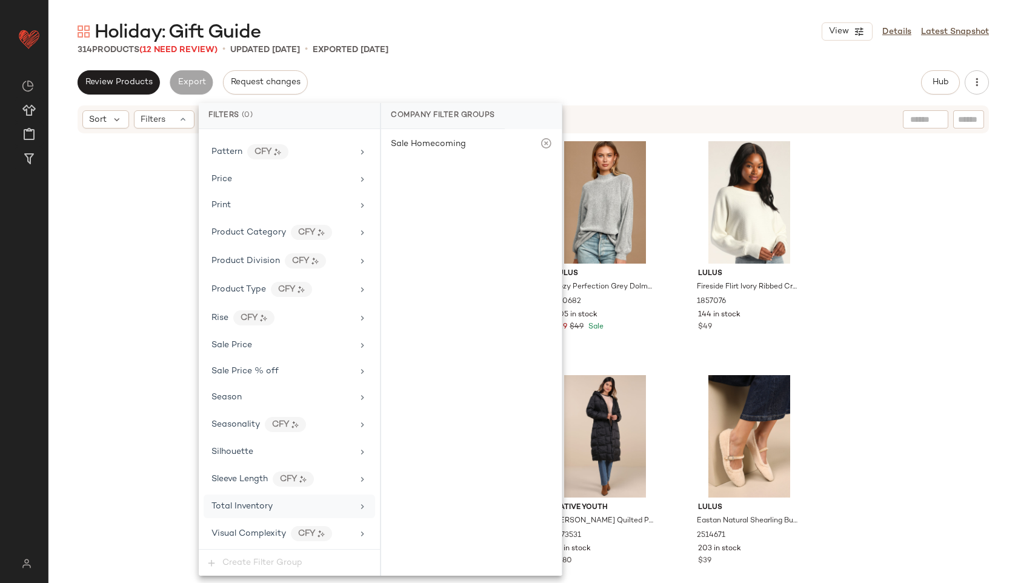
click at [248, 507] on span "Total Inventory" at bounding box center [241, 506] width 61 height 9
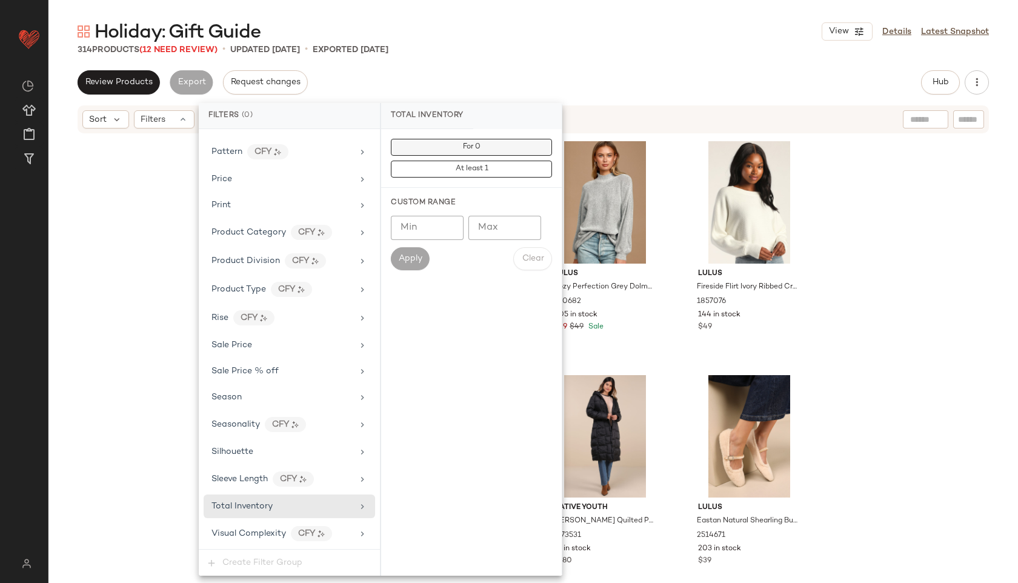
click at [428, 149] on button "For 0" at bounding box center [471, 147] width 161 height 17
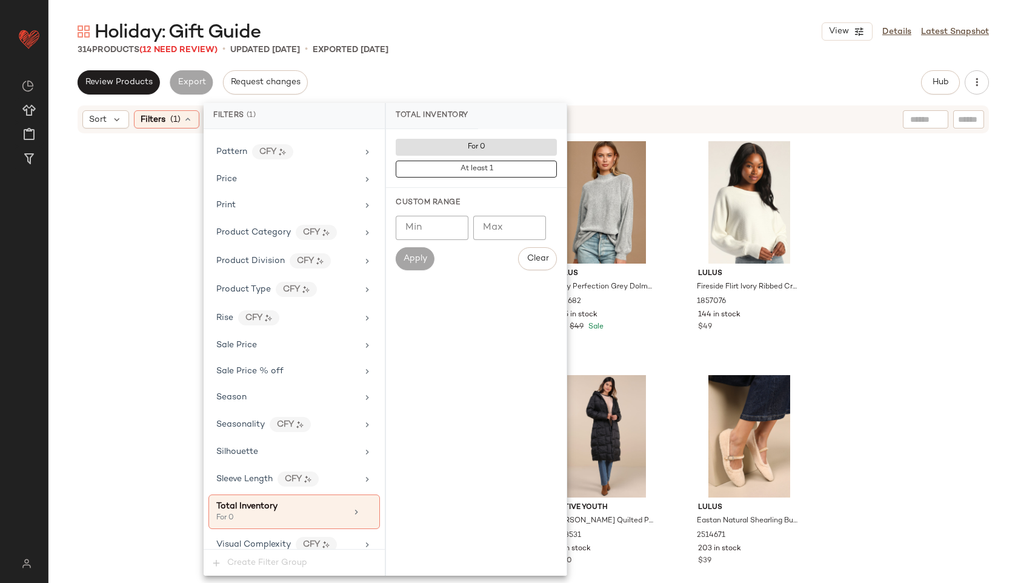
click at [498, 37] on div "Holiday: Gift Guide View Details Latest Snapshot" at bounding box center [532, 31] width 969 height 24
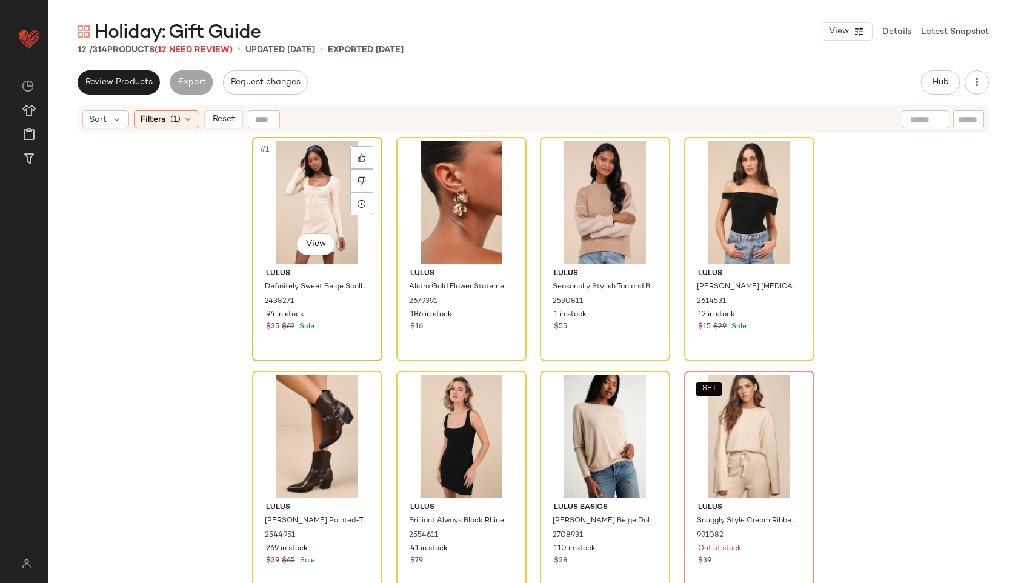
click at [310, 182] on div "#1 View" at bounding box center [317, 202] width 122 height 122
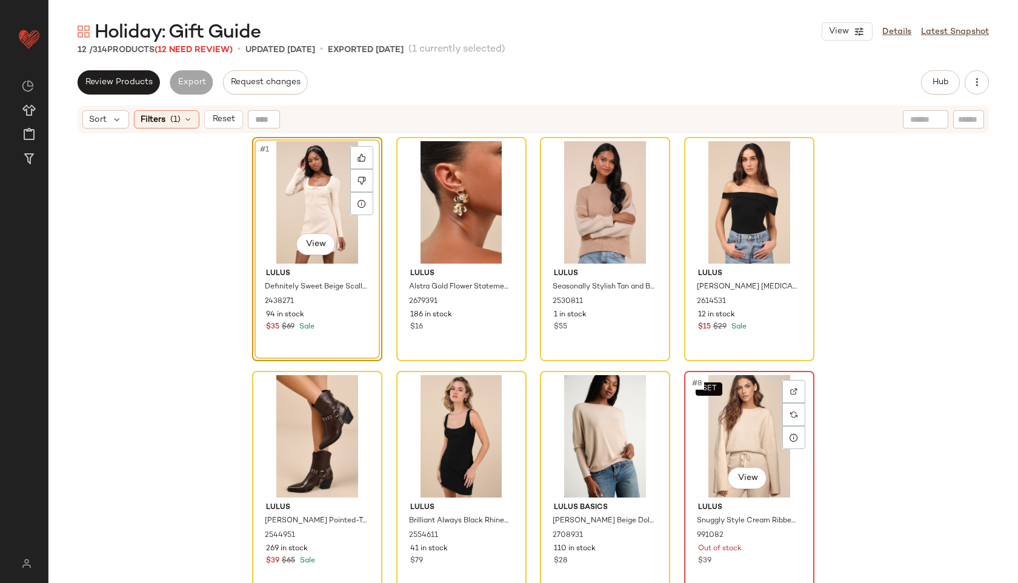
scroll to position [216, 0]
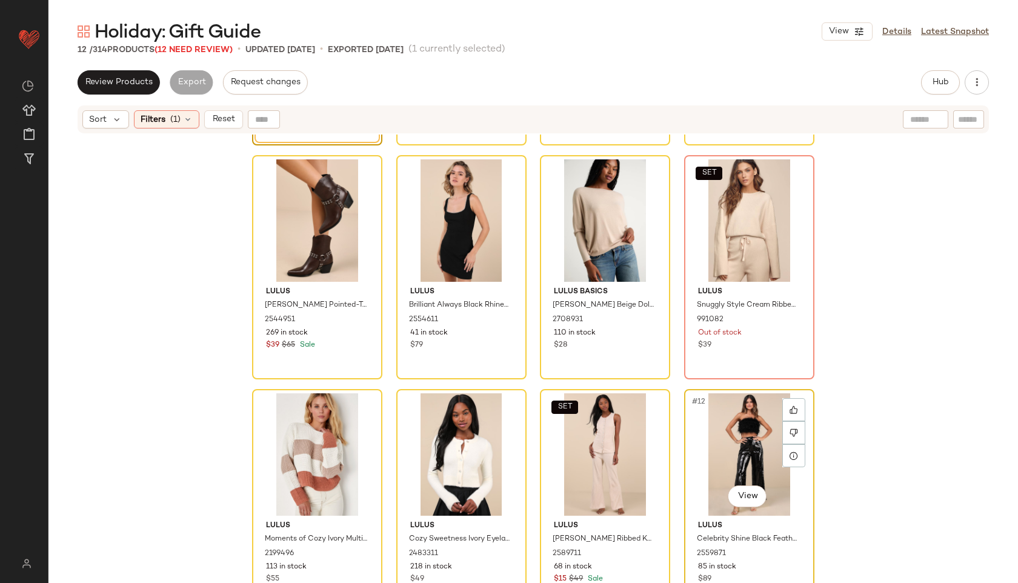
click at [734, 460] on div "#12 View" at bounding box center [749, 454] width 122 height 122
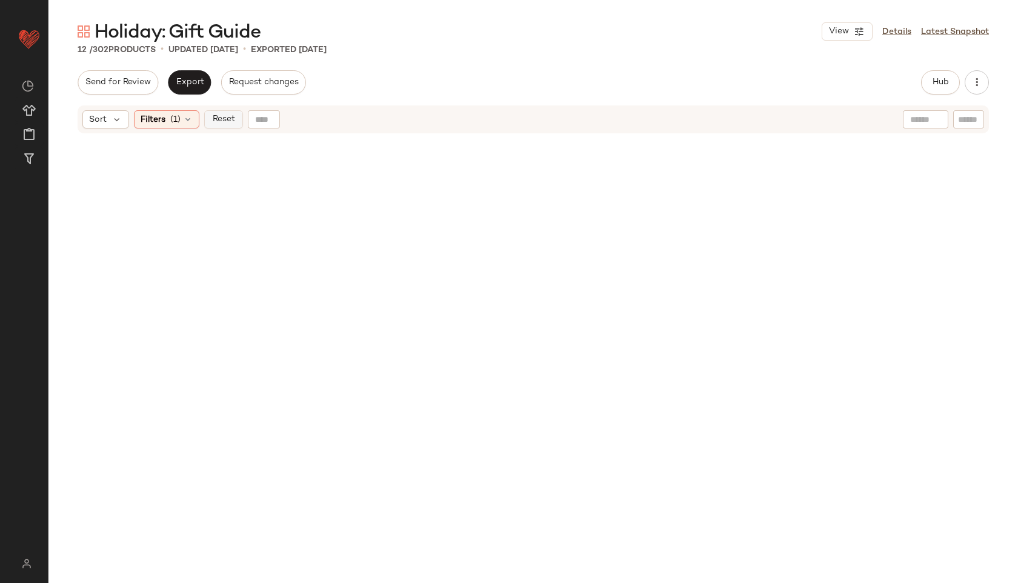
click at [216, 111] on button "Reset" at bounding box center [223, 119] width 39 height 18
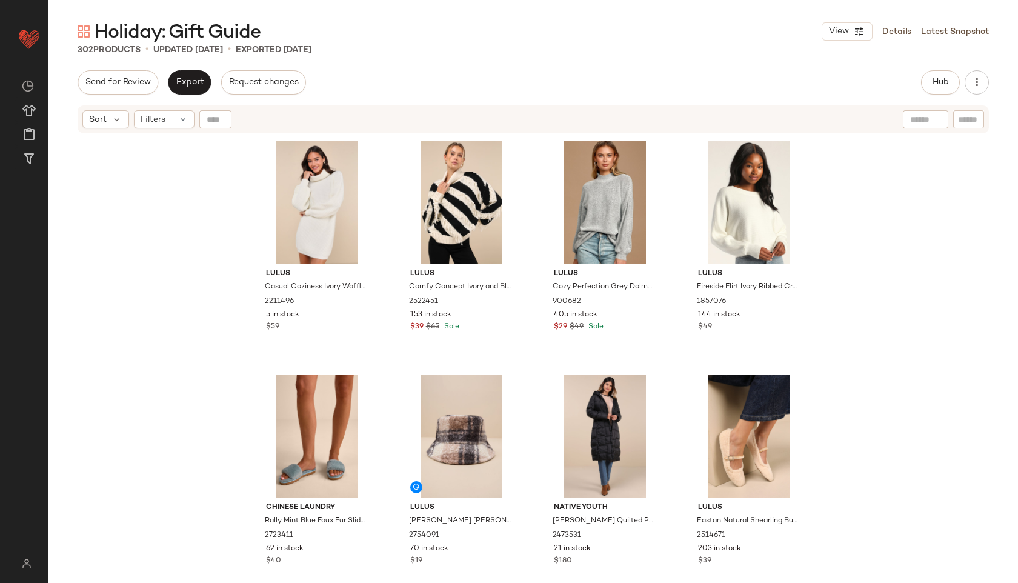
click at [938, 69] on div "Holiday: Gift Guide View Details Latest Snapshot 302 Products • updated Oct 7th…" at bounding box center [532, 300] width 969 height 563
click at [944, 75] on button "Hub" at bounding box center [940, 82] width 39 height 24
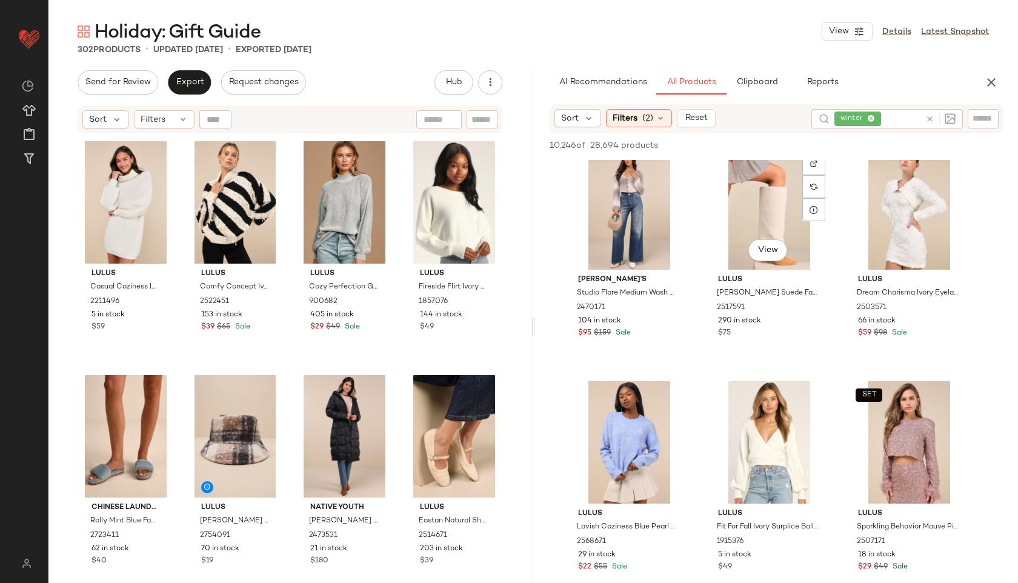
scroll to position [2356, 0]
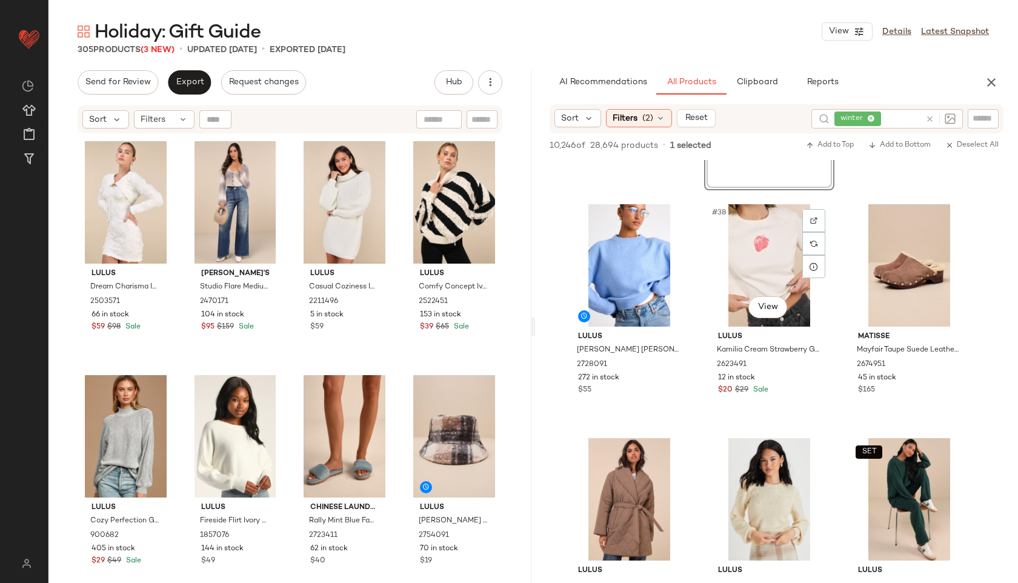
scroll to position [2769, 0]
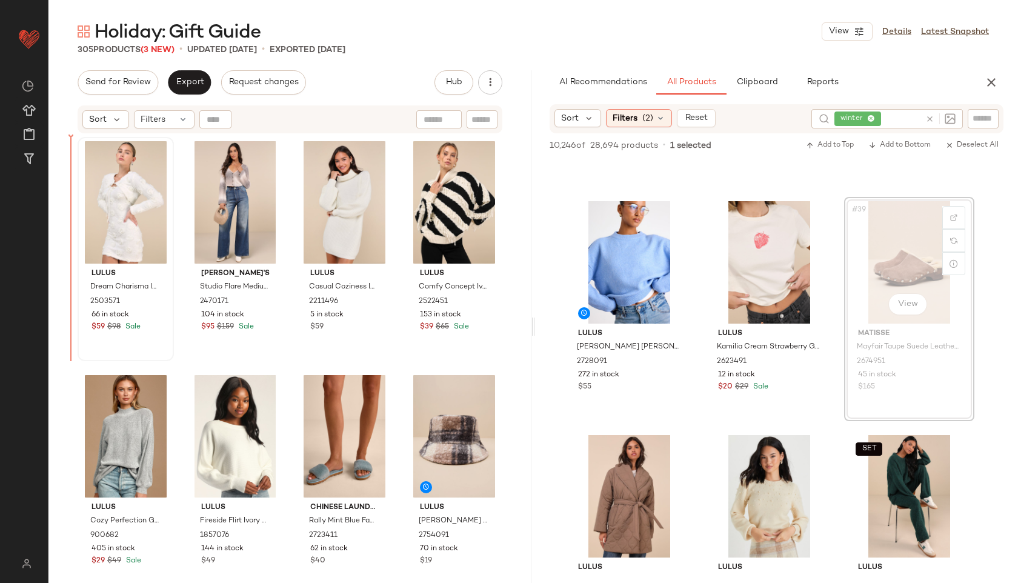
drag, startPoint x: 920, startPoint y: 242, endPoint x: 118, endPoint y: 203, distance: 803.5
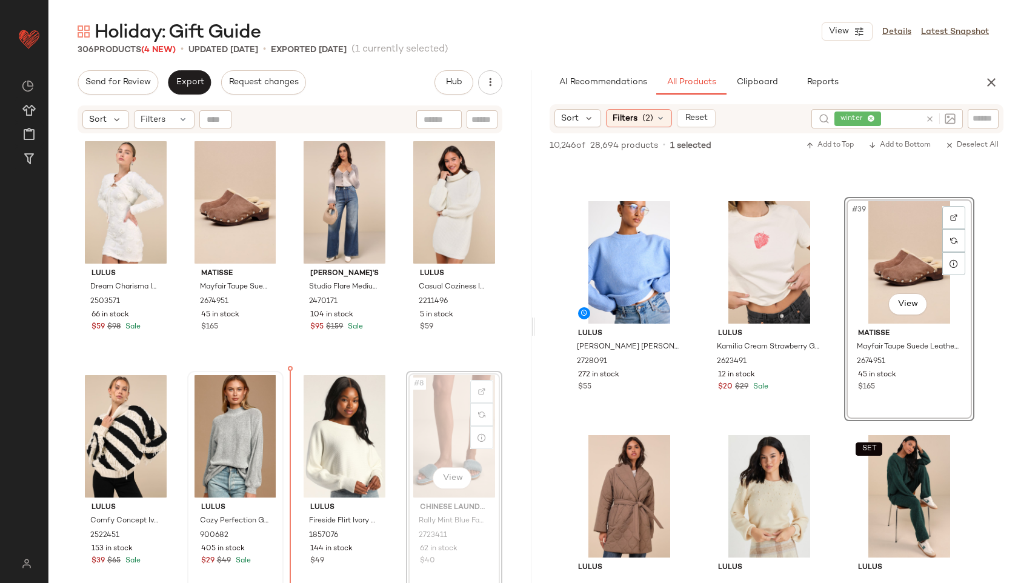
drag, startPoint x: 434, startPoint y: 423, endPoint x: 280, endPoint y: 424, distance: 153.2
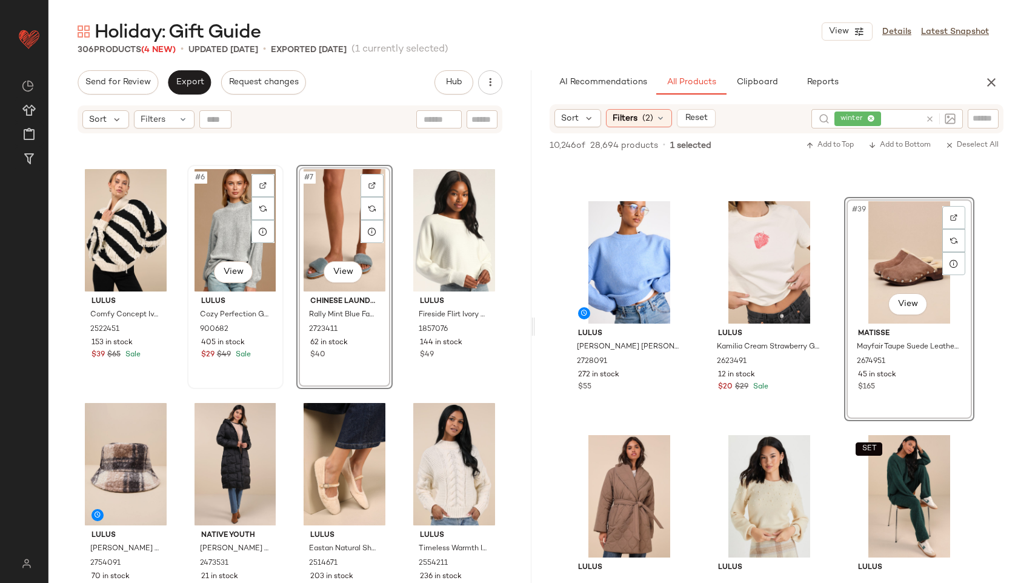
scroll to position [208, 0]
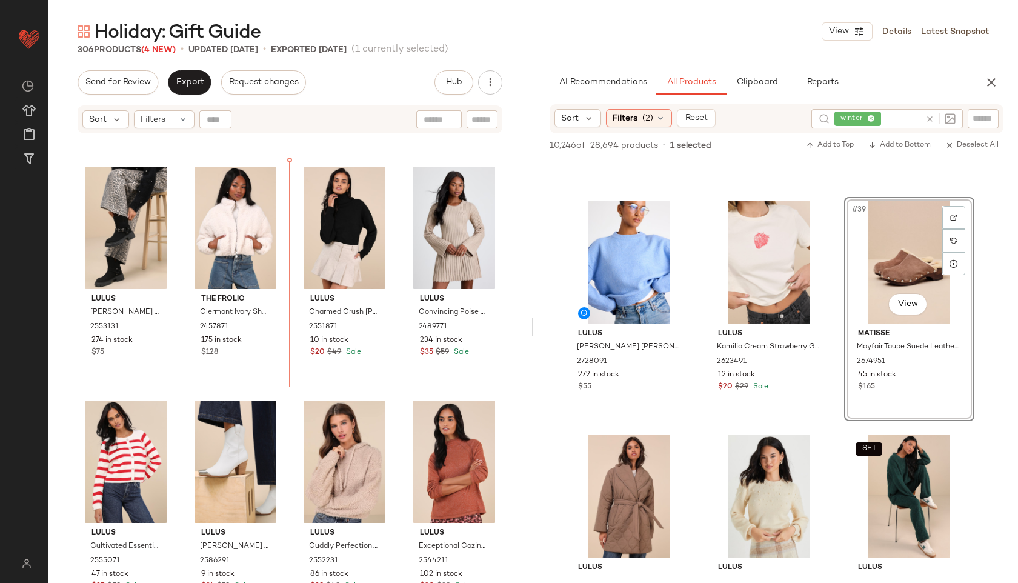
scroll to position [1161, 0]
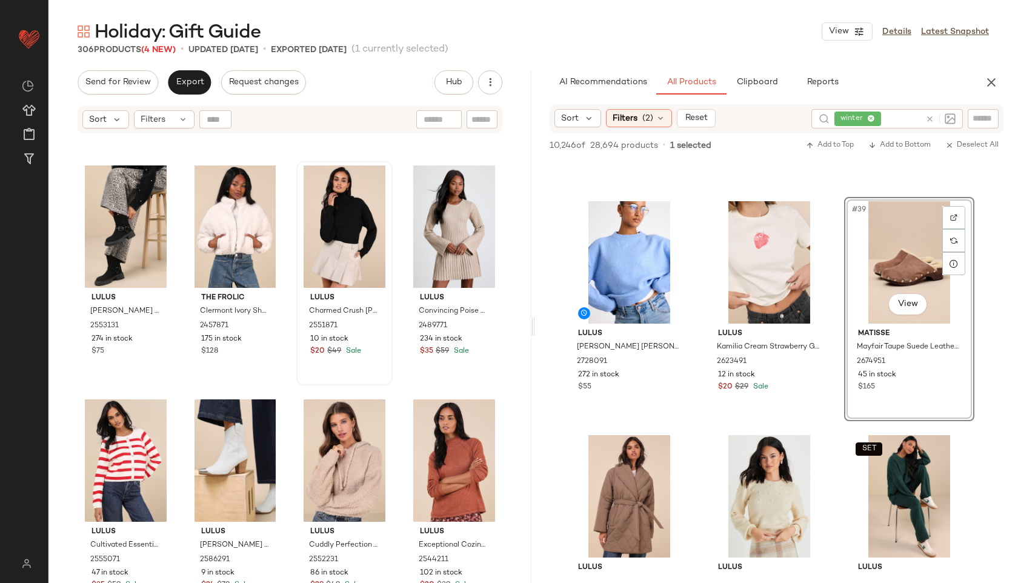
drag, startPoint x: 345, startPoint y: 459, endPoint x: 296, endPoint y: 235, distance: 229.4
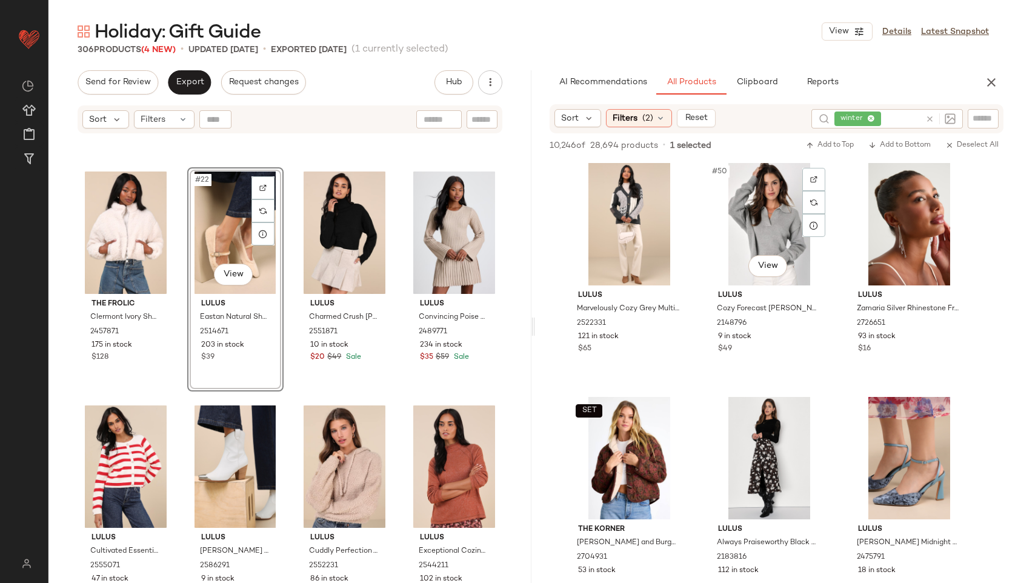
scroll to position [3743, 0]
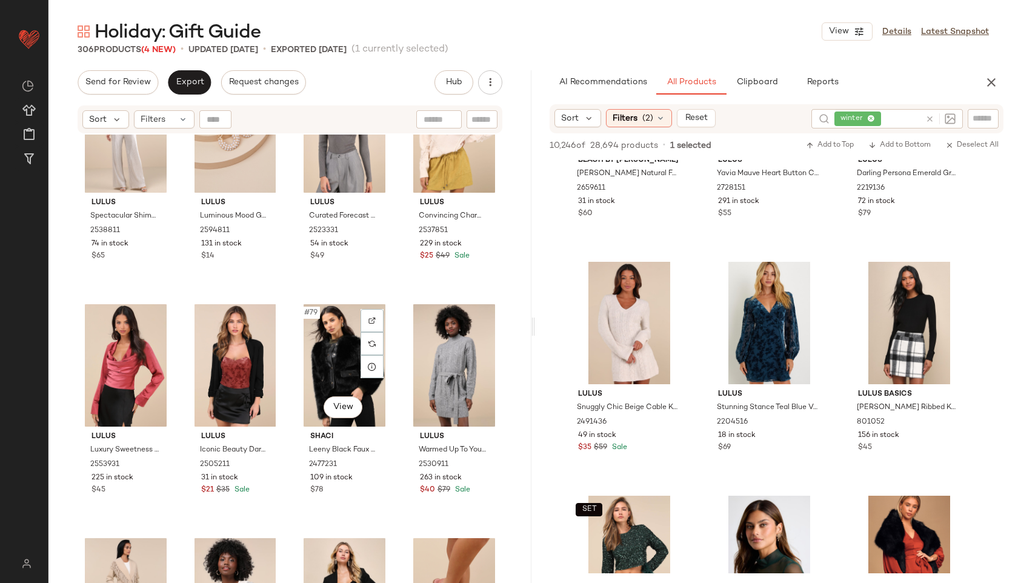
scroll to position [4288, 0]
click at [164, 122] on span "Filters" at bounding box center [153, 119] width 25 height 13
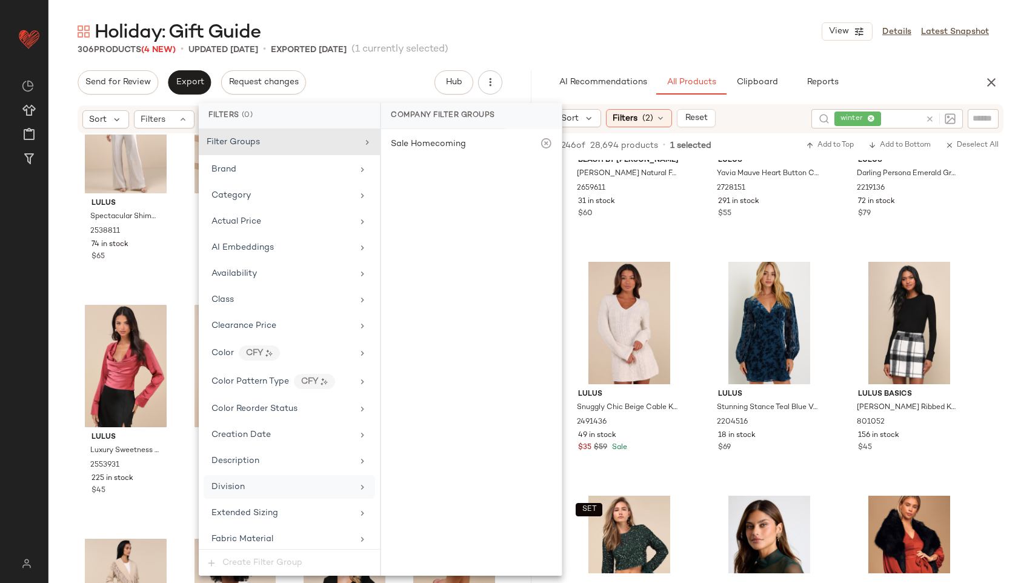
scroll to position [827, 0]
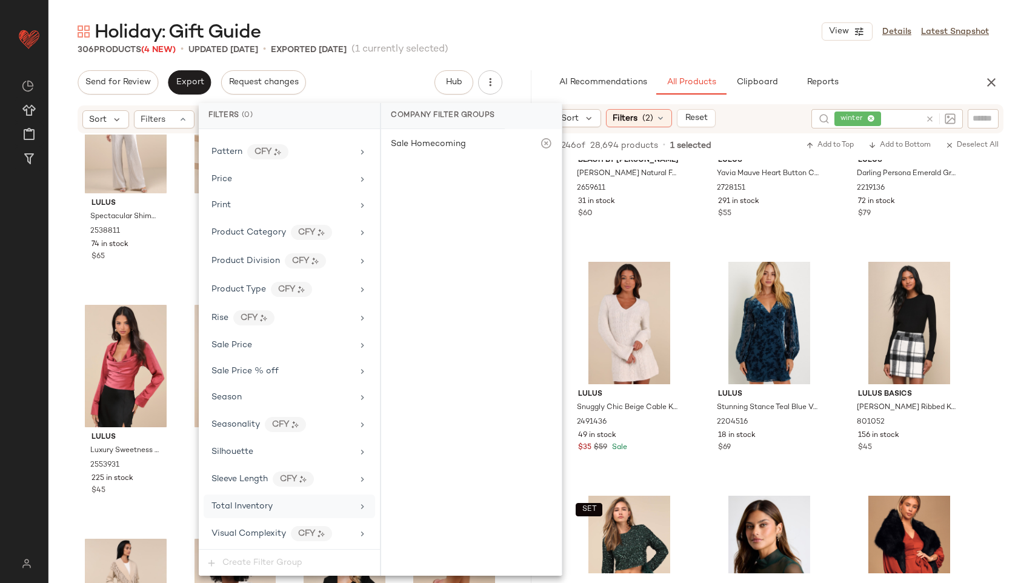
click at [276, 506] on div "Total Inventory" at bounding box center [281, 506] width 141 height 13
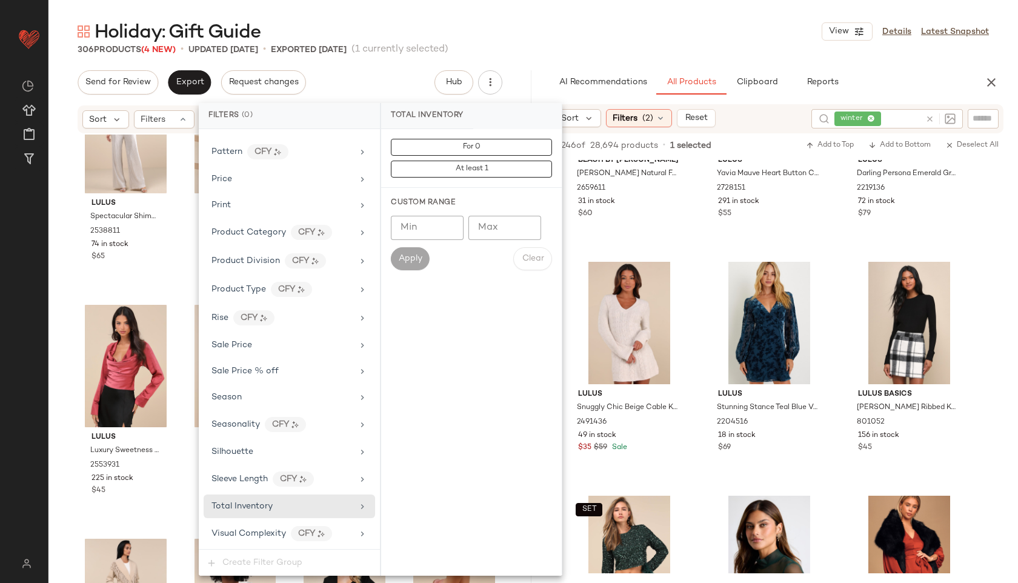
click at [519, 229] on input "Max" at bounding box center [504, 228] width 73 height 24
type input "**"
click at [403, 256] on span "Apply" at bounding box center [410, 259] width 24 height 10
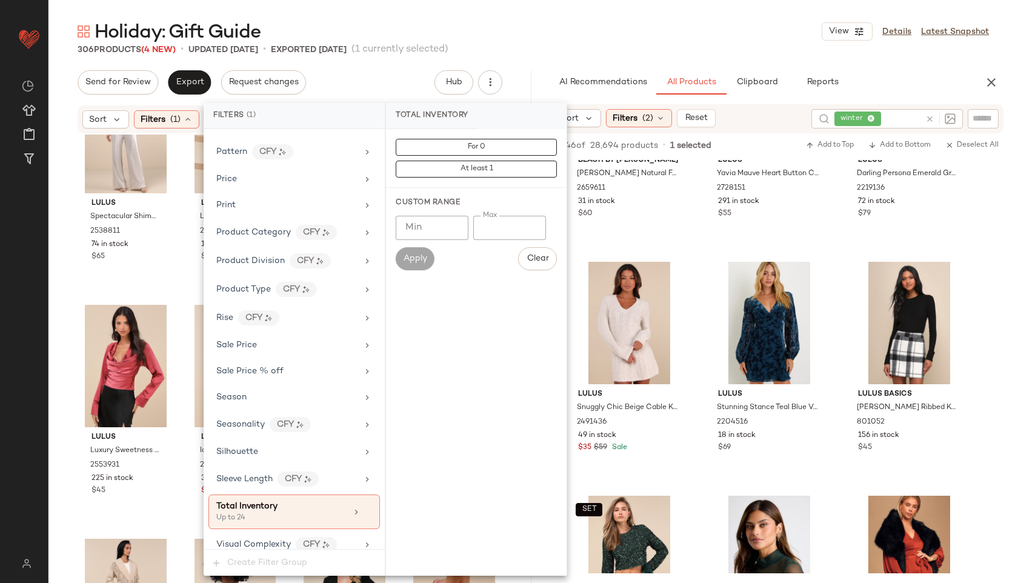
click at [557, 17] on main "Holiday: Gift Guide View Details Latest Snapshot 306 Products (4 New) • updated…" at bounding box center [509, 291] width 1018 height 583
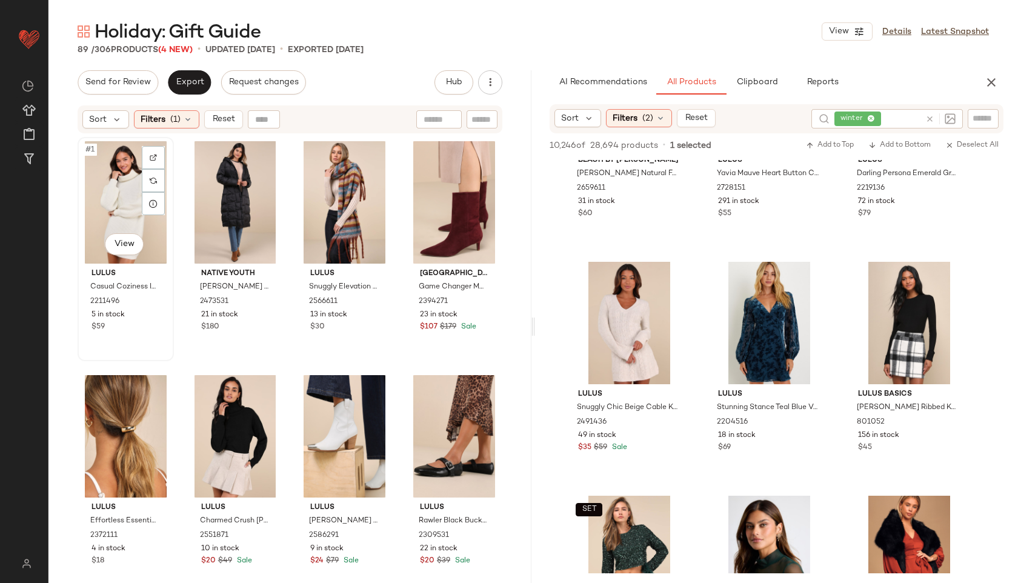
click at [122, 191] on div "#1 View" at bounding box center [126, 202] width 88 height 122
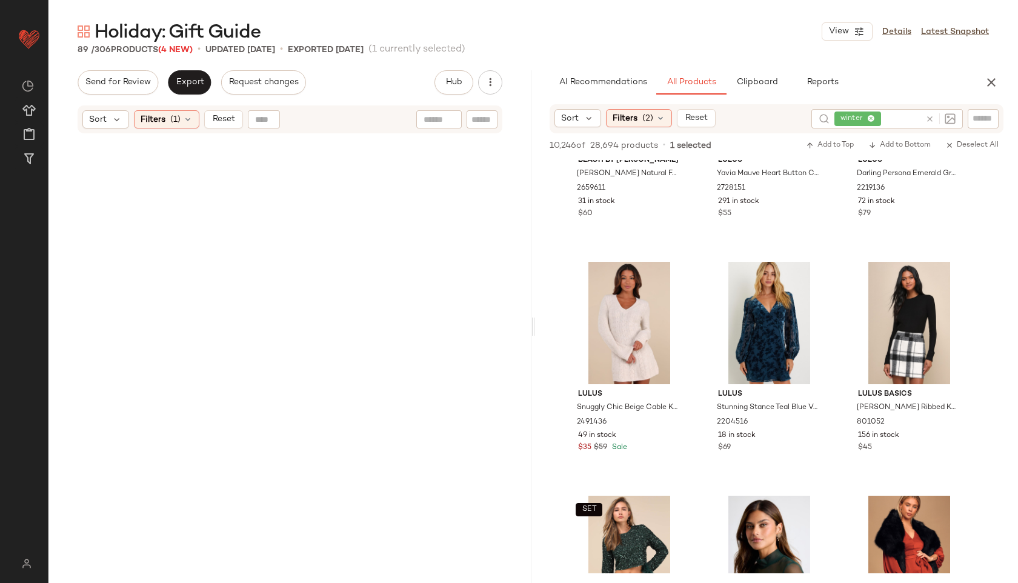
scroll to position [4901, 0]
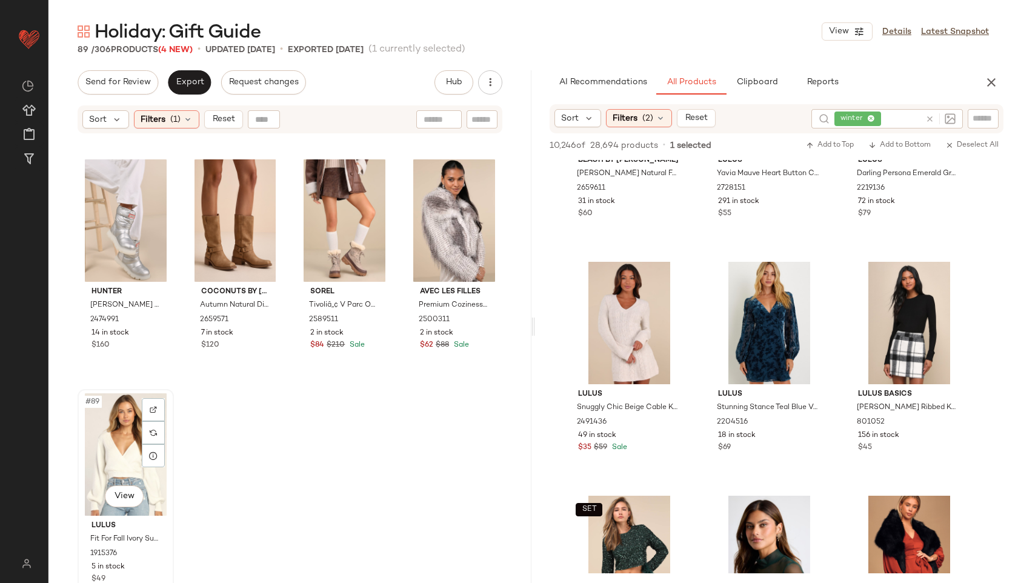
click at [104, 458] on div "#89 View" at bounding box center [126, 454] width 88 height 122
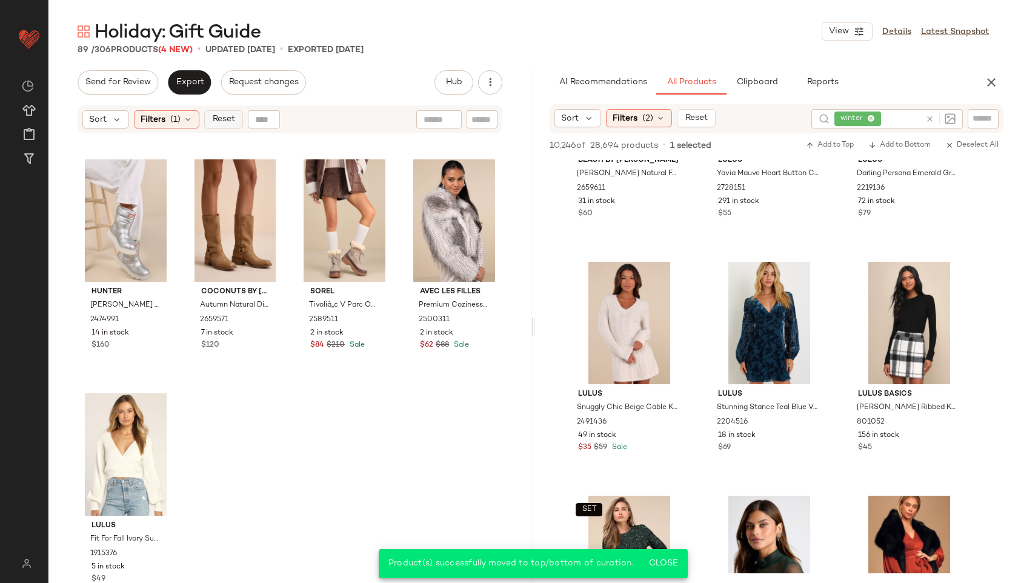
click at [221, 118] on span "Reset" at bounding box center [222, 119] width 23 height 10
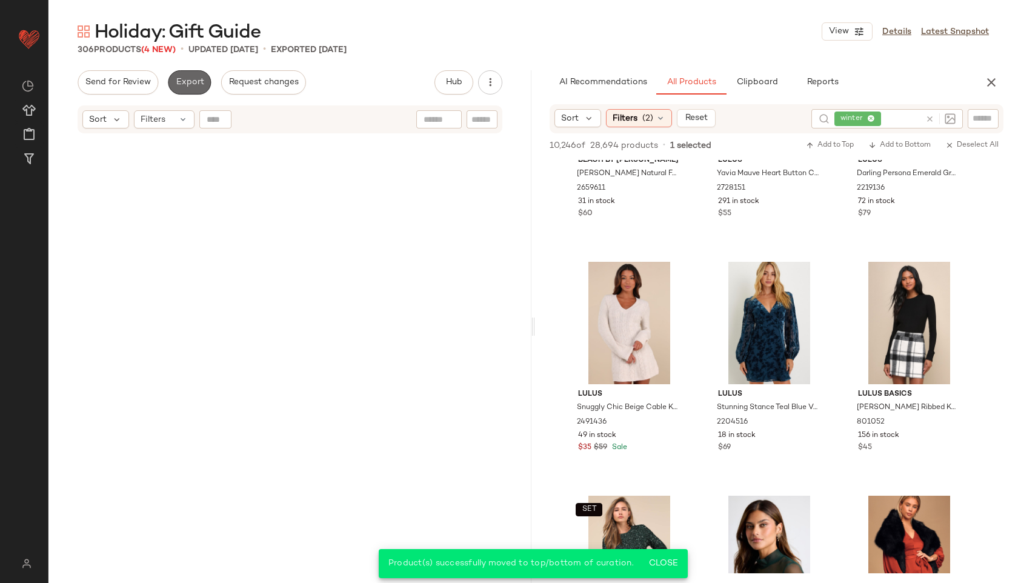
scroll to position [17527, 0]
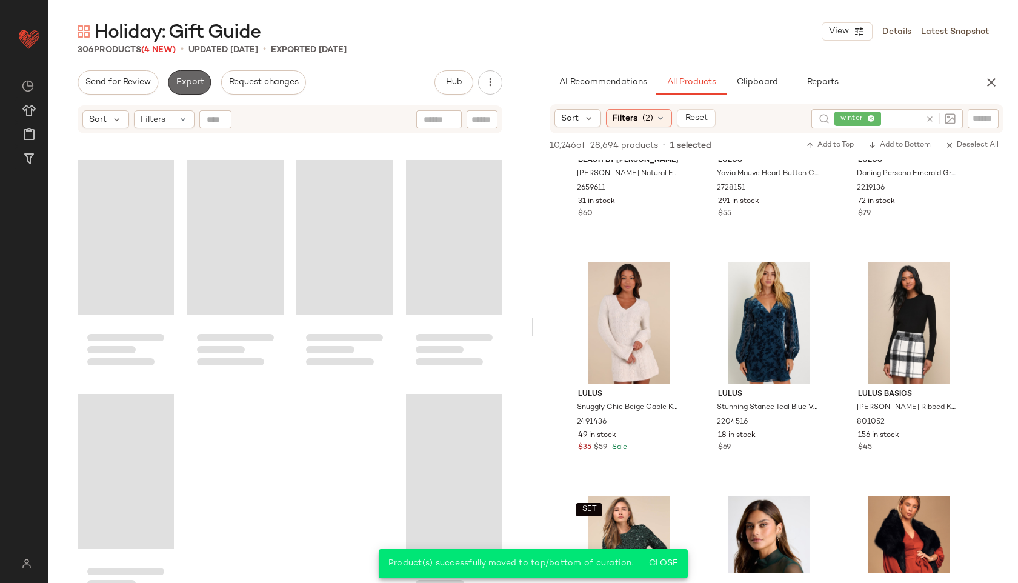
click at [193, 80] on span "Export" at bounding box center [189, 83] width 28 height 10
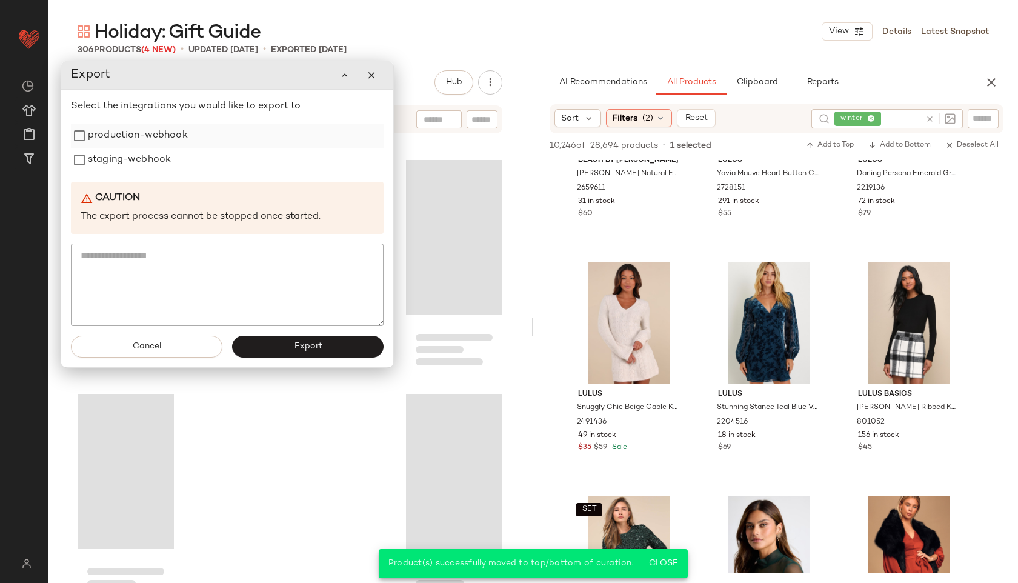
click at [125, 137] on label "production-webhook" at bounding box center [138, 136] width 100 height 24
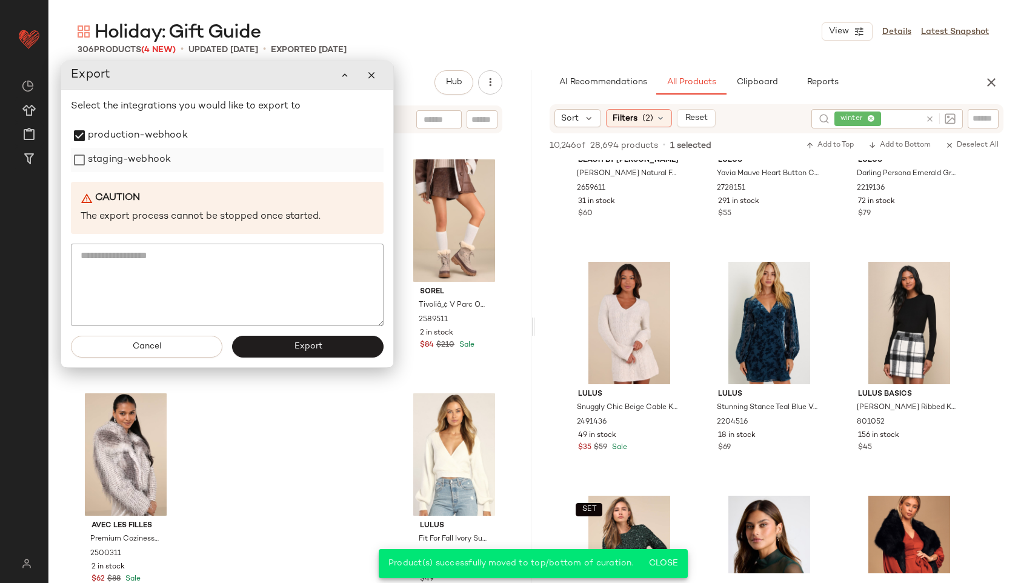
click at [128, 170] on label "staging-webhook" at bounding box center [129, 160] width 83 height 24
click at [293, 351] on button "Export" at bounding box center [307, 347] width 151 height 22
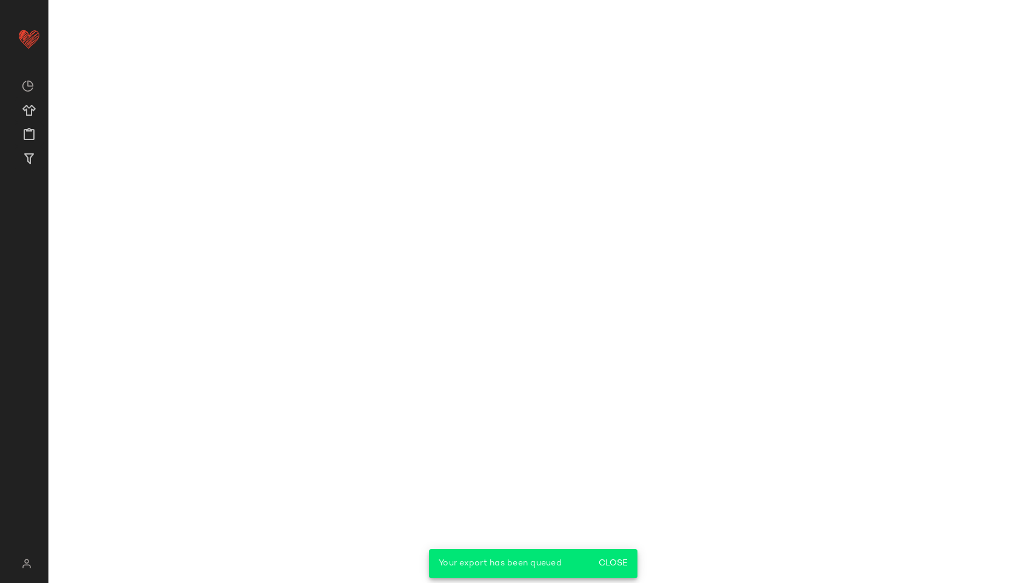
scroll to position [6683, 0]
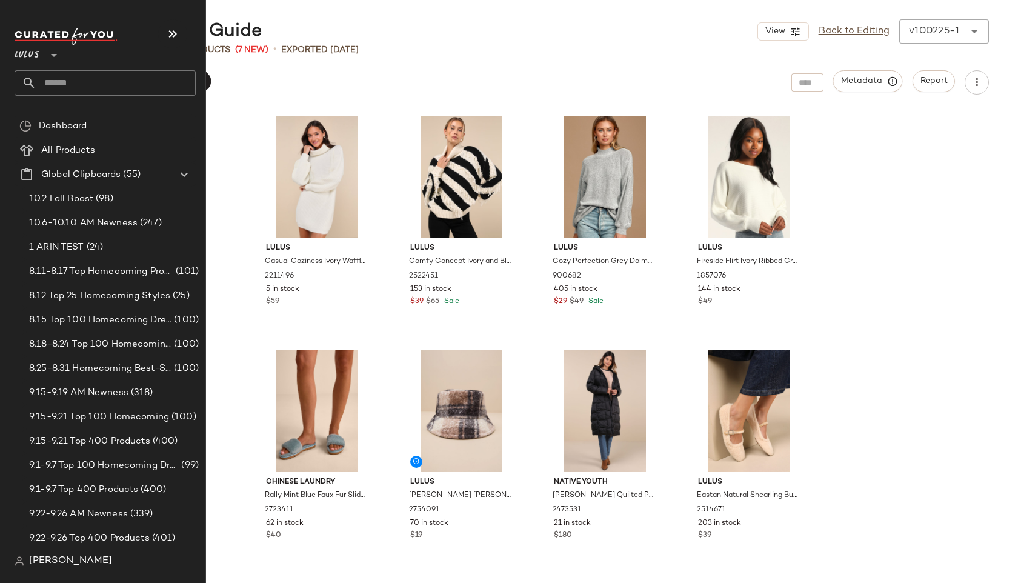
click at [78, 87] on input "text" at bounding box center [115, 82] width 159 height 25
click at [36, 85] on input "text" at bounding box center [115, 82] width 159 height 25
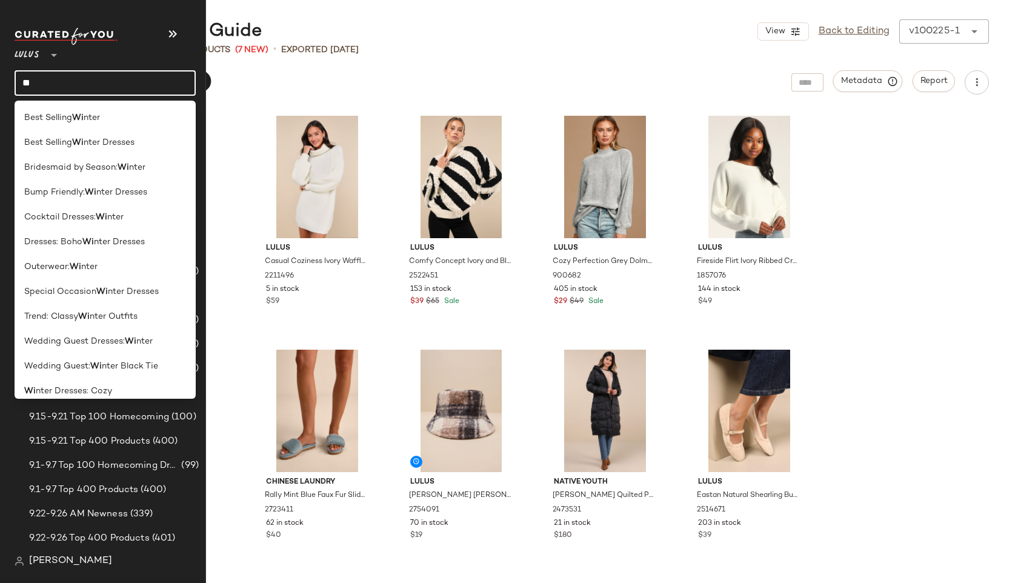
type input "*"
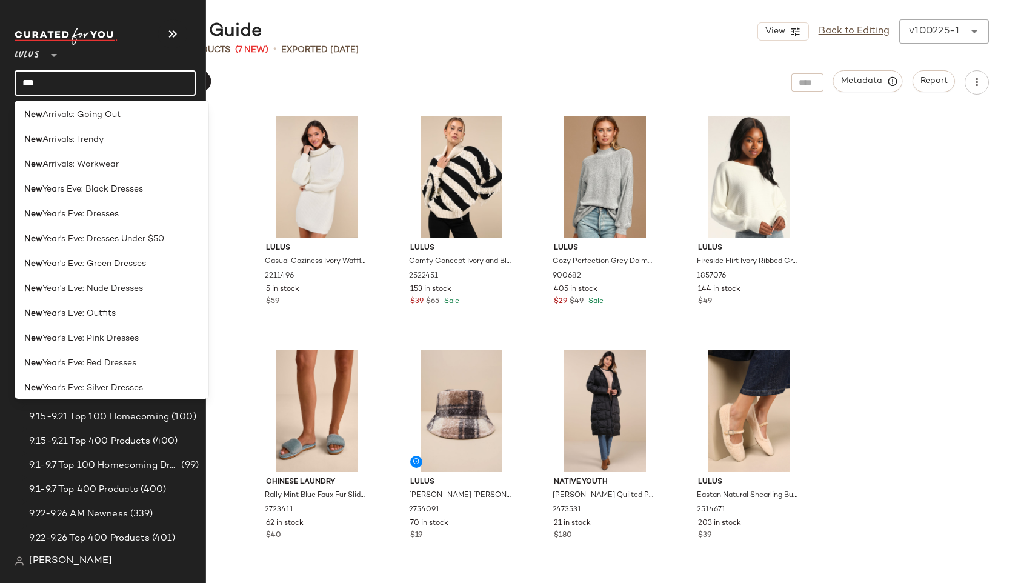
scroll to position [357, 0]
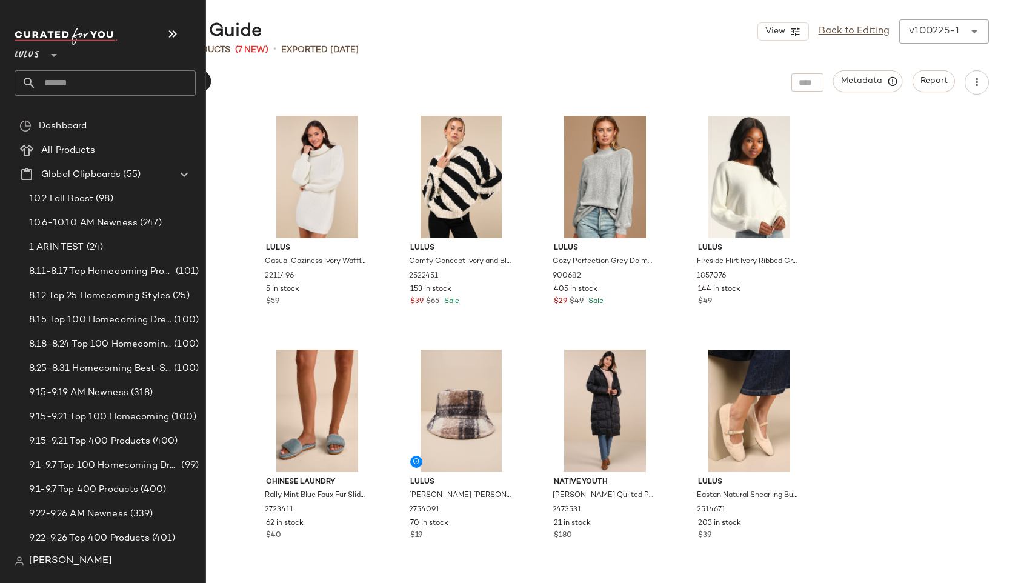
click at [49, 85] on input "text" at bounding box center [115, 82] width 159 height 25
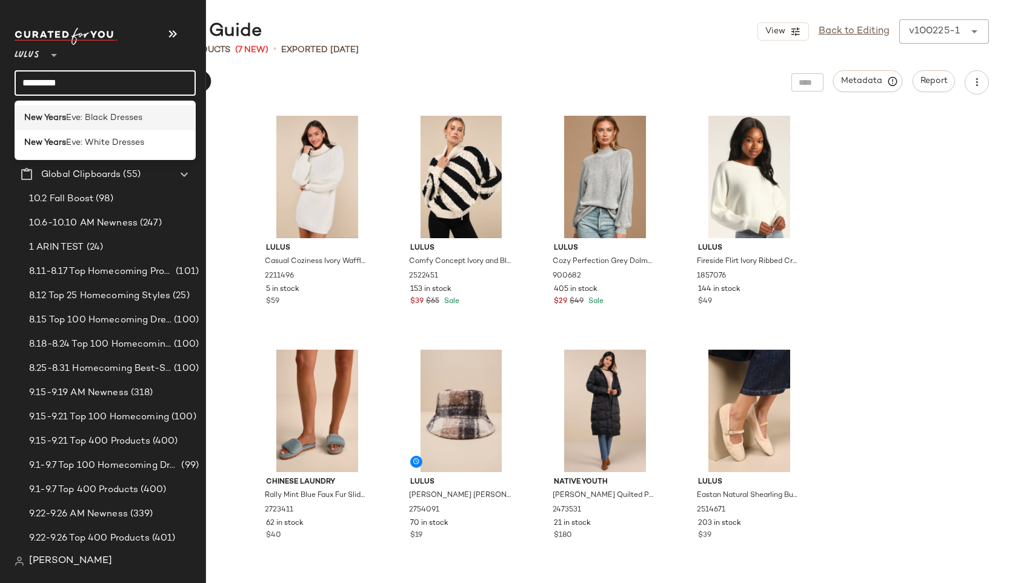
type input "*********"
click at [62, 121] on b "New Years" at bounding box center [45, 117] width 42 height 13
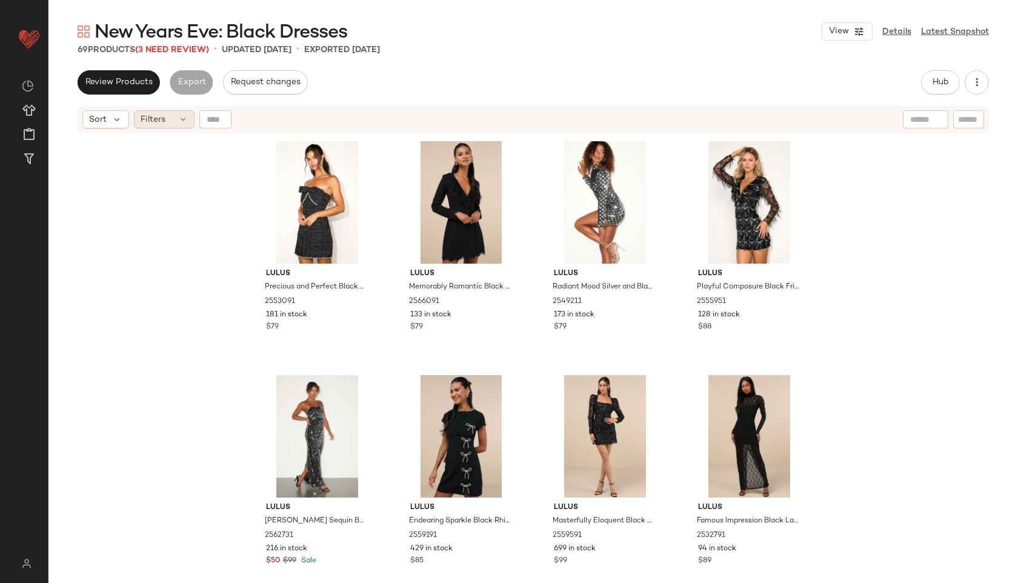
click at [169, 124] on div "Filters" at bounding box center [164, 119] width 61 height 18
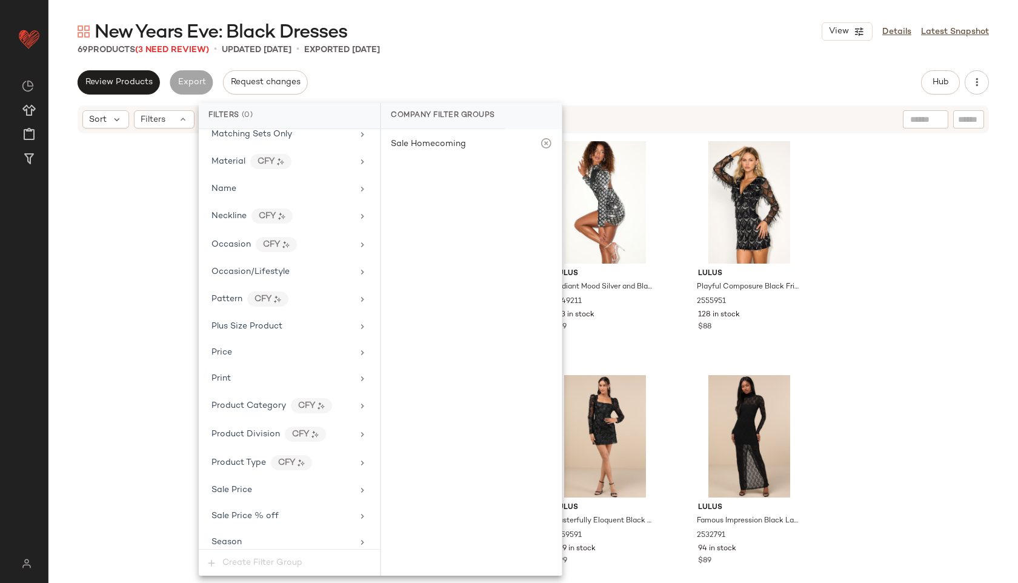
scroll to position [796, 0]
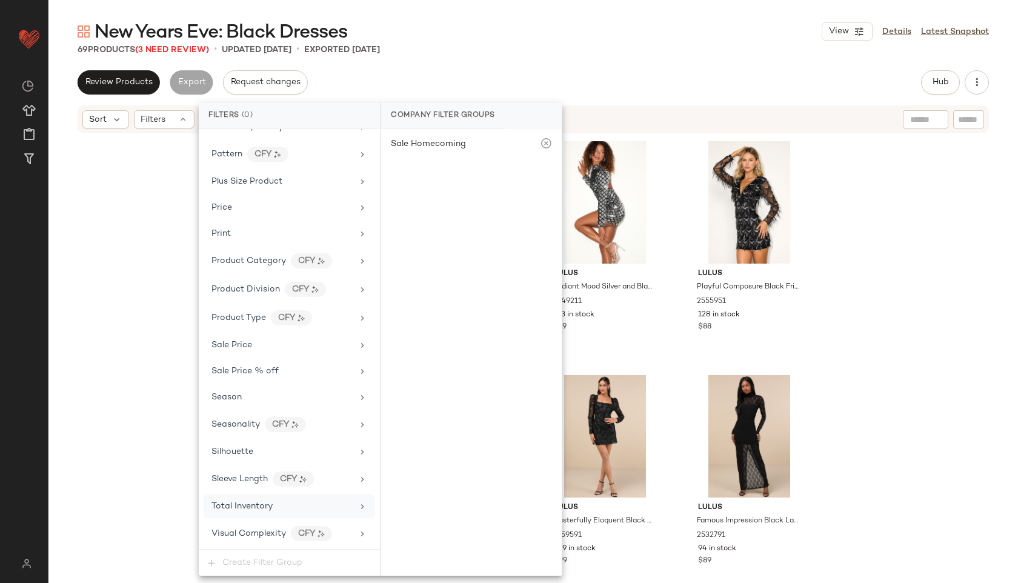
click at [256, 504] on span "Total Inventory" at bounding box center [241, 506] width 61 height 9
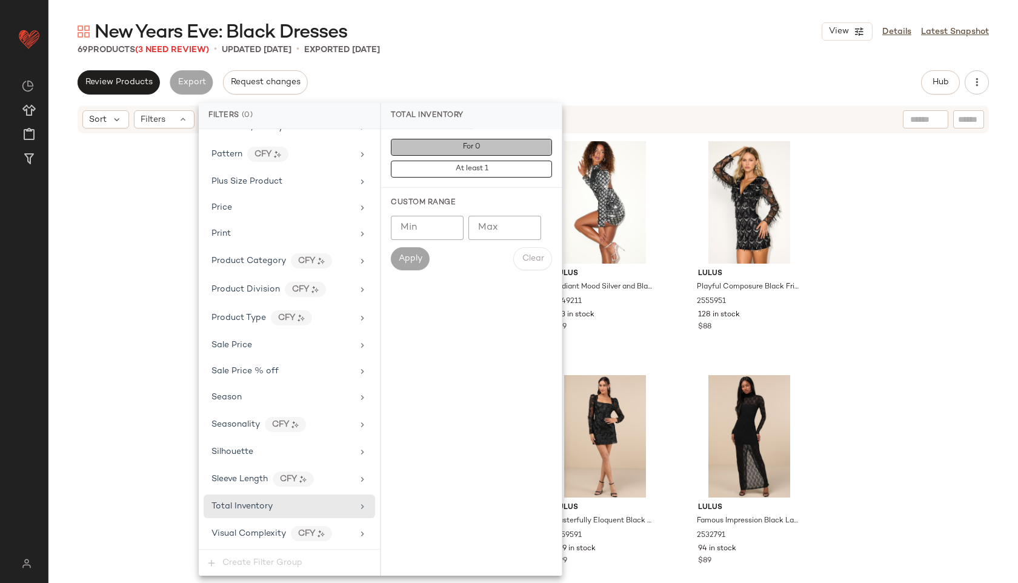
click at [474, 149] on span "For 0" at bounding box center [471, 147] width 18 height 8
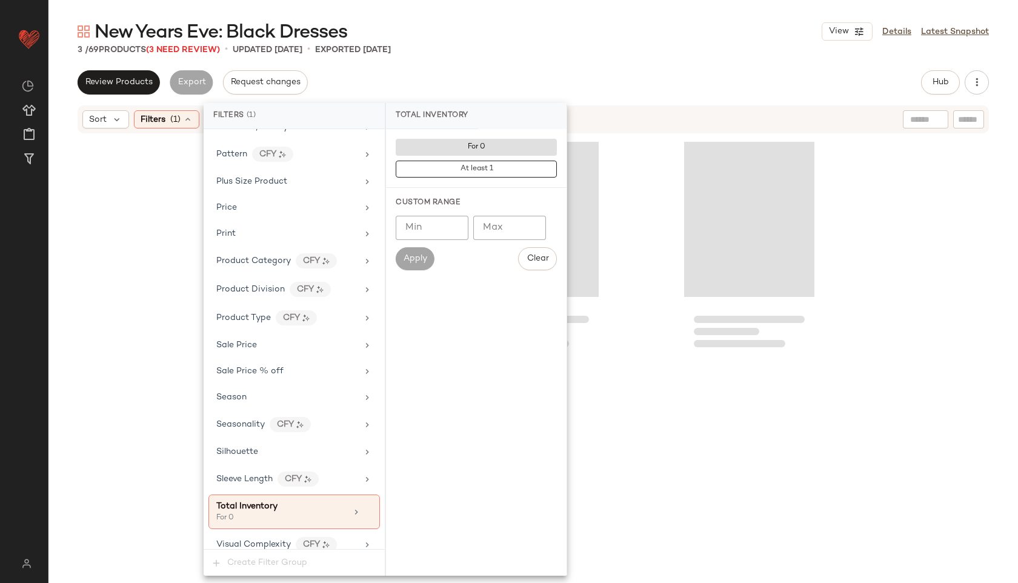
click at [614, 48] on div "3 / 69 Products (3 Need Review) • updated Oct 2nd • Exported Oct 2nd" at bounding box center [532, 50] width 969 height 12
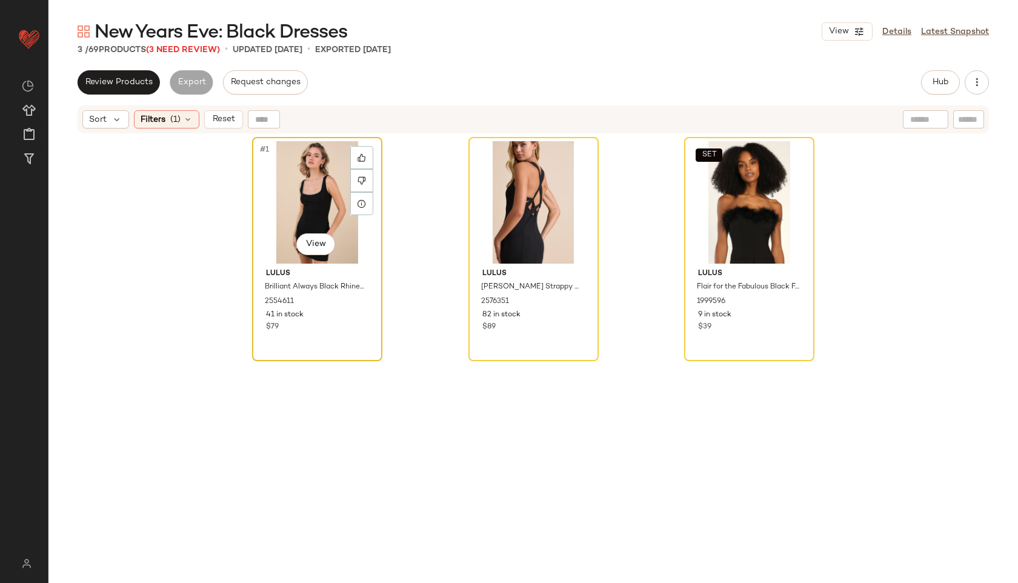
click at [297, 188] on div "#1 View" at bounding box center [317, 202] width 122 height 122
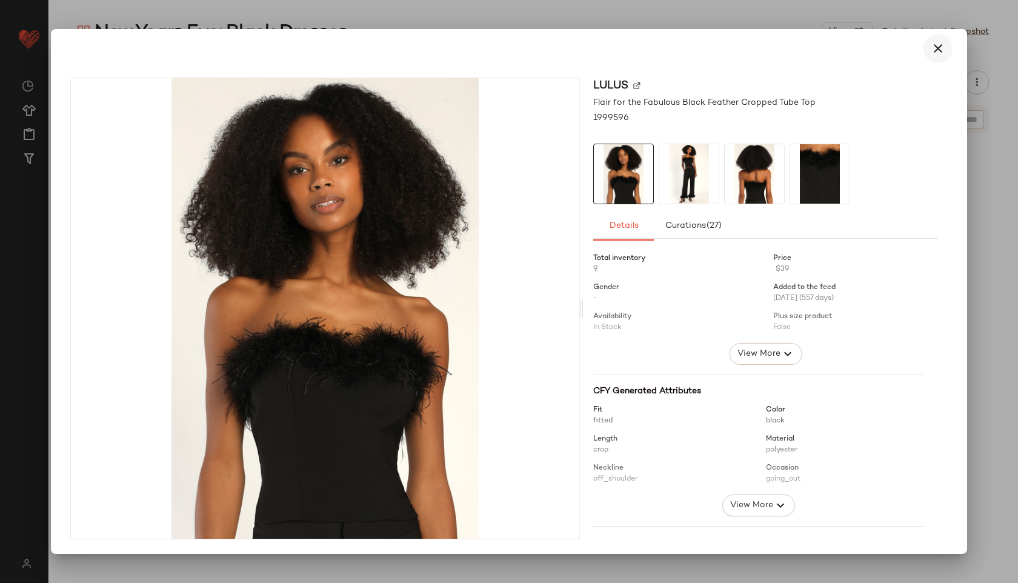
click at [941, 42] on icon "button" at bounding box center [937, 48] width 15 height 15
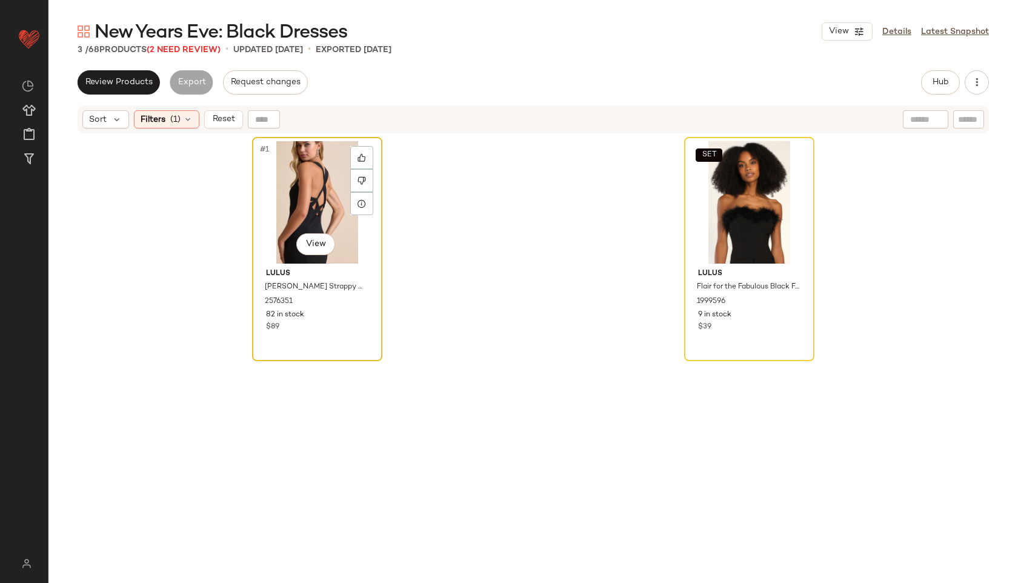
click at [289, 199] on div "#1 View" at bounding box center [317, 202] width 122 height 122
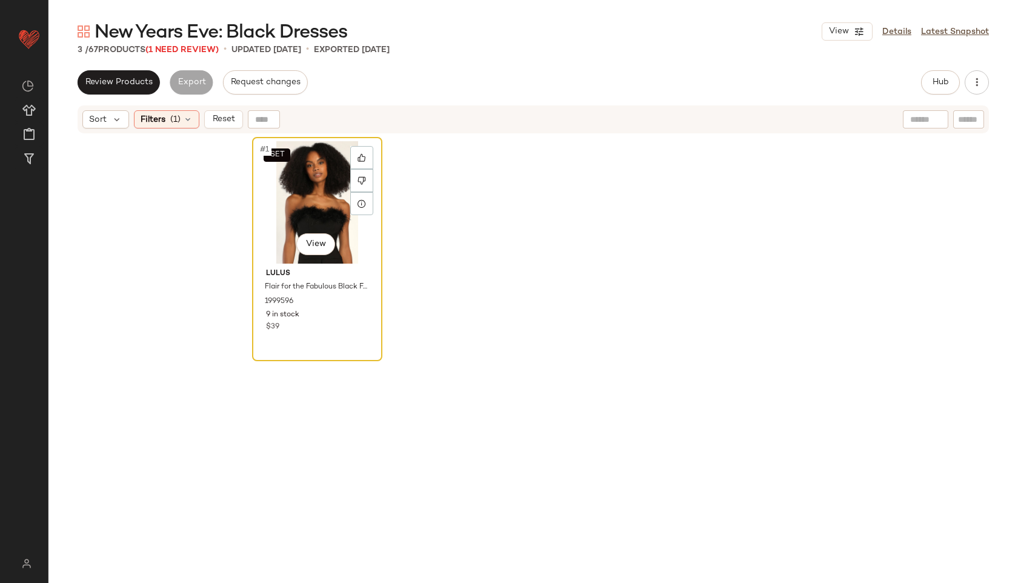
click at [304, 182] on div "SET #1 View" at bounding box center [317, 202] width 122 height 122
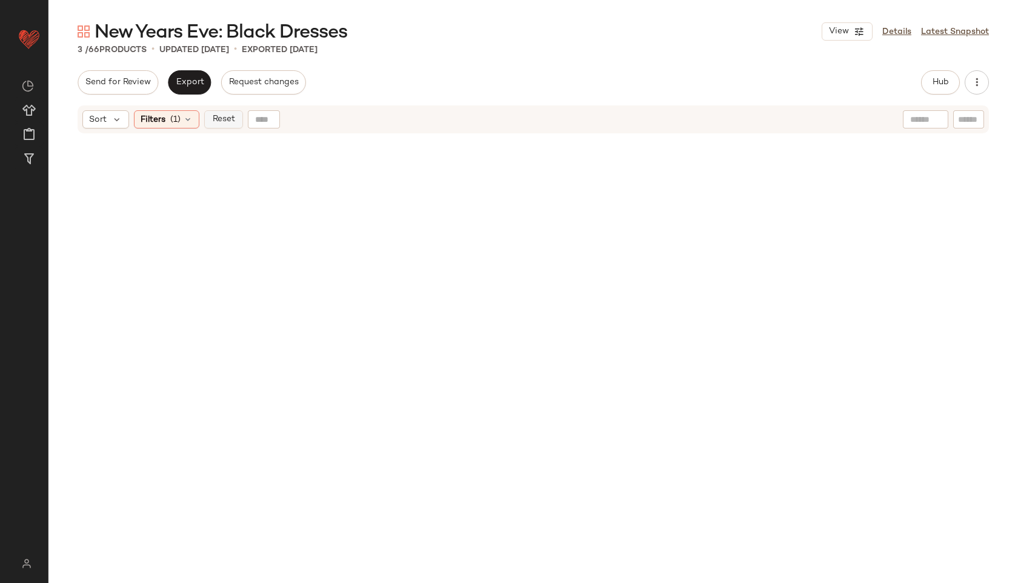
click at [220, 121] on span "Reset" at bounding box center [222, 119] width 23 height 10
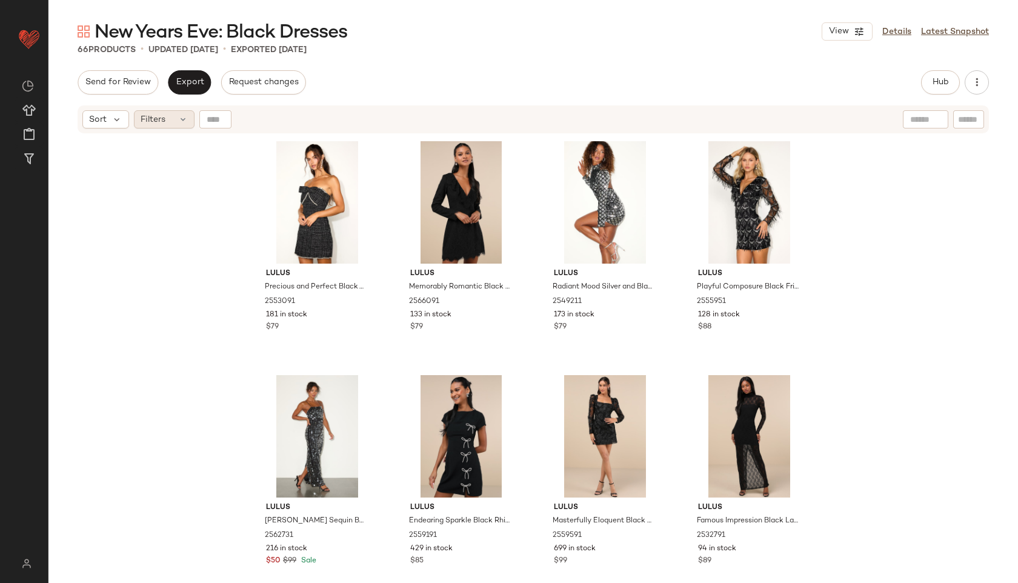
click at [175, 119] on div "Filters" at bounding box center [164, 119] width 61 height 18
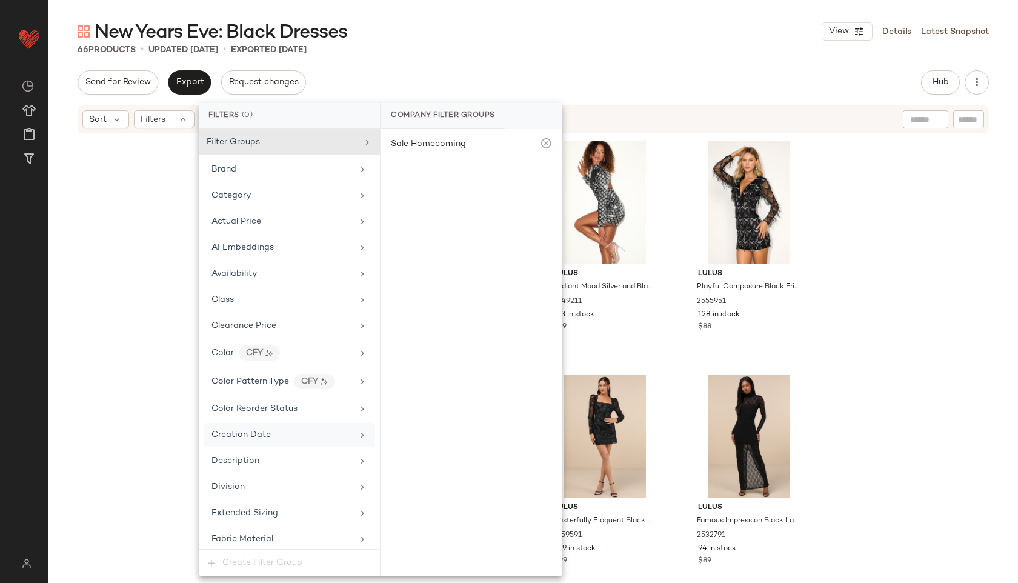
scroll to position [796, 0]
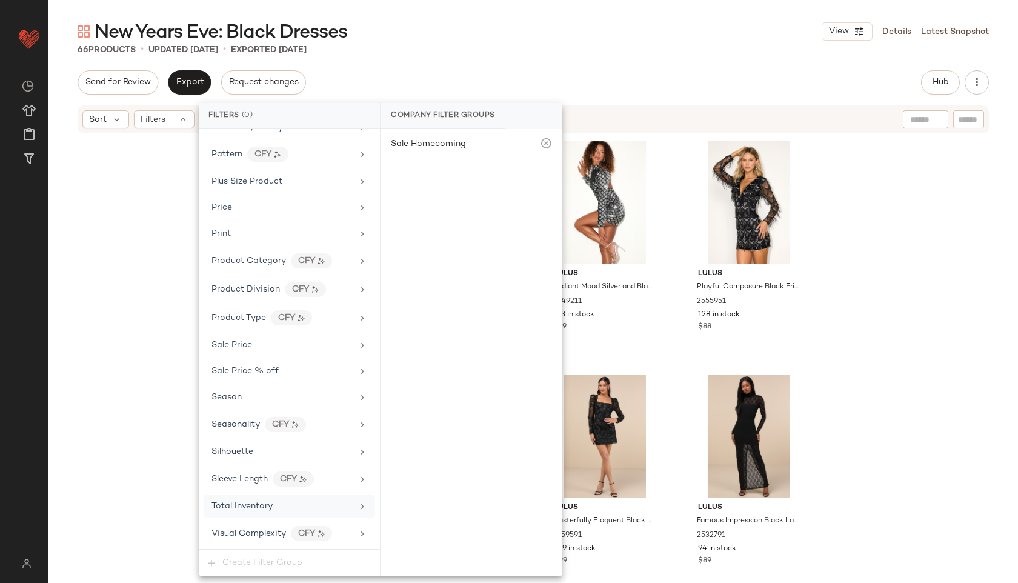
click at [256, 503] on span "Total Inventory" at bounding box center [241, 506] width 61 height 9
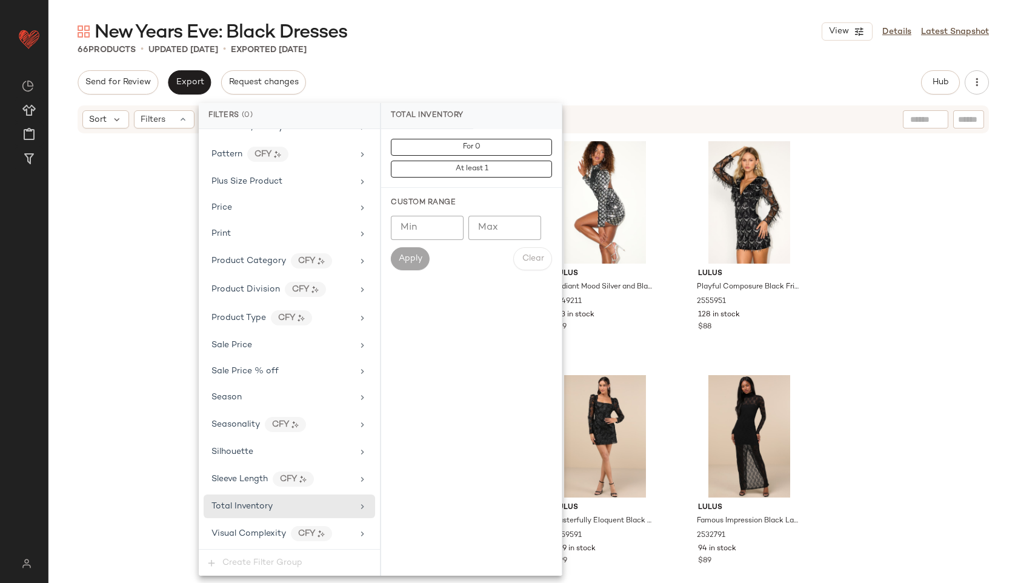
click at [499, 217] on input "Max" at bounding box center [504, 228] width 73 height 24
type input "**"
click at [403, 256] on span "Apply" at bounding box center [410, 259] width 24 height 10
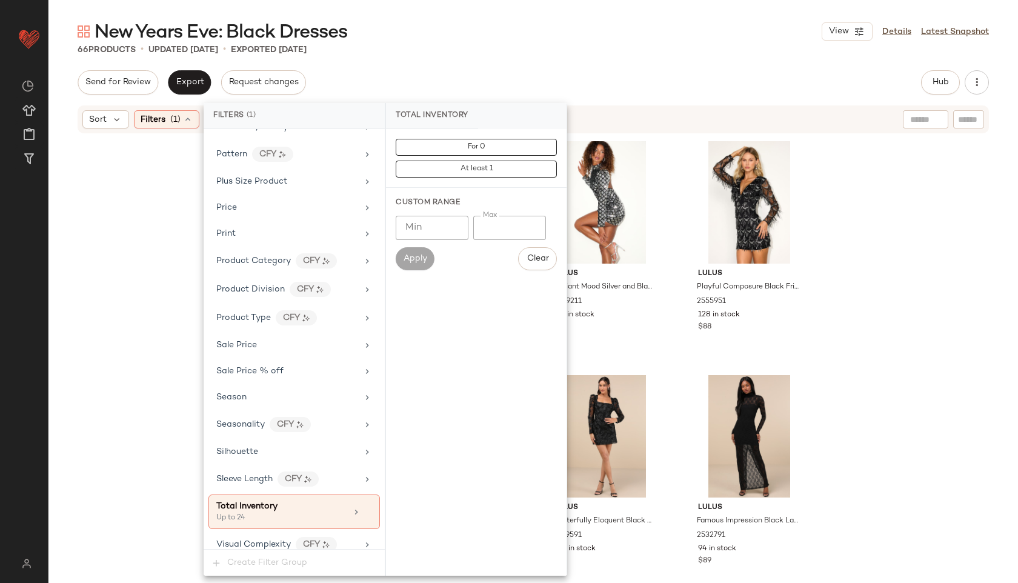
click at [471, 66] on div "New Years Eve: Black Dresses View Details Latest Snapshot 66 Products • updated…" at bounding box center [532, 300] width 969 height 563
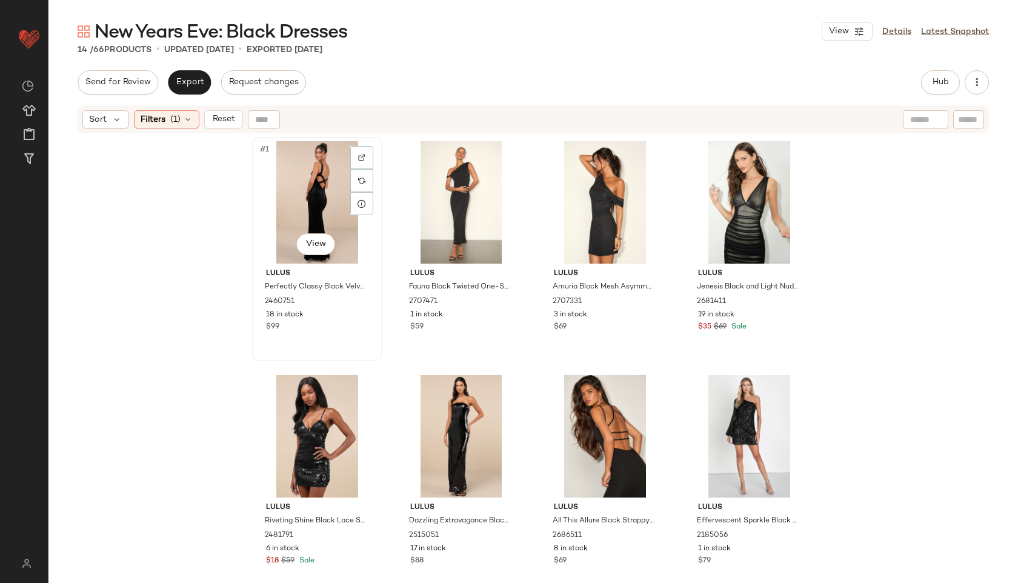
click at [294, 188] on div "#1 View" at bounding box center [317, 202] width 122 height 122
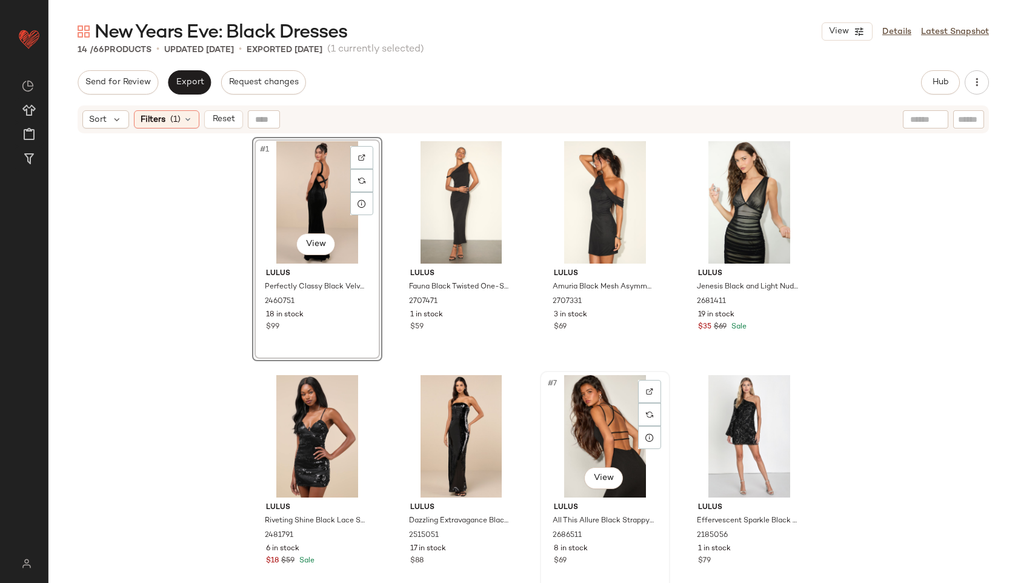
scroll to position [459, 0]
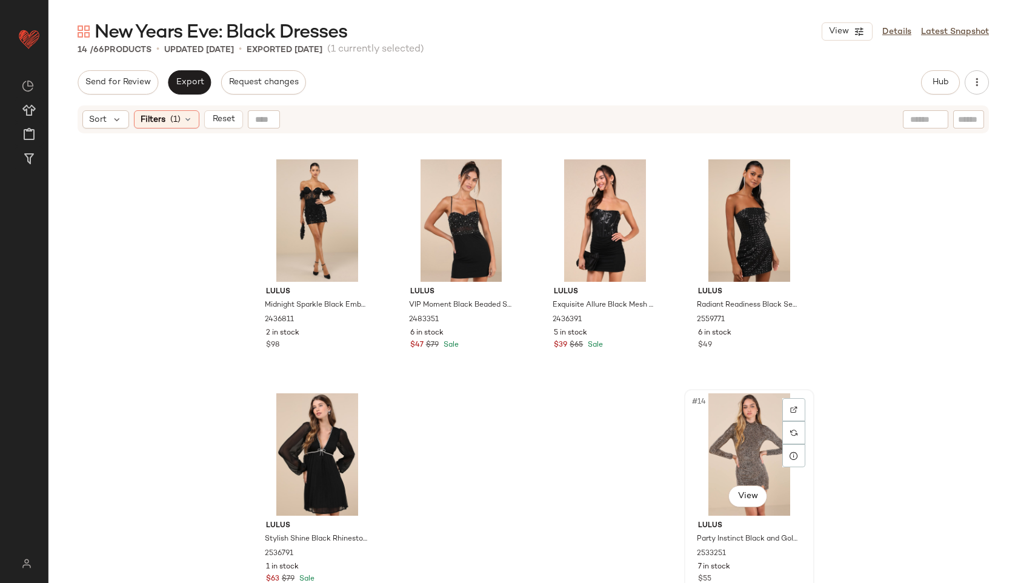
click at [717, 434] on div "#14 View" at bounding box center [749, 454] width 122 height 122
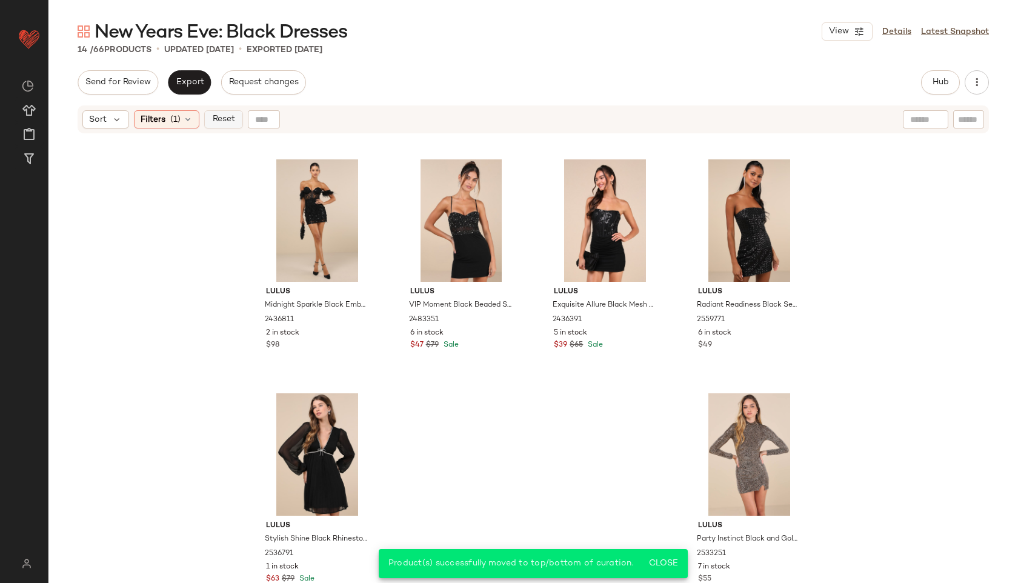
click at [224, 118] on span "Reset" at bounding box center [222, 119] width 23 height 10
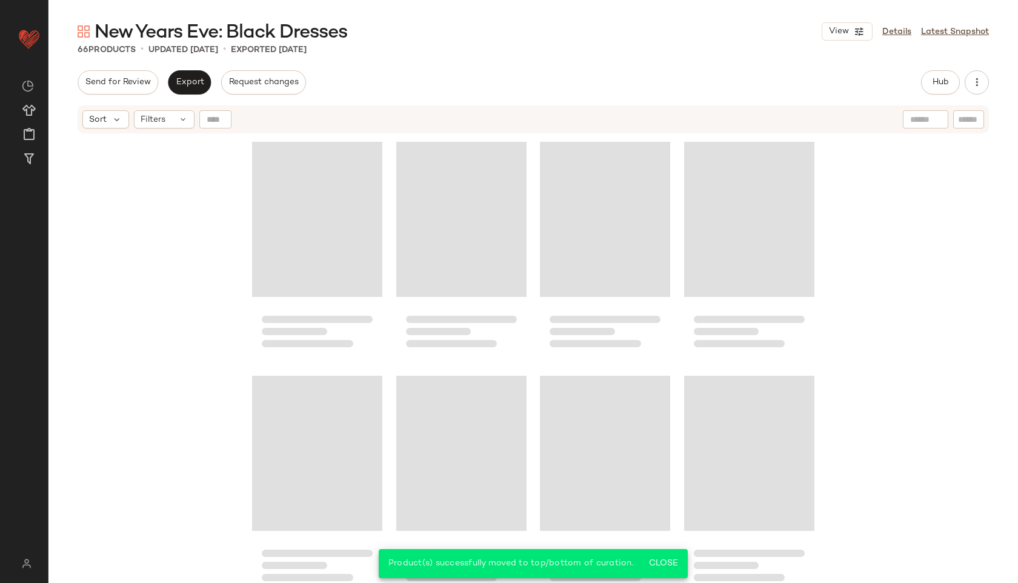
scroll to position [3499, 0]
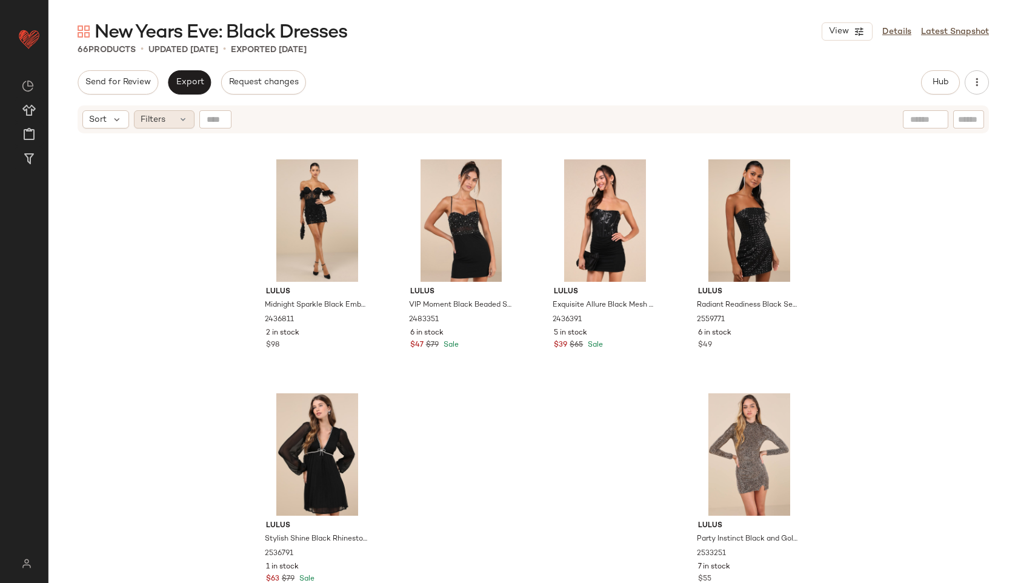
click at [160, 113] on span "Filters" at bounding box center [153, 119] width 25 height 13
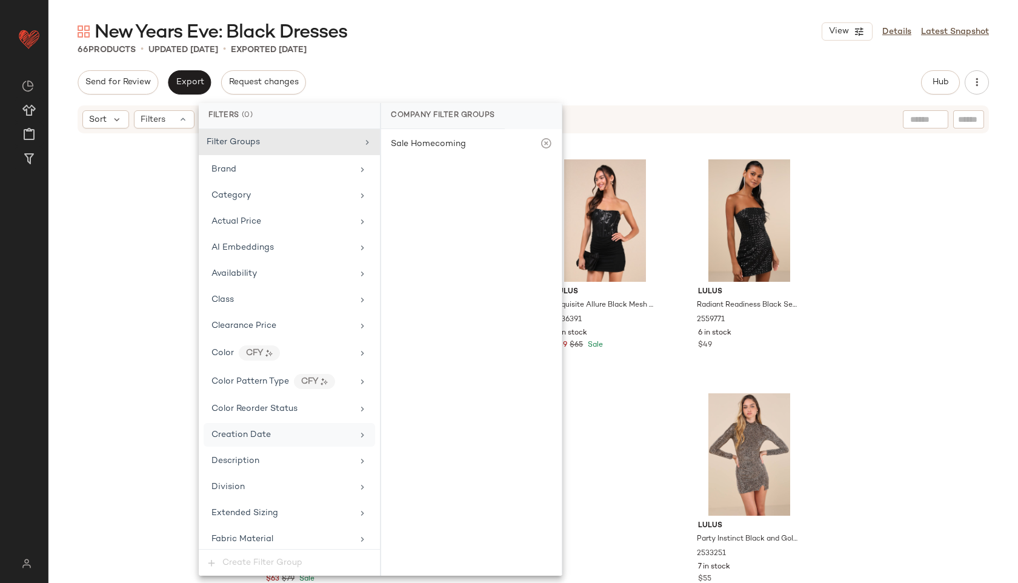
scroll to position [796, 0]
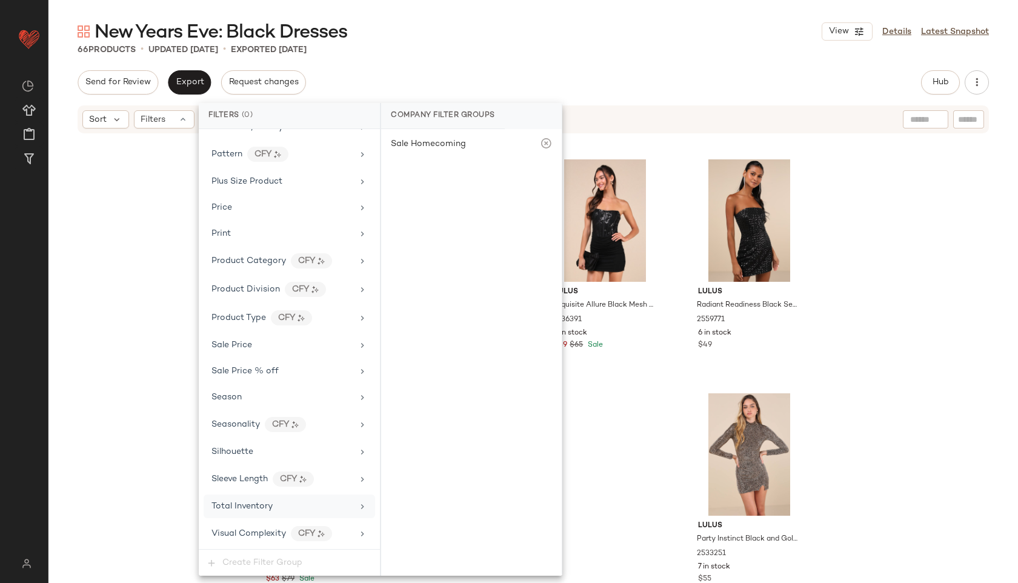
click at [240, 503] on span "Total Inventory" at bounding box center [241, 506] width 61 height 9
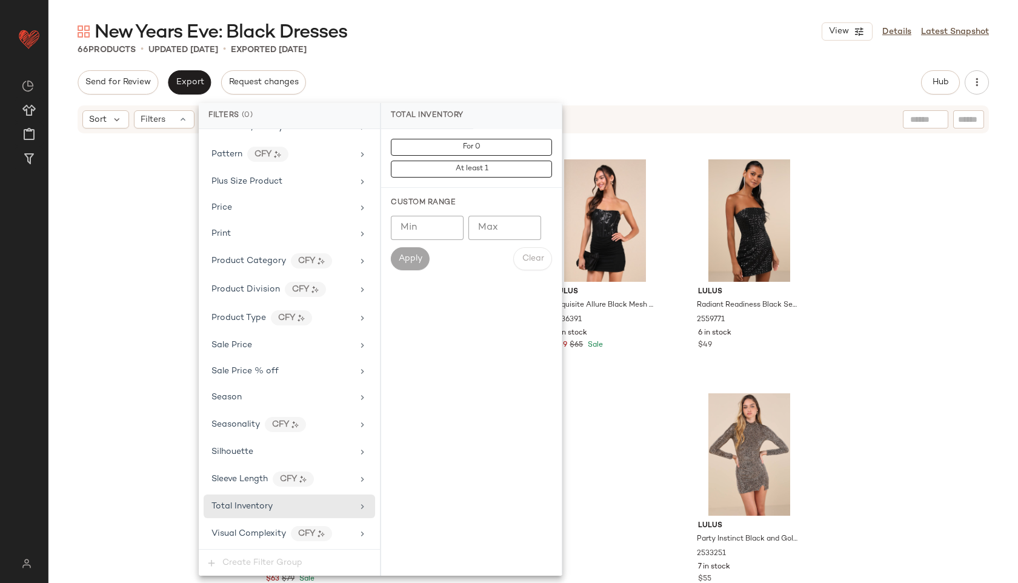
click at [491, 228] on input "Max" at bounding box center [504, 228] width 73 height 24
type input "**"
click at [555, 39] on div "New Years Eve: Black Dresses View Details Latest Snapshot" at bounding box center [532, 31] width 969 height 24
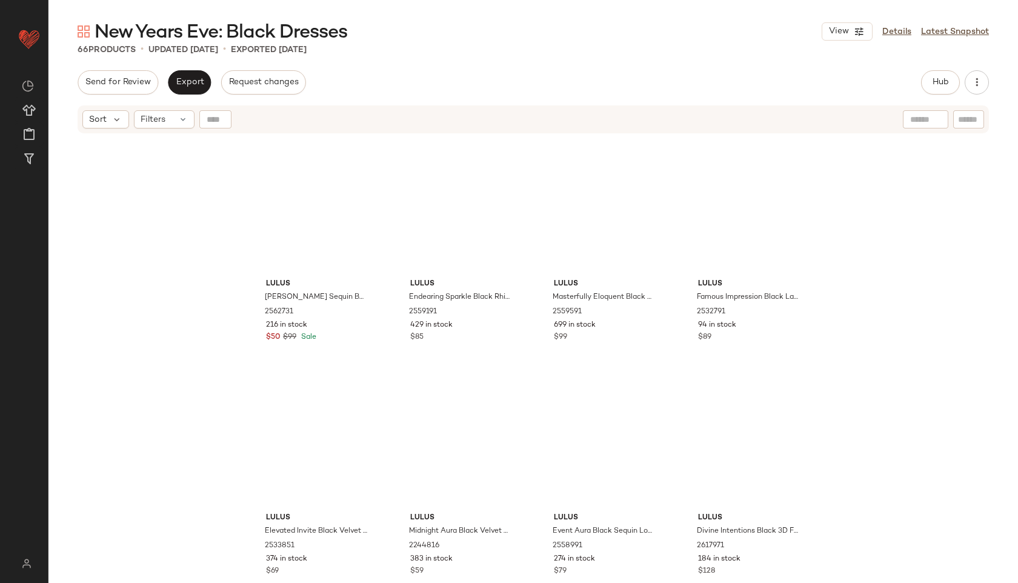
scroll to position [0, 0]
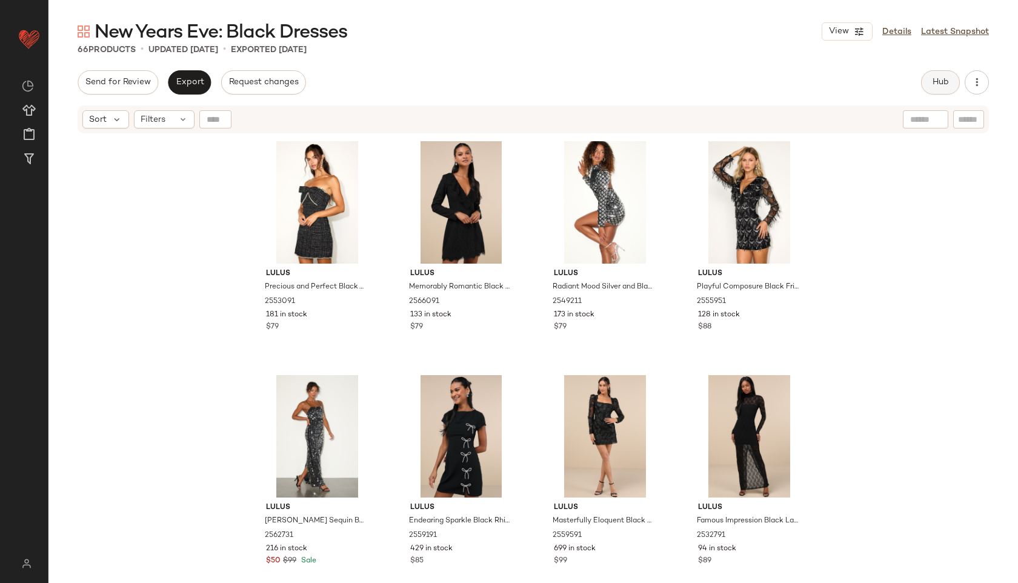
click at [944, 85] on span "Hub" at bounding box center [940, 83] width 17 height 10
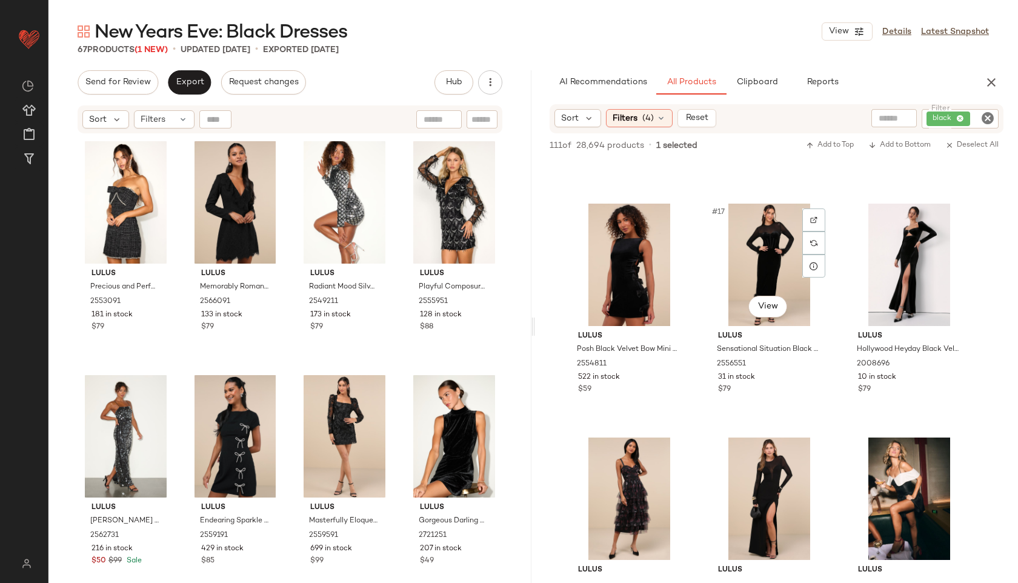
scroll to position [1128, 0]
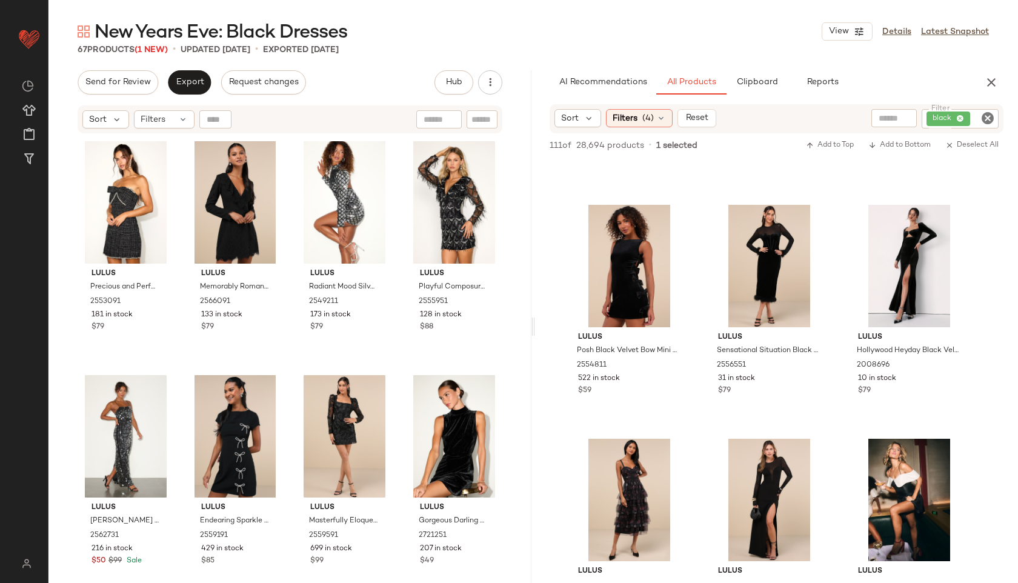
click at [898, 121] on div at bounding box center [893, 118] width 45 height 18
type input "*******"
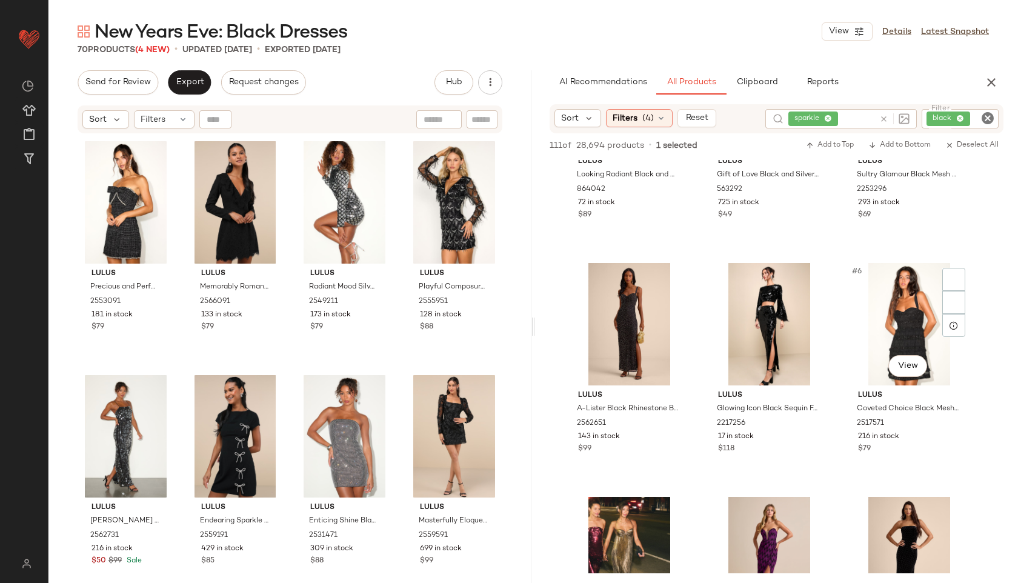
scroll to position [123, 0]
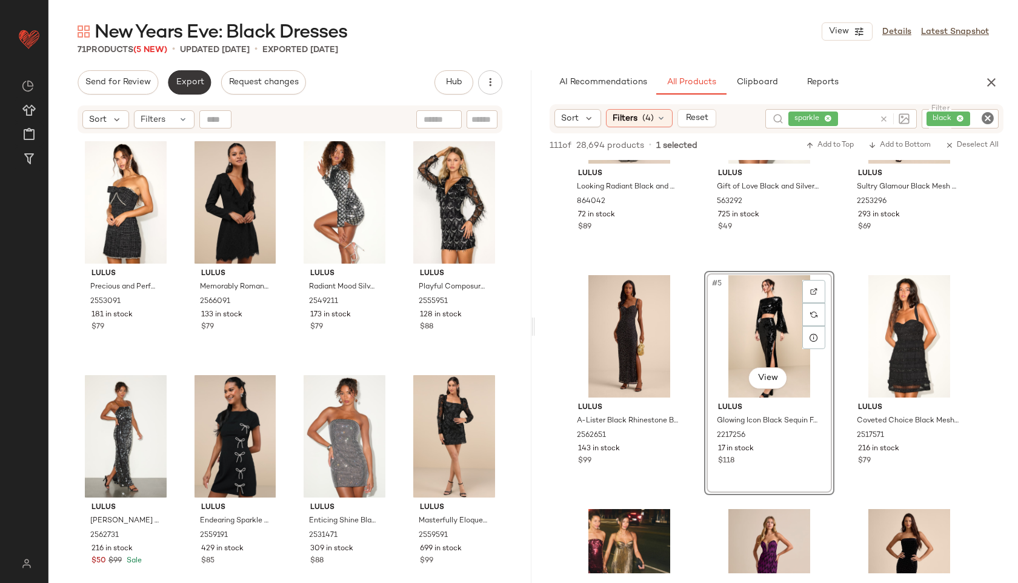
click at [193, 73] on button "Export" at bounding box center [189, 82] width 43 height 24
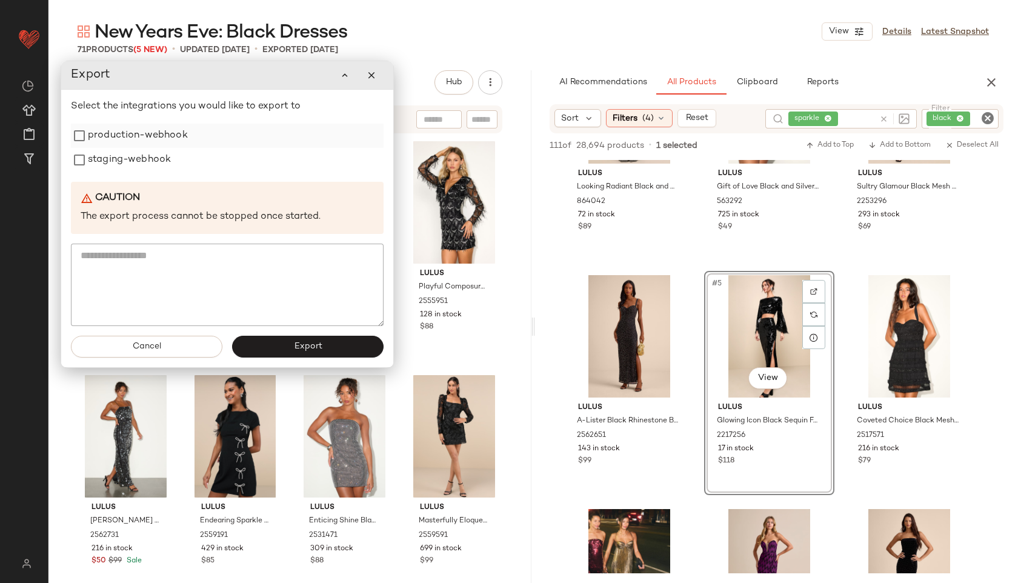
click at [166, 133] on label "production-webhook" at bounding box center [138, 136] width 100 height 24
click at [153, 156] on label "staging-webhook" at bounding box center [129, 160] width 83 height 24
click at [305, 348] on span "Export" at bounding box center [307, 347] width 28 height 10
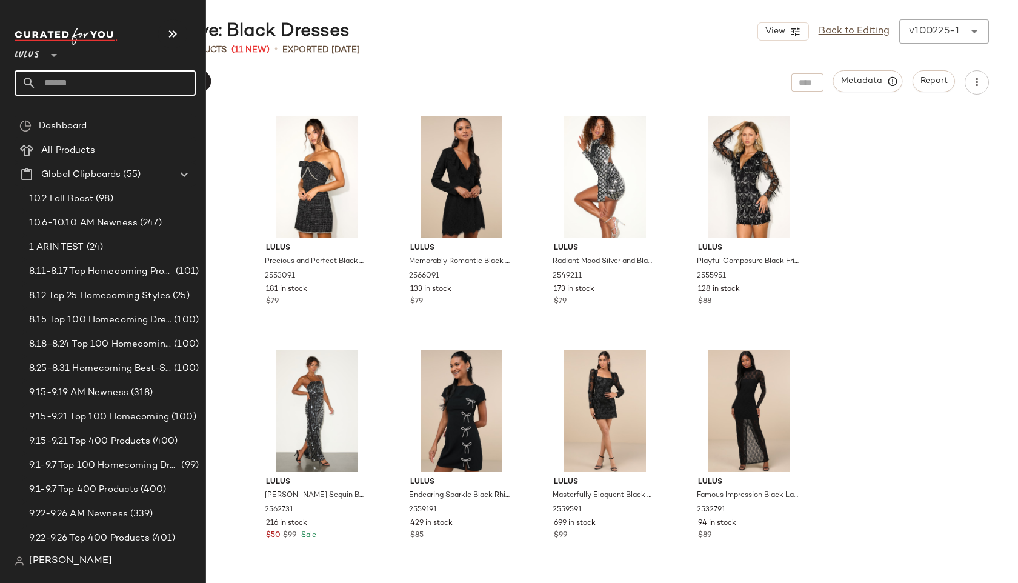
click at [67, 76] on input "text" at bounding box center [115, 82] width 159 height 25
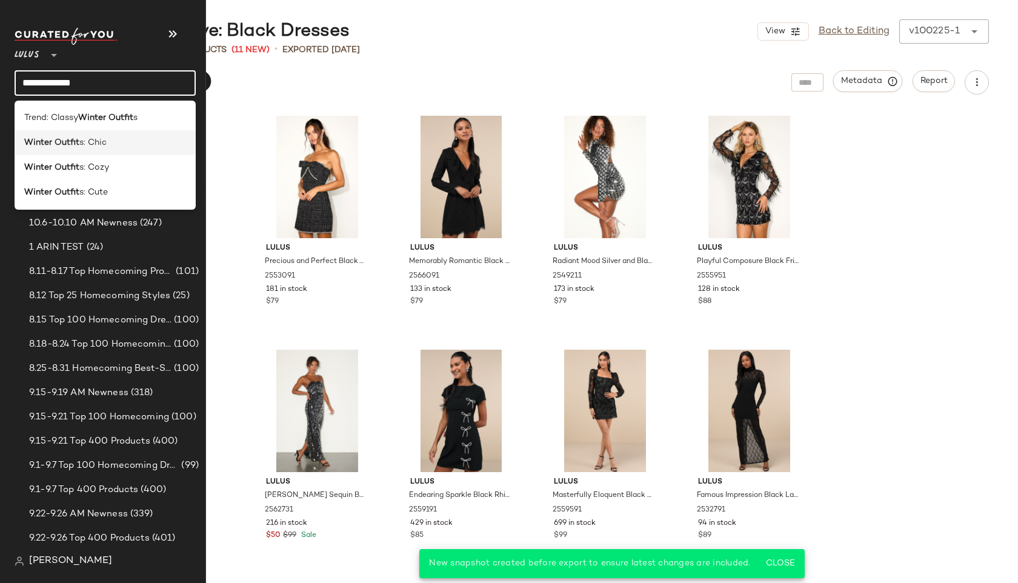
type input "**********"
click at [90, 142] on span "s: Chic" at bounding box center [92, 142] width 27 height 13
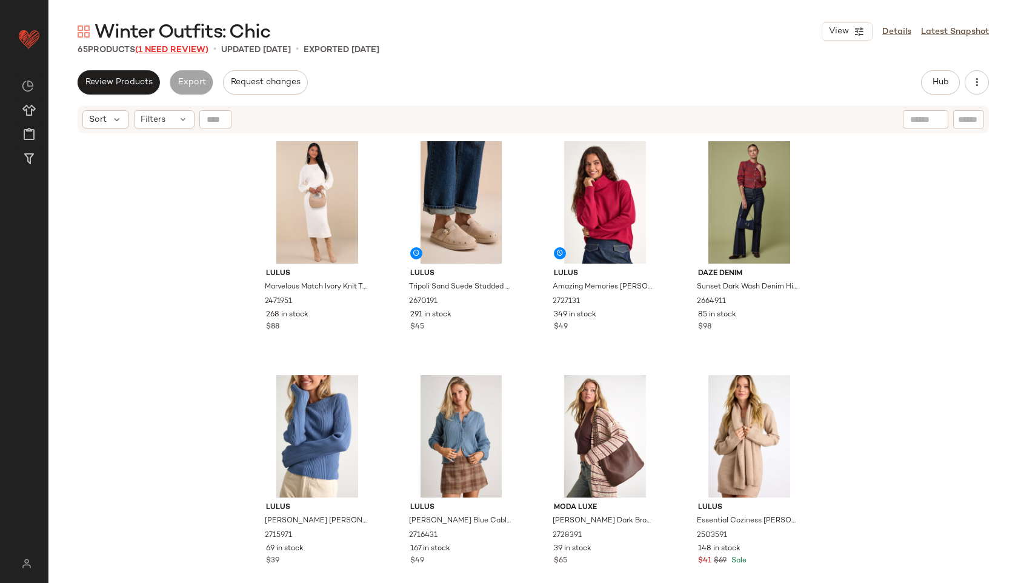
click at [184, 45] on span "(1 Need Review)" at bounding box center [171, 49] width 73 height 9
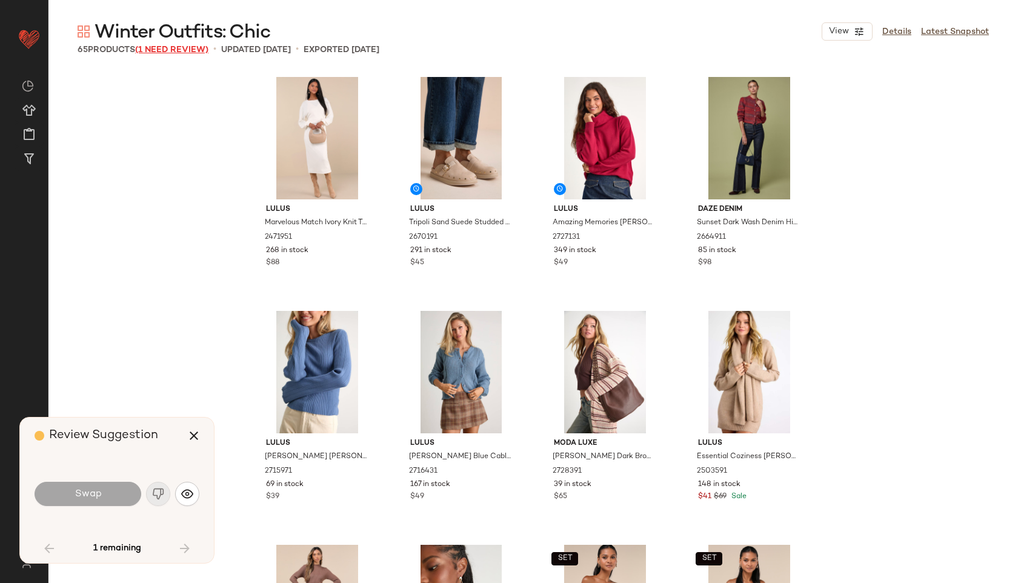
scroll to position [3039, 0]
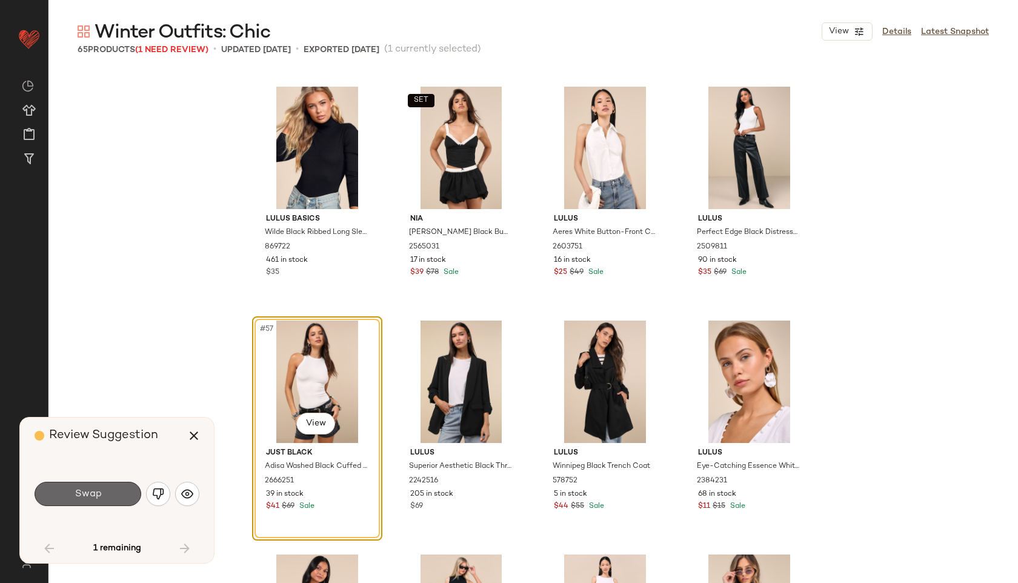
click at [109, 494] on button "Swap" at bounding box center [88, 494] width 107 height 24
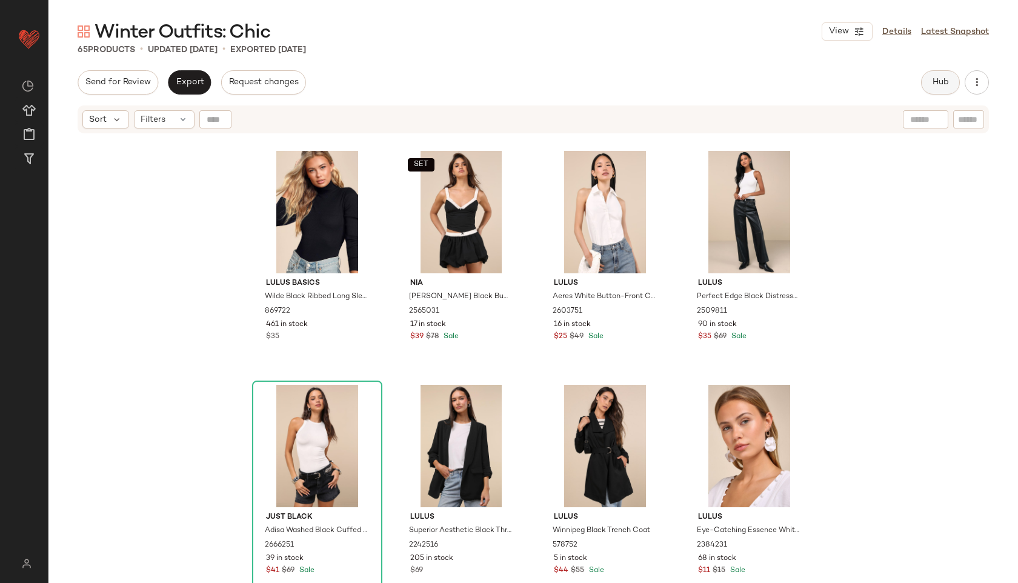
click at [932, 78] on span "Hub" at bounding box center [940, 83] width 17 height 10
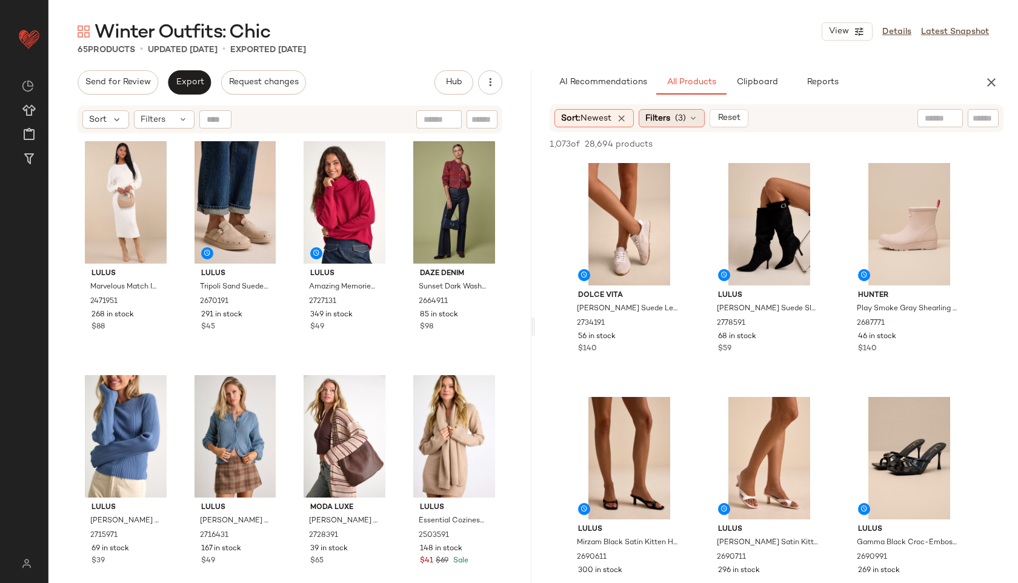
click at [685, 114] on span "(3)" at bounding box center [680, 118] width 11 height 13
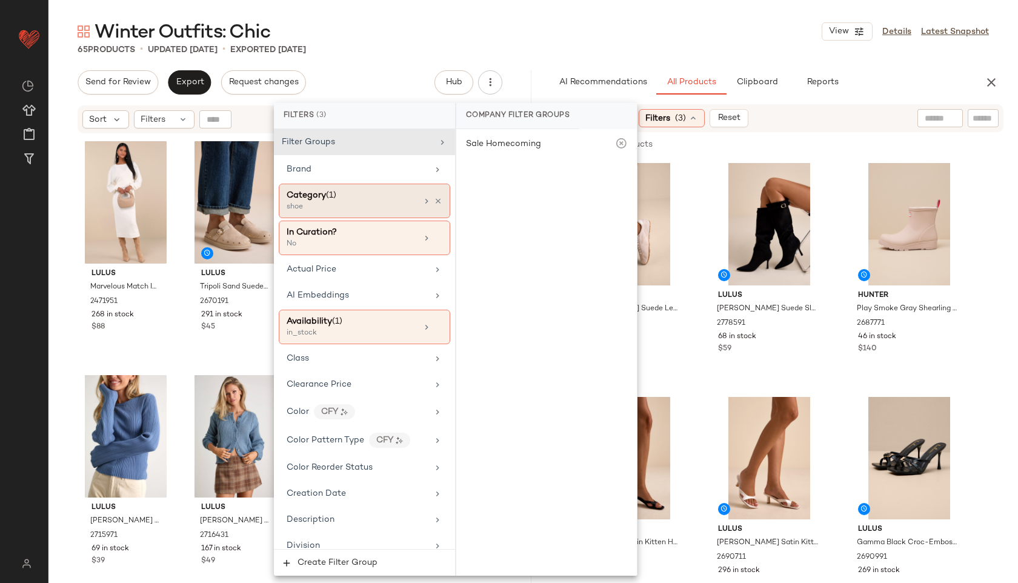
click at [340, 197] on div "Category (1)" at bounding box center [351, 195] width 130 height 13
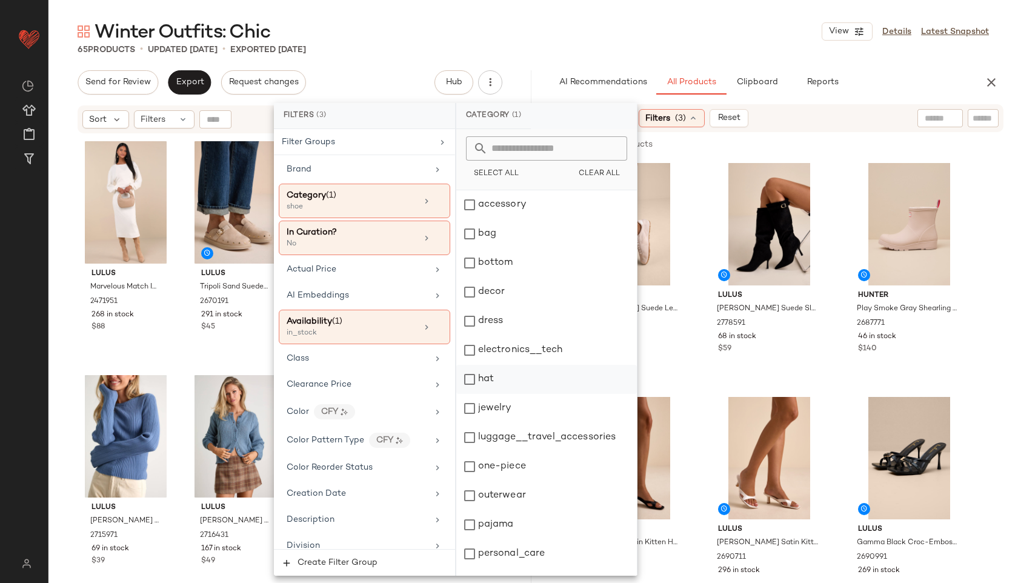
scroll to position [109, 0]
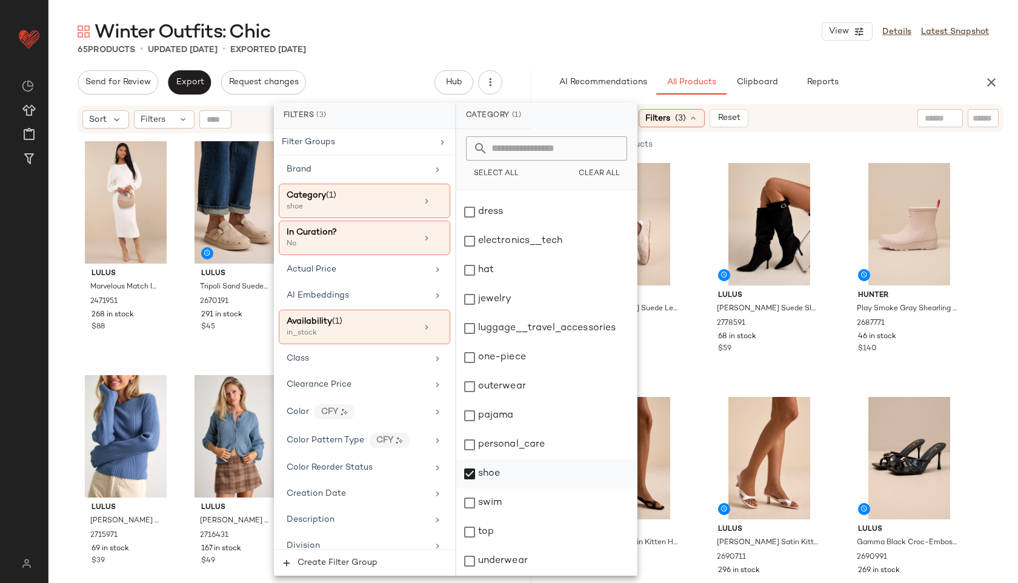
click at [483, 473] on div "shoe" at bounding box center [546, 473] width 180 height 29
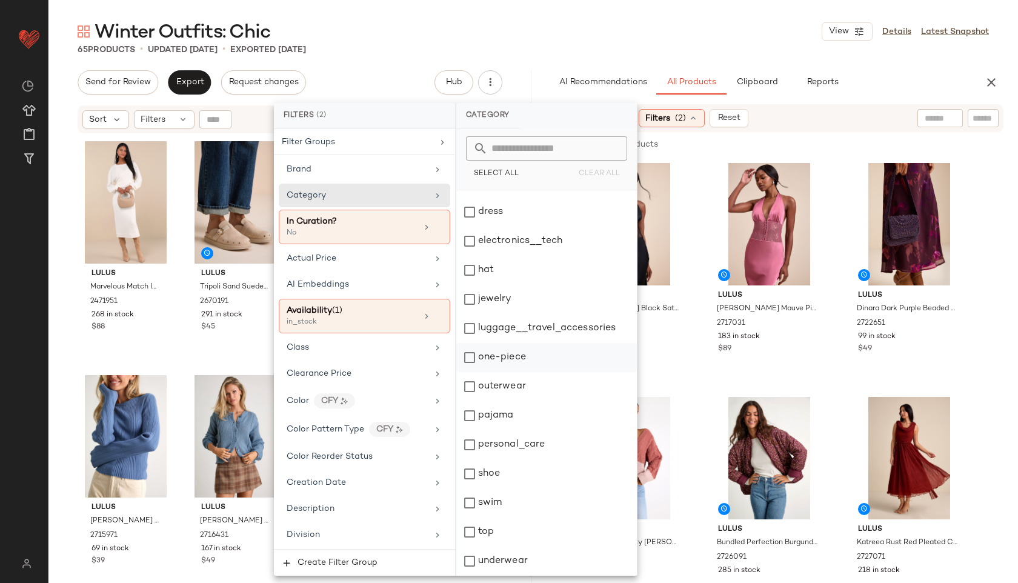
scroll to position [0, 0]
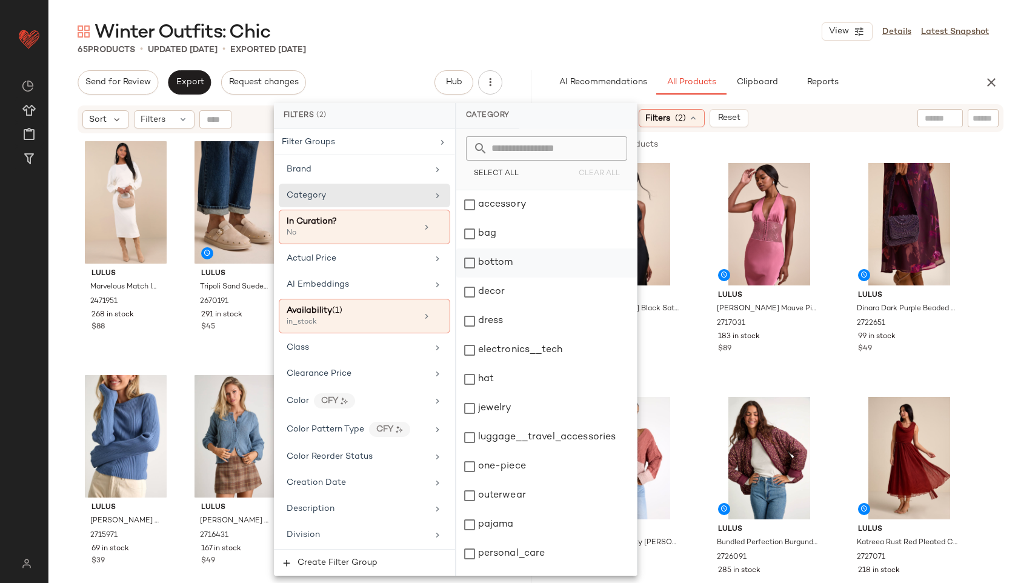
click at [496, 258] on div "bottom" at bounding box center [546, 262] width 180 height 29
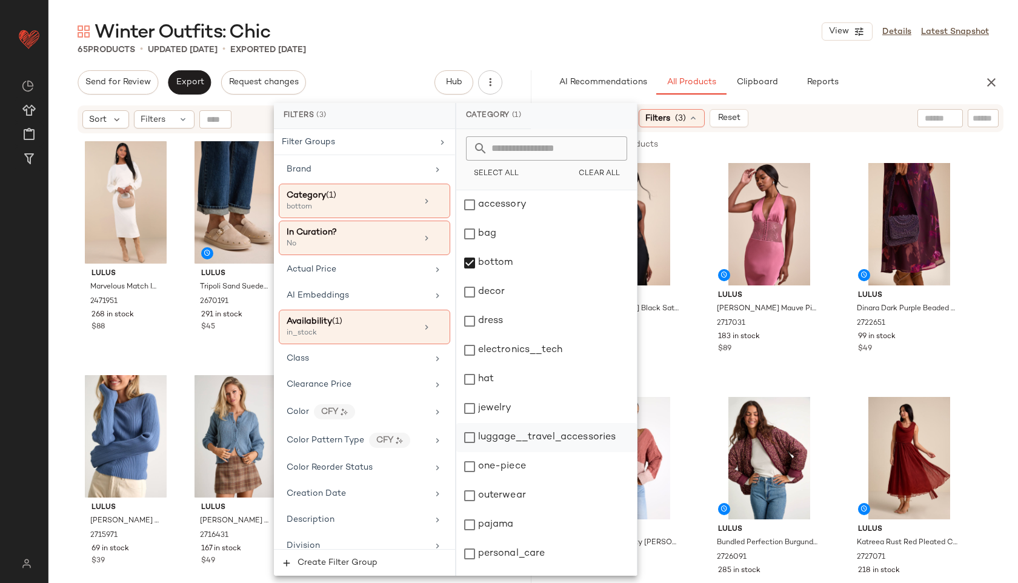
scroll to position [109, 0]
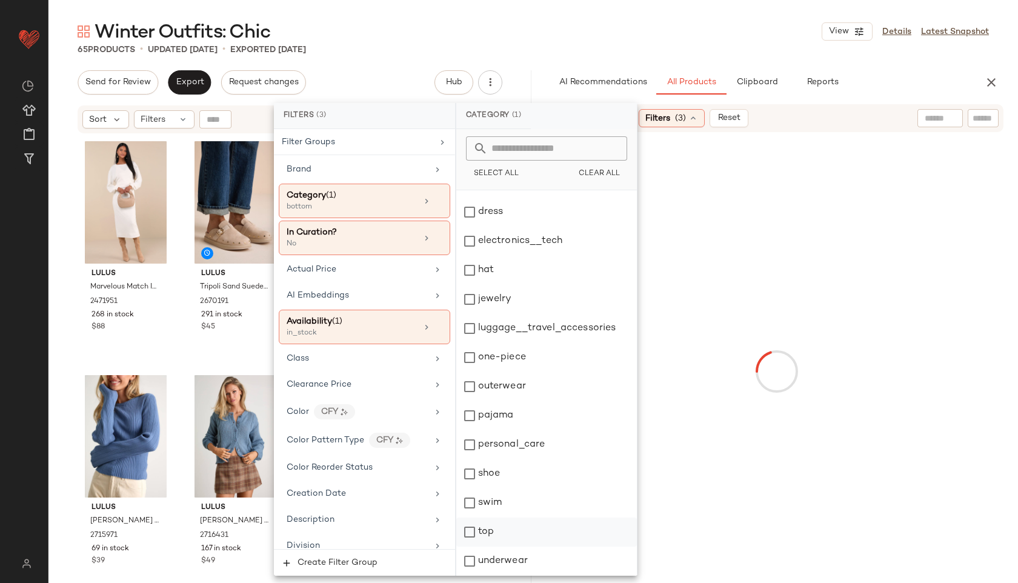
click at [497, 529] on div "top" at bounding box center [546, 531] width 180 height 29
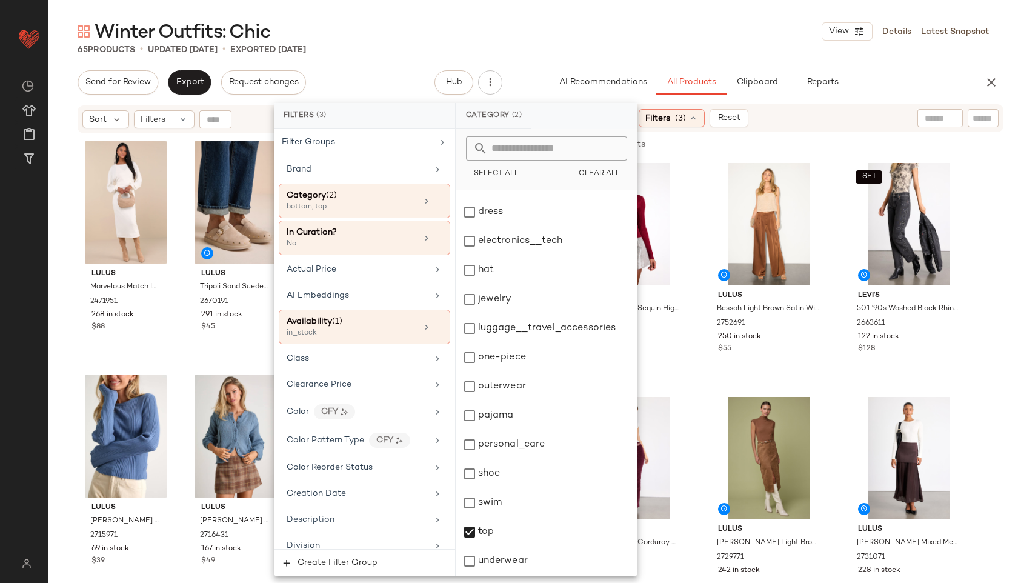
click at [569, 41] on div "Winter Outfits: Chic View Details Latest Snapshot" at bounding box center [532, 31] width 969 height 24
